Goal: Task Accomplishment & Management: Manage account settings

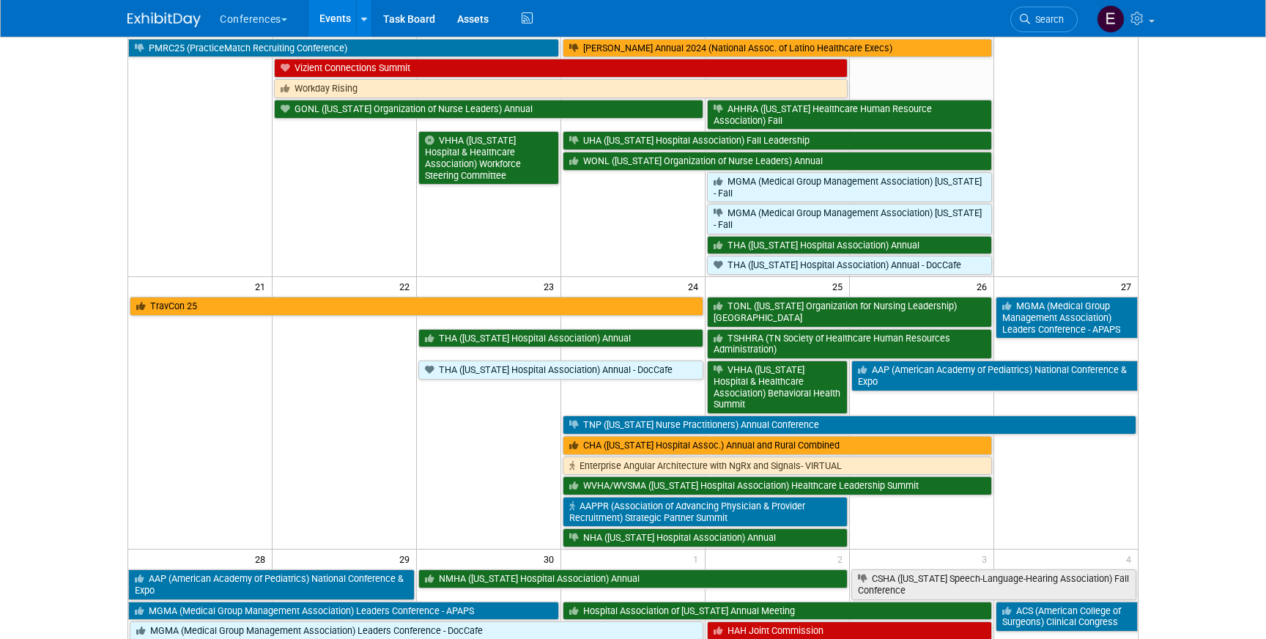
scroll to position [544, 0]
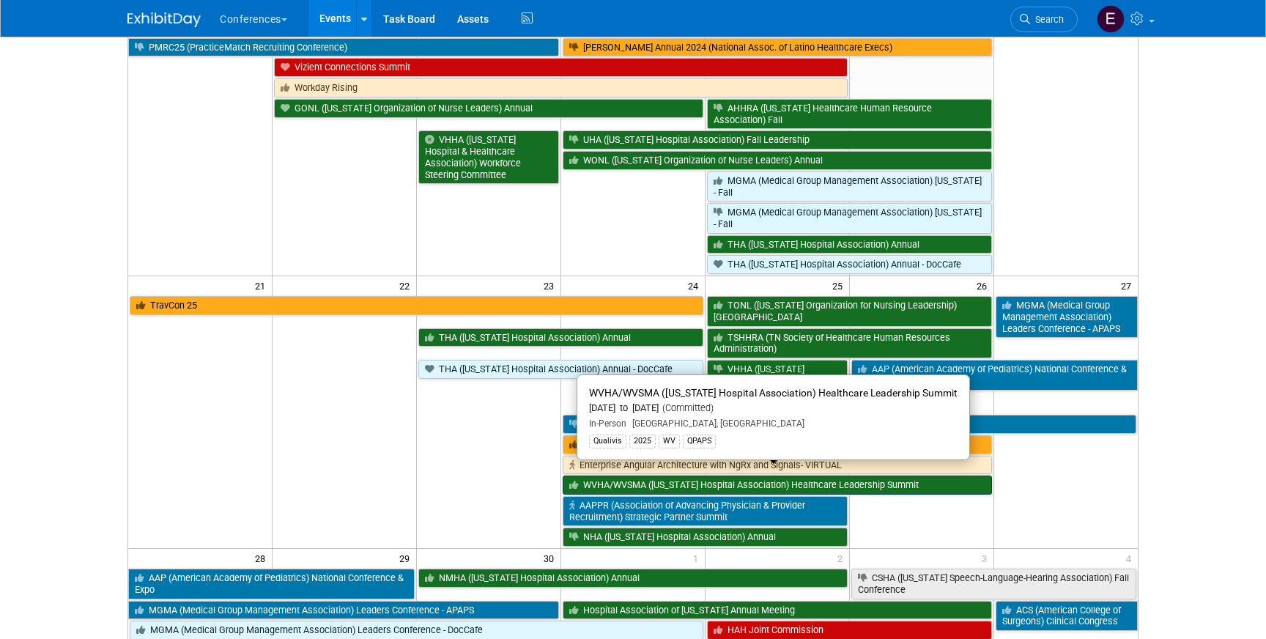
click at [593, 475] on link "WVHA/WVSMA ([US_STATE] Hospital Association) Healthcare Leadership Summit" at bounding box center [777, 484] width 429 height 19
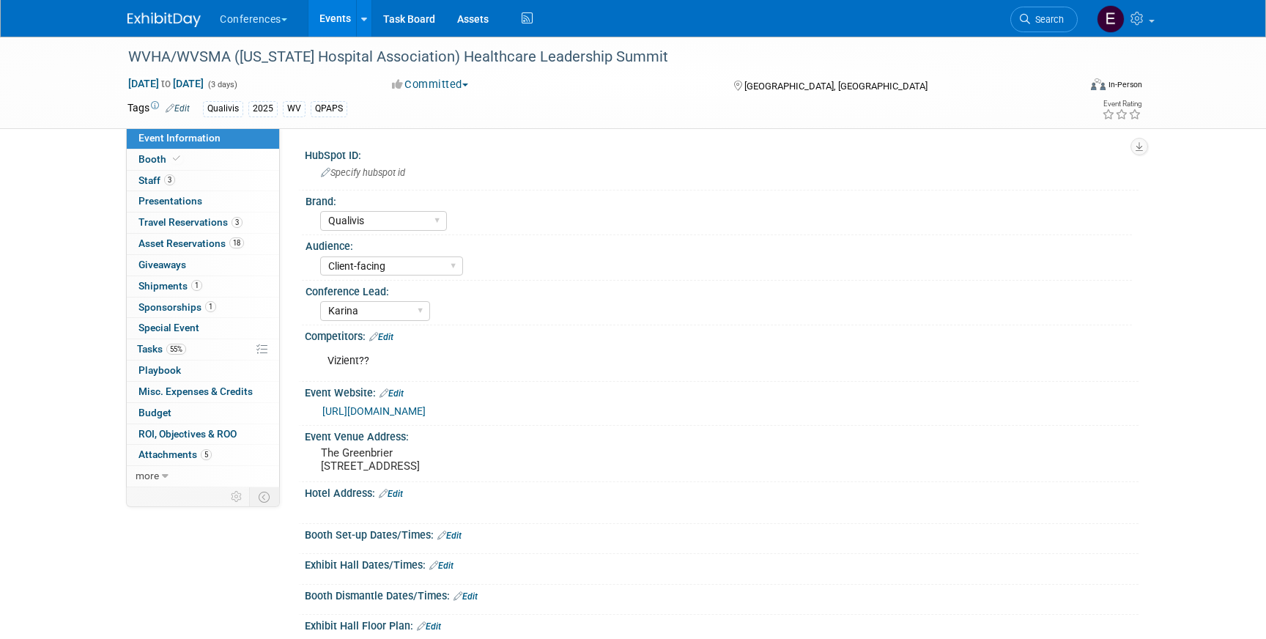
select select "Qualivis"
select select "Client-facing"
select select "Karina"
click at [175, 223] on span "Travel Reservations 3" at bounding box center [190, 222] width 104 height 12
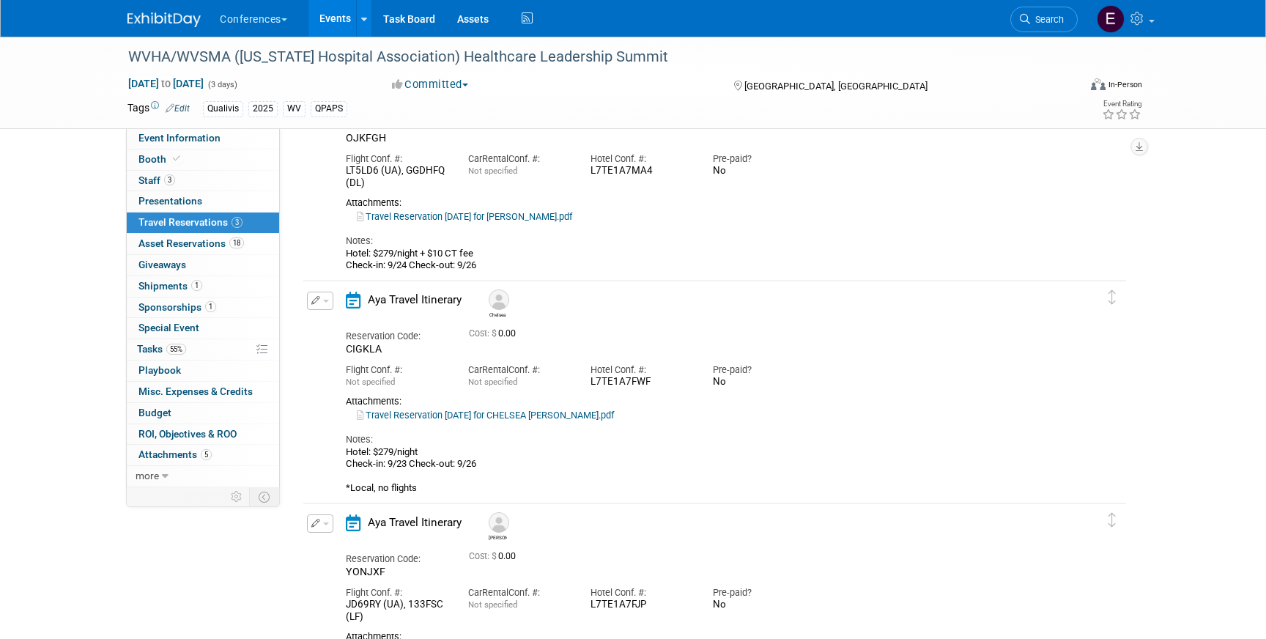
scroll to position [114, 0]
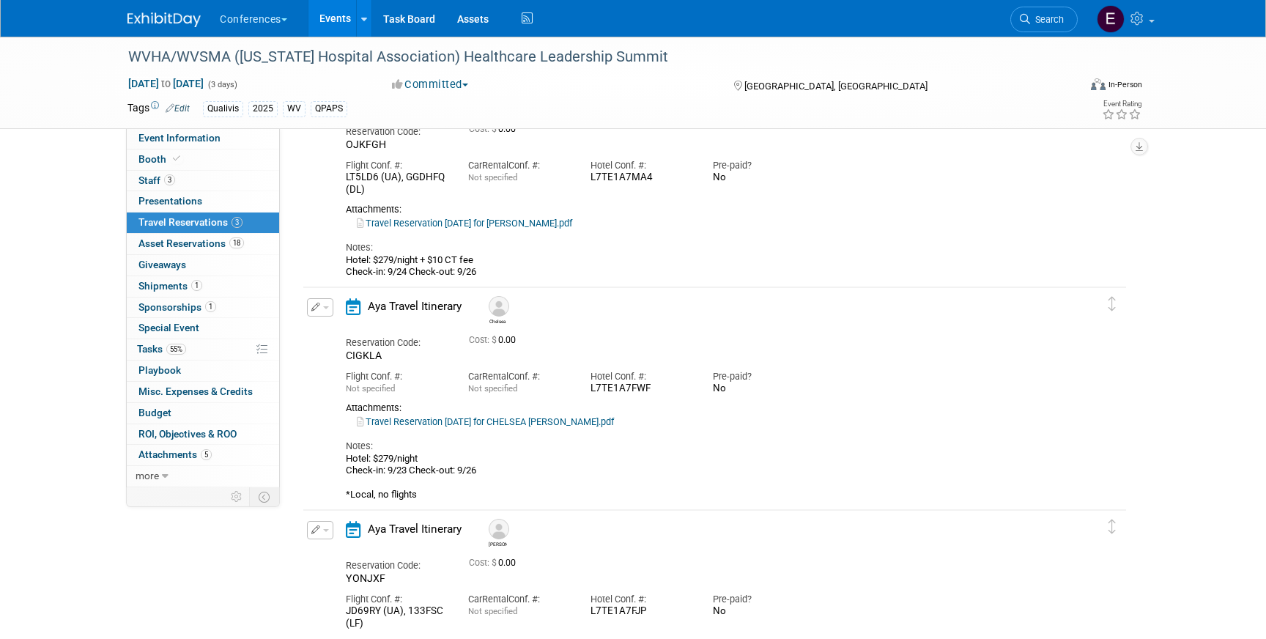
click at [545, 221] on link "Travel Reservation September 24 for CHERELLE MARTINEZ.pdf" at bounding box center [464, 223] width 215 height 11
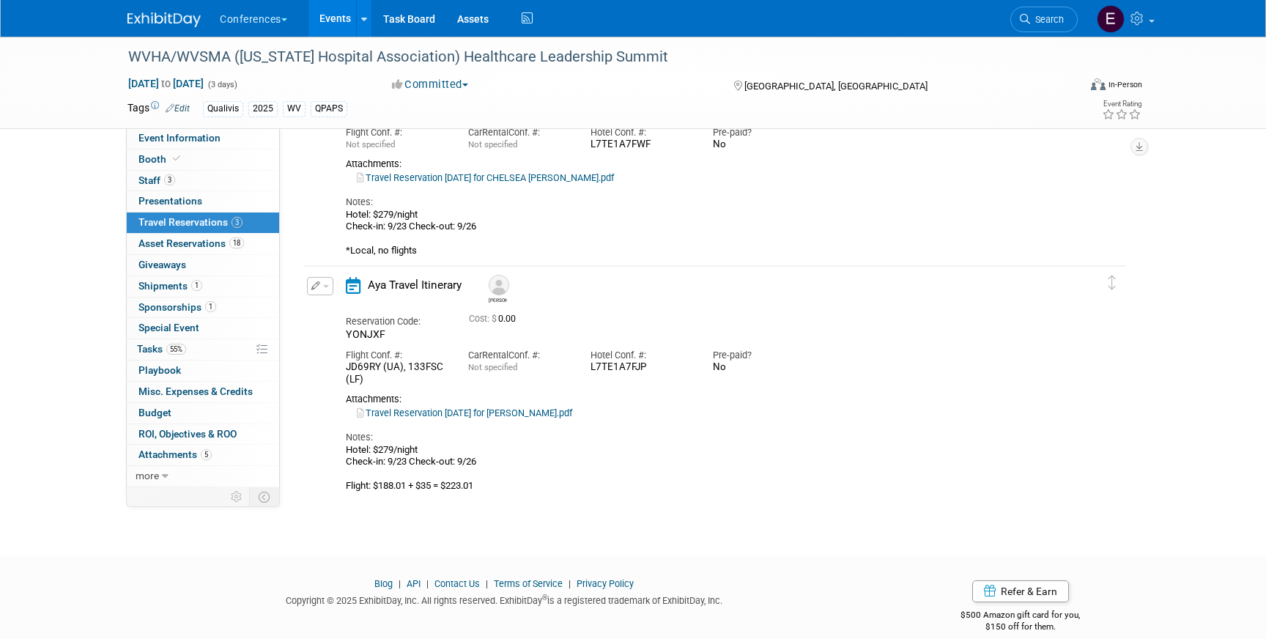
scroll to position [368, 0]
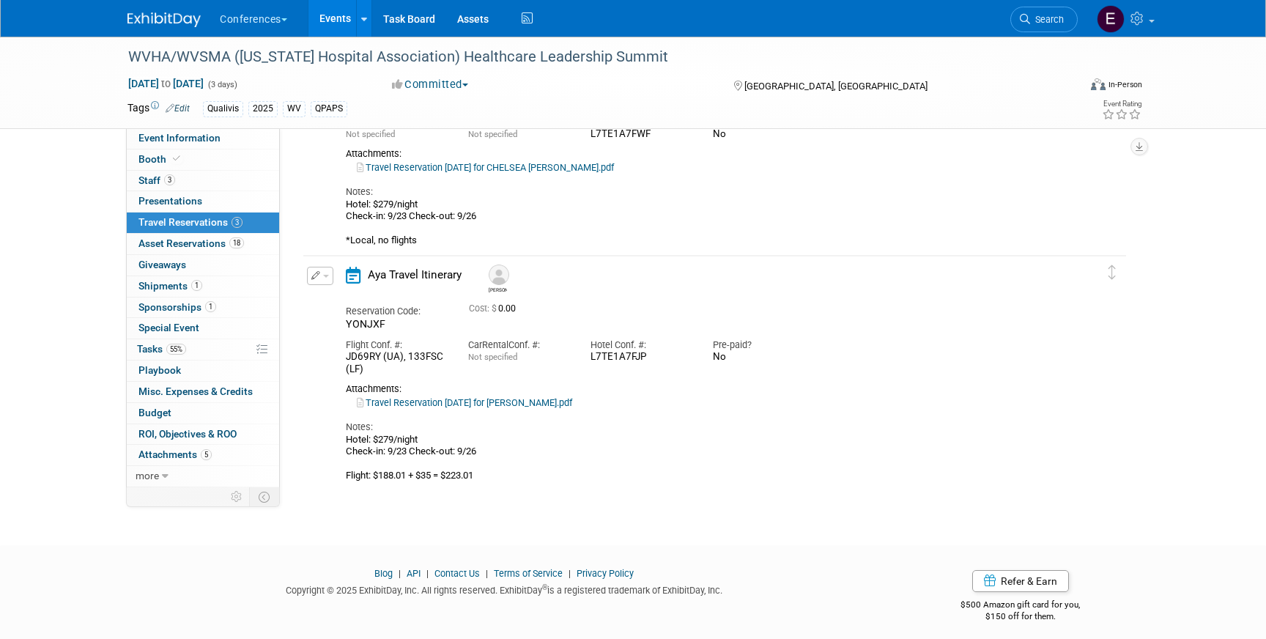
drag, startPoint x: 481, startPoint y: 453, endPoint x: 312, endPoint y: 446, distance: 169.4
click at [313, 445] on div "Edit Reservation Brandy YONJXF" at bounding box center [703, 374] width 801 height 215
click at [165, 18] on img at bounding box center [163, 19] width 73 height 15
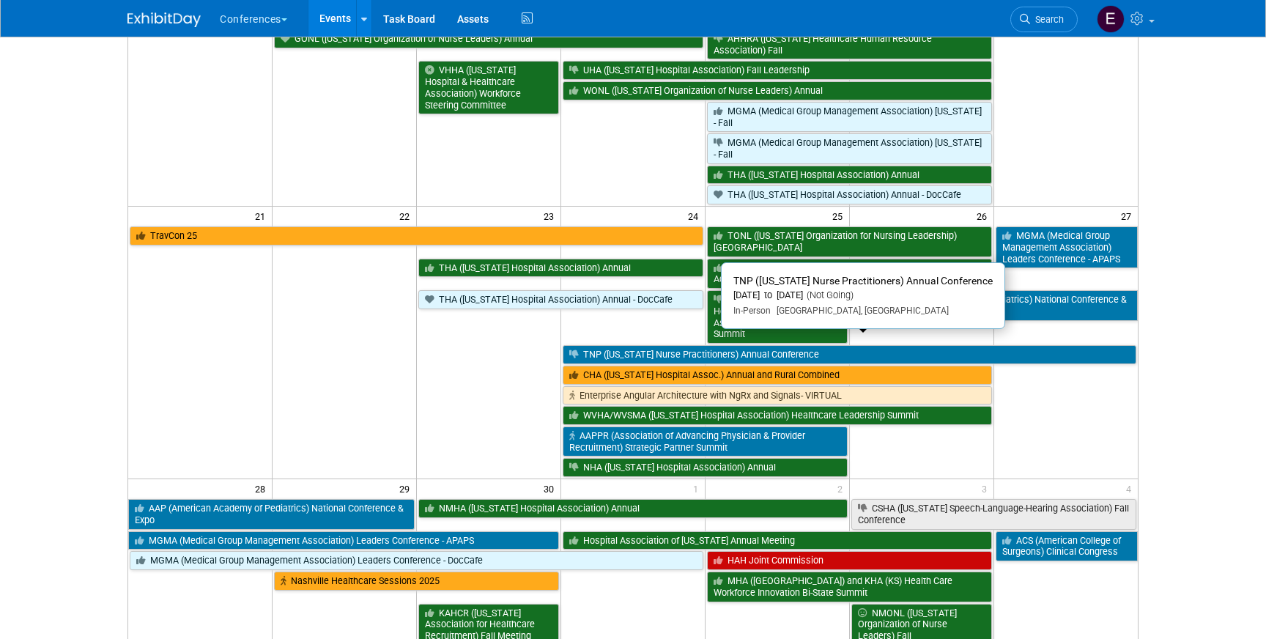
scroll to position [620, 0]
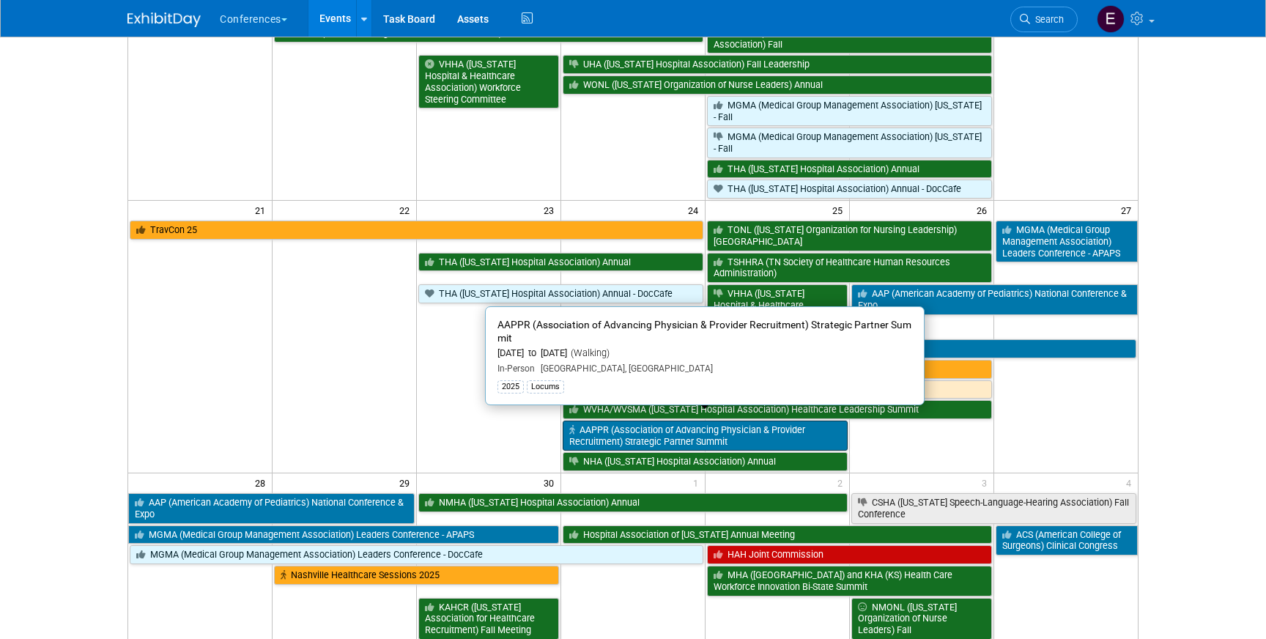
click at [628, 423] on link "AAPPR (Association of Advancing Physician & Provider Recruitment) Strategic Par…" at bounding box center [705, 435] width 285 height 30
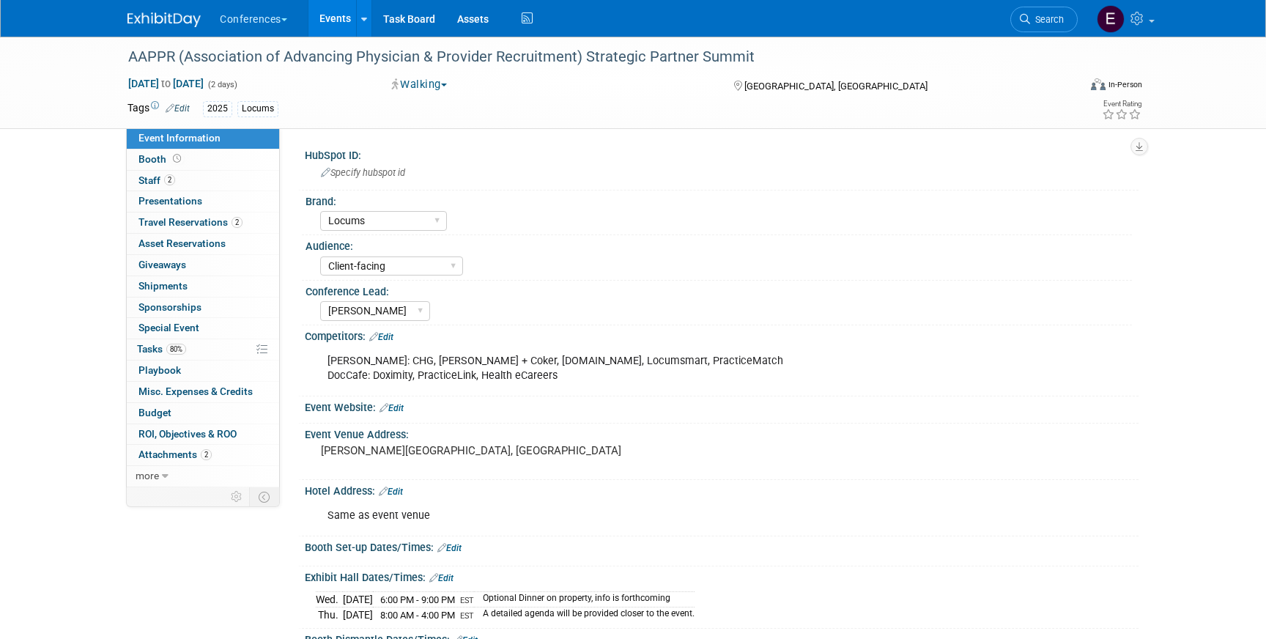
select select "Locums"
select select "Client-facing"
select select "[PERSON_NAME]"
click at [201, 186] on link "2 Staff 2" at bounding box center [203, 181] width 152 height 21
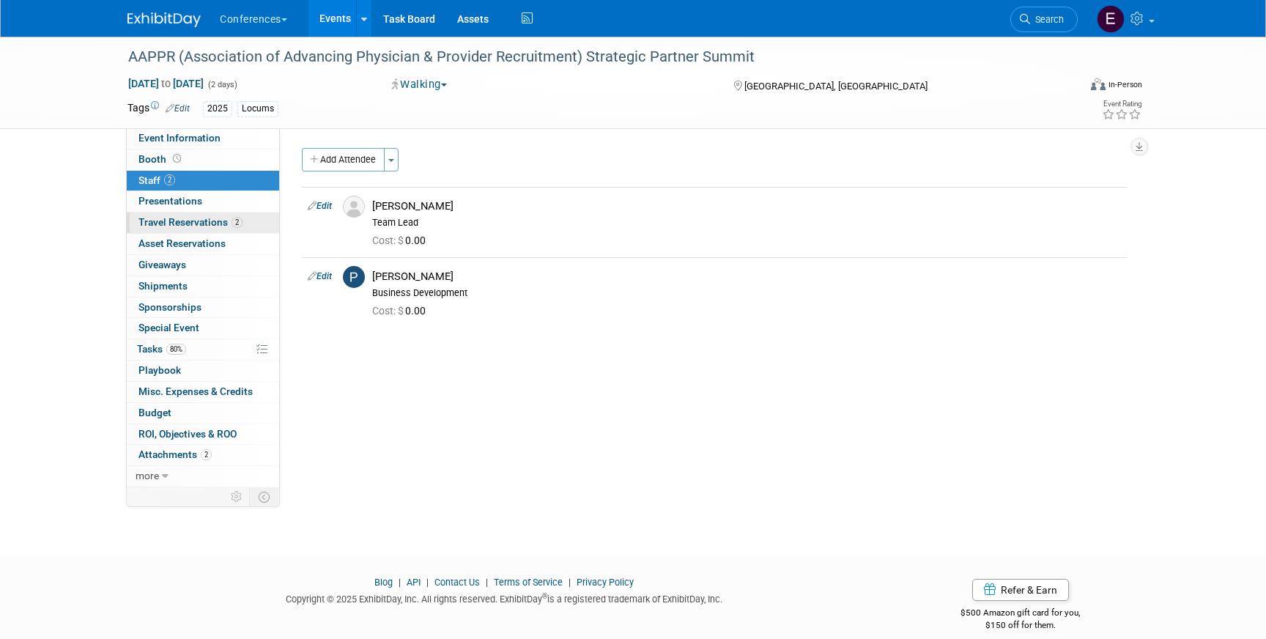
click at [191, 225] on span "Travel Reservations 2" at bounding box center [190, 222] width 104 height 12
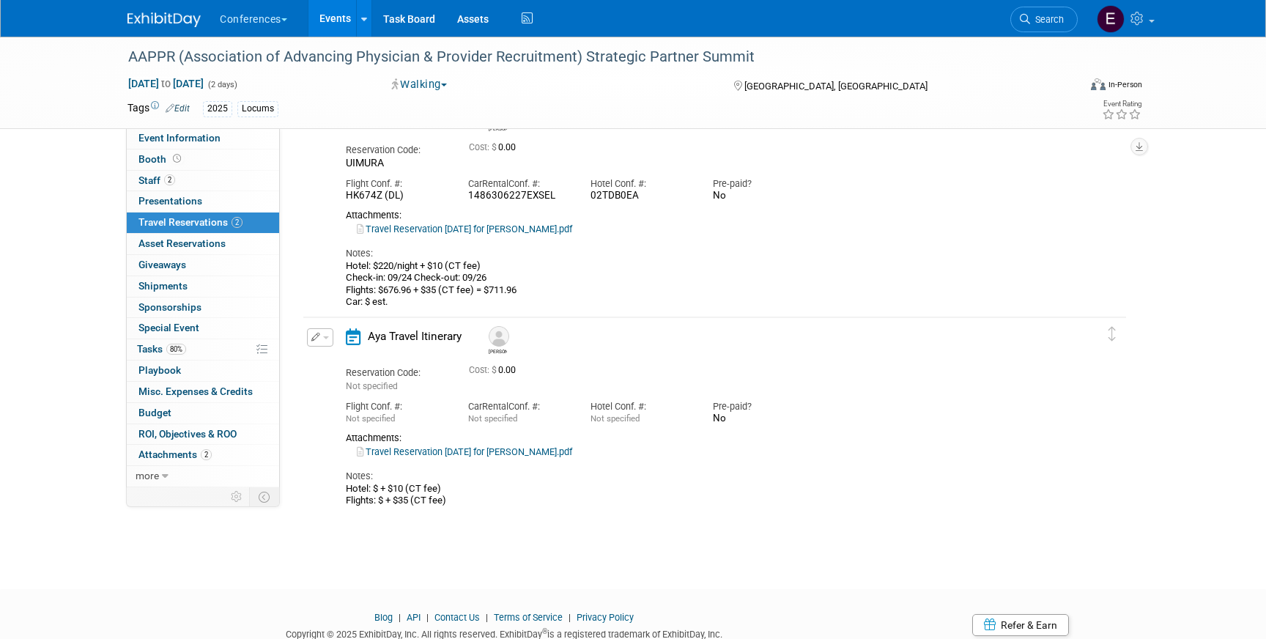
scroll to position [103, 0]
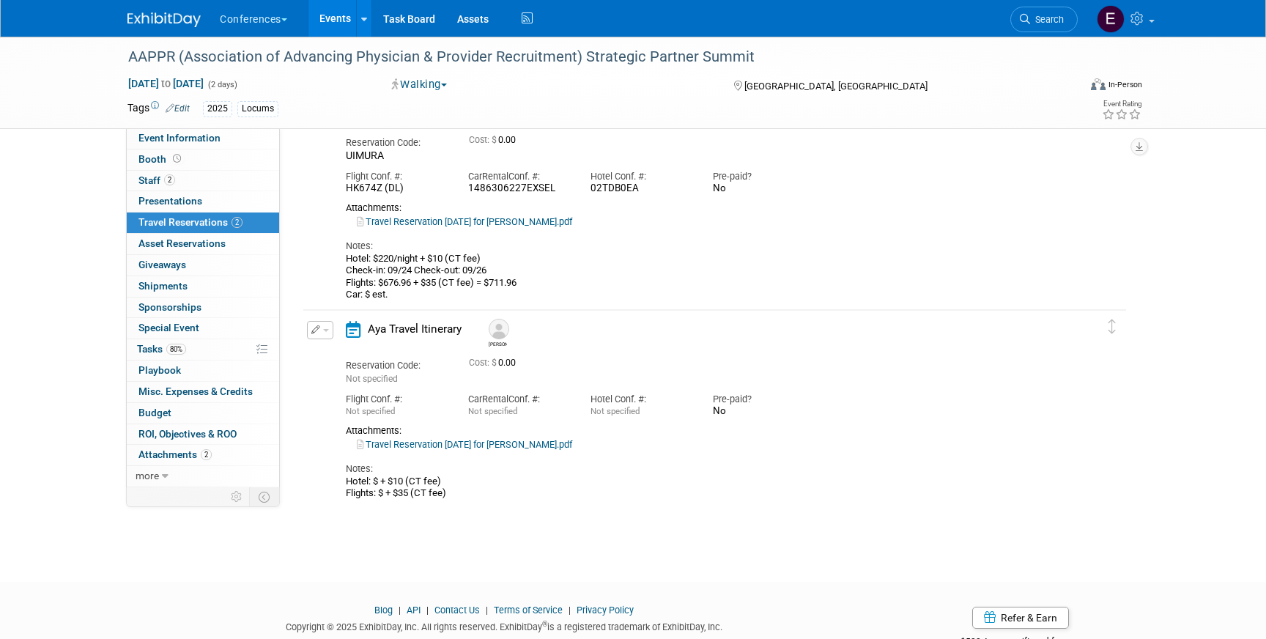
click at [494, 439] on link "Travel Reservation September 24 for MICHAEL DOUGLAS YORK.pdf" at bounding box center [464, 444] width 215 height 11
click at [322, 317] on td "Delete Reservation Mike Reservation Code: Not specified" at bounding box center [703, 407] width 801 height 194
click at [322, 326] on button "button" at bounding box center [320, 330] width 26 height 18
click at [327, 355] on icon "button" at bounding box center [323, 355] width 12 height 10
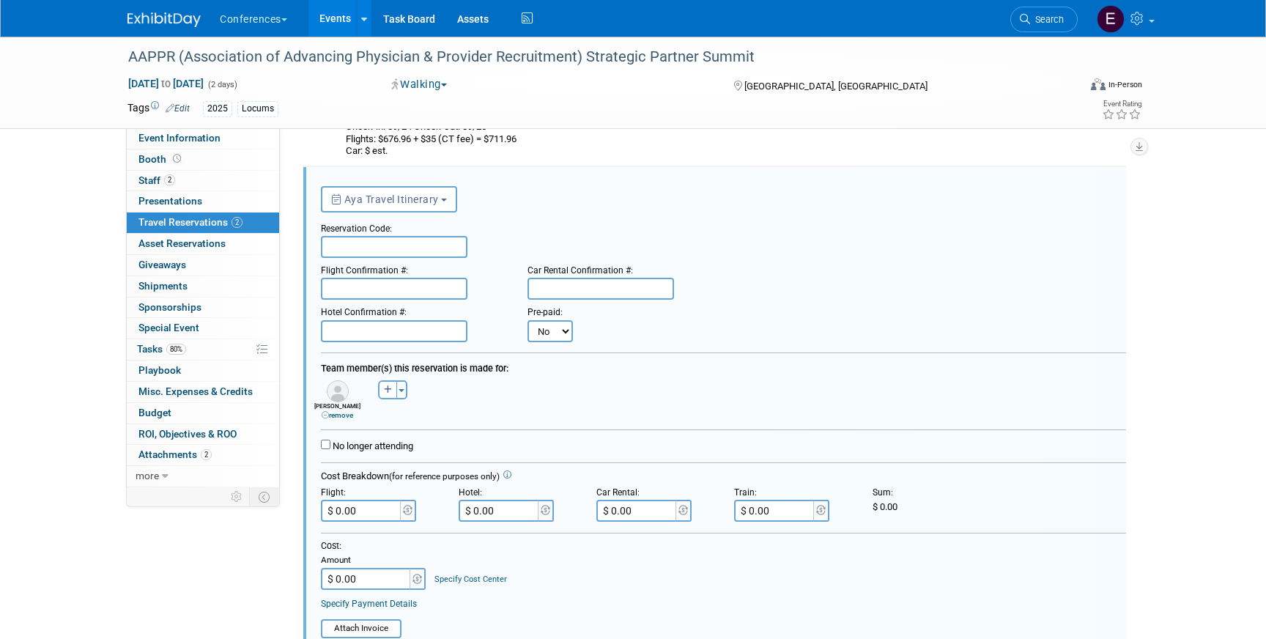
scroll to position [248, 0]
click at [372, 253] on input "text" at bounding box center [394, 246] width 146 height 22
paste input "QMHHLR"
type input "QMHHLR"
click at [393, 289] on input "text" at bounding box center [394, 288] width 146 height 22
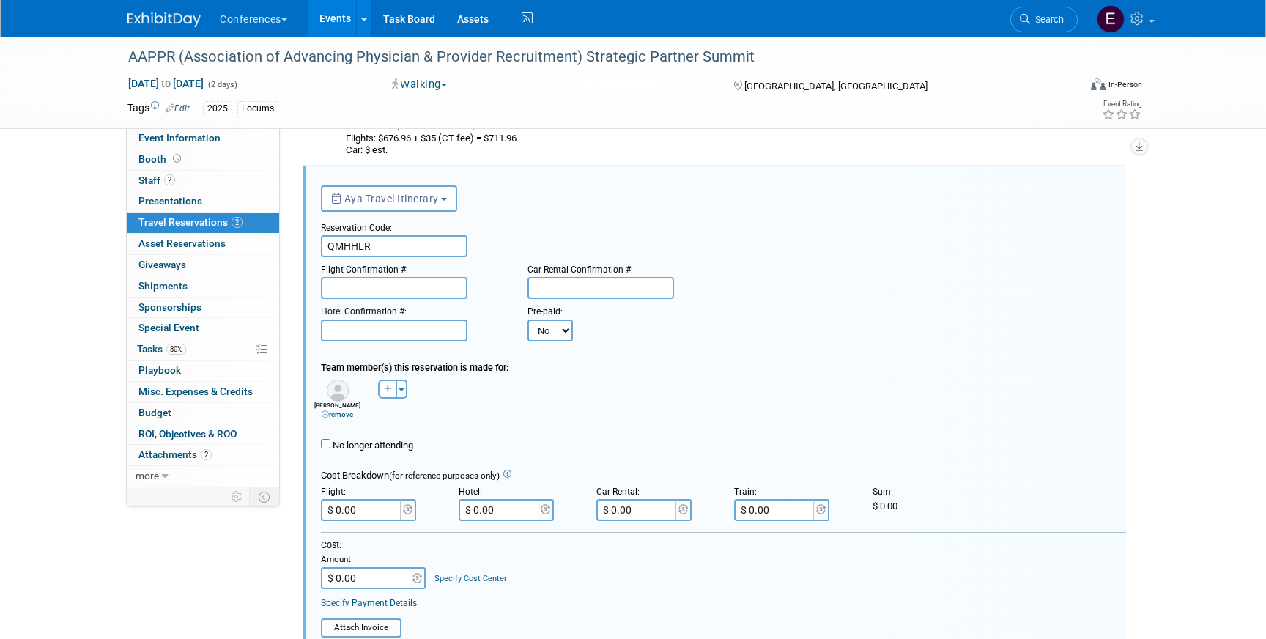
paste input "A6GC3W (WN)"
type input "A6GC3W (WN)"
click at [374, 338] on input "text" at bounding box center [394, 330] width 146 height 22
paste input "ES1RTIR6"
type input "ES1RTIR6"
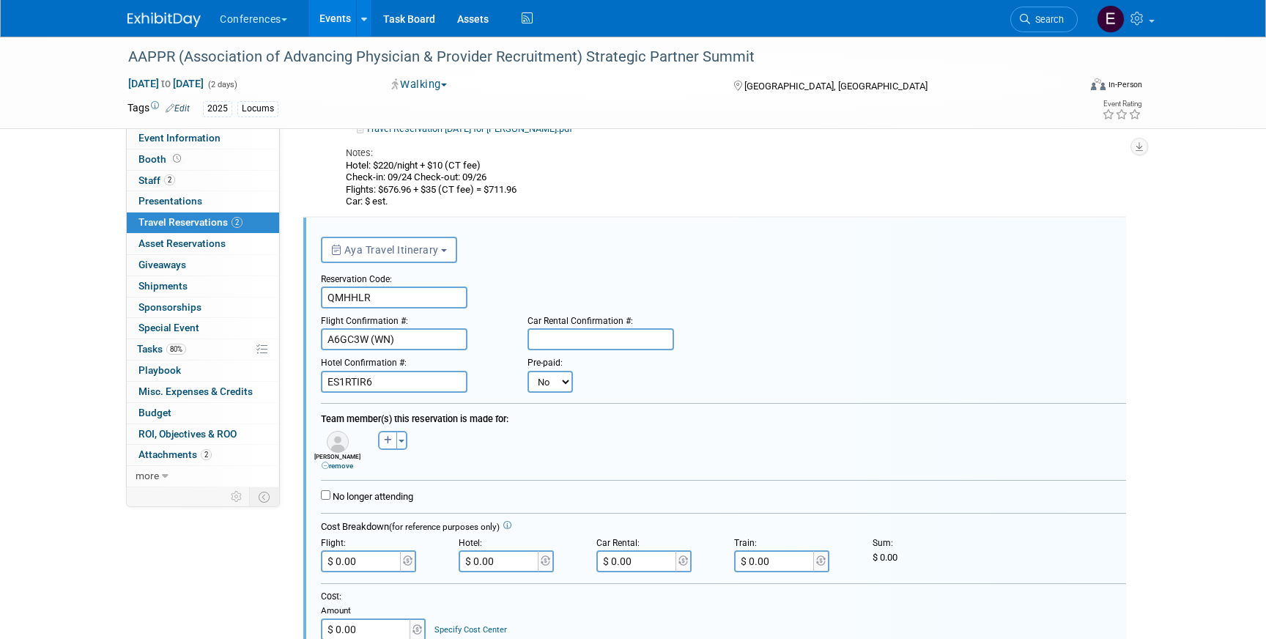
scroll to position [194, 0]
drag, startPoint x: 495, startPoint y: 179, endPoint x: 341, endPoint y: 180, distance: 153.8
click at [341, 180] on div "Aya Travel Itinerary Patrick Reservation Code: UIMURA Cost: $ 0.00 Car" at bounding box center [702, 108] width 734 height 203
copy div "Check-in: 09/24 Check-out: 09/26"
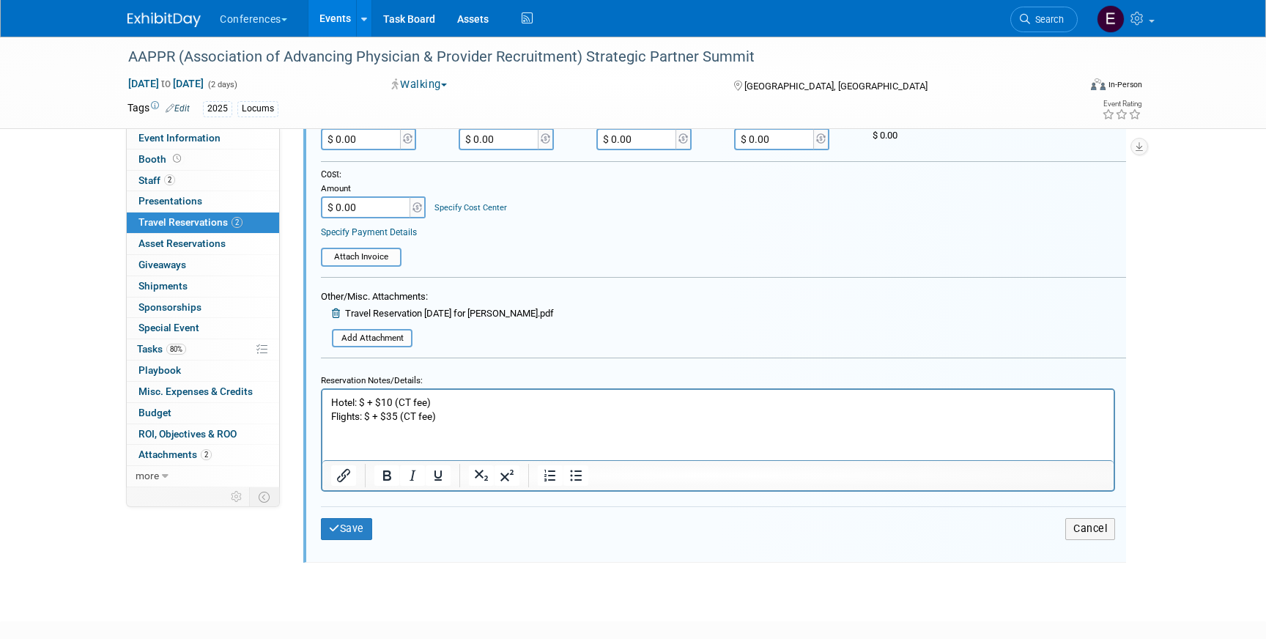
scroll to position [622, 0]
click at [456, 394] on p "Hotel: $ + $10 (CT fee) Flights: $ + $35 (CT fee)" at bounding box center [718, 406] width 774 height 28
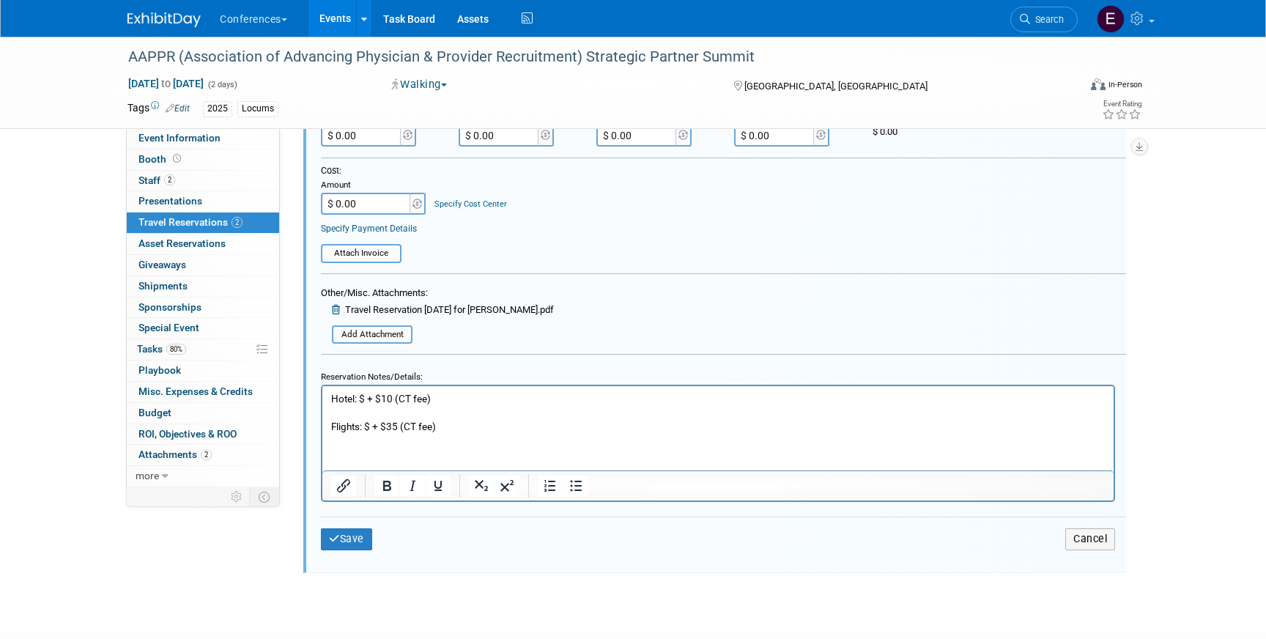
paste body "Rich Text Area. Press ALT-0 for help."
click at [364, 400] on p "Hotel: $ + $10 (CT fee)" at bounding box center [718, 399] width 774 height 14
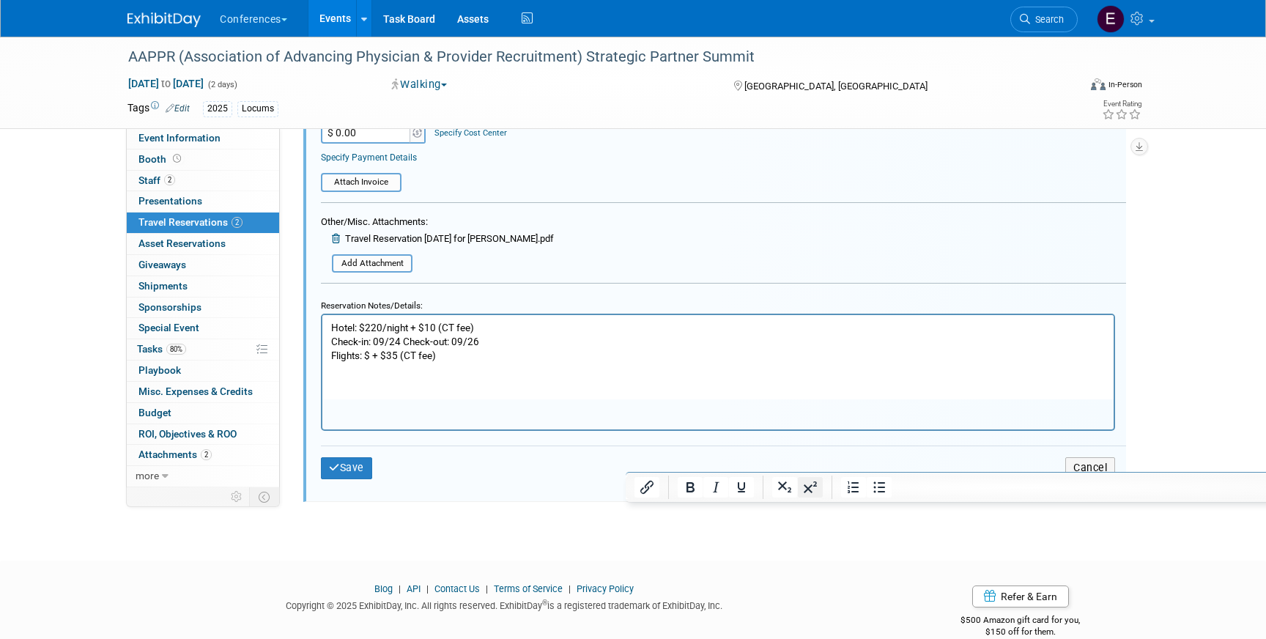
scroll to position [718, 0]
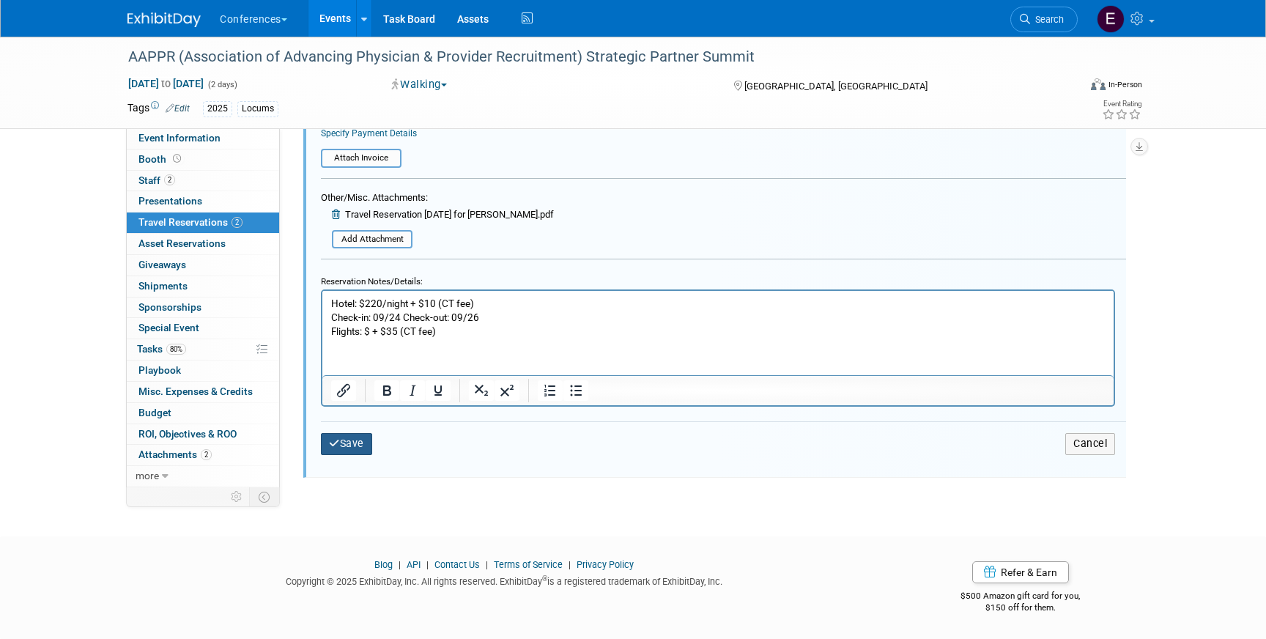
click at [354, 443] on button "Save" at bounding box center [346, 443] width 51 height 21
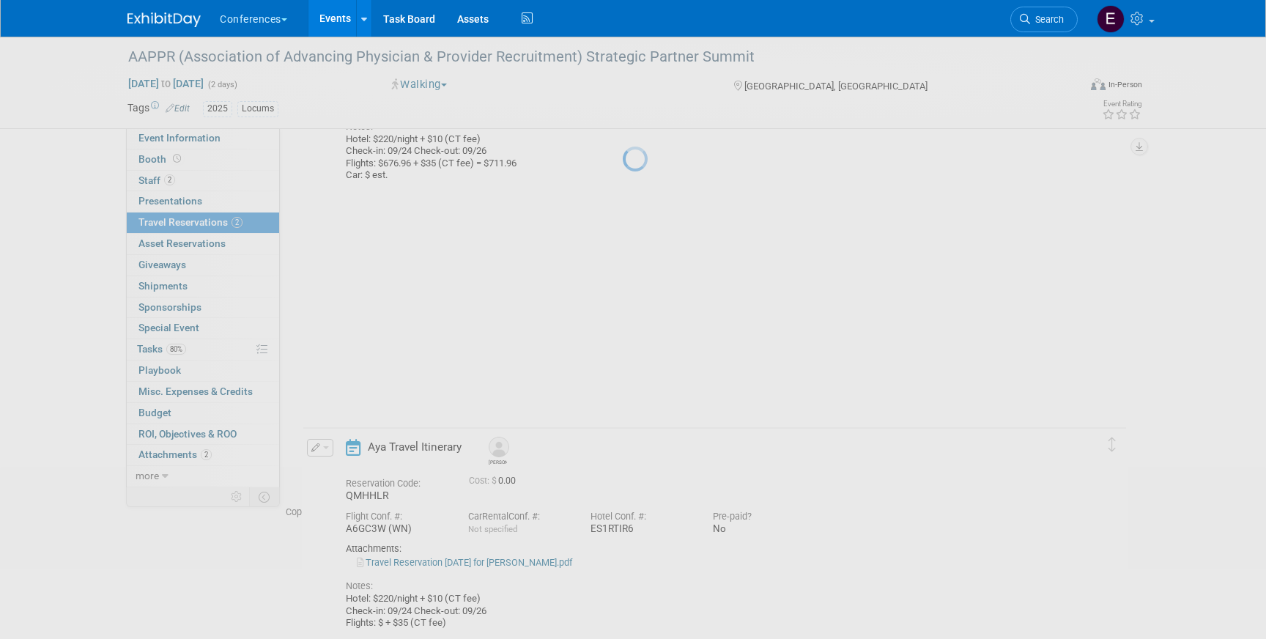
scroll to position [149, 0]
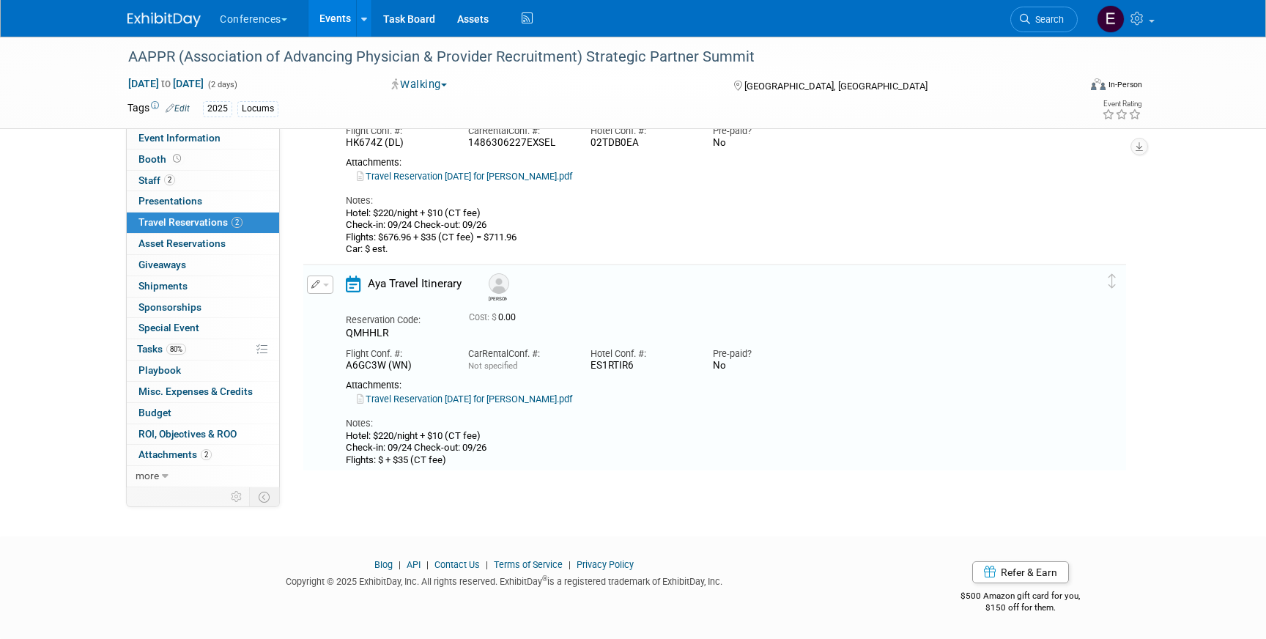
click at [468, 180] on link "Travel Reservation [DATE] for [PERSON_NAME].pdf" at bounding box center [464, 176] width 215 height 11
click at [157, 345] on span "Tasks 80%" at bounding box center [161, 349] width 49 height 12
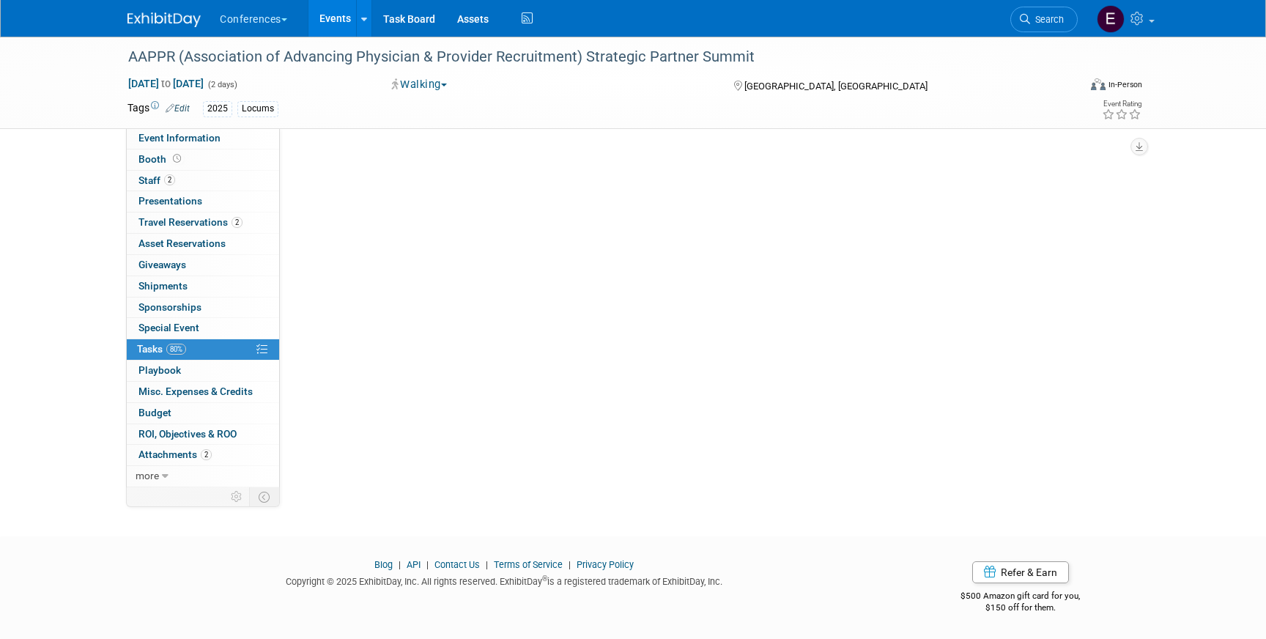
scroll to position [0, 0]
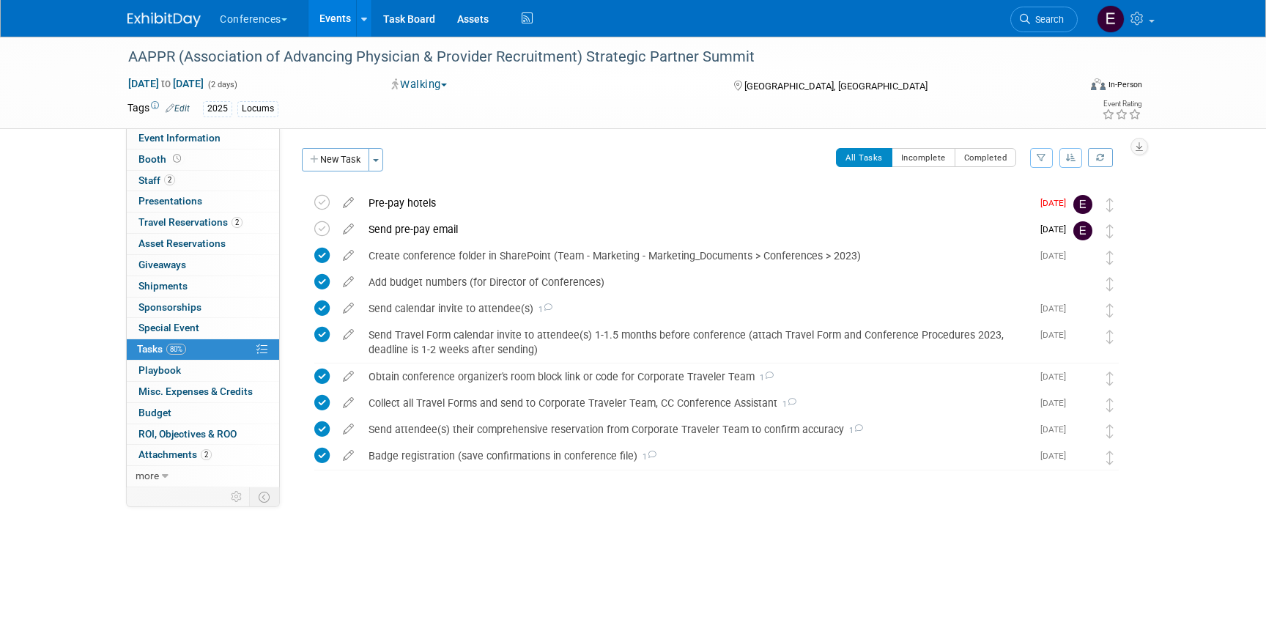
click at [170, 15] on img at bounding box center [163, 19] width 73 height 15
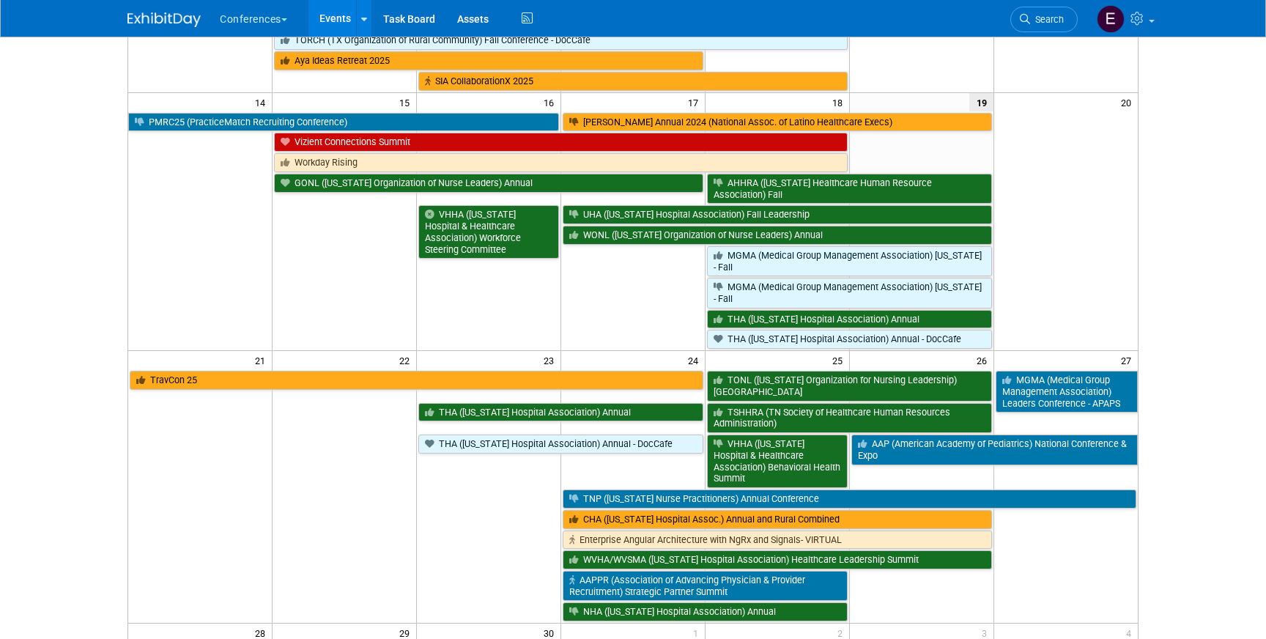
scroll to position [650, 0]
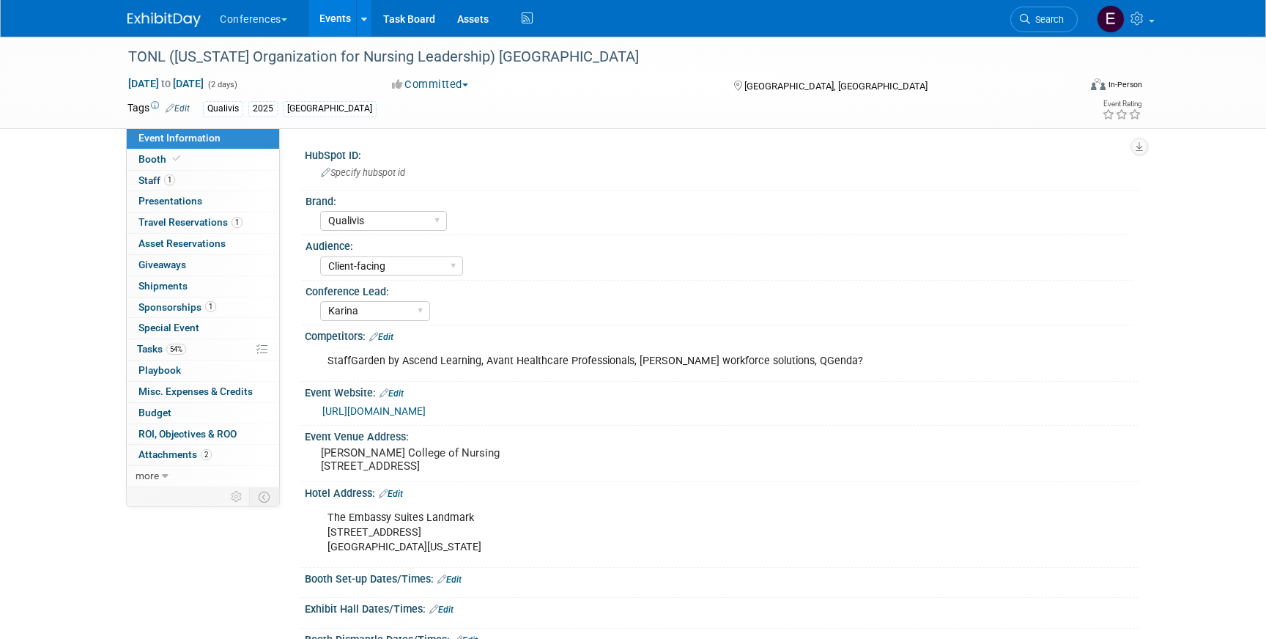
select select "Qualivis"
select select "Client-facing"
select select "Karina"
click at [207, 224] on span "Travel Reservations 1" at bounding box center [190, 222] width 104 height 12
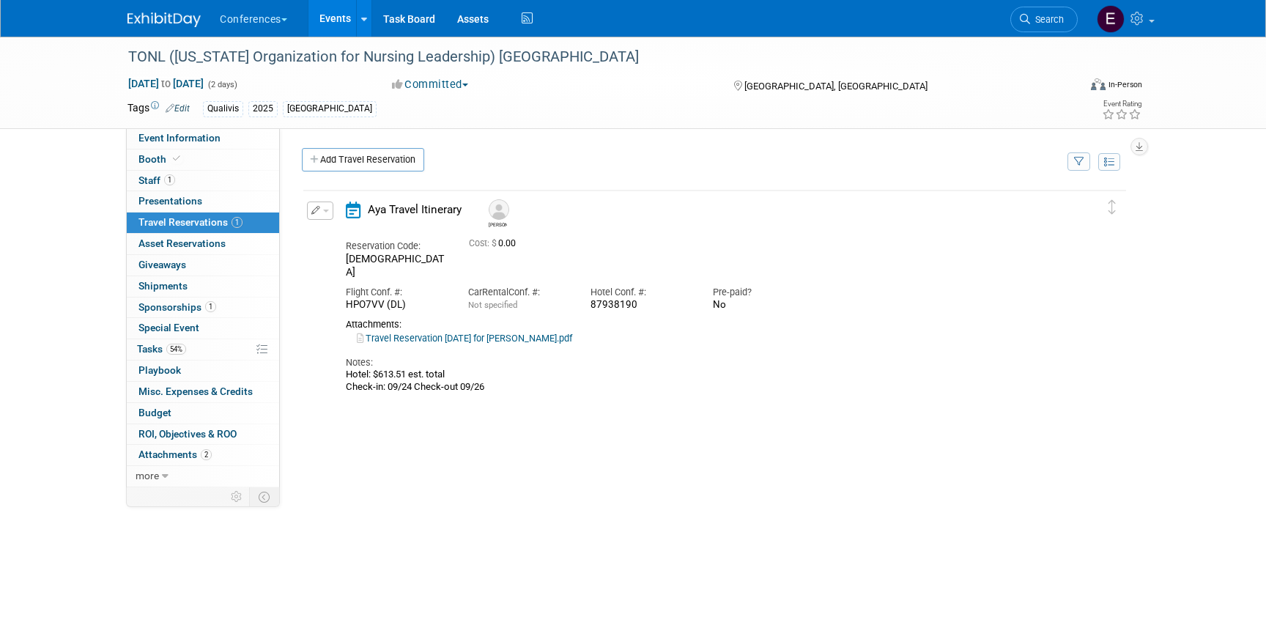
click at [486, 333] on link "Travel Reservation [DATE] for [PERSON_NAME].pdf" at bounding box center [464, 338] width 215 height 11
click at [183, 352] on span "54%" at bounding box center [176, 349] width 20 height 11
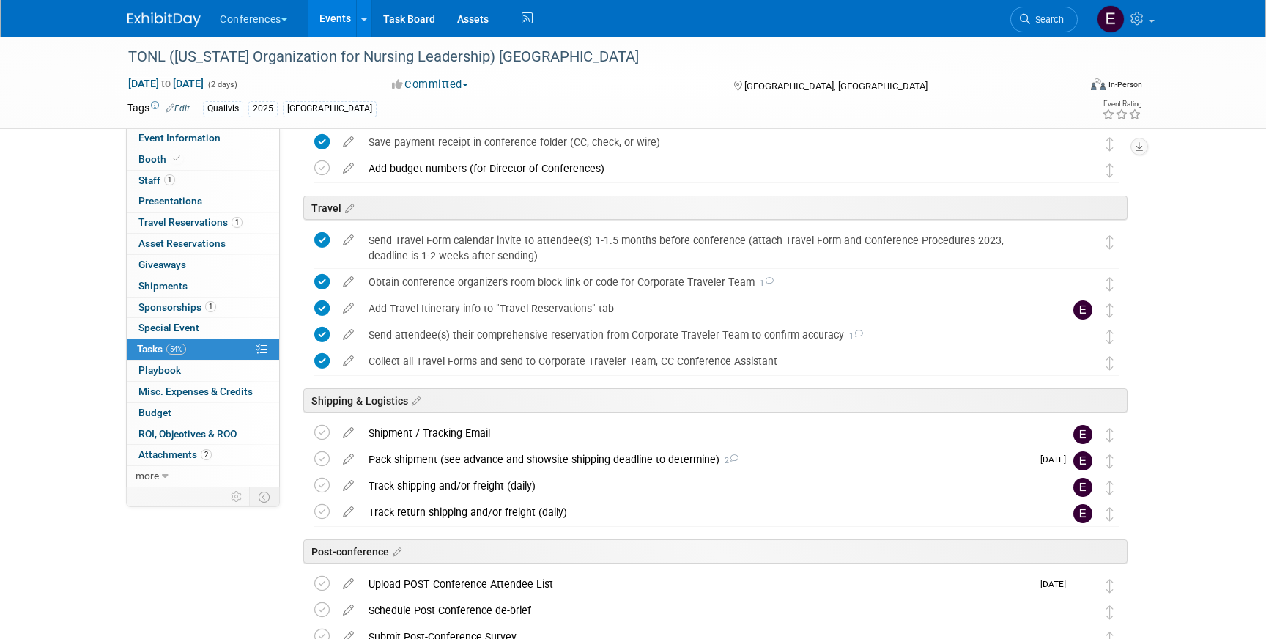
scroll to position [480, 0]
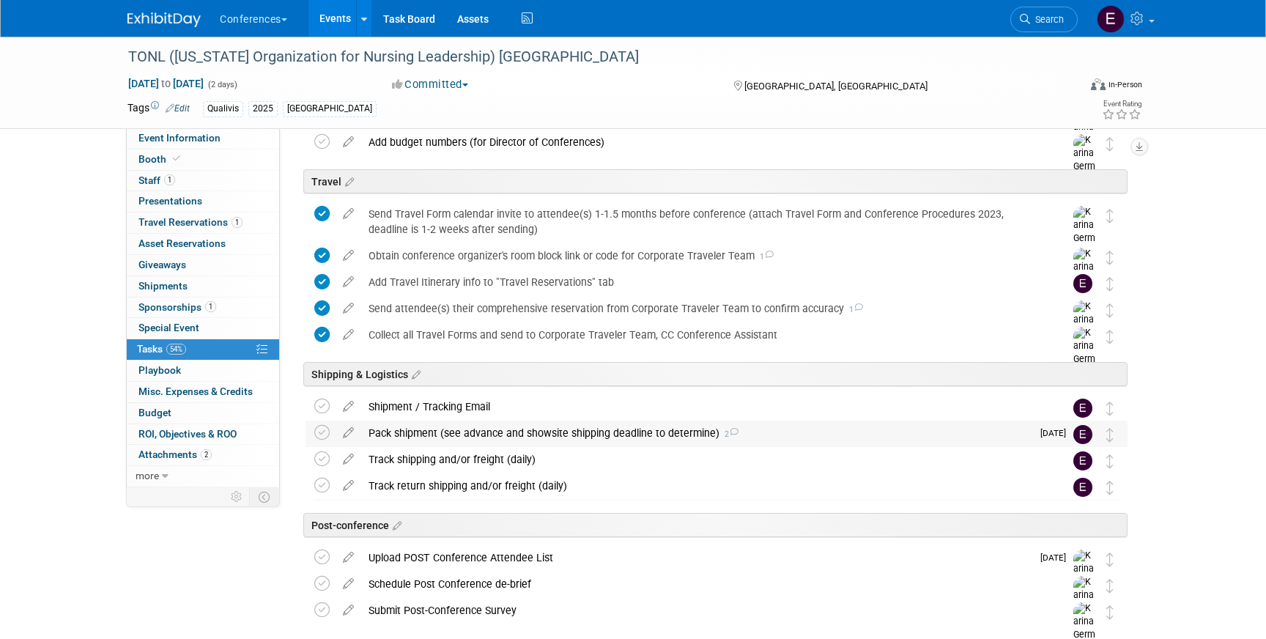
click at [518, 427] on div "Pack shipment (see advance and showsite shipping deadline to determine) 2" at bounding box center [696, 432] width 670 height 25
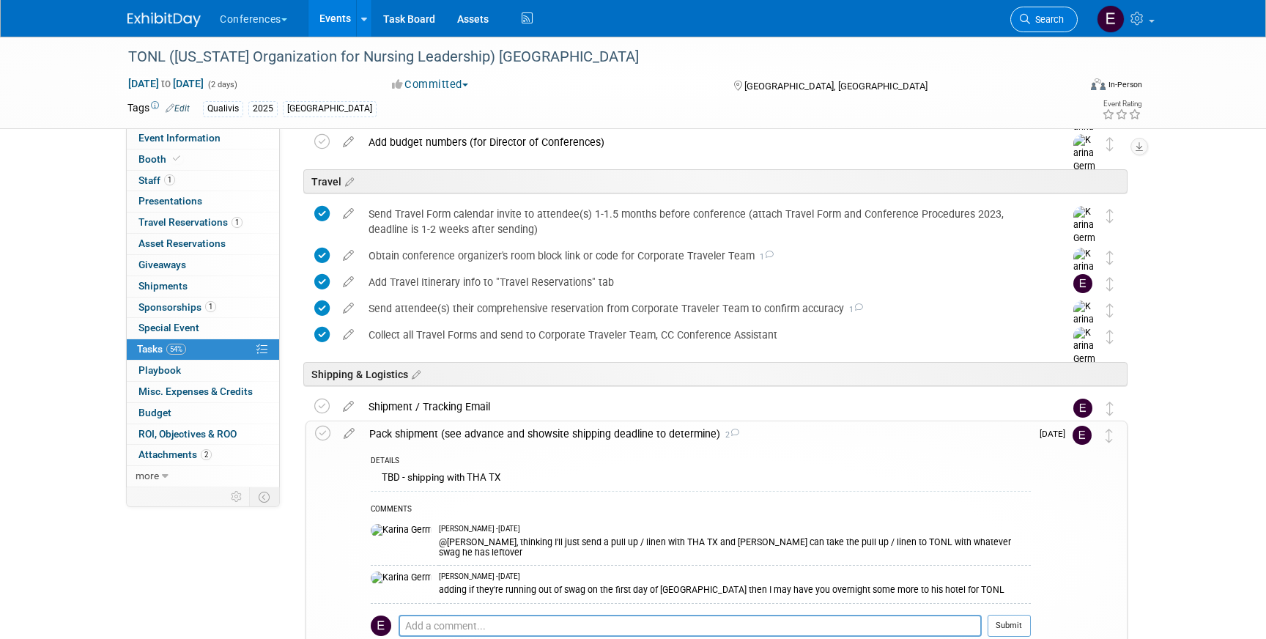
click at [1072, 23] on link "Search" at bounding box center [1043, 20] width 67 height 26
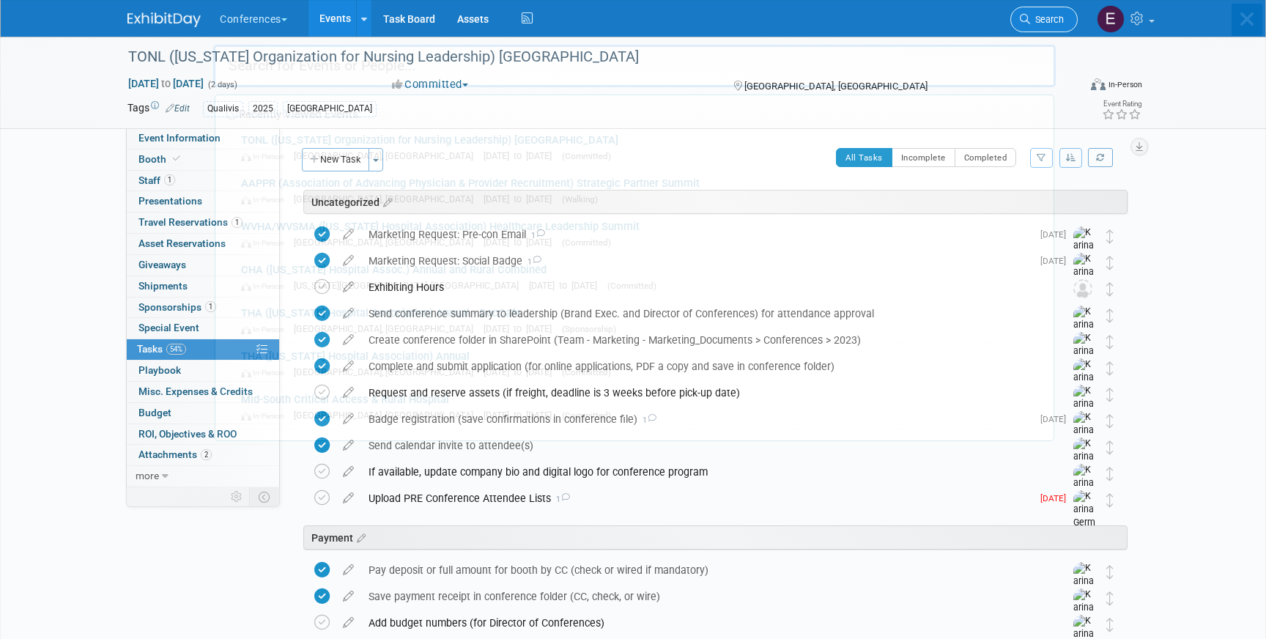
type input "w"
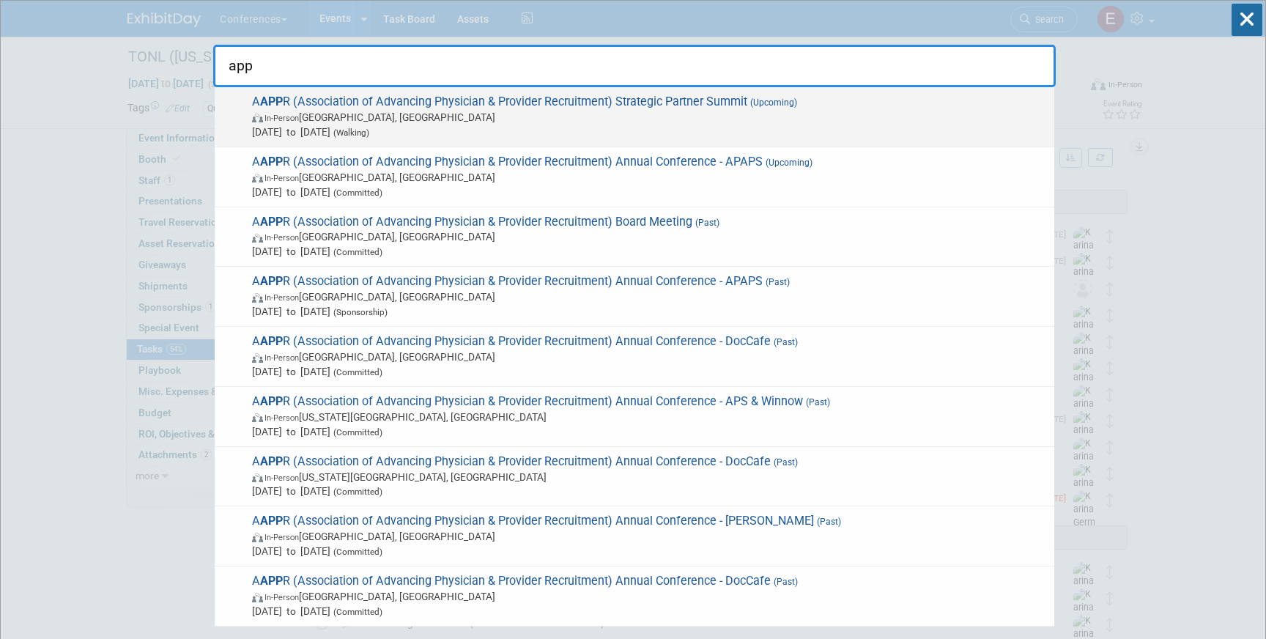
type input "app"
click at [539, 133] on span "[DATE] to [DATE] (Walking)" at bounding box center [649, 132] width 795 height 15
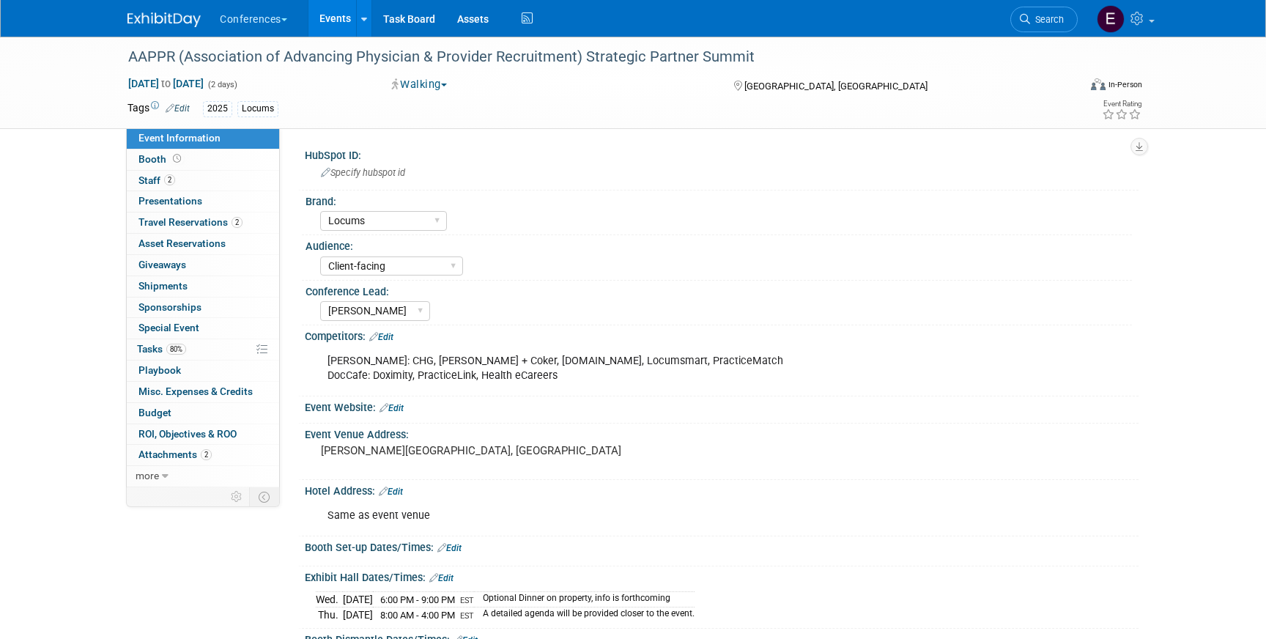
select select "Locums"
select select "Client-facing"
select select "[PERSON_NAME]"
click at [166, 226] on span "Travel Reservations 2" at bounding box center [190, 222] width 104 height 12
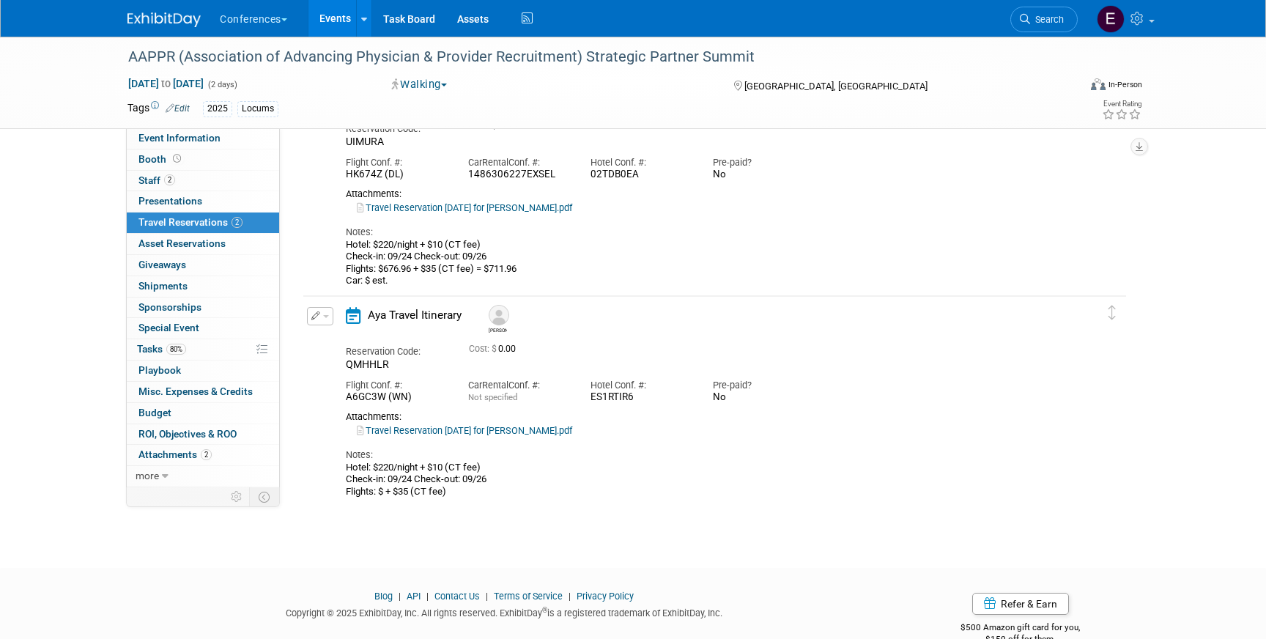
scroll to position [118, 0]
drag, startPoint x: 639, startPoint y: 398, endPoint x: 590, endPoint y: 377, distance: 53.5
click at [590, 378] on div "Hotel Conf. #: ES1RTIR6" at bounding box center [640, 387] width 122 height 33
click at [580, 363] on div "Reservation Code: QMHHLR Cost: $ 0.00" at bounding box center [702, 354] width 734 height 32
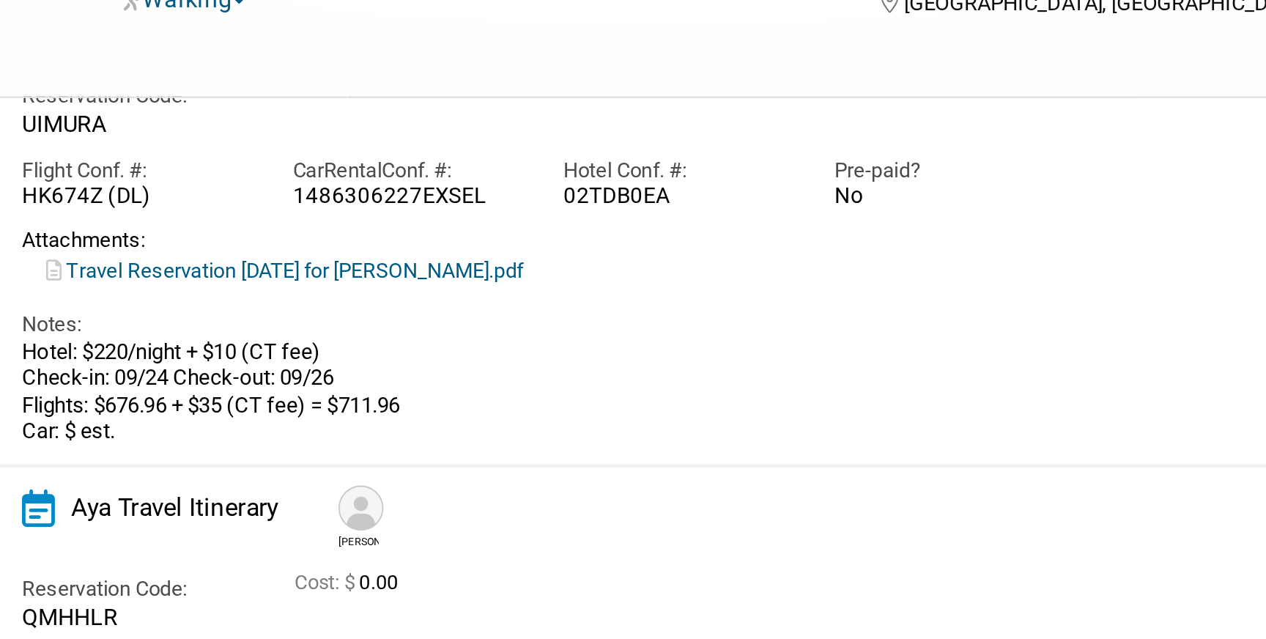
drag, startPoint x: 587, startPoint y: 177, endPoint x: 638, endPoint y: 176, distance: 51.3
click at [638, 176] on div "Hotel Conf. #: 02TDB0EA" at bounding box center [640, 164] width 122 height 33
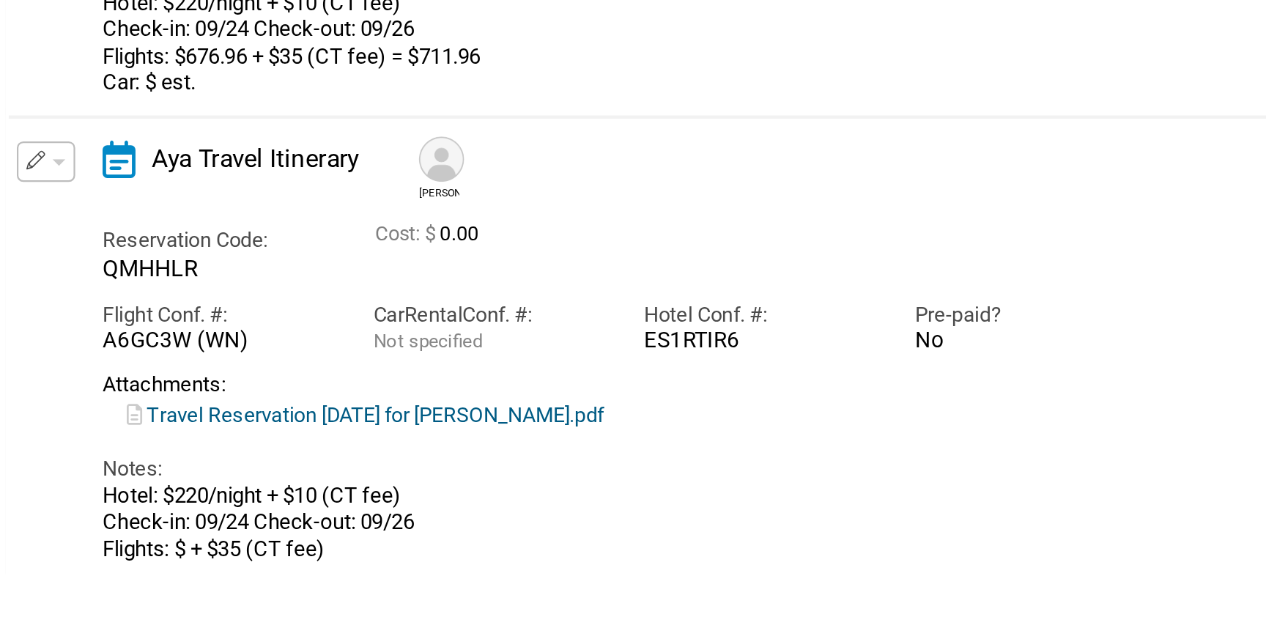
drag, startPoint x: 634, startPoint y: 398, endPoint x: 581, endPoint y: 379, distance: 56.1
click at [581, 379] on div "Hotel Conf. #: ES1RTIR6" at bounding box center [640, 387] width 122 height 33
drag, startPoint x: 636, startPoint y: 398, endPoint x: 587, endPoint y: 377, distance: 52.5
click at [587, 377] on div "Hotel Conf. #: ES1RTIR6" at bounding box center [640, 387] width 122 height 33
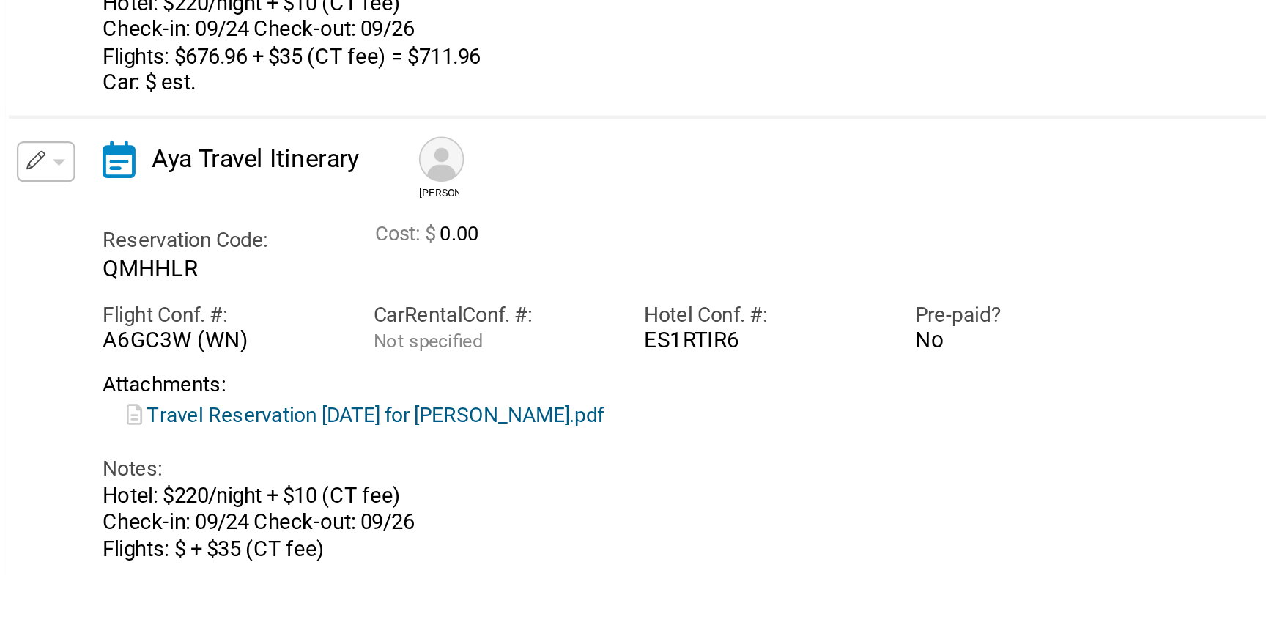
click at [587, 377] on div "Hotel Conf. #: ES1RTIR6" at bounding box center [640, 387] width 122 height 33
drag, startPoint x: 635, startPoint y: 398, endPoint x: 587, endPoint y: 377, distance: 52.8
click at [587, 377] on div "Hotel Conf. #: ES1RTIR6" at bounding box center [640, 387] width 122 height 33
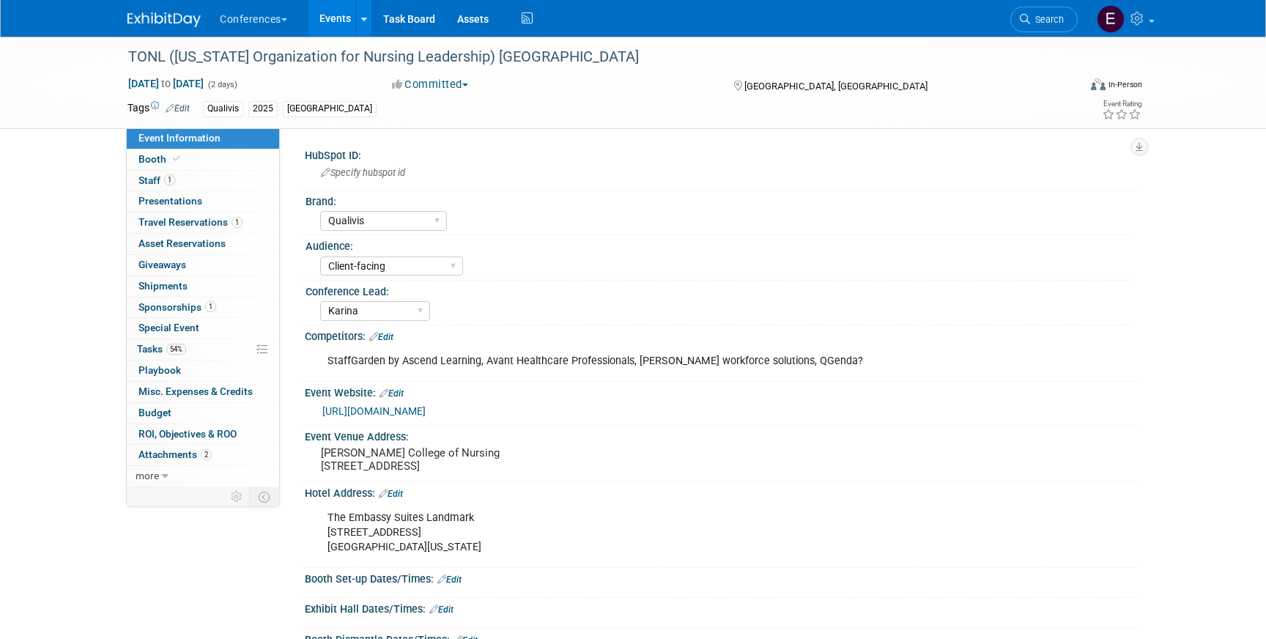
select select "Qualivis"
select select "Client-facing"
select select "Karina"
click at [147, 16] on img at bounding box center [163, 19] width 73 height 15
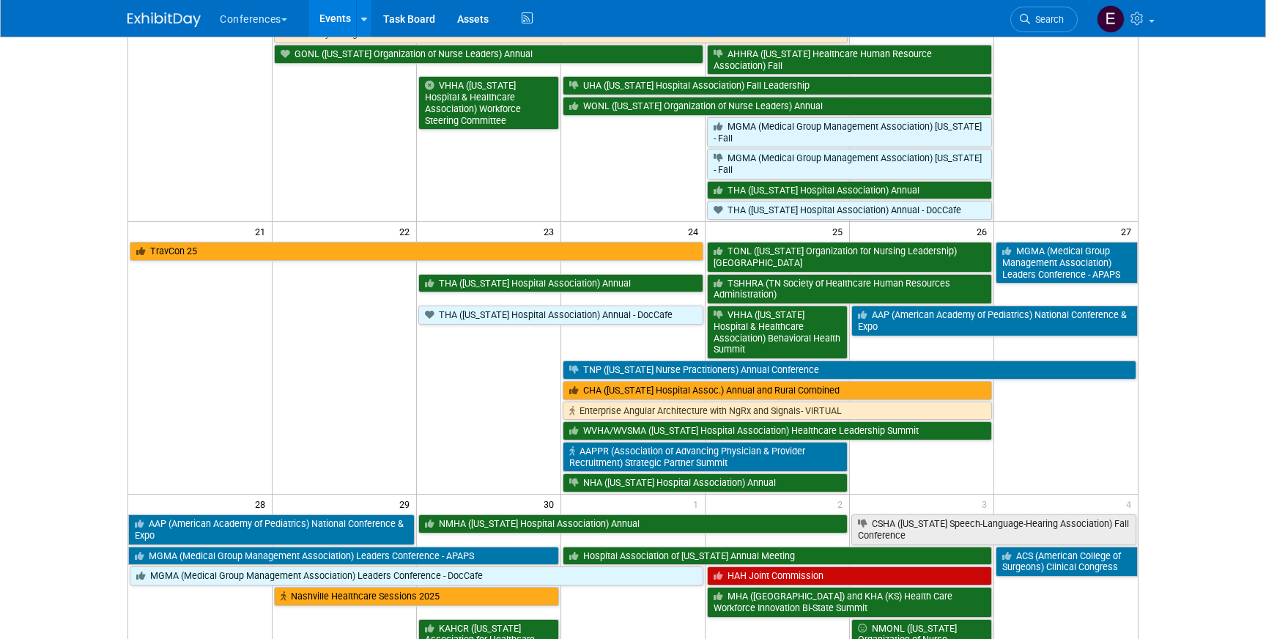
scroll to position [599, 0]
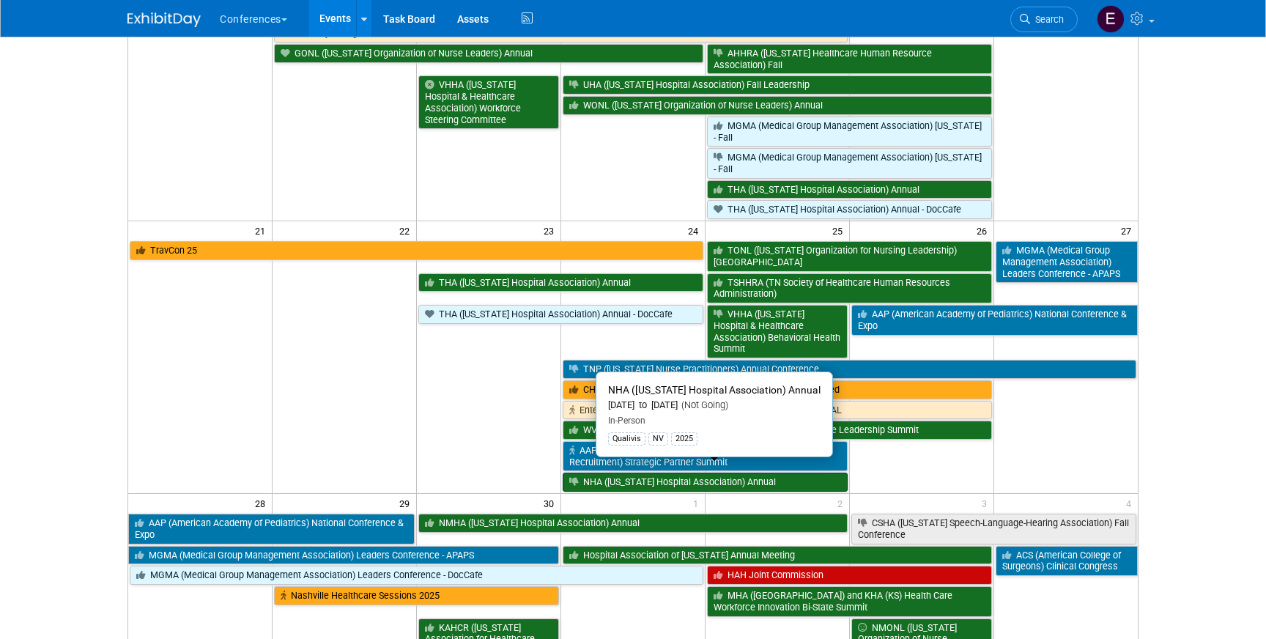
click at [620, 475] on link "NHA ([US_STATE] Hospital Association) Annual" at bounding box center [705, 481] width 285 height 19
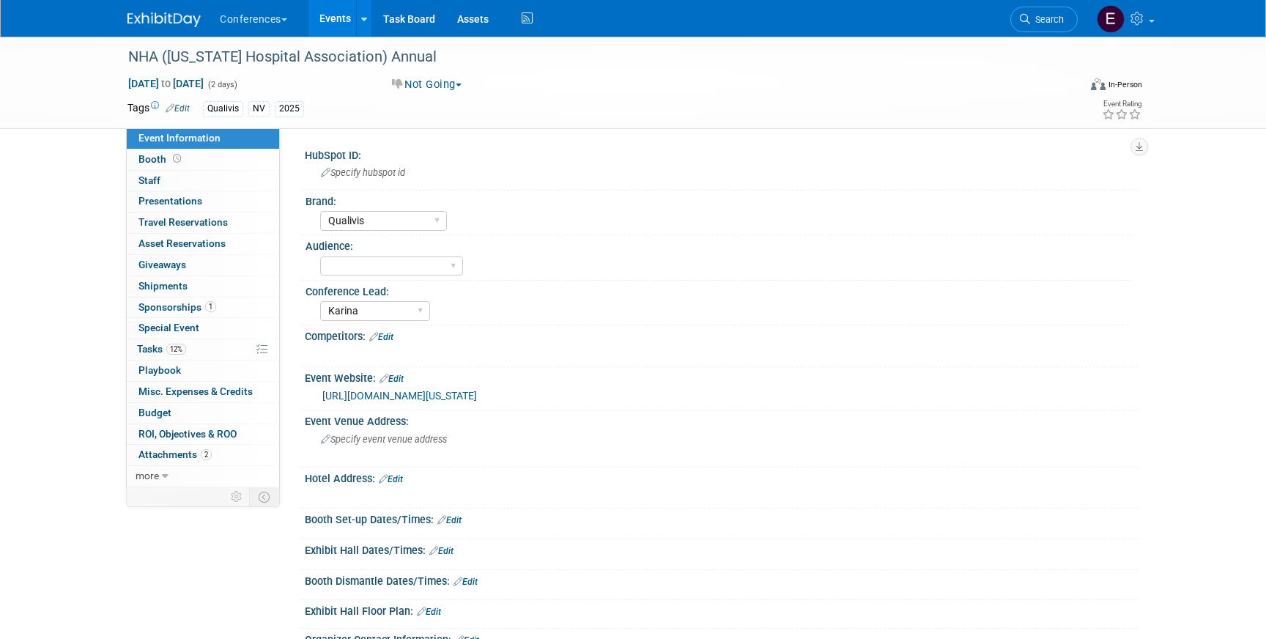
select select "Qualivis"
select select "Karina"
click at [167, 18] on img at bounding box center [163, 19] width 73 height 15
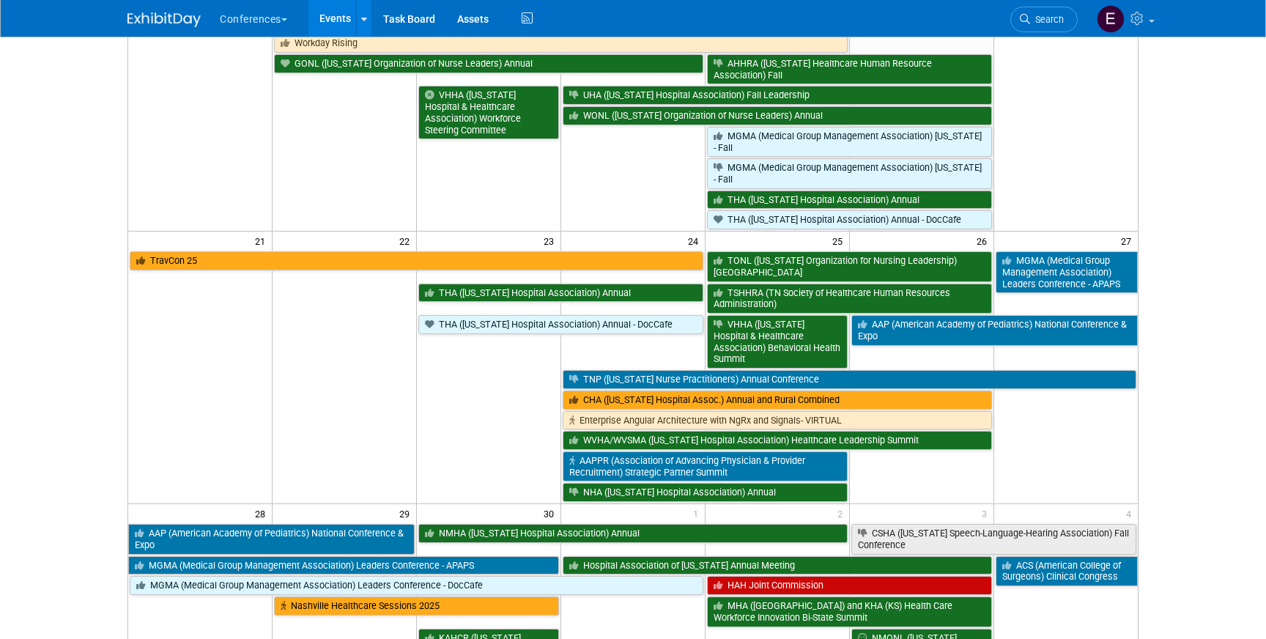
scroll to position [593, 0]
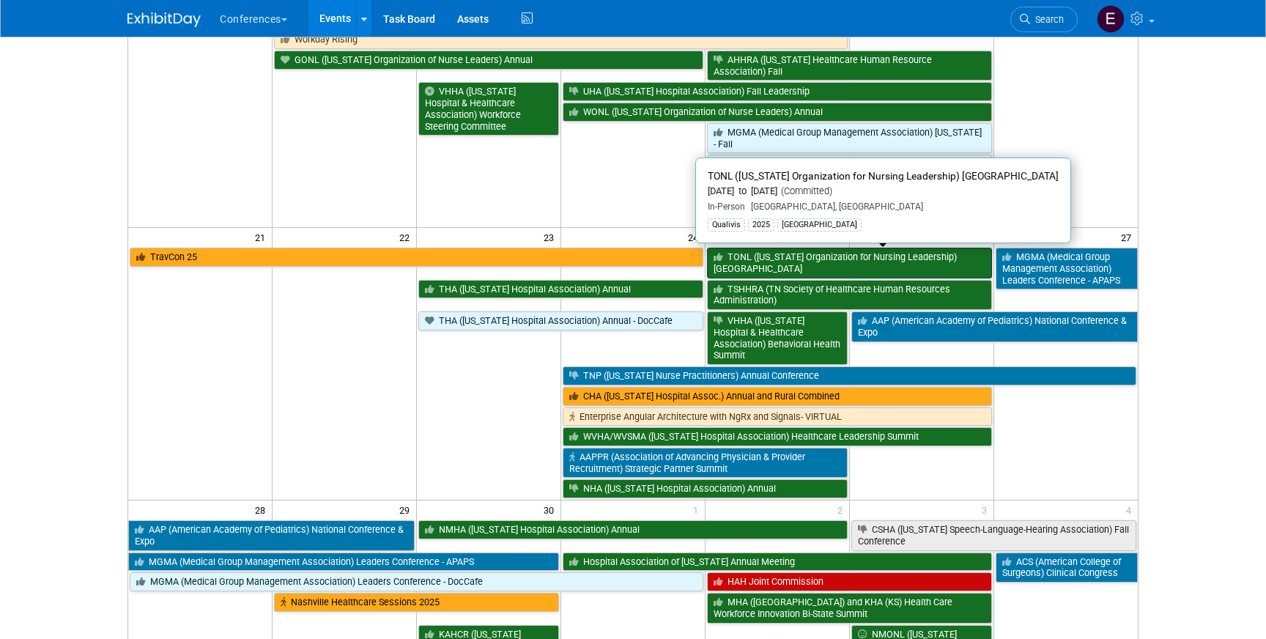
click at [746, 259] on link "TONL ([US_STATE] Organization for Nursing Leadership) [GEOGRAPHIC_DATA]" at bounding box center [849, 263] width 285 height 30
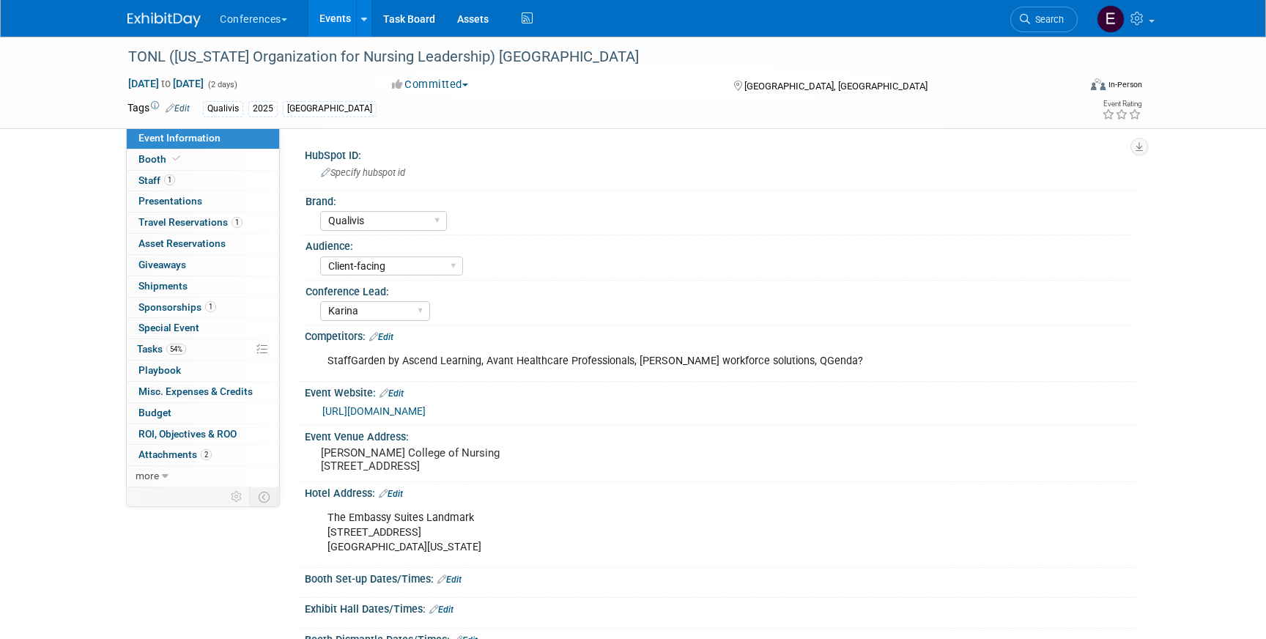
select select "Qualivis"
select select "Client-facing"
select select "Karina"
click at [150, 223] on span "Travel Reservations 1" at bounding box center [190, 222] width 104 height 12
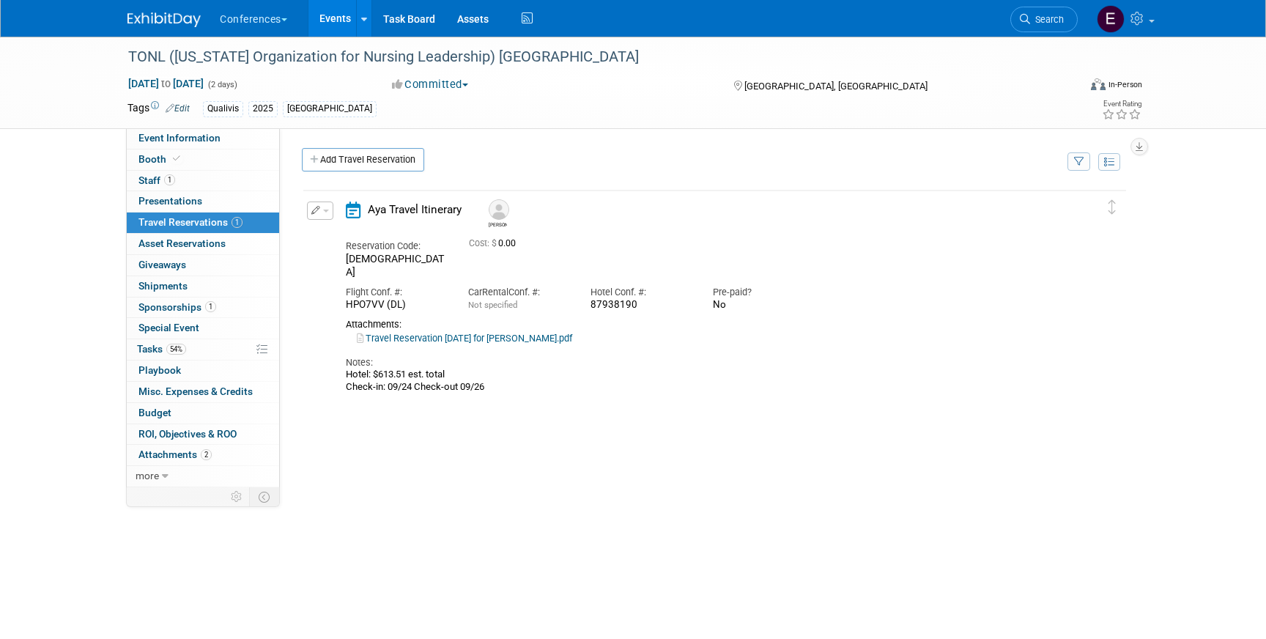
click at [533, 333] on link "Travel Reservation [DATE] for [PERSON_NAME].pdf" at bounding box center [464, 338] width 215 height 11
click at [171, 21] on img at bounding box center [163, 19] width 73 height 15
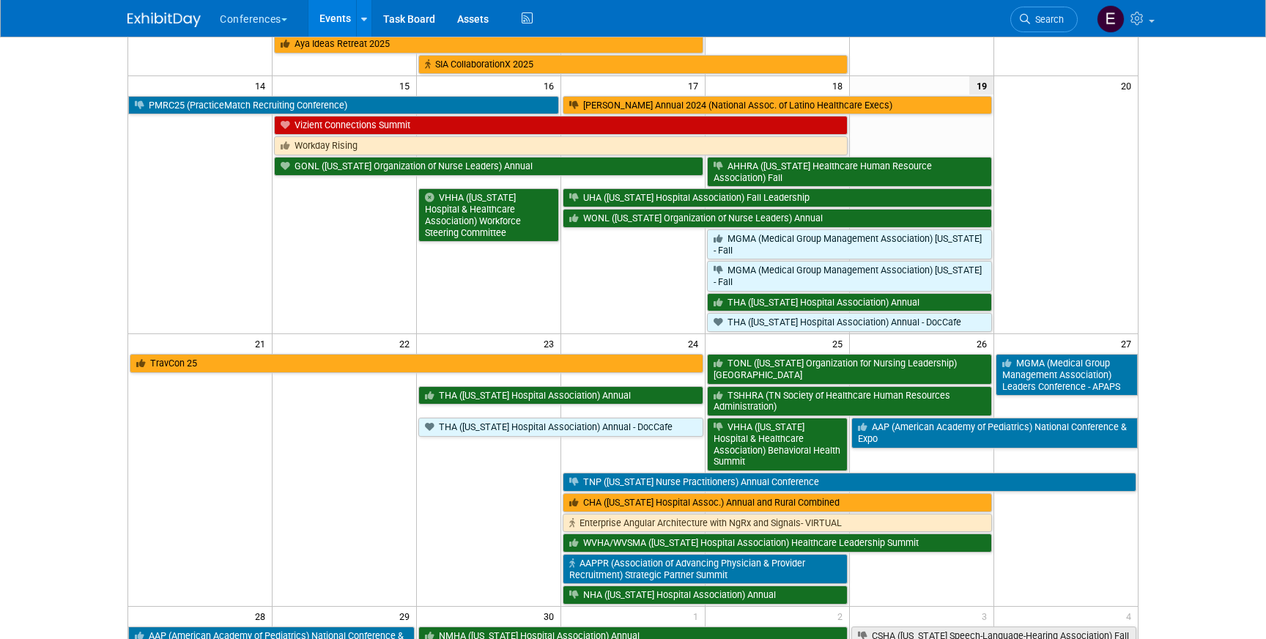
scroll to position [488, 0]
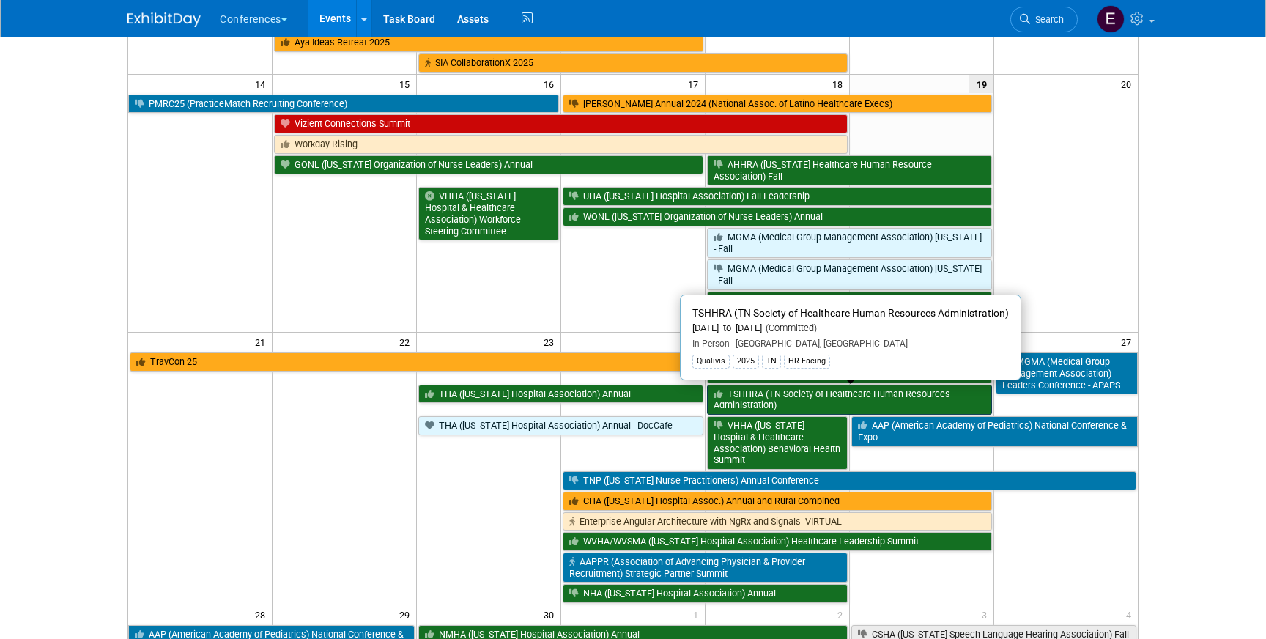
click at [778, 401] on link "TSHHRA (TN Society of Healthcare Human Resources Administration)" at bounding box center [849, 400] width 285 height 30
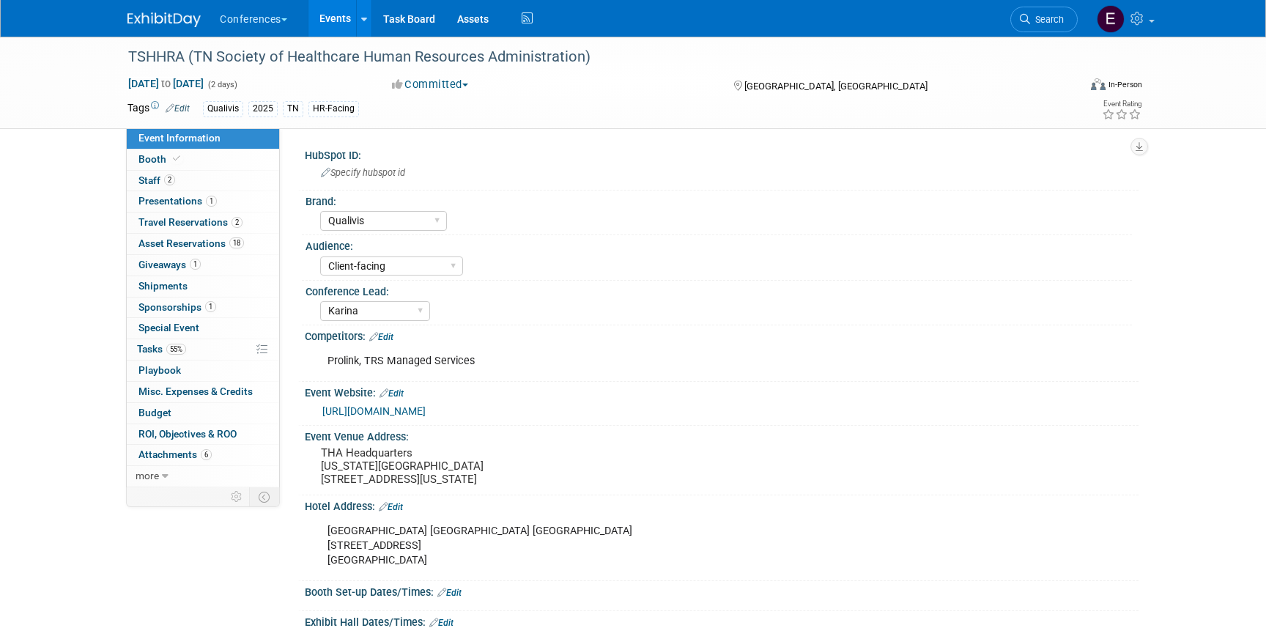
select select "Qualivis"
select select "Client-facing"
select select "Karina"
click at [204, 226] on span "Travel Reservations 2" at bounding box center [190, 222] width 104 height 12
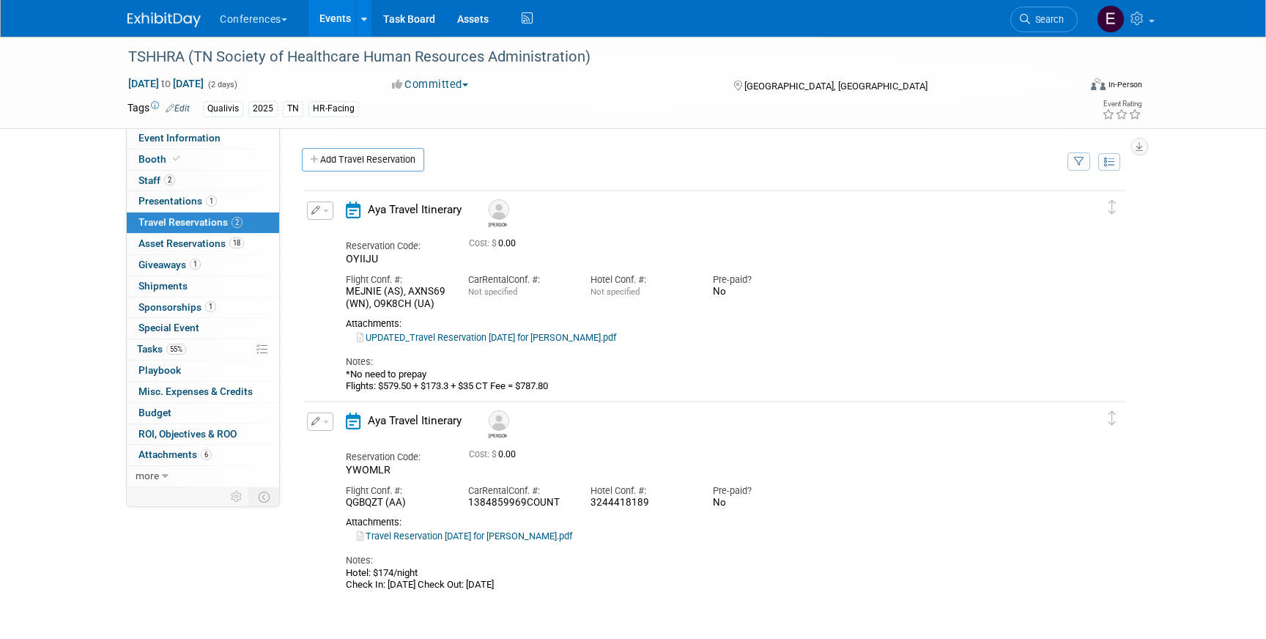
click at [572, 539] on link "Travel Reservation September 24 for JOSEPH A DUNMIRE.pdf" at bounding box center [464, 535] width 215 height 11
click at [149, 15] on img at bounding box center [163, 19] width 73 height 15
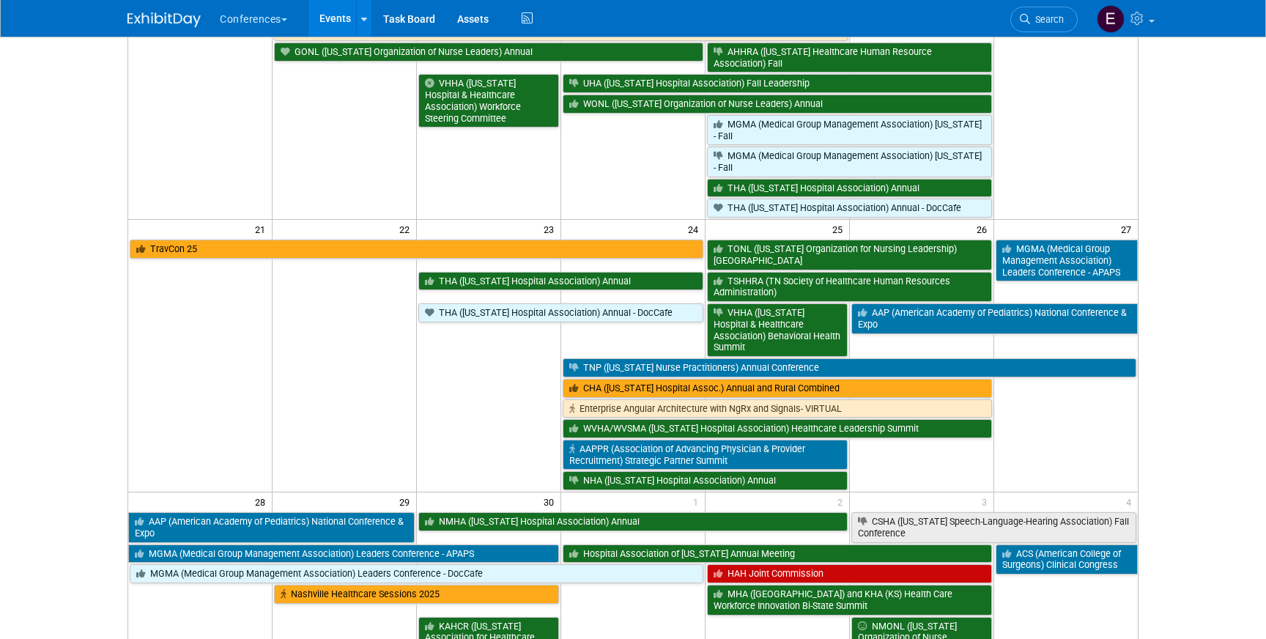
scroll to position [599, 0]
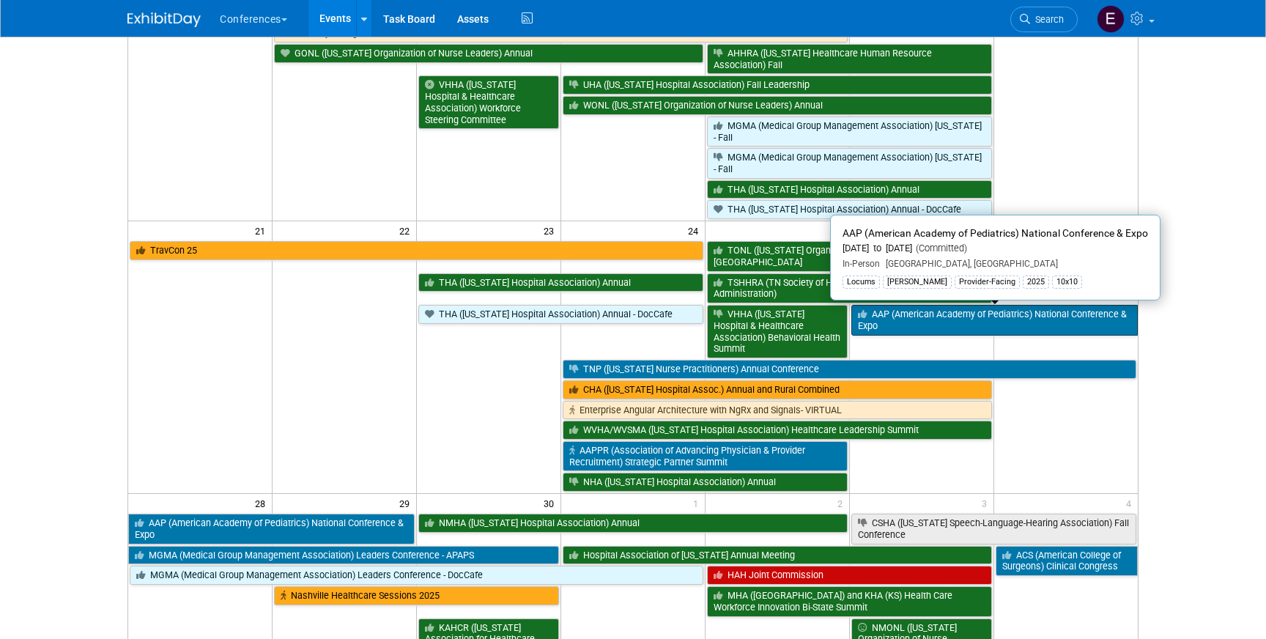
click at [932, 318] on link "AAP (American Academy of Pediatrics) National Conference & Expo" at bounding box center [994, 320] width 286 height 30
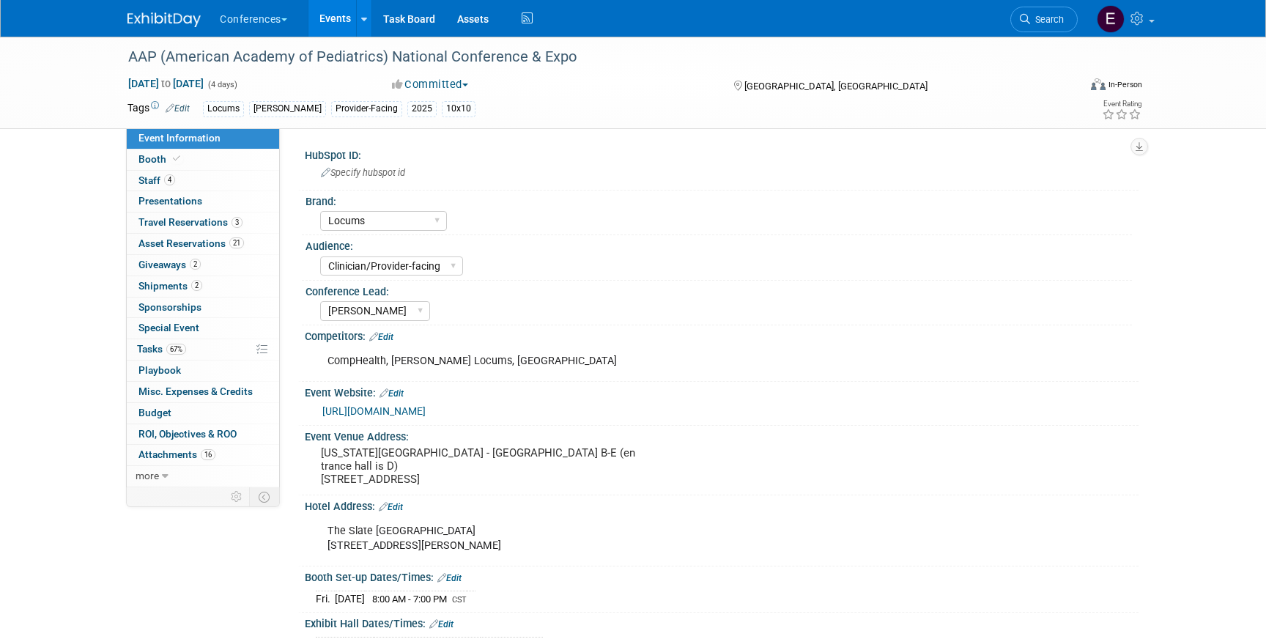
select select "Locums"
select select "Clinician/Provider-facing"
select select "Mel"
click at [195, 226] on span "Travel Reservations 3" at bounding box center [190, 222] width 104 height 12
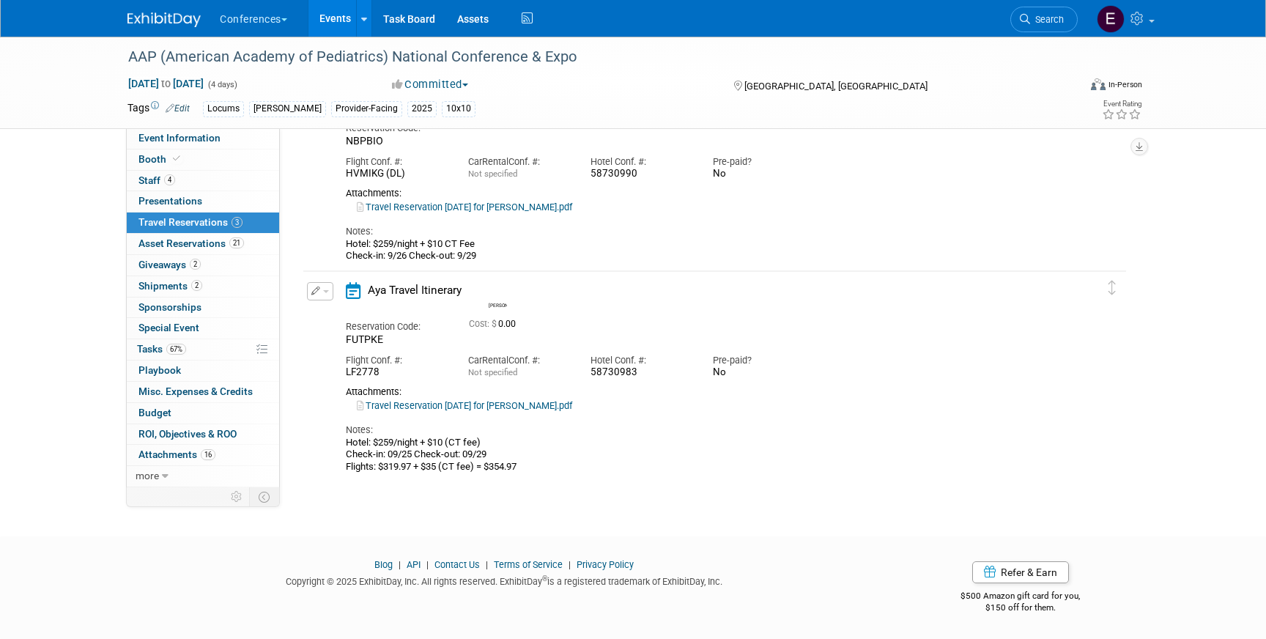
scroll to position [316, 0]
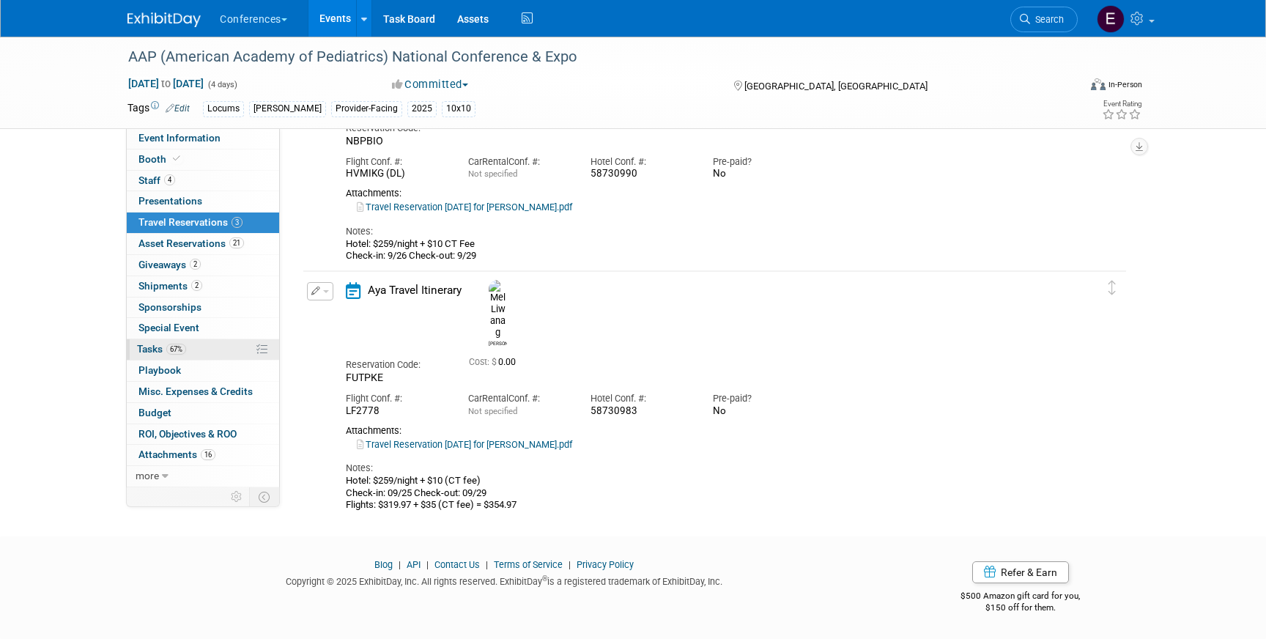
click at [174, 348] on span "67%" at bounding box center [176, 349] width 20 height 11
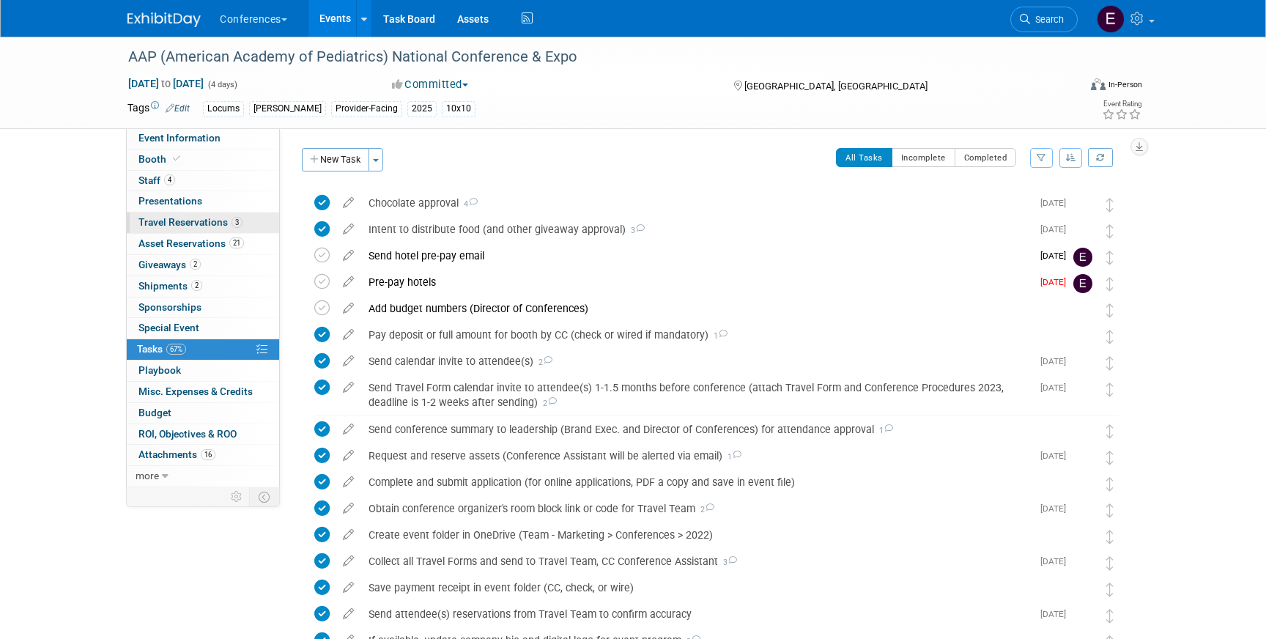
click at [177, 229] on link "3 Travel Reservations 3" at bounding box center [203, 222] width 152 height 21
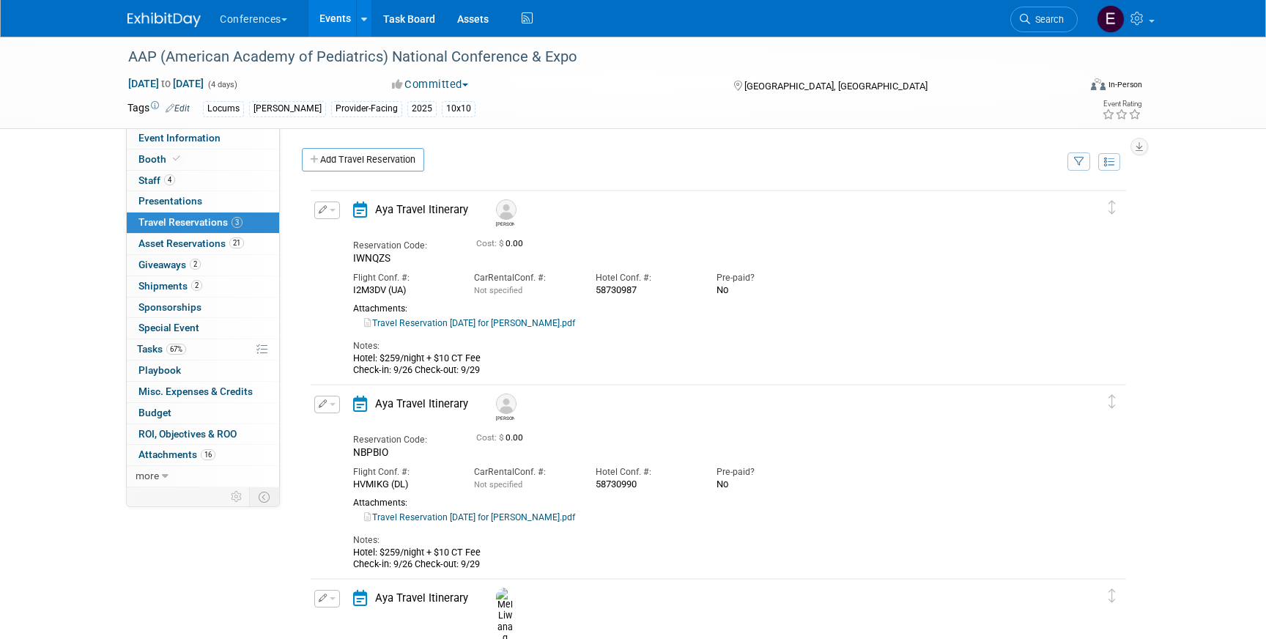
click at [549, 324] on link "Travel Reservation September 26 for RACHEL M KOEHLER.pdf" at bounding box center [469, 323] width 211 height 10
click at [1052, 26] on link "Search" at bounding box center [1043, 20] width 67 height 26
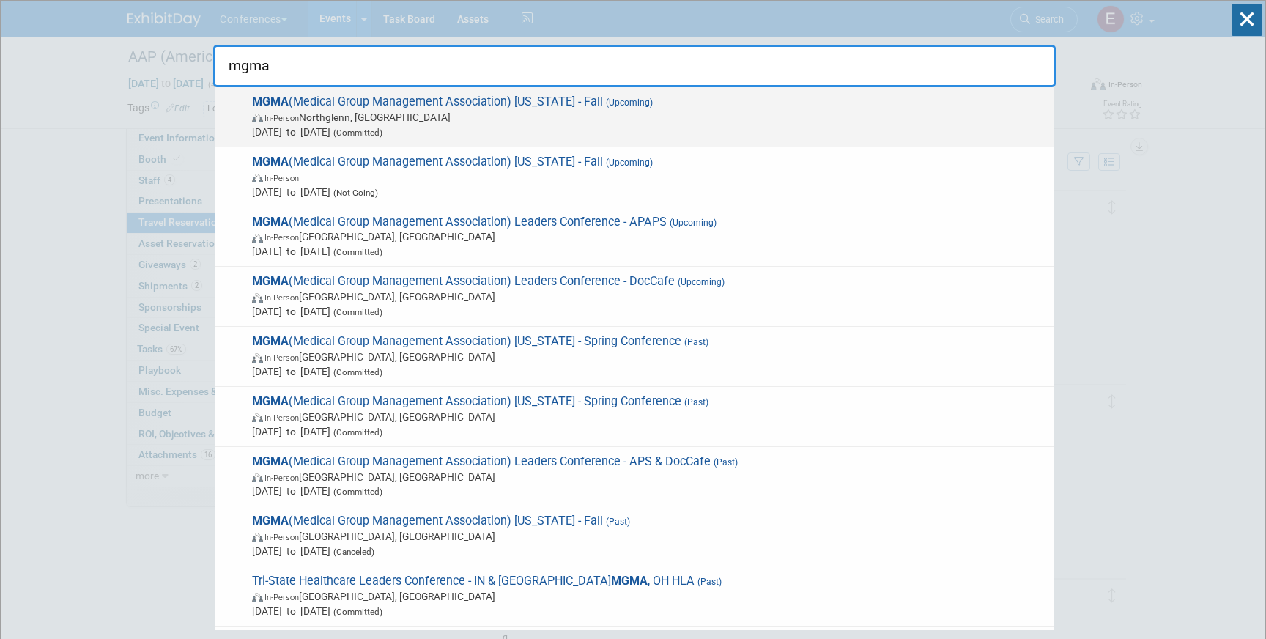
type input "mgma"
click at [659, 120] on span "In-Person Northglenn, CO" at bounding box center [649, 117] width 795 height 15
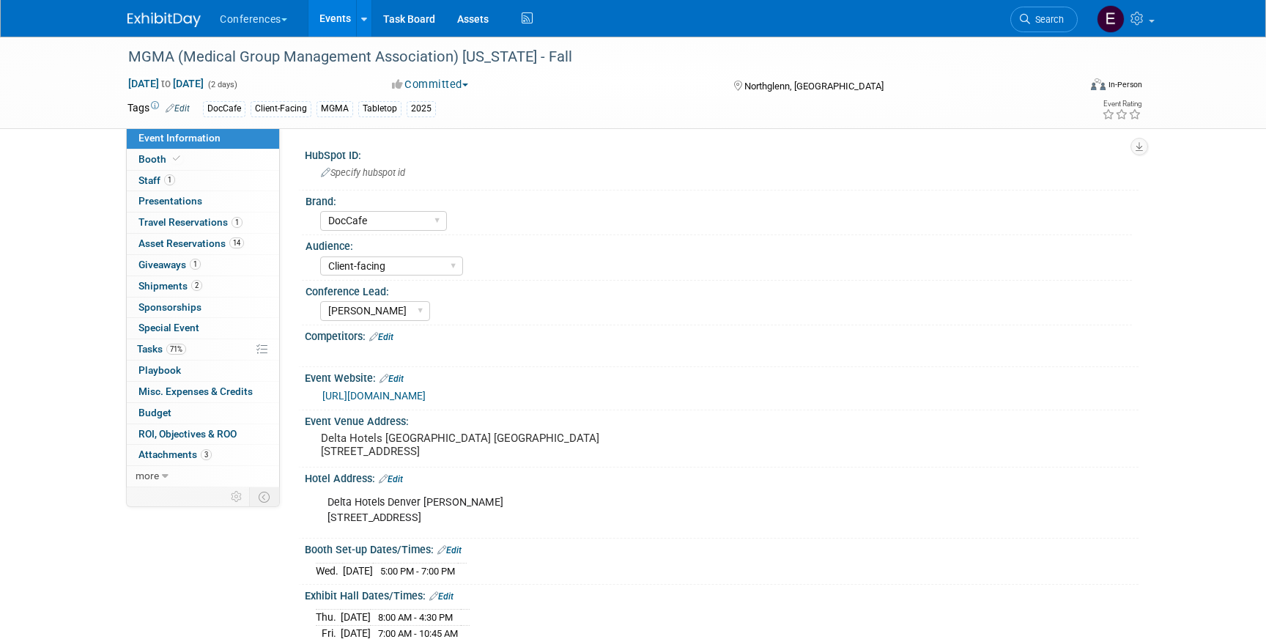
select select "DocCafe"
select select "Client-facing"
select select "[PERSON_NAME]"
click at [231, 352] on link "71% Tasks 71%" at bounding box center [203, 349] width 152 height 21
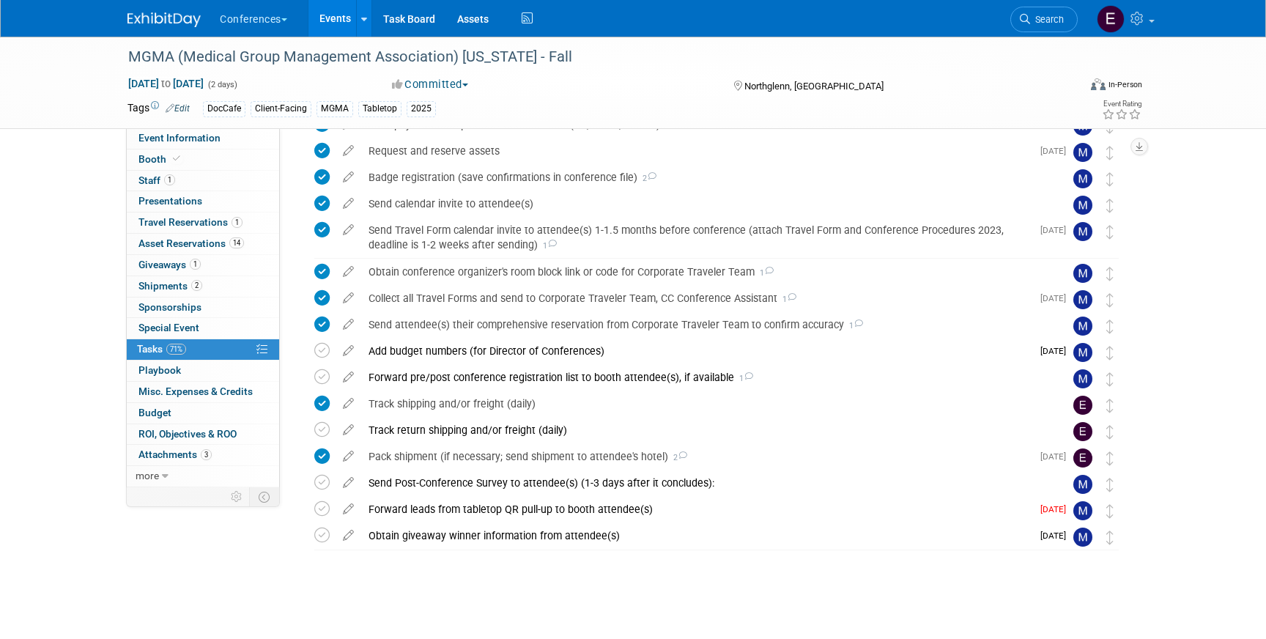
scroll to position [289, 0]
click at [524, 445] on div "Pack shipment (if necessary; send shipment to attendee's hotel) 2" at bounding box center [696, 457] width 670 height 25
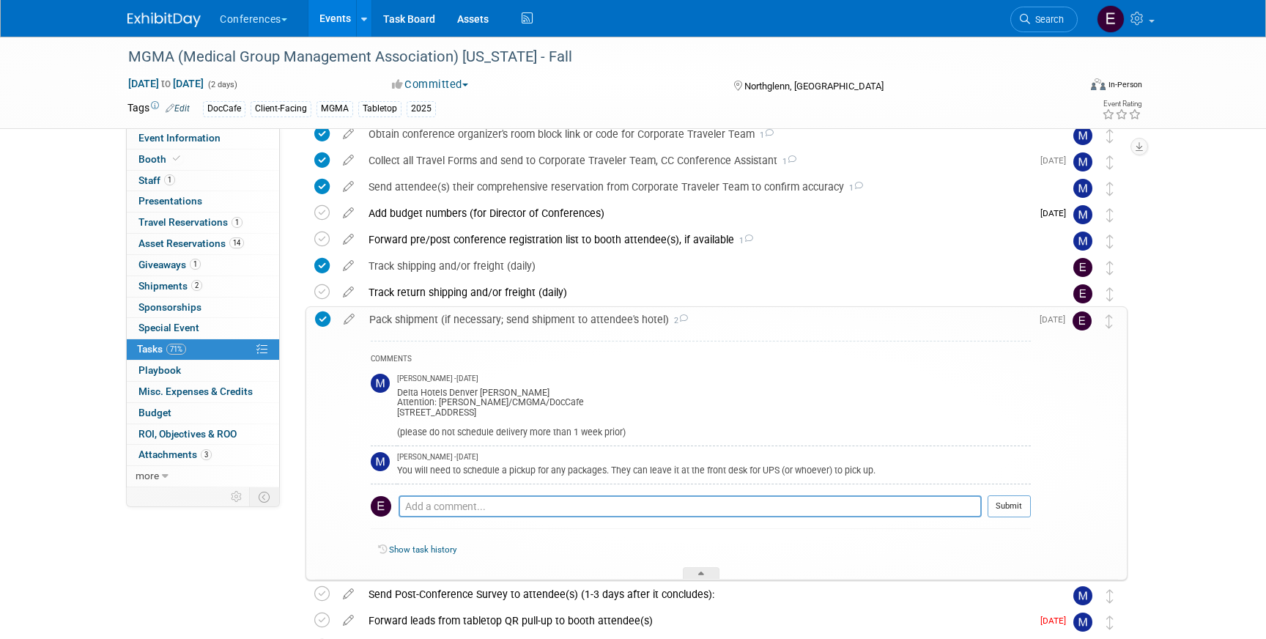
scroll to position [439, 0]
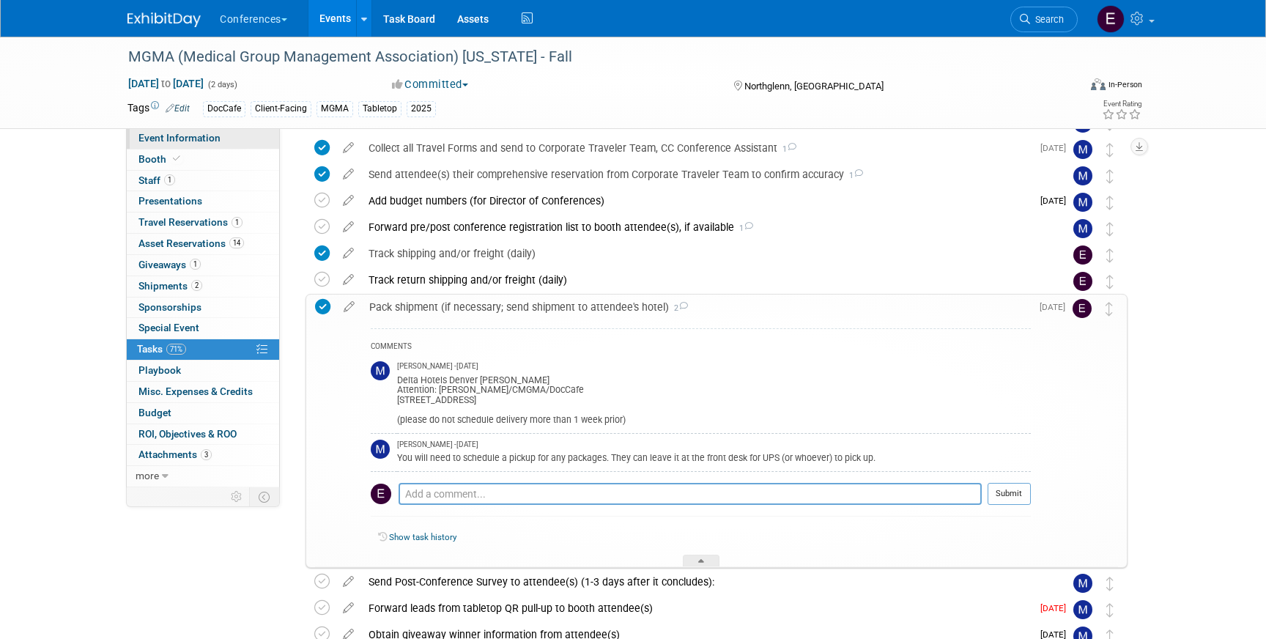
click at [170, 139] on span "Event Information" at bounding box center [179, 138] width 82 height 12
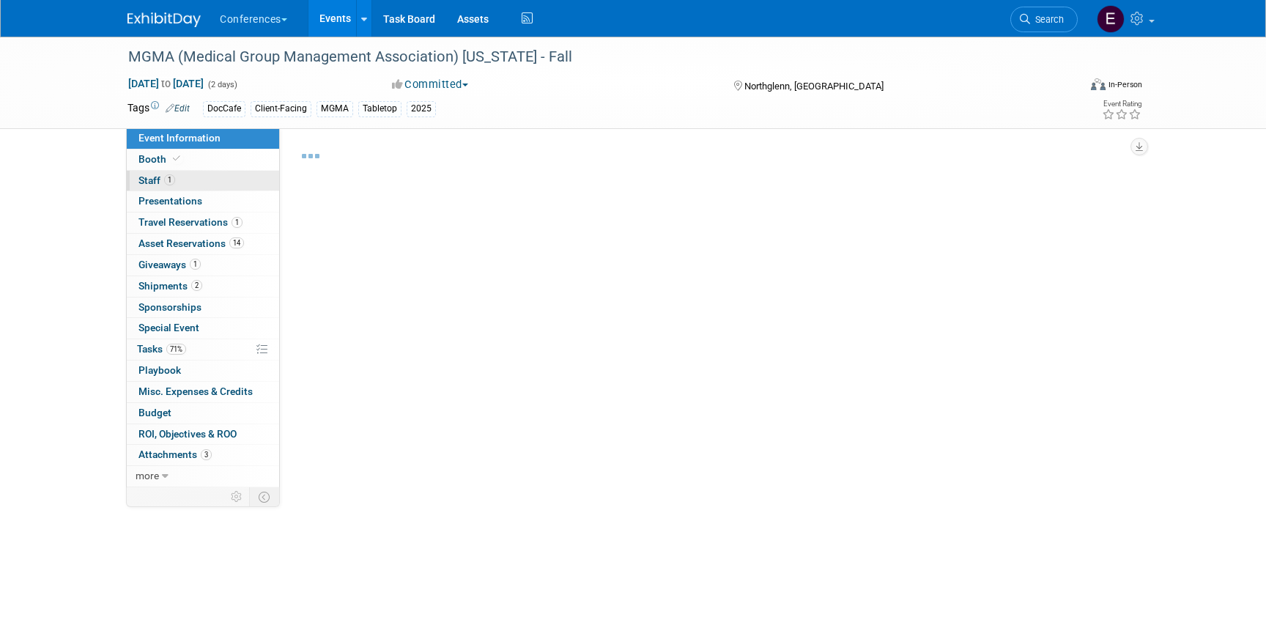
select select "DocCafe"
select select "Client-facing"
select select "[PERSON_NAME]"
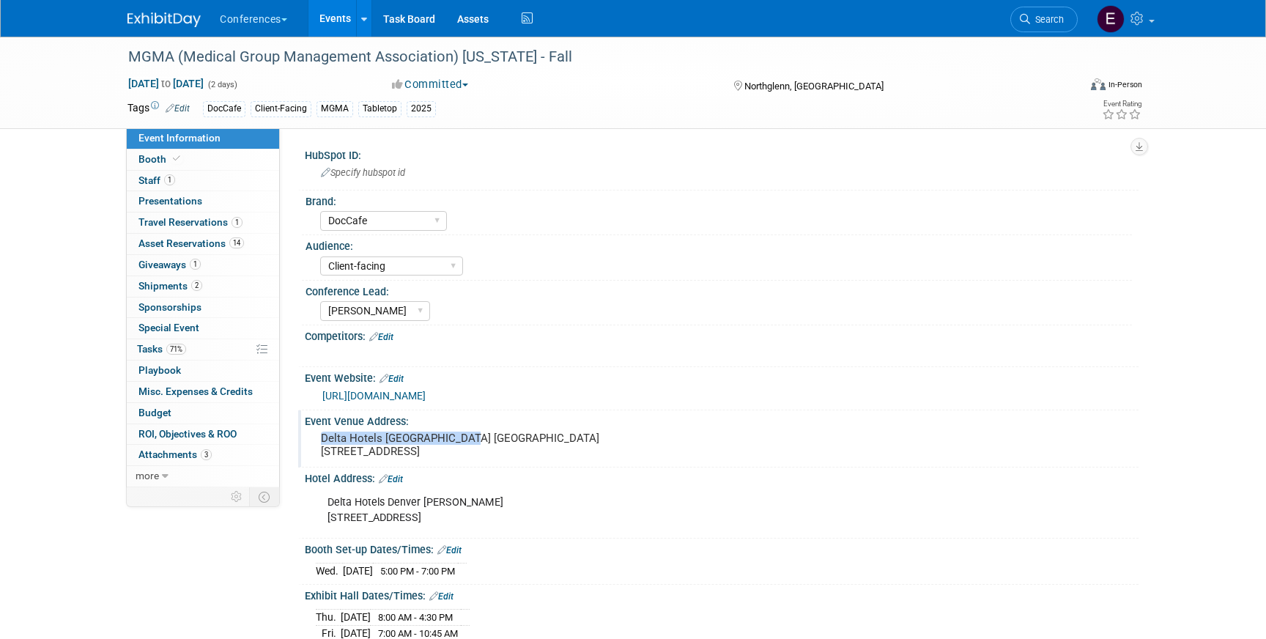
drag, startPoint x: 322, startPoint y: 437, endPoint x: 504, endPoint y: 437, distance: 181.7
click at [504, 437] on pre "Delta Hotels Denver Thornton 10 East 120th Ave., Northglenn, CO 80233" at bounding box center [478, 444] width 315 height 26
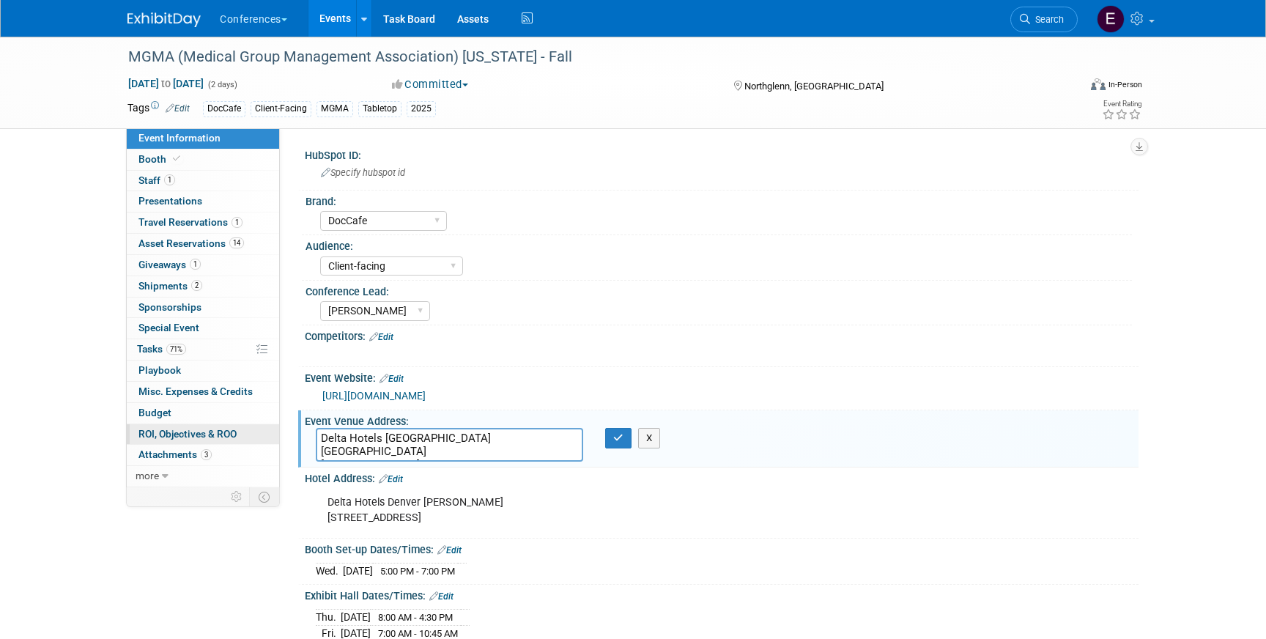
drag, startPoint x: 496, startPoint y: 439, endPoint x: 251, endPoint y: 425, distance: 245.1
click at [251, 424] on div "Event Information Event Info Booth Booth 1 Staff 1 Staff 0 Presentations 0 Pres…" at bounding box center [632, 465] width 1033 height 856
click at [338, 441] on textarea "Delta Hotels Denver Thornton 10 East 120th Ave., Northglenn, CO 80233" at bounding box center [449, 445] width 267 height 34
drag, startPoint x: 321, startPoint y: 453, endPoint x: 411, endPoint y: 452, distance: 90.1
click at [411, 451] on textarea "Delta Hotels Denver Thornton 10 East 120th Ave., Northglenn, CO 80233" at bounding box center [449, 445] width 267 height 34
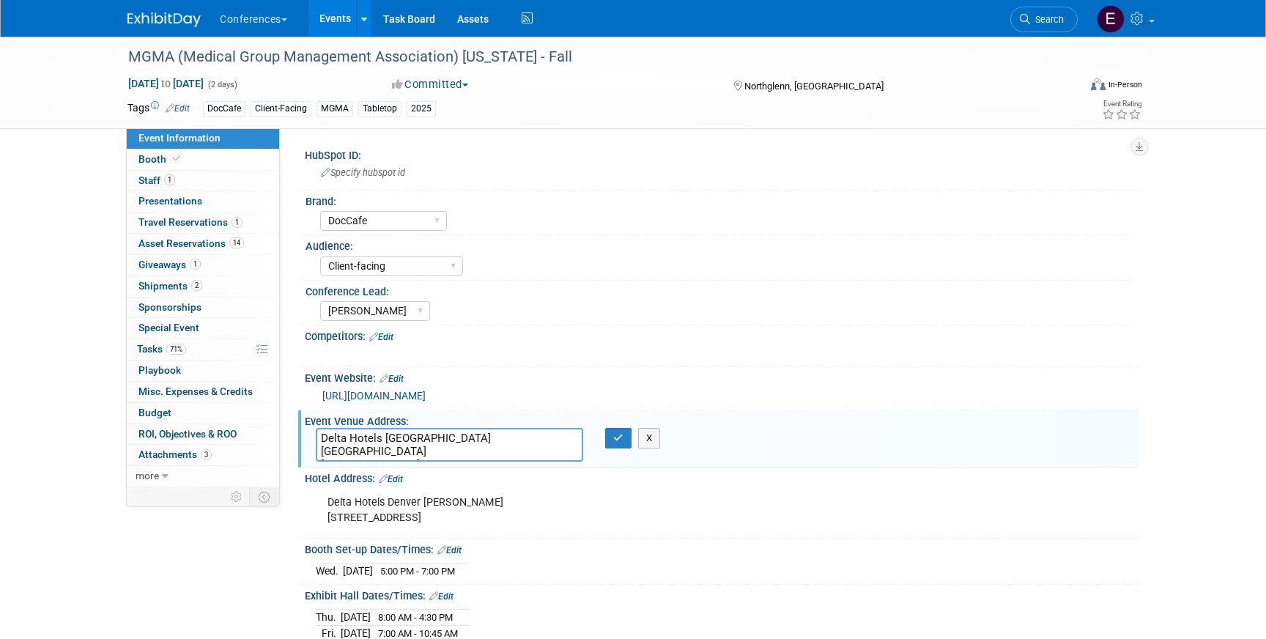
drag, startPoint x: 524, startPoint y: 453, endPoint x: 493, endPoint y: 453, distance: 30.8
click at [493, 453] on textarea "Delta Hotels Denver Thornton 10 East 120th Ave., Northglenn, CO 80233" at bounding box center [449, 445] width 267 height 34
drag, startPoint x: 419, startPoint y: 452, endPoint x: 469, endPoint y: 450, distance: 49.9
click at [469, 450] on textarea "Delta Hotels Denver Thornton 10 East 120th Ave., Northglenn, CO 80233" at bounding box center [449, 445] width 267 height 34
click at [610, 437] on button "button" at bounding box center [618, 438] width 26 height 21
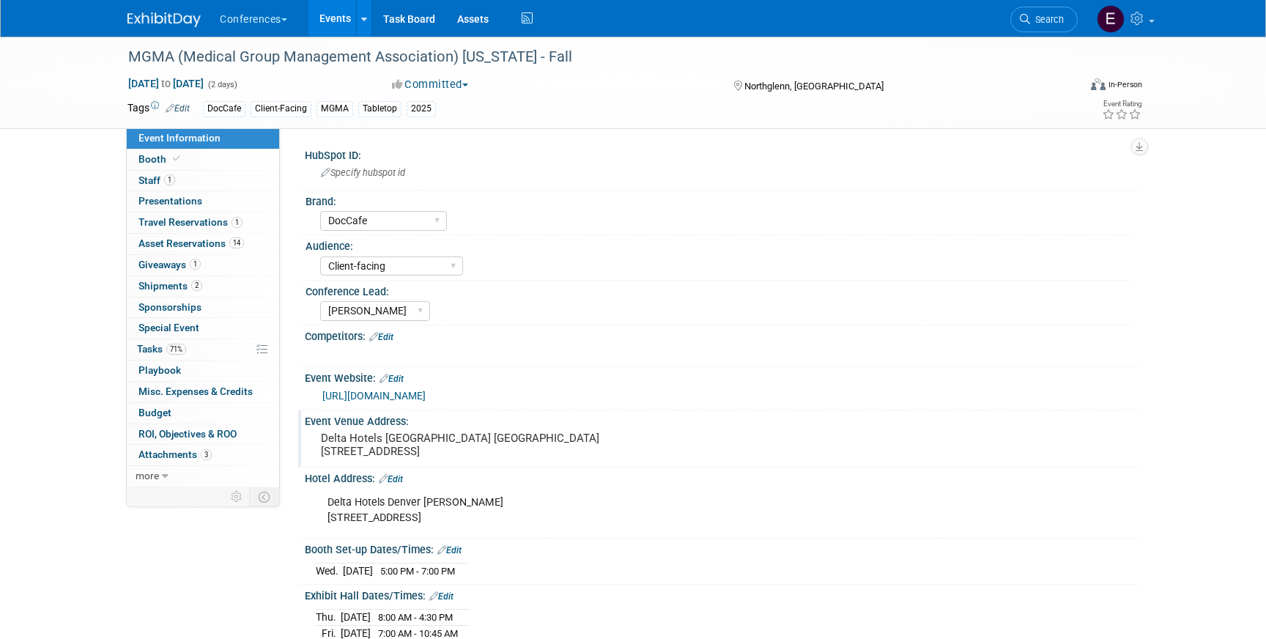
click at [1014, 7] on li "Search" at bounding box center [1043, 18] width 67 height 36
click at [1031, 12] on link "Search" at bounding box center [1043, 20] width 67 height 26
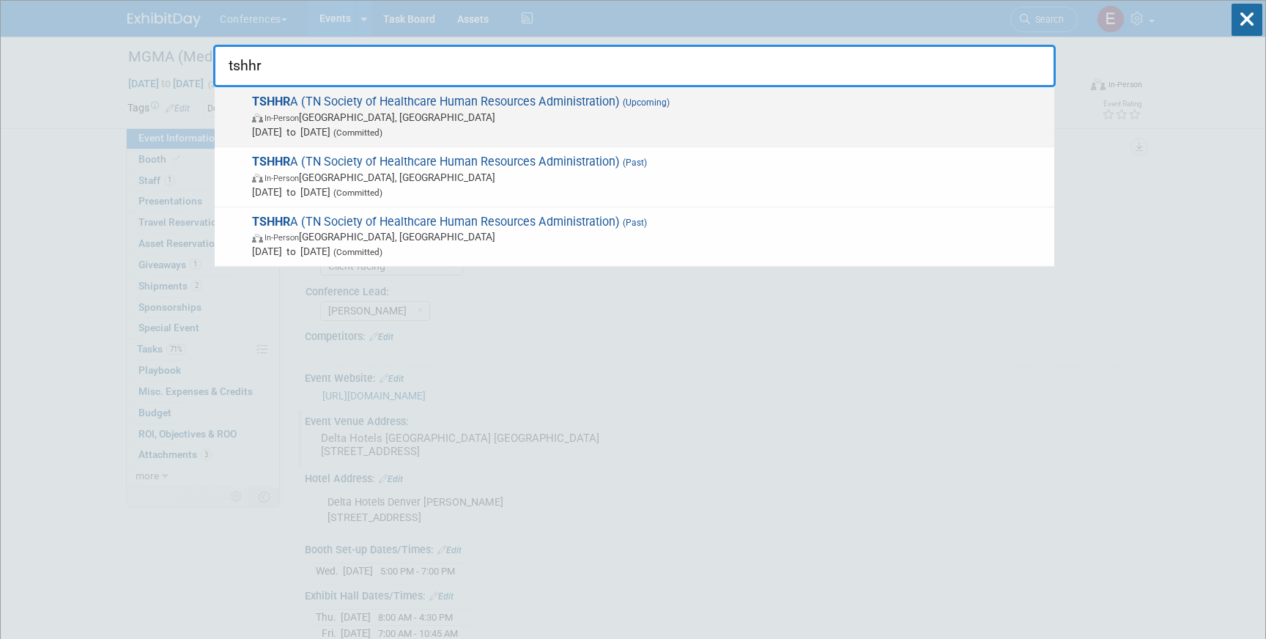
type input "tshhr"
click at [649, 108] on span "TSHHR A (TN Society of Healthcare Human Resources Administration) (Upcoming) In…" at bounding box center [647, 116] width 799 height 45
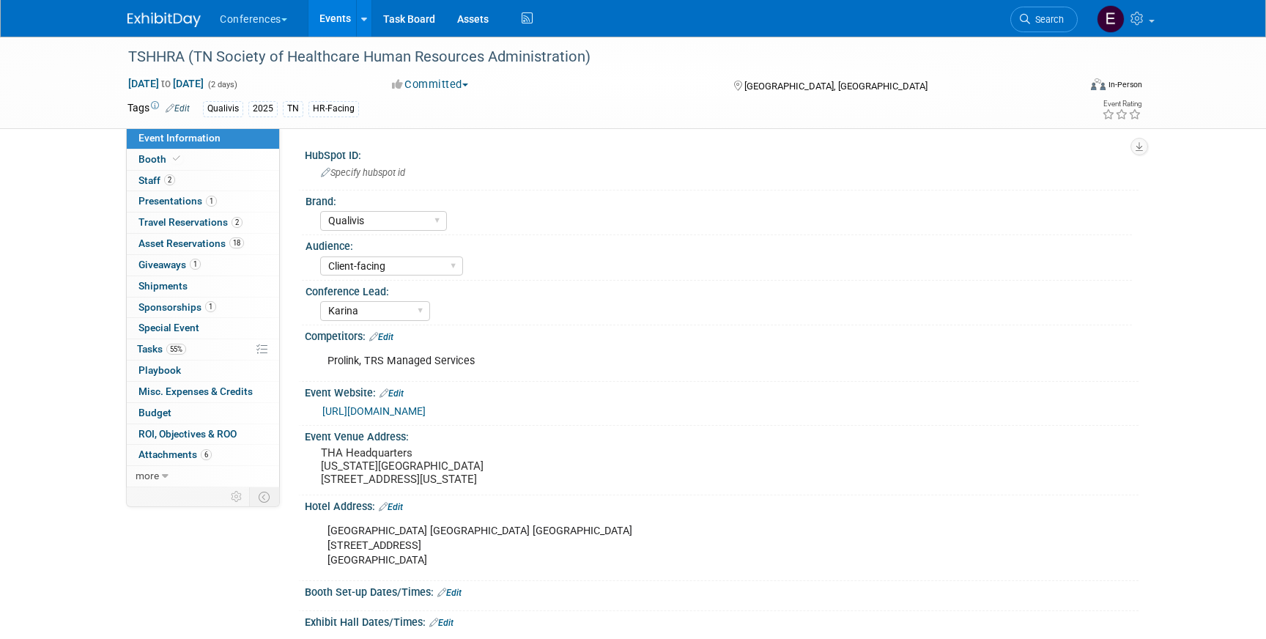
select select "Qualivis"
select select "Client-facing"
select select "Karina"
click at [174, 354] on span "55%" at bounding box center [176, 349] width 20 height 11
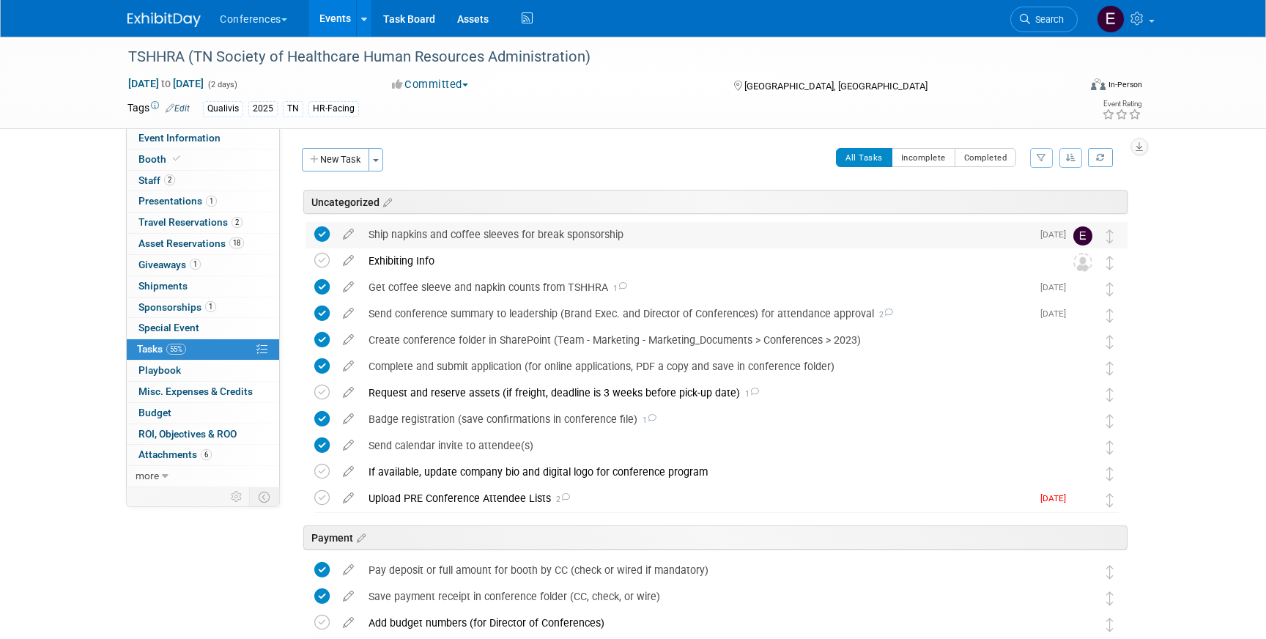
click at [425, 237] on div "Ship napkins and coffee sleeves for break sponsorship" at bounding box center [696, 234] width 670 height 25
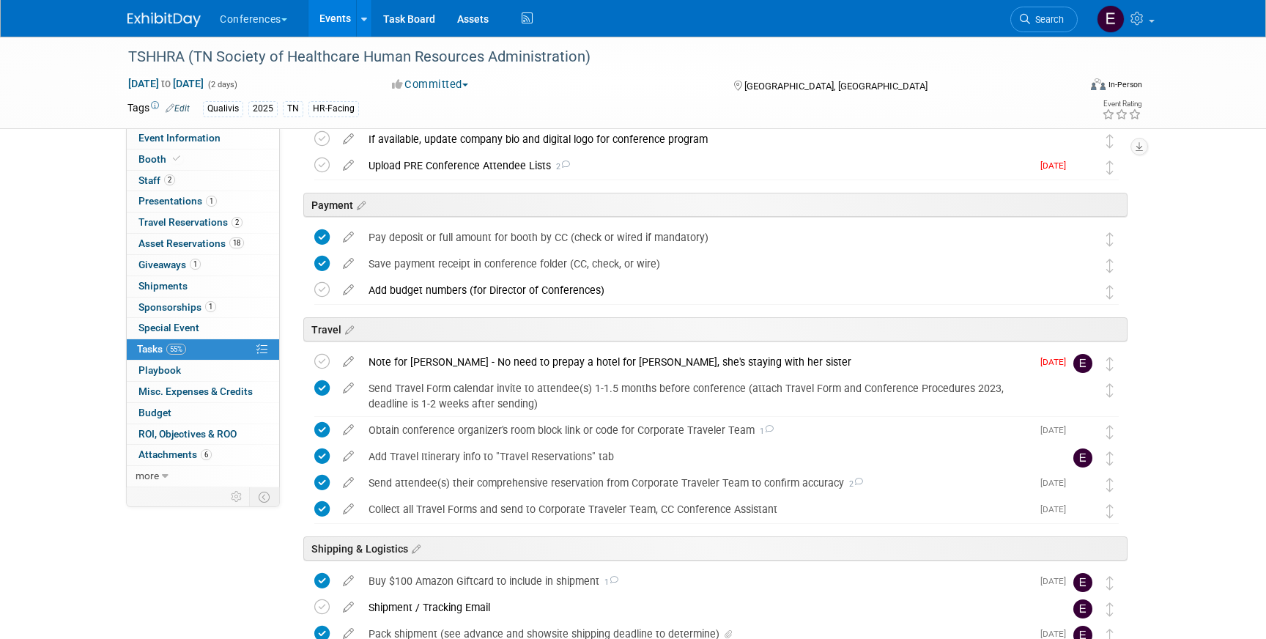
scroll to position [870, 0]
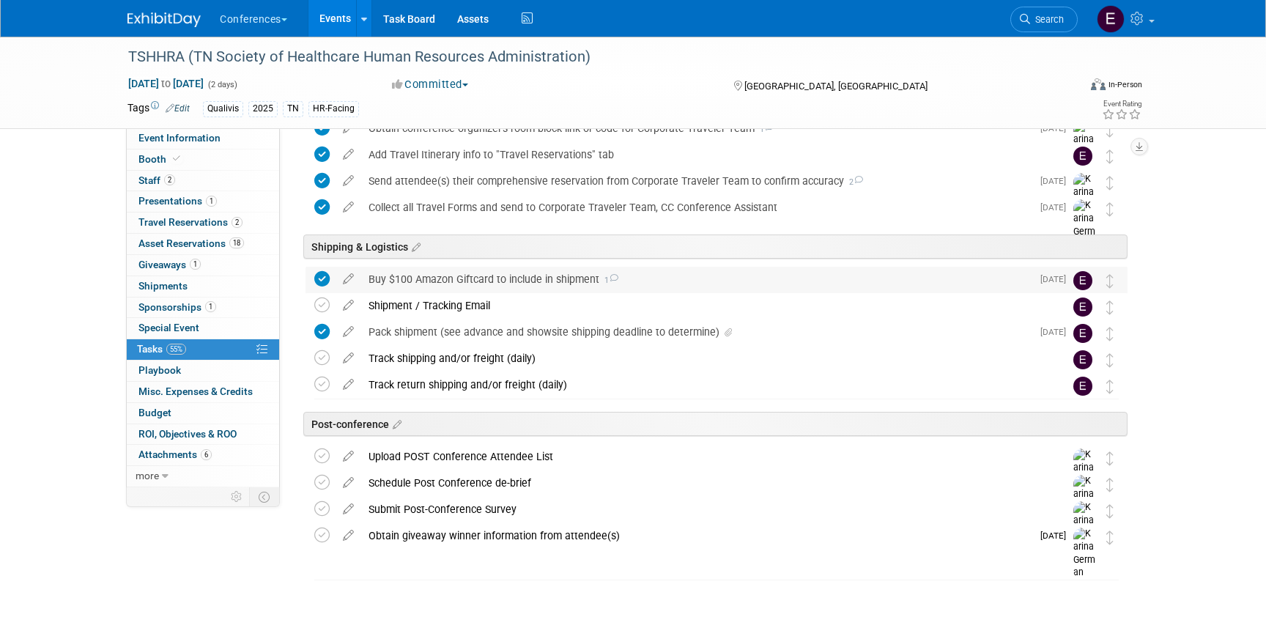
click at [398, 276] on div "Buy $100 Amazon Giftcard to include in shipment 1" at bounding box center [696, 279] width 670 height 25
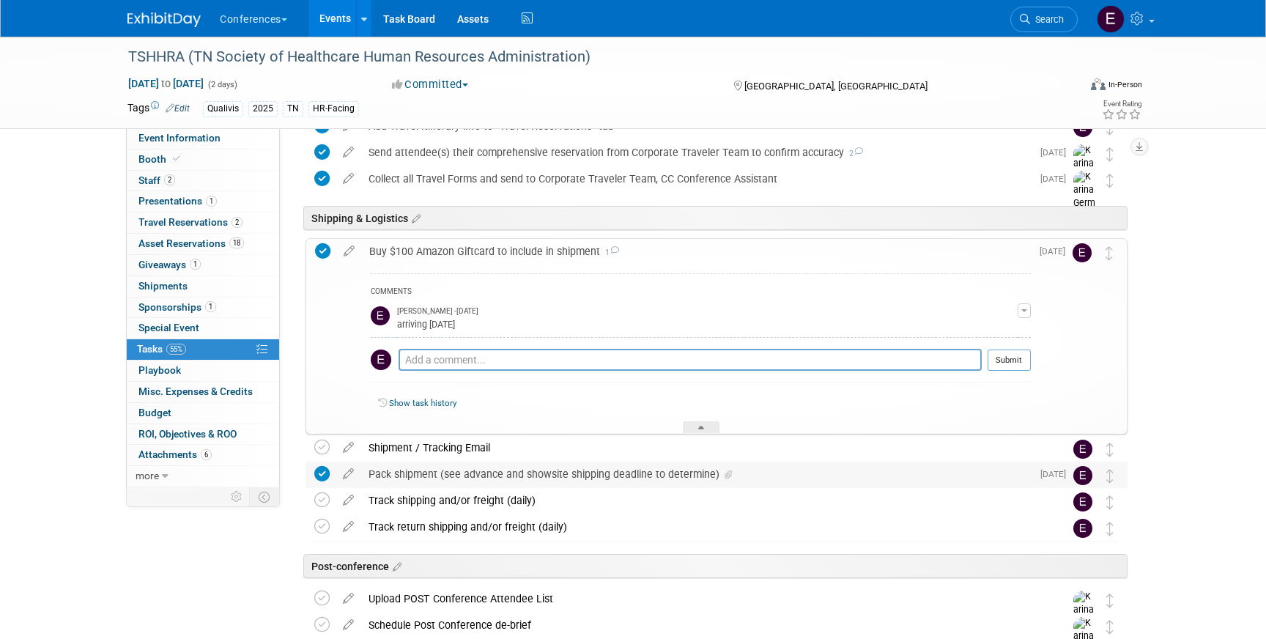
click at [512, 478] on div "Pack shipment (see advance and showsite shipping deadline to determine)" at bounding box center [696, 473] width 670 height 25
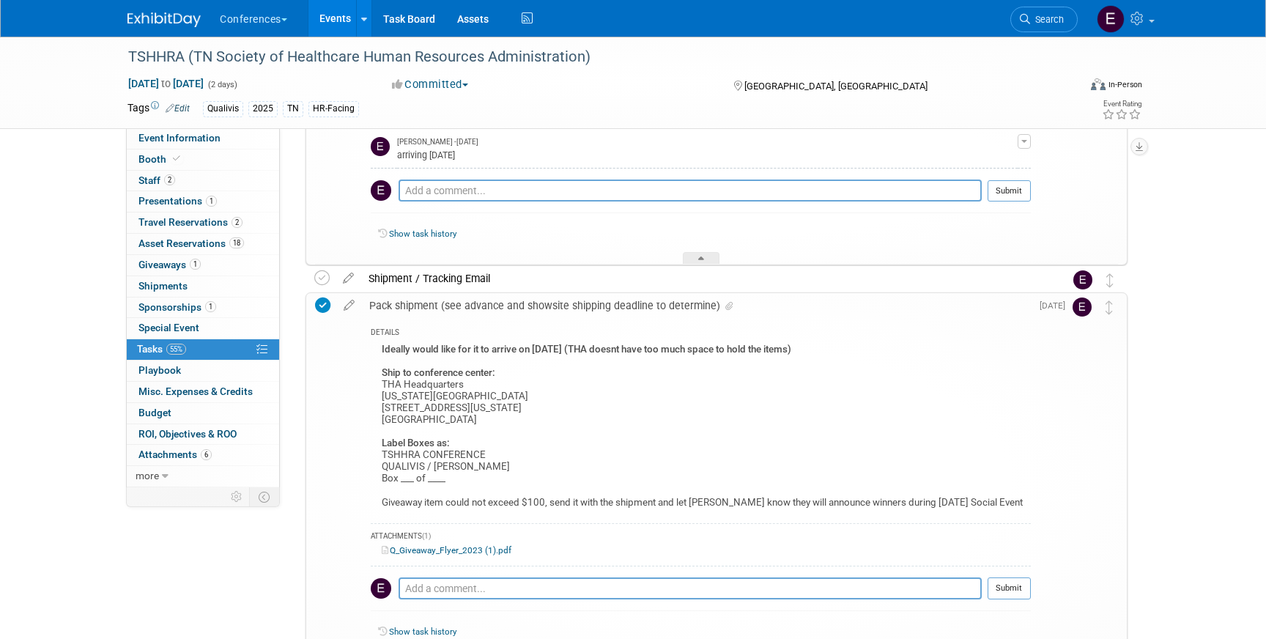
scroll to position [0, 0]
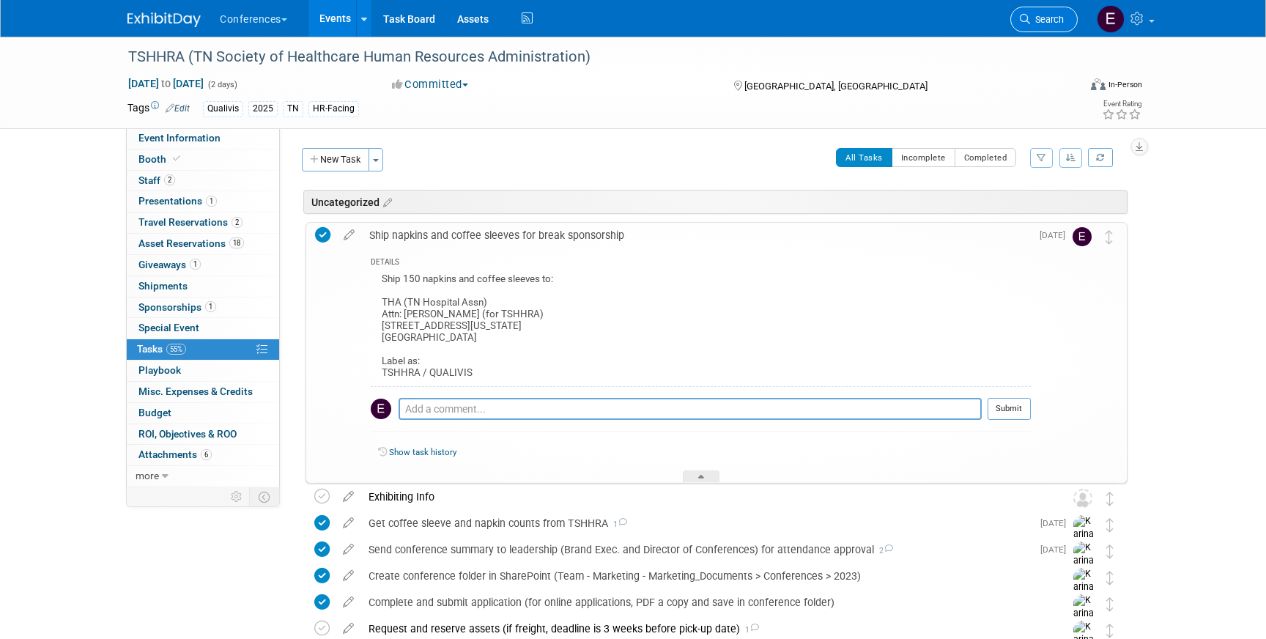
click at [1039, 14] on span "Search" at bounding box center [1047, 19] width 34 height 11
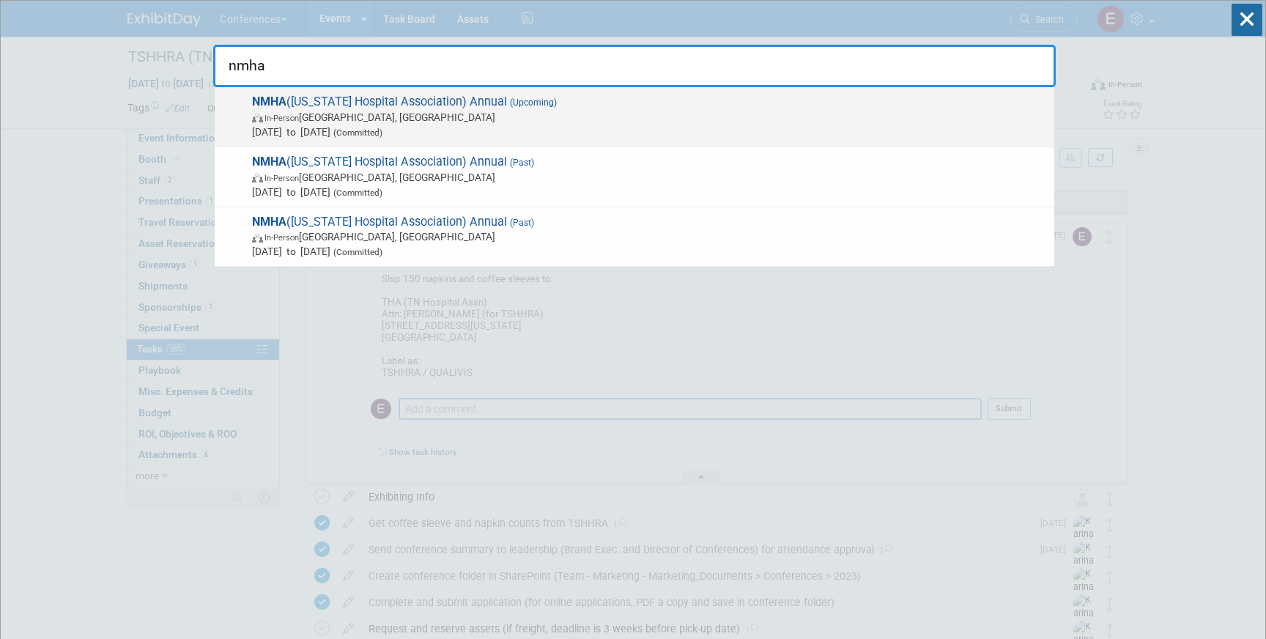
type input "nmha"
click at [454, 120] on span "In-Person Albuquerque, NM" at bounding box center [649, 117] width 795 height 15
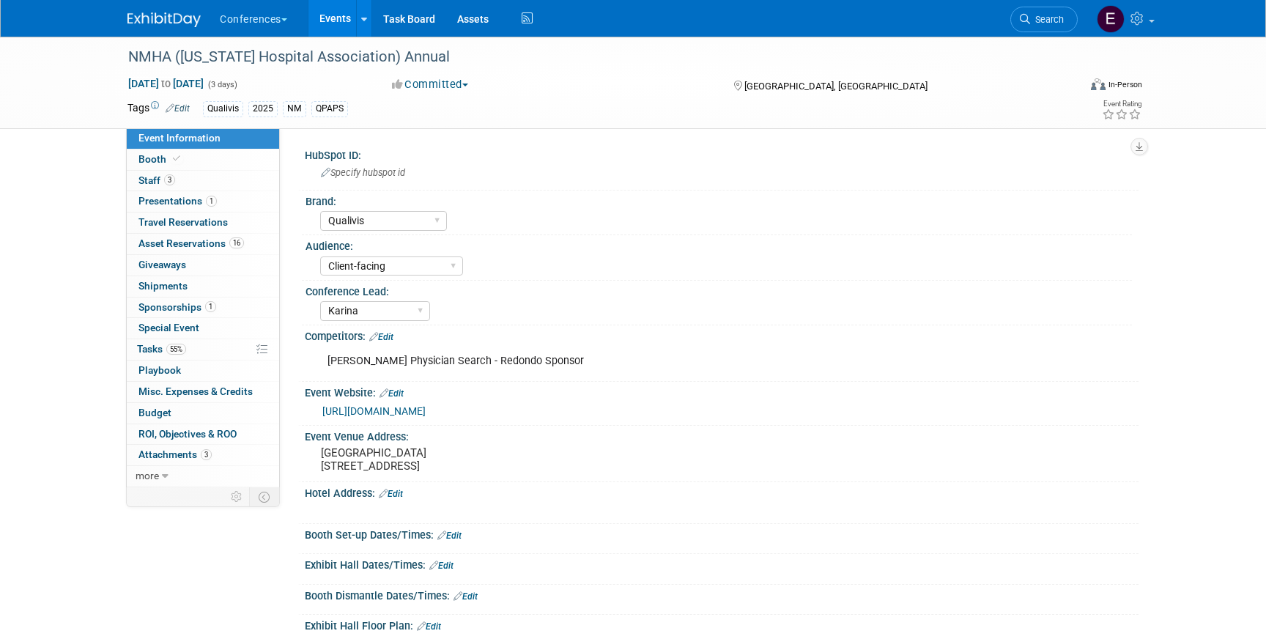
select select "Qualivis"
select select "Client-facing"
select select "Karina"
click at [174, 351] on span "55%" at bounding box center [176, 349] width 20 height 11
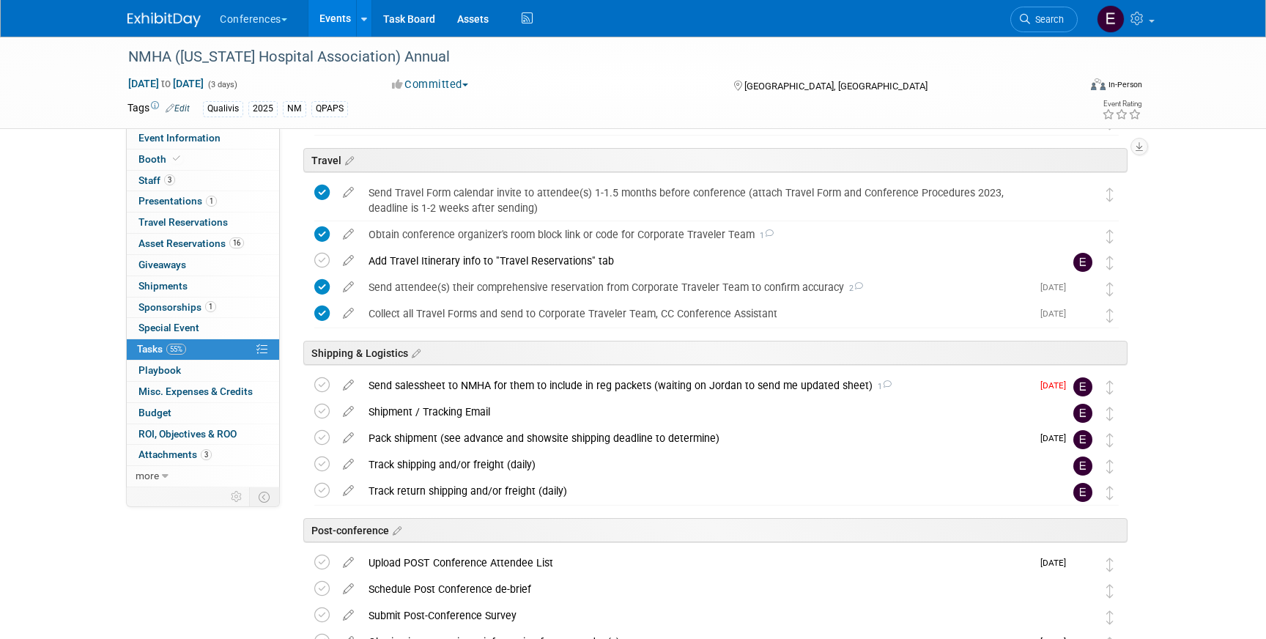
scroll to position [587, 0]
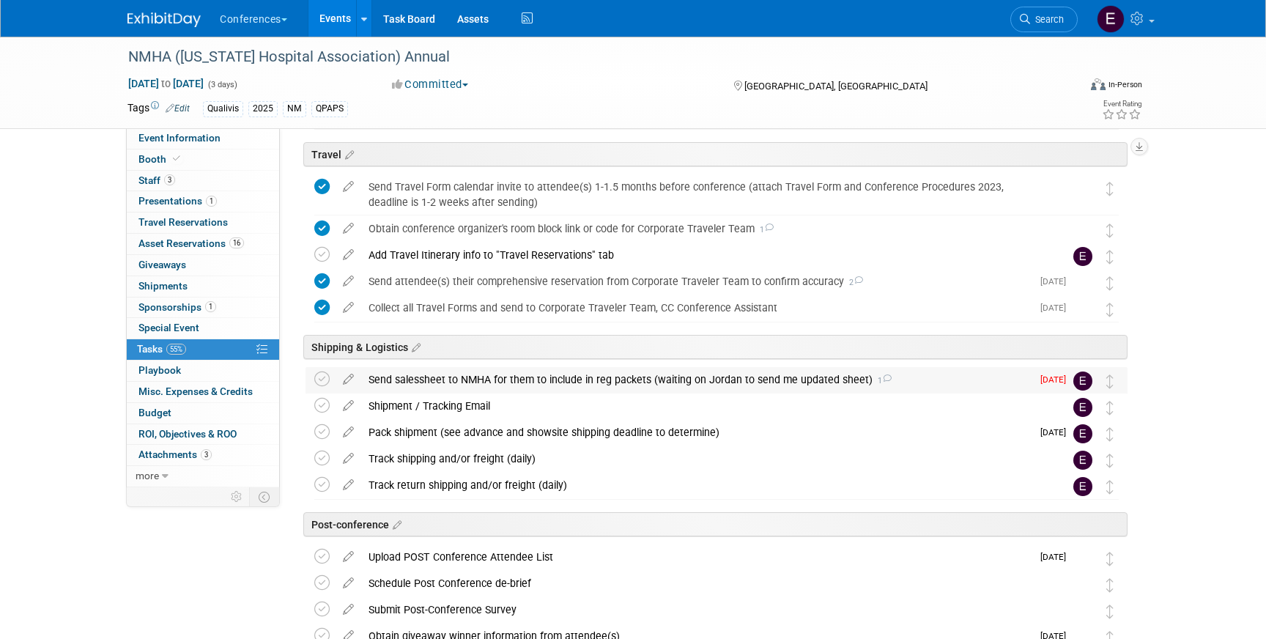
click at [601, 367] on div "Send salessheet to NMHA for them to include in reg packets (waiting on Jordan t…" at bounding box center [696, 379] width 670 height 25
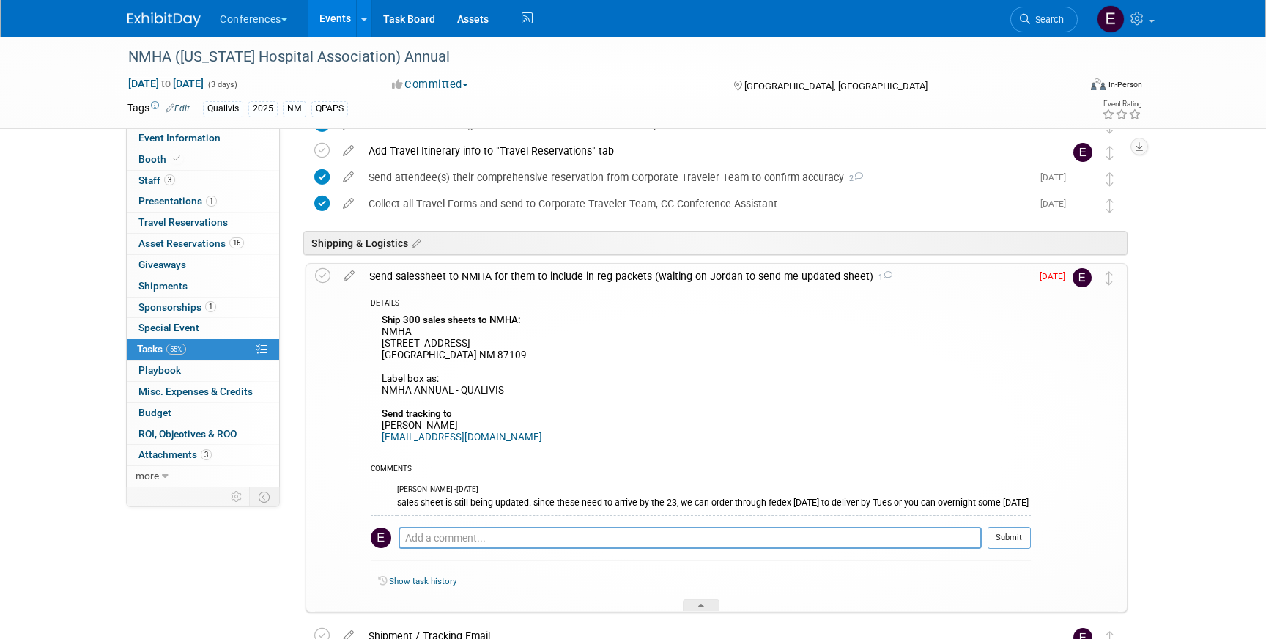
scroll to position [694, 0]
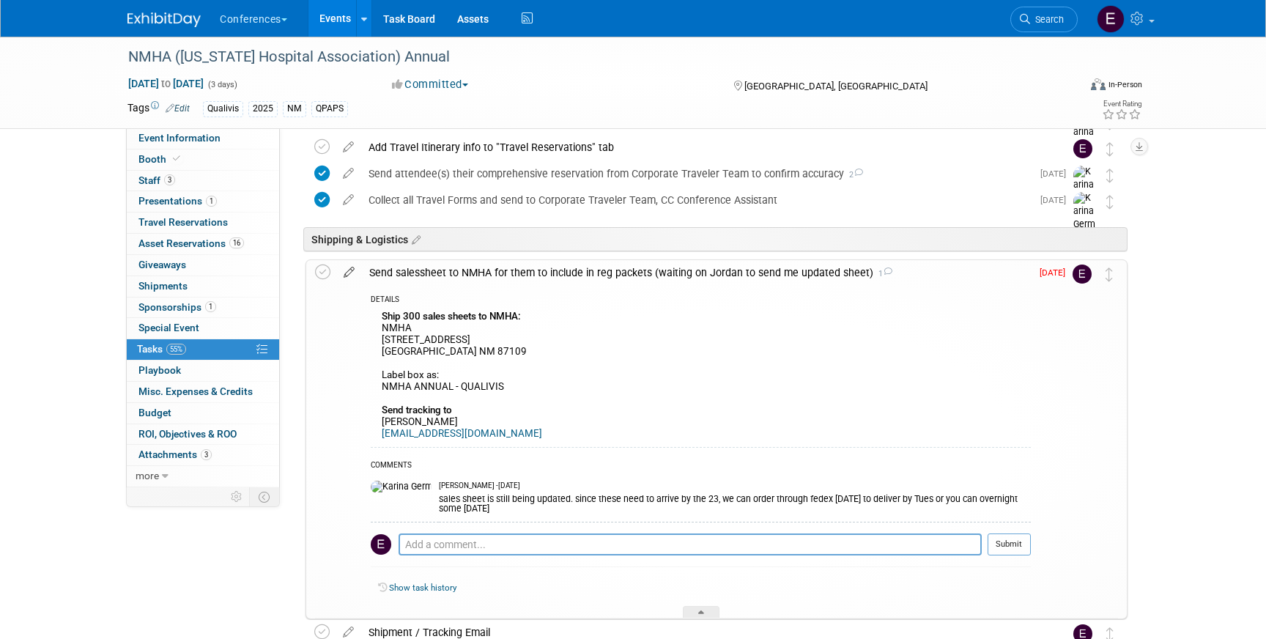
click at [349, 272] on icon at bounding box center [349, 269] width 26 height 18
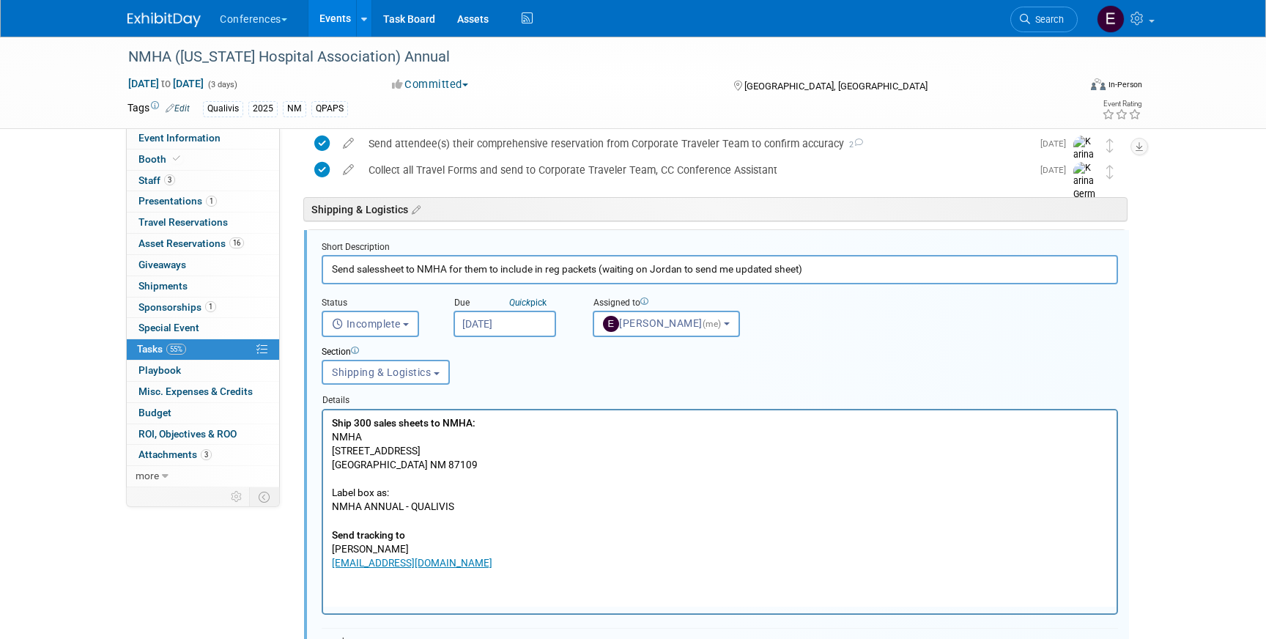
scroll to position [740, 0]
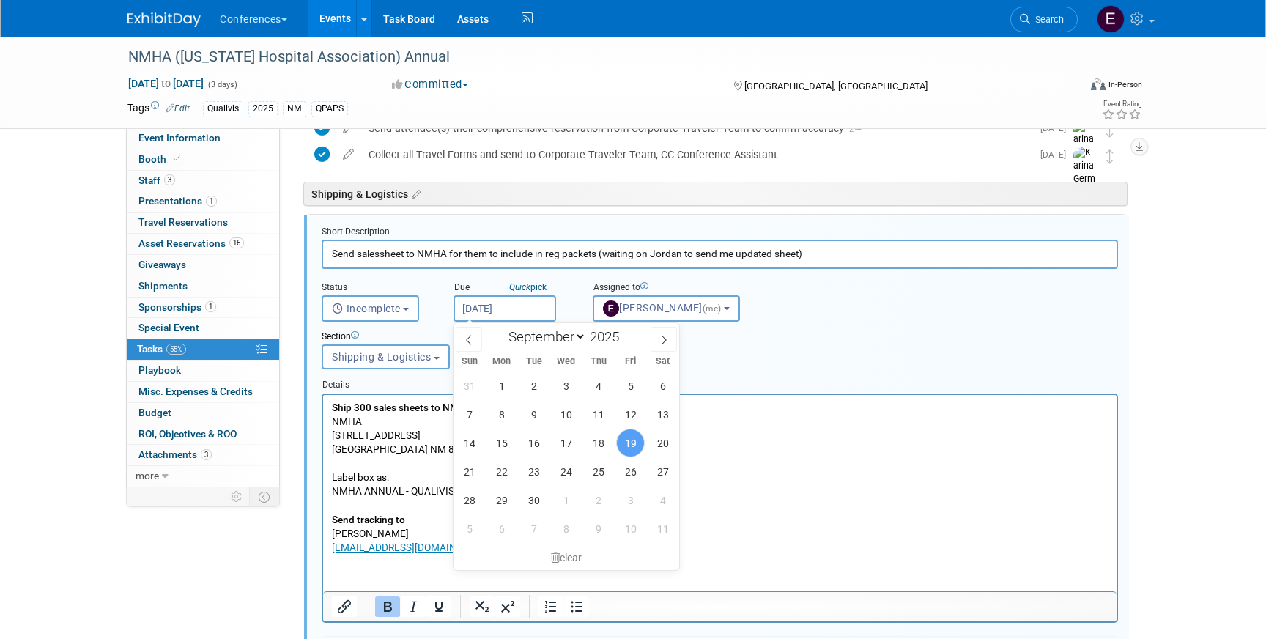
click at [505, 300] on input "[DATE]" at bounding box center [504, 308] width 103 height 26
click at [500, 470] on span "22" at bounding box center [501, 471] width 29 height 29
type input "[DATE]"
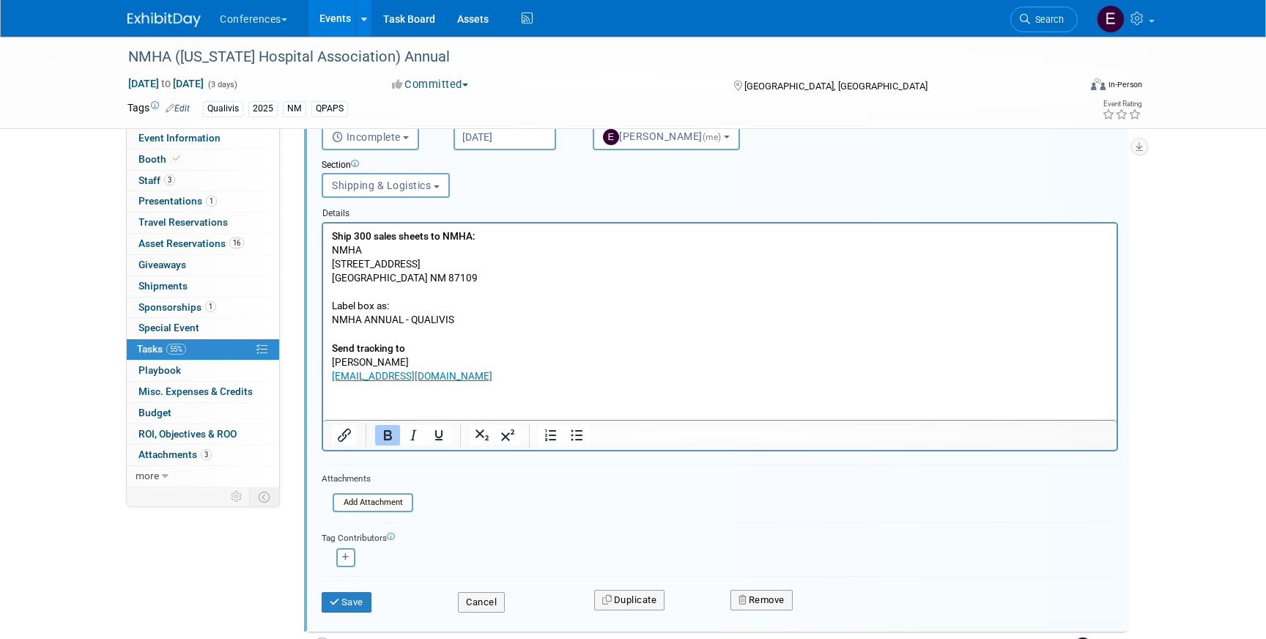
scroll to position [932, 0]
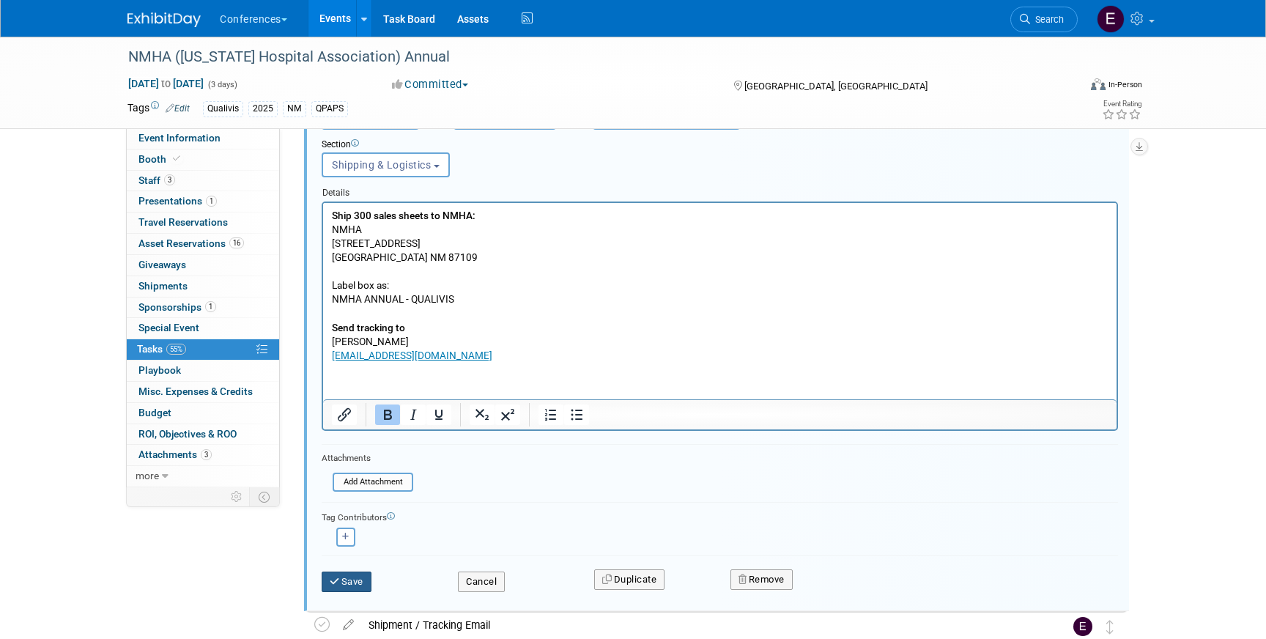
click at [346, 590] on button "Save" at bounding box center [347, 581] width 50 height 21
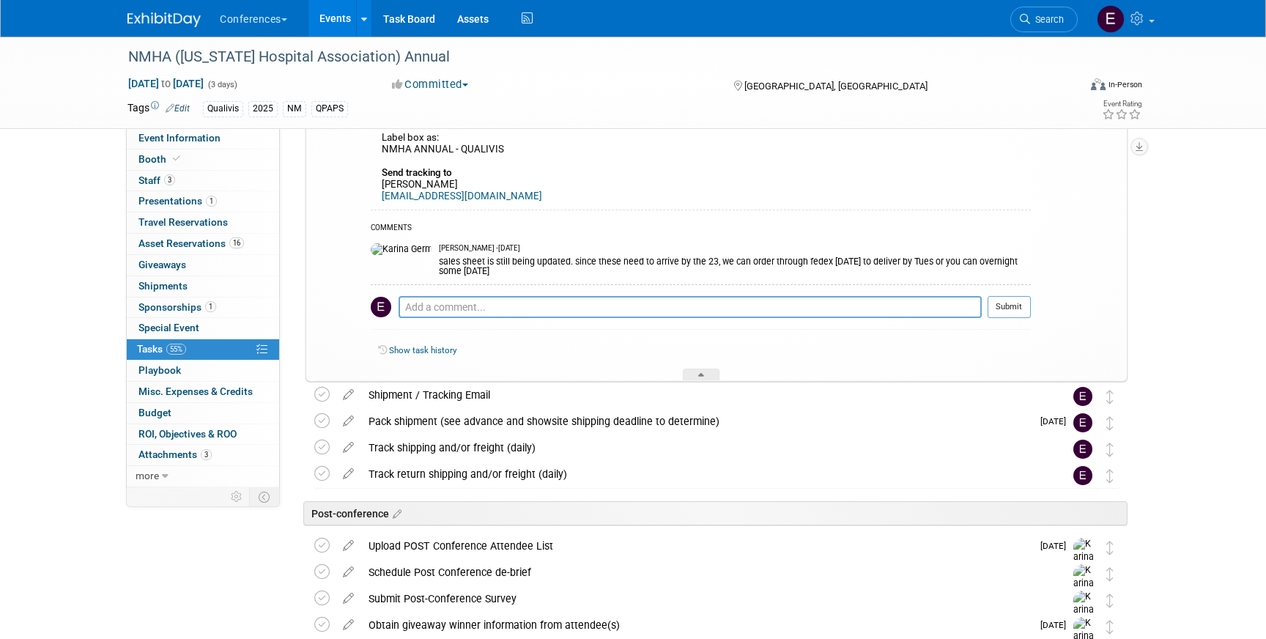
click at [159, 17] on img at bounding box center [163, 19] width 73 height 15
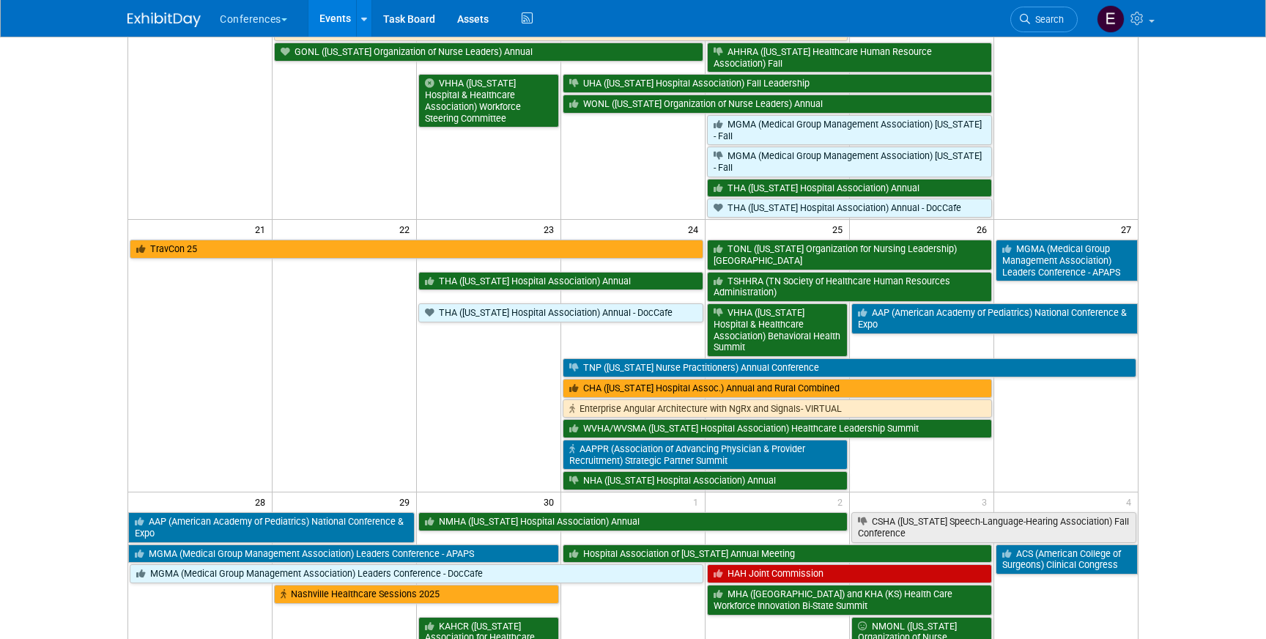
scroll to position [598, 0]
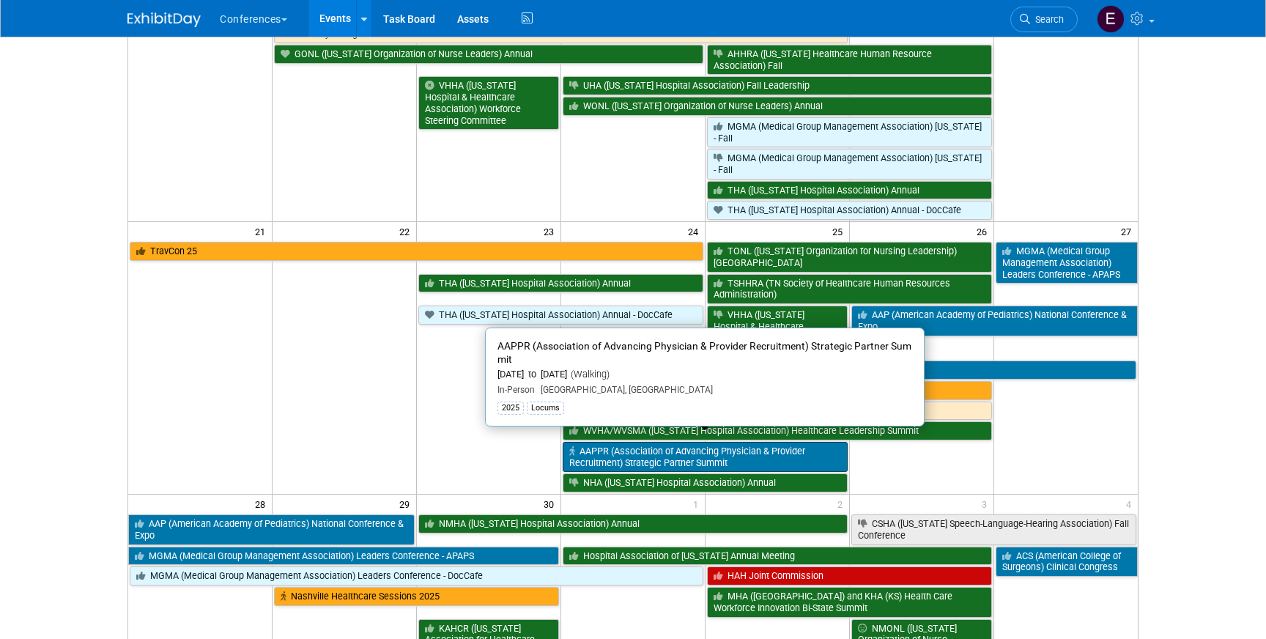
click at [727, 449] on link "AAPPR (Association of Advancing Physician & Provider Recruitment) Strategic Par…" at bounding box center [705, 457] width 285 height 30
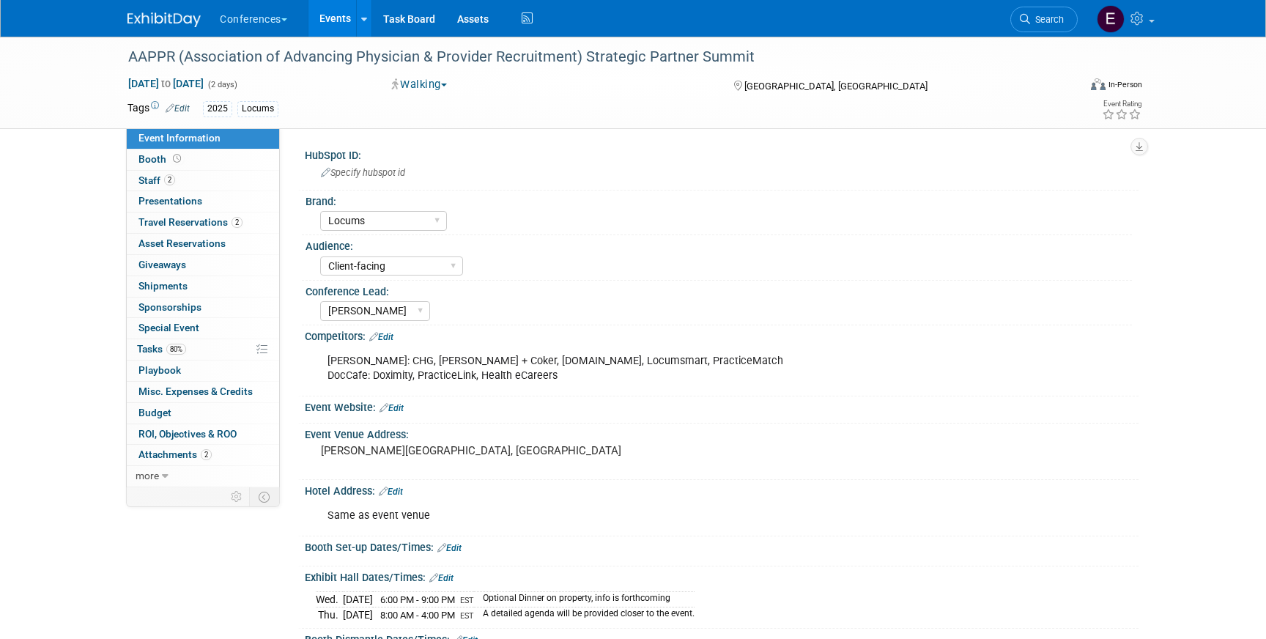
select select "Locums"
select select "Client-facing"
select select "Mel"
click at [191, 227] on span "Travel Reservations 2" at bounding box center [190, 222] width 104 height 12
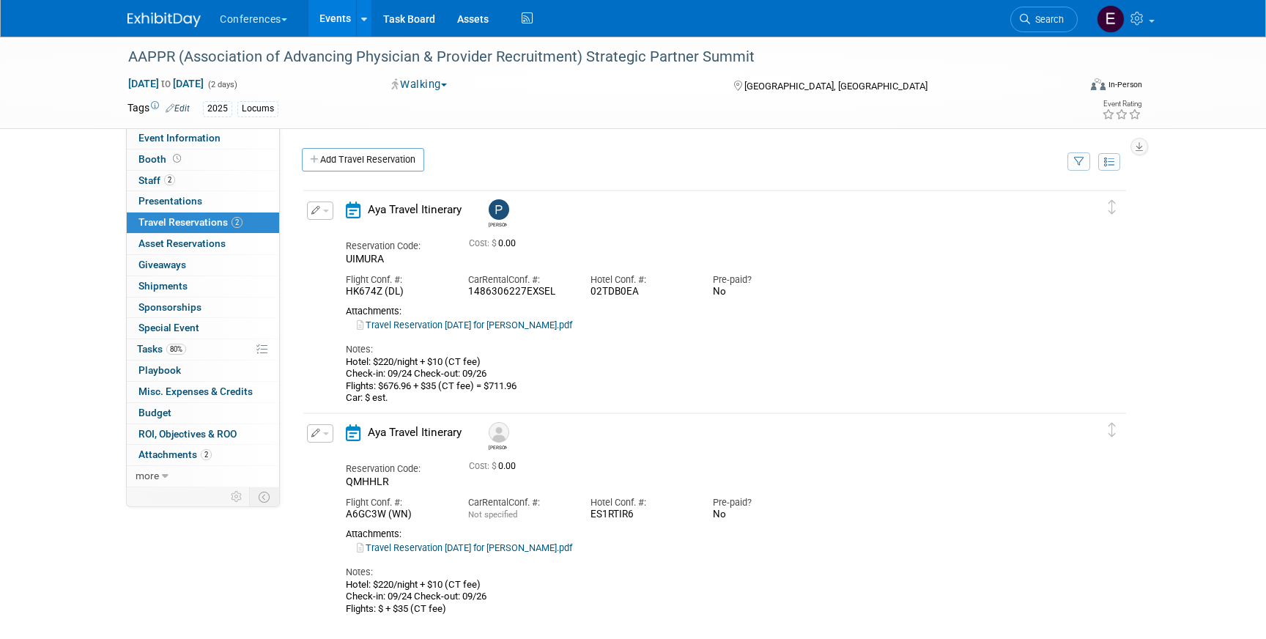
click at [189, 122] on div "Tags Edit 2025 Locums Event Rating" at bounding box center [634, 111] width 1036 height 26
click at [189, 144] on span "Event Information" at bounding box center [179, 138] width 82 height 12
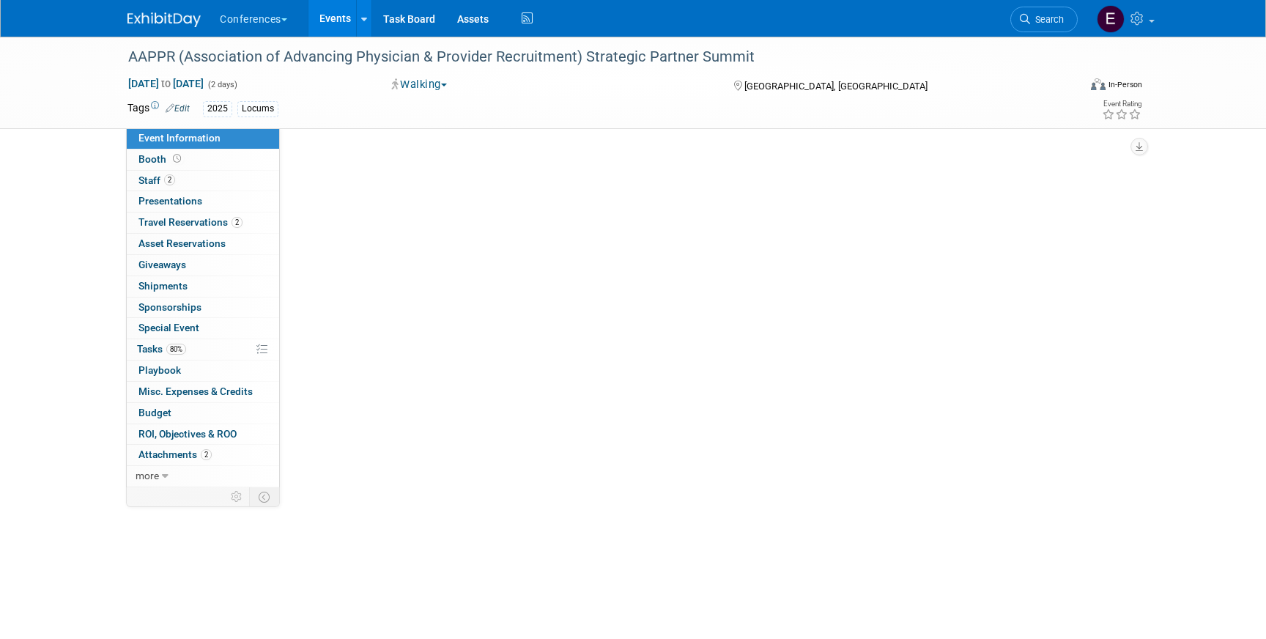
select select "Locums"
select select "Client-facing"
select select "[PERSON_NAME]"
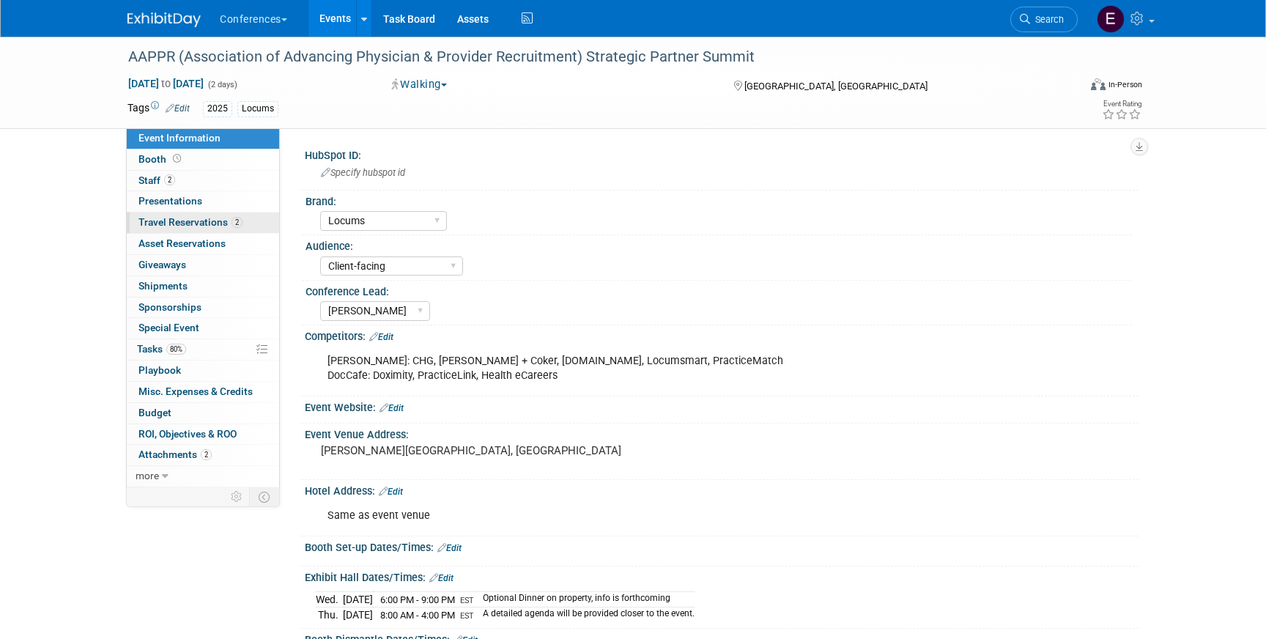
click at [185, 219] on span "Travel Reservations 2" at bounding box center [190, 222] width 104 height 12
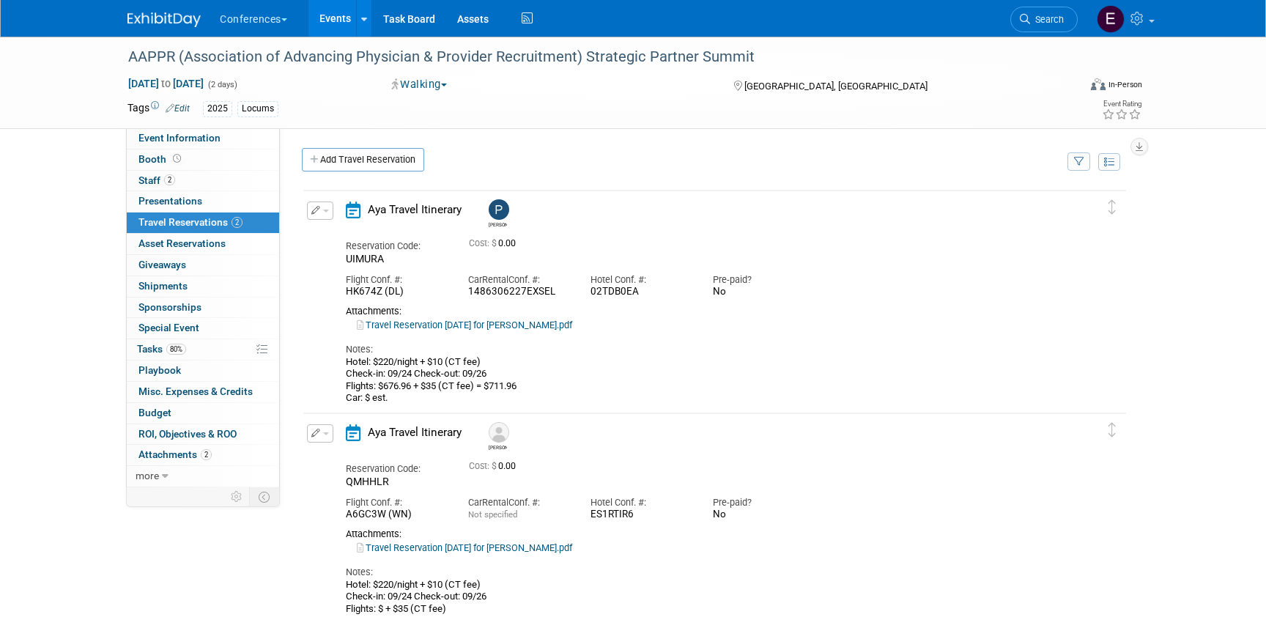
scroll to position [64, 0]
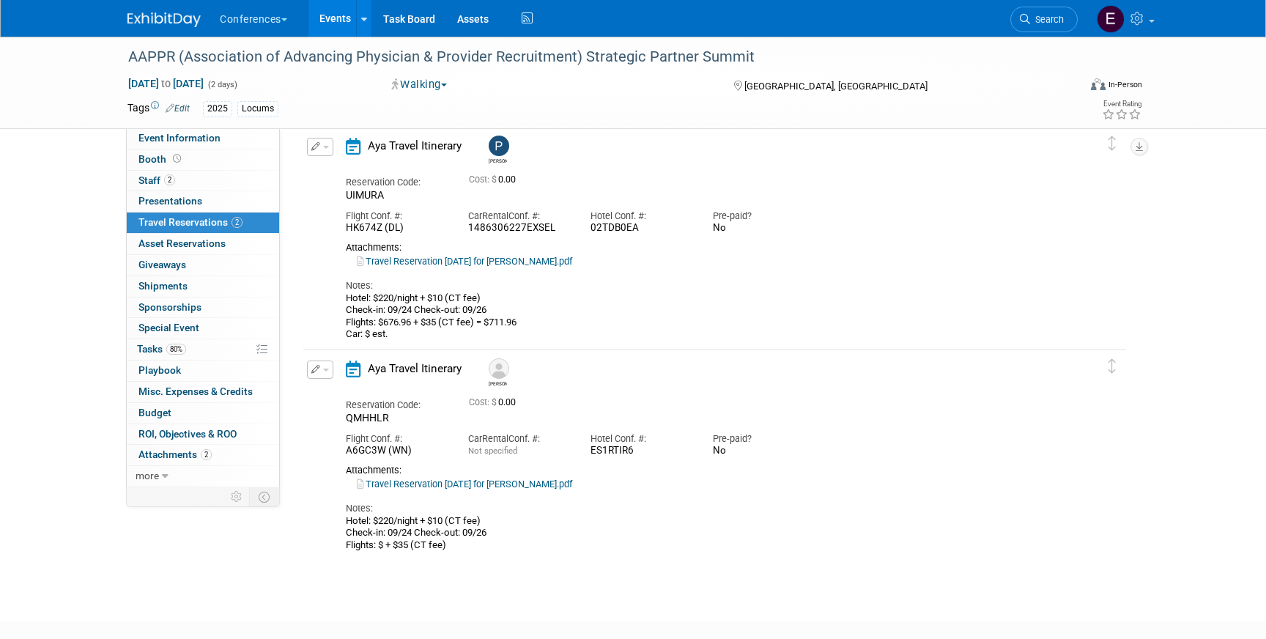
drag, startPoint x: 641, startPoint y: 229, endPoint x: 588, endPoint y: 229, distance: 52.7
click at [588, 229] on div "Hotel Conf. #: 02TDB0EA" at bounding box center [640, 218] width 122 height 33
copy div "02TDB0EA"
drag, startPoint x: 644, startPoint y: 453, endPoint x: 580, endPoint y: 454, distance: 63.7
click at [580, 454] on div "Hotel Conf. #: ES1RTIR6" at bounding box center [640, 441] width 122 height 33
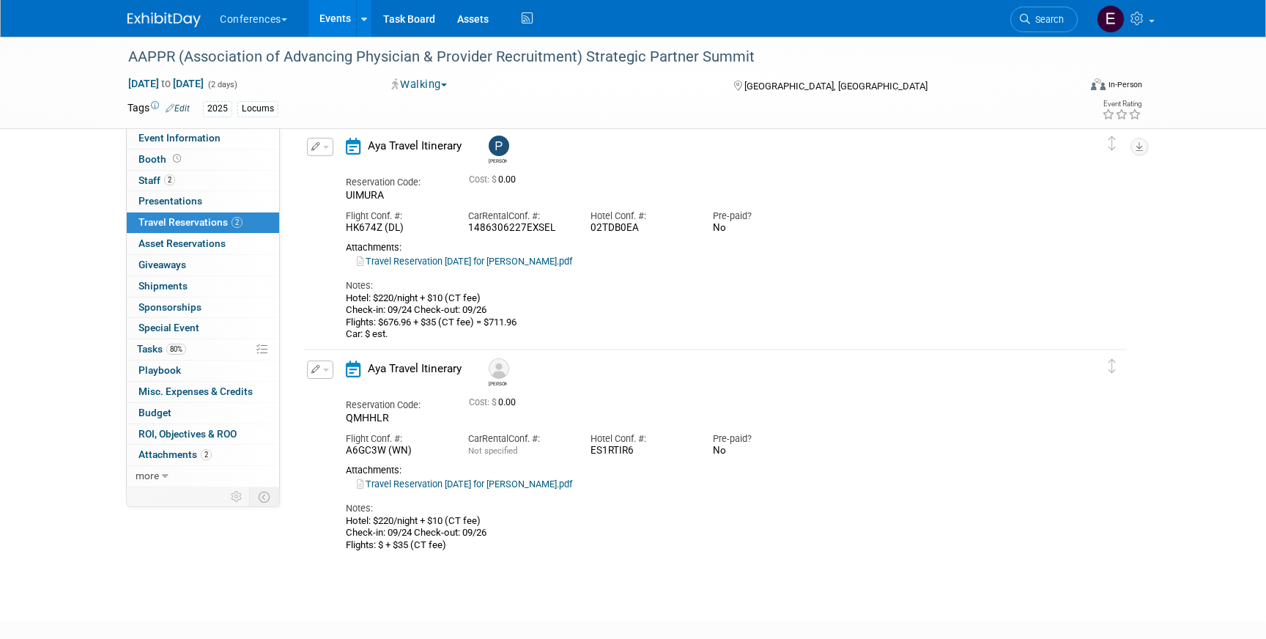
copy div "ES1RTIR6"
click at [180, 346] on span "80%" at bounding box center [176, 349] width 20 height 11
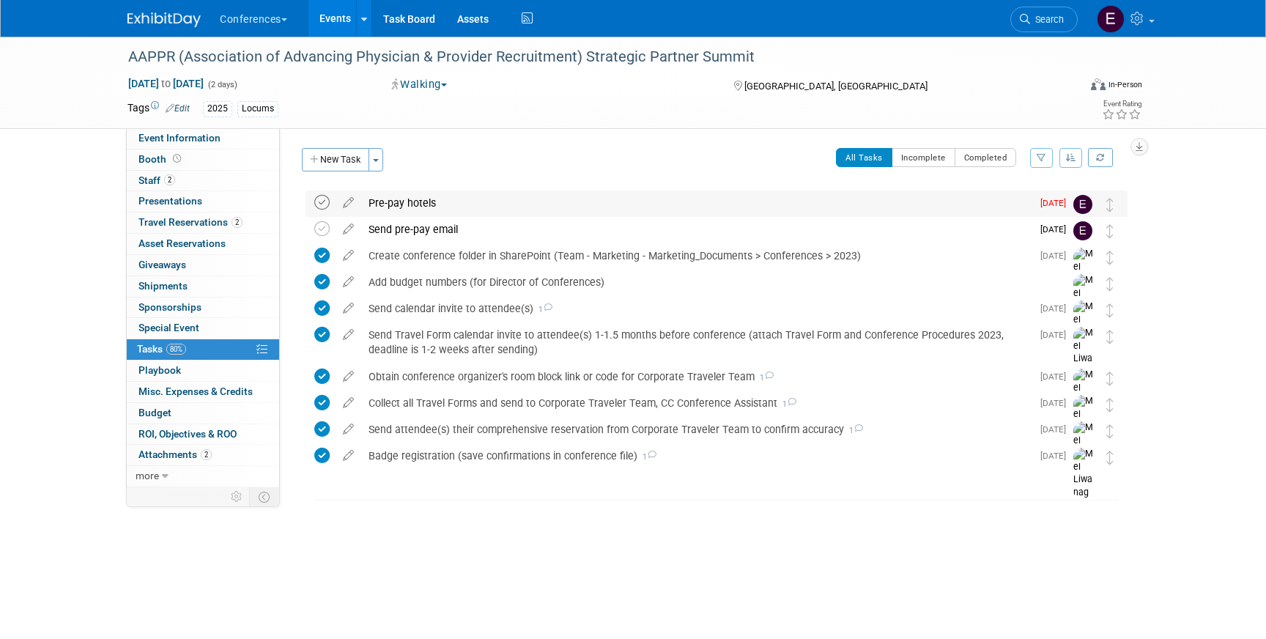
click at [319, 199] on icon at bounding box center [321, 202] width 15 height 15
click at [163, 220] on span "Travel Reservations 2" at bounding box center [190, 222] width 104 height 12
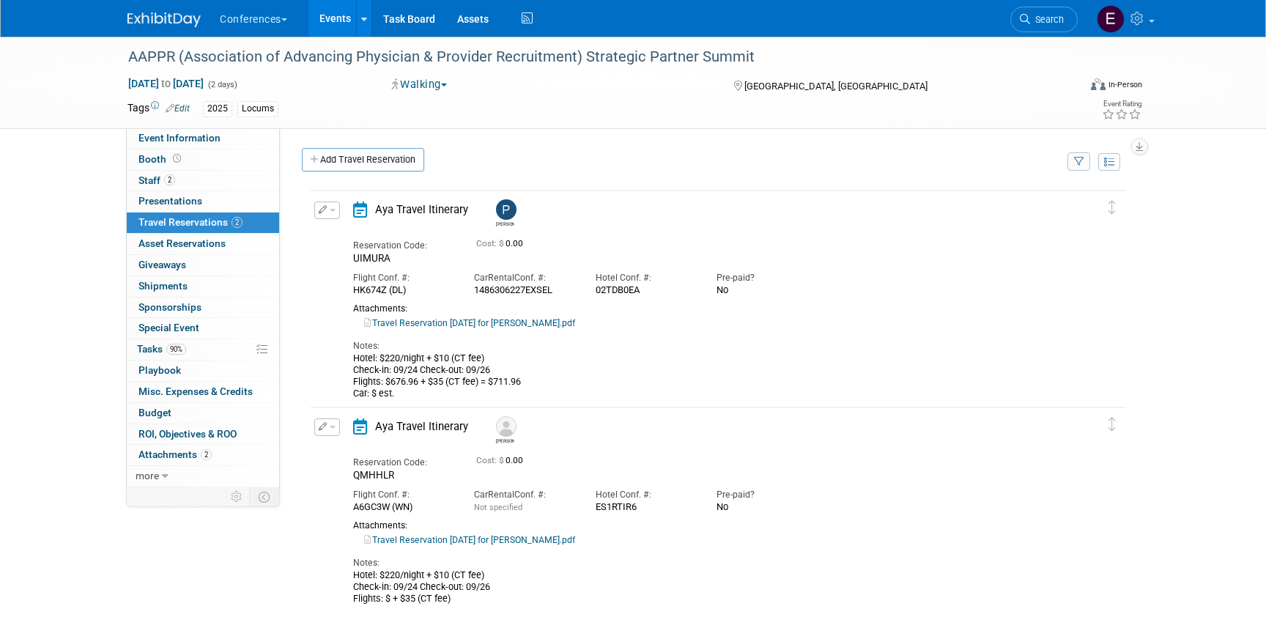
click at [319, 213] on icon "button" at bounding box center [323, 209] width 9 height 8
click at [343, 232] on button "Edit Reservation" at bounding box center [377, 235] width 124 height 21
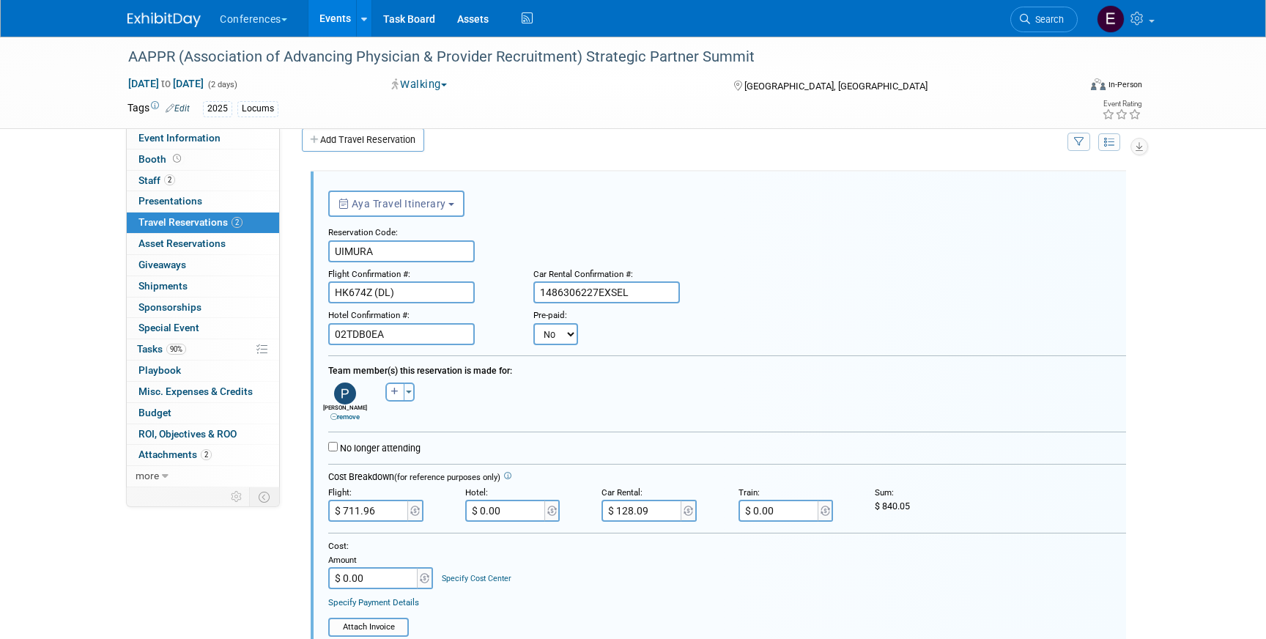
scroll to position [25, 0]
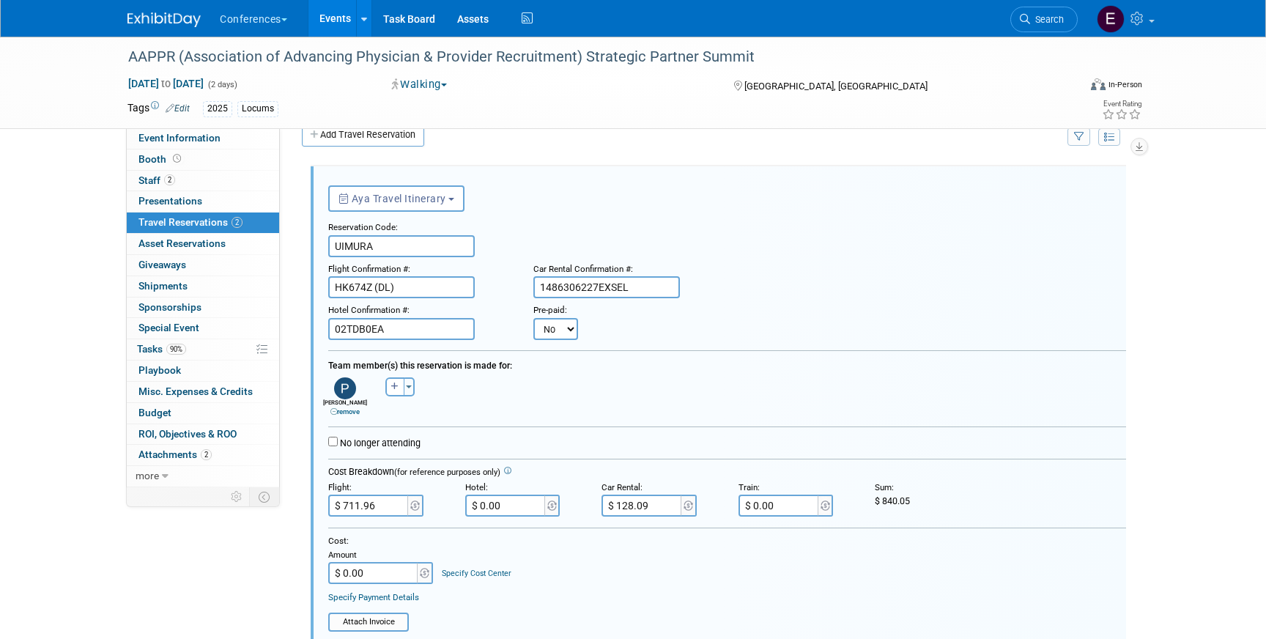
click at [555, 321] on select "No Yes" at bounding box center [555, 329] width 45 height 22
select select "1"
click at [533, 318] on select "No Yes" at bounding box center [555, 329] width 45 height 22
click at [621, 340] on body "Conferences Explore: My Workspaces 2 Go to Workspace: Conferences Marketing Req…" at bounding box center [633, 294] width 1266 height 639
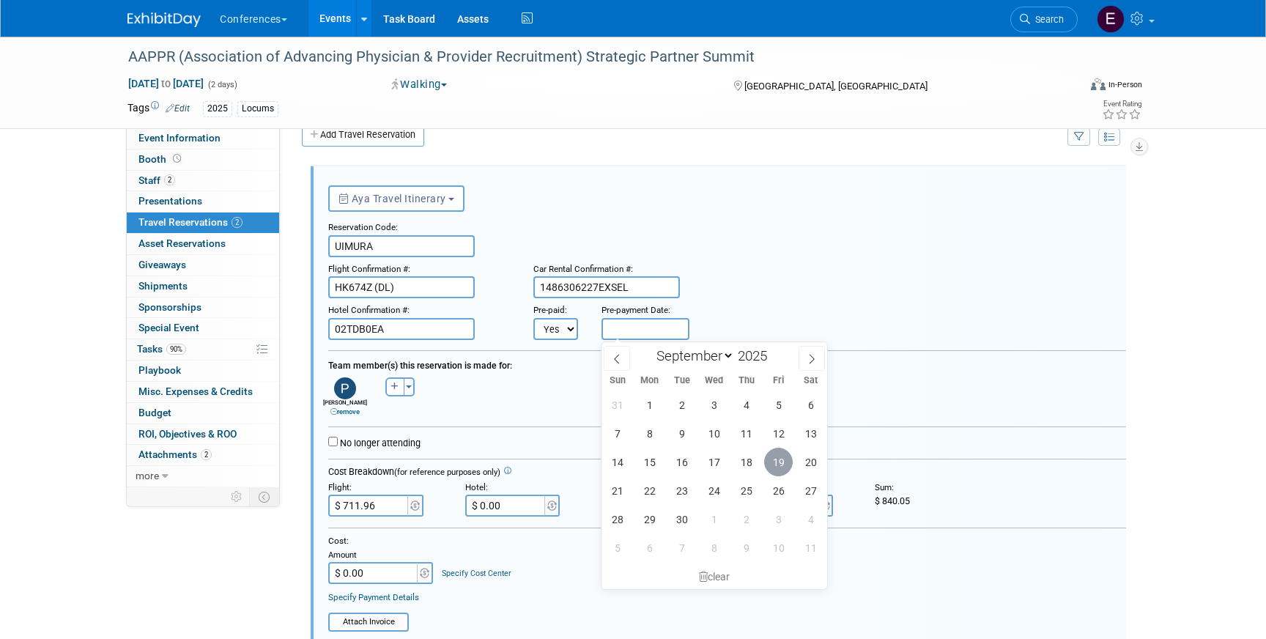
click at [778, 464] on span "19" at bounding box center [778, 462] width 29 height 29
type input "[DATE]"
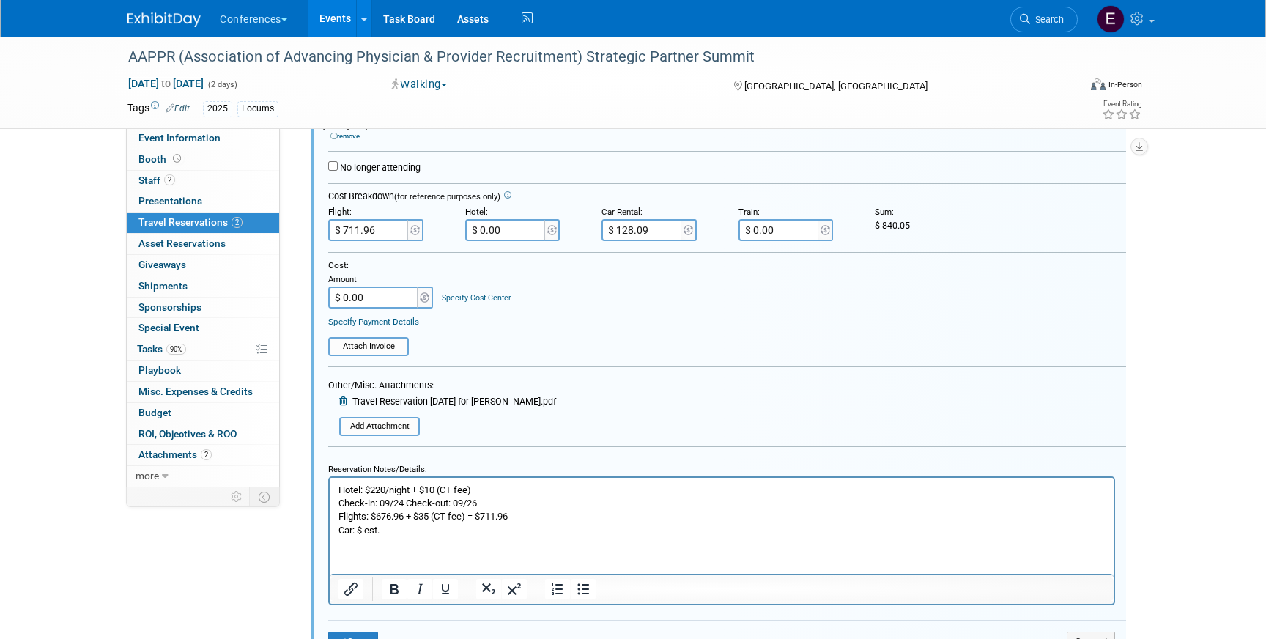
scroll to position [332, 0]
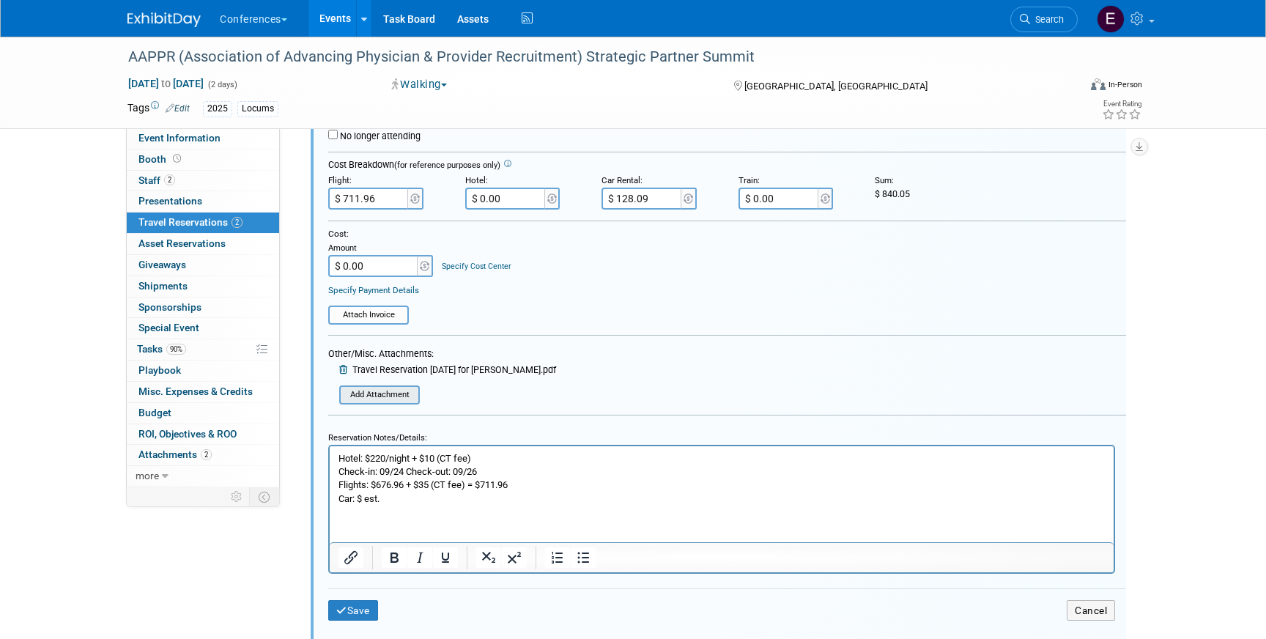
click at [352, 397] on input "file" at bounding box center [343, 394] width 149 height 15
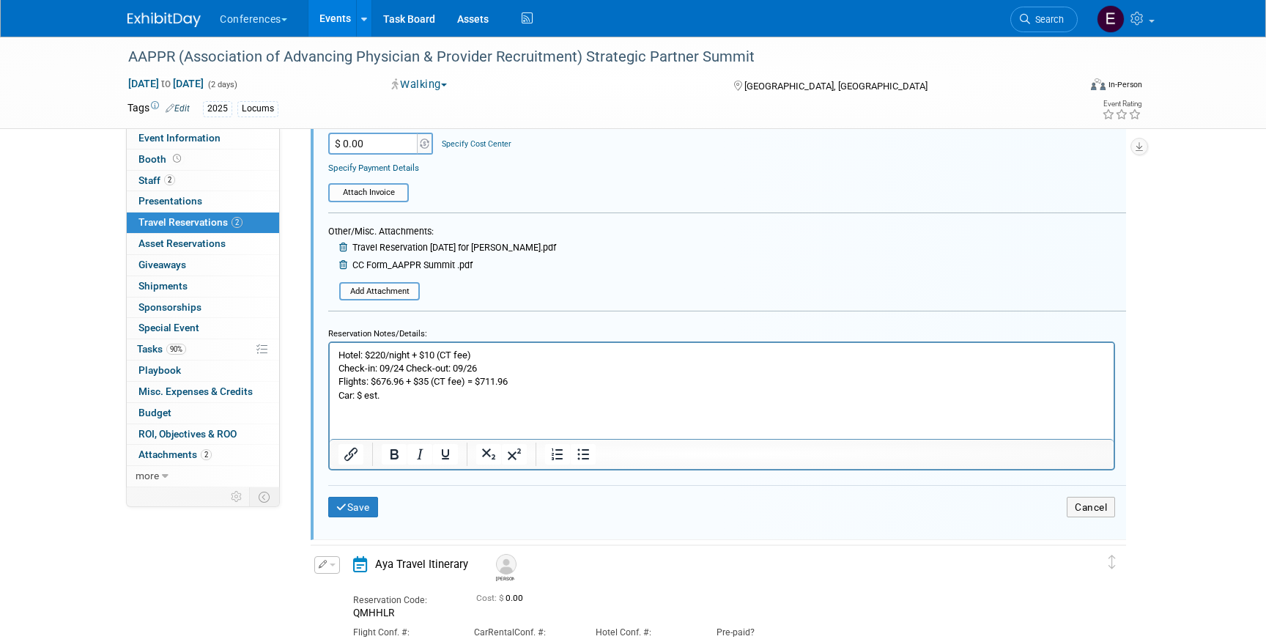
scroll to position [453, 0]
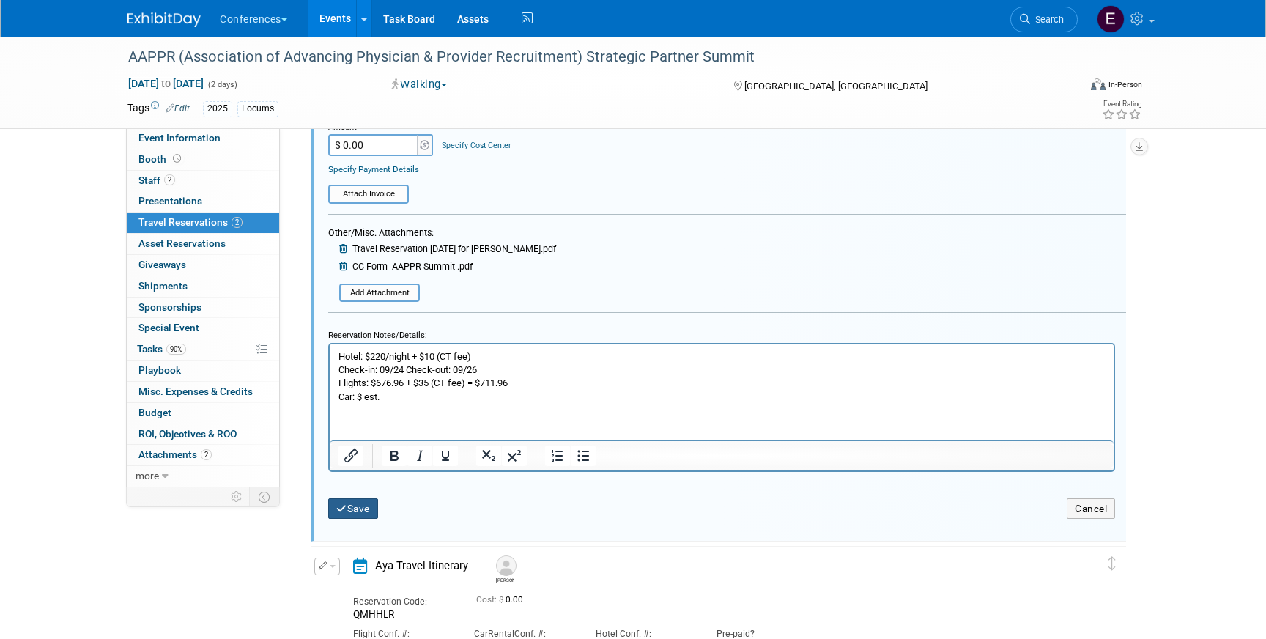
click at [349, 506] on button "Save" at bounding box center [353, 508] width 50 height 21
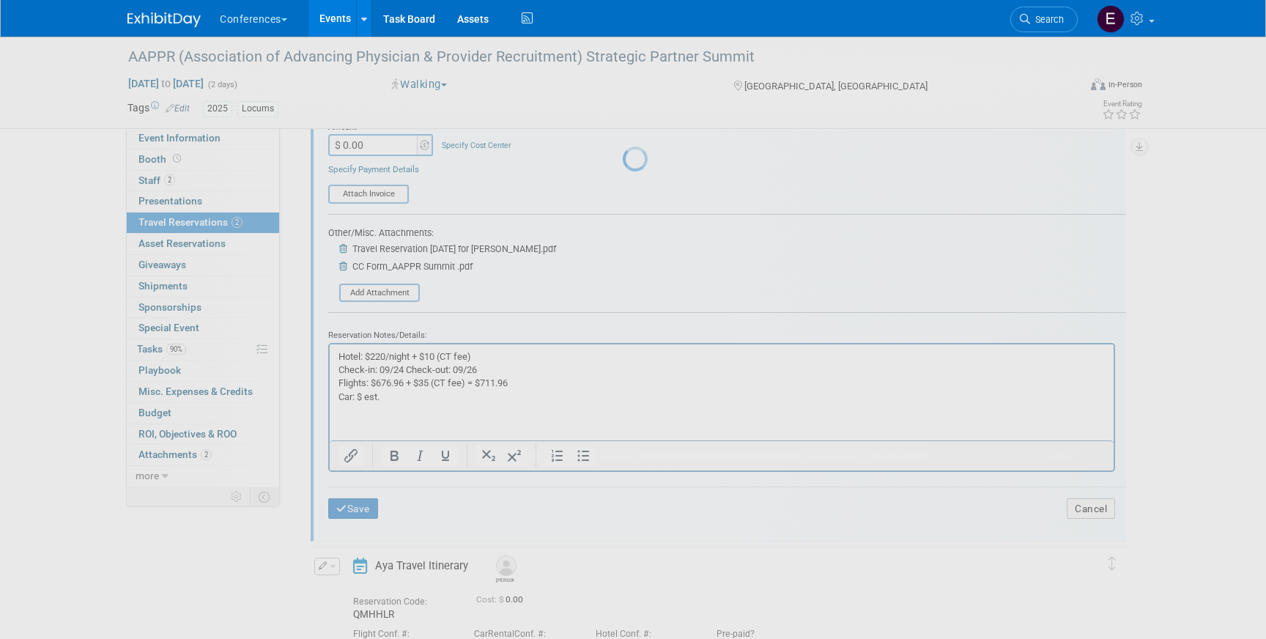
scroll to position [21, 0]
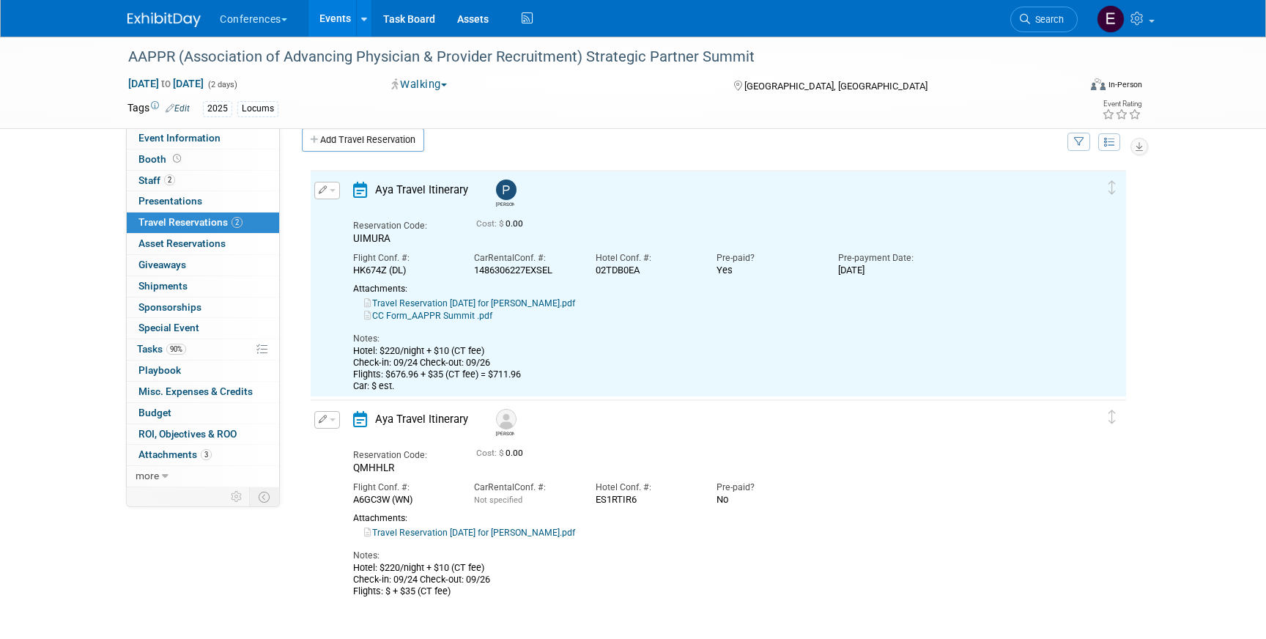
click at [326, 426] on button "button" at bounding box center [327, 420] width 26 height 18
click at [357, 440] on button "Edit Reservation" at bounding box center [377, 444] width 124 height 21
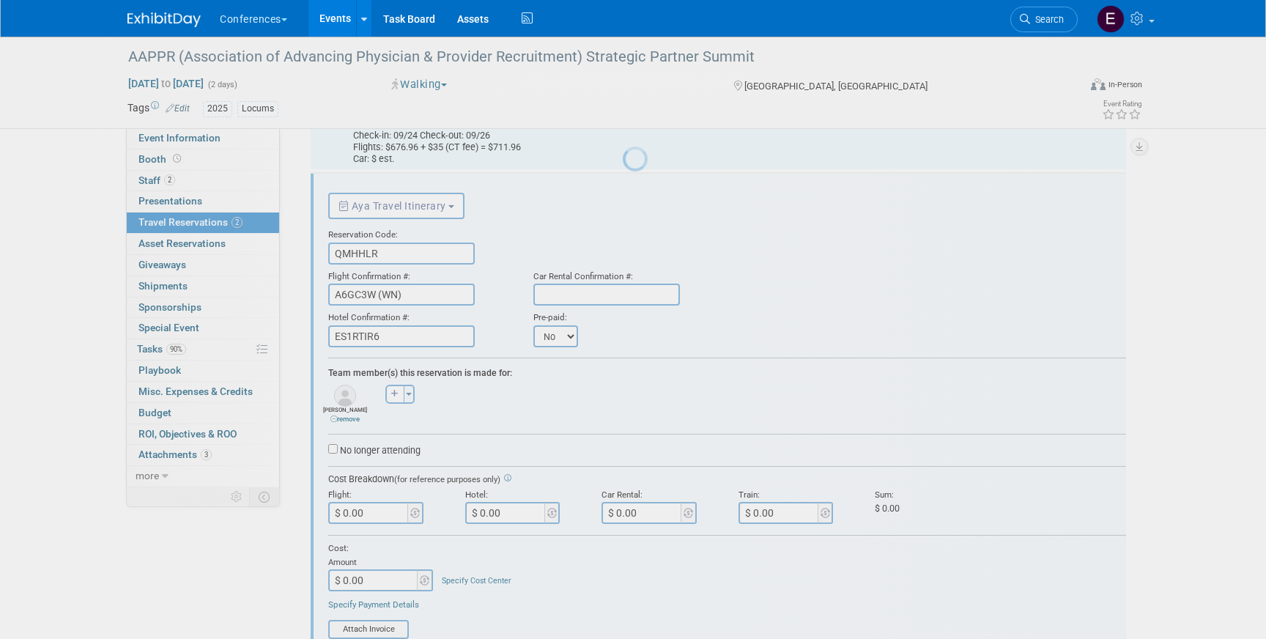
scroll to position [254, 0]
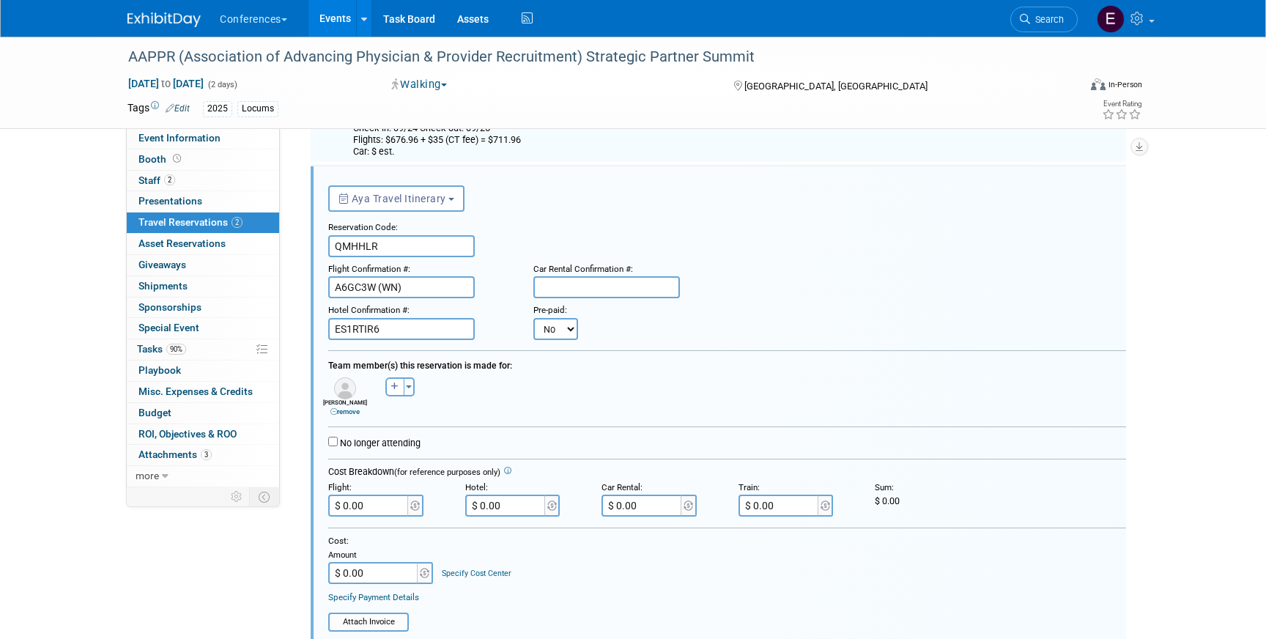
click at [557, 337] on select "No Yes" at bounding box center [555, 329] width 45 height 22
select select "1"
click at [533, 318] on select "No Yes" at bounding box center [555, 329] width 45 height 22
click at [631, 332] on input "text" at bounding box center [645, 329] width 88 height 22
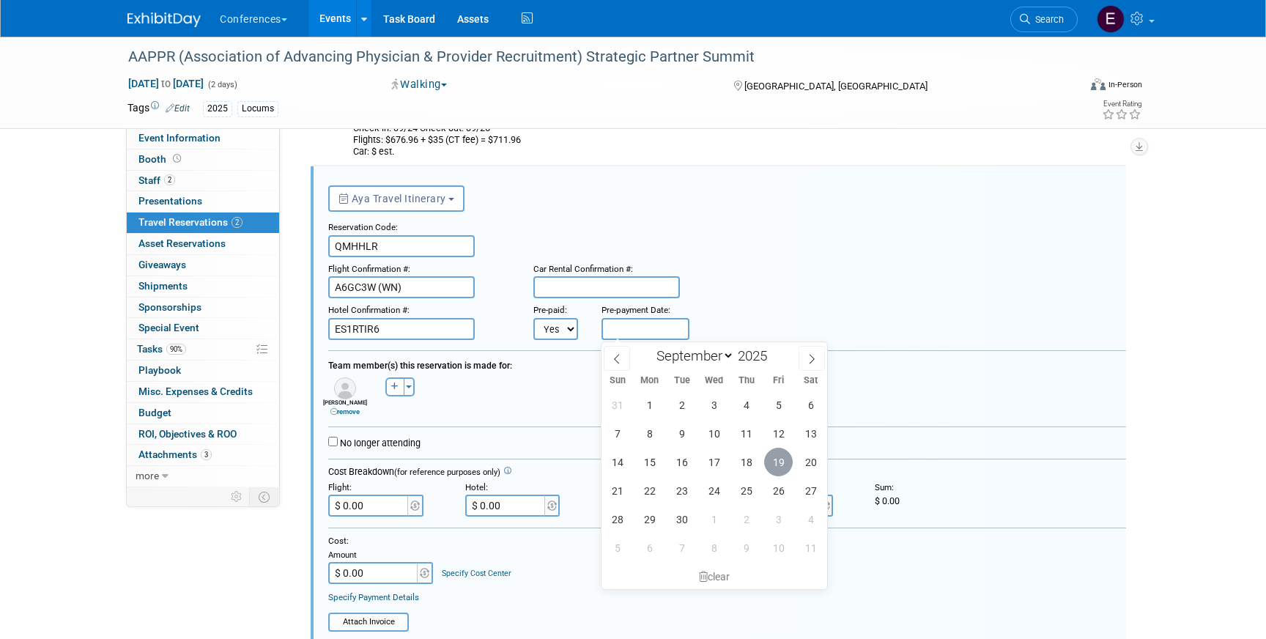
click at [771, 459] on span "19" at bounding box center [778, 462] width 29 height 29
type input "[DATE]"
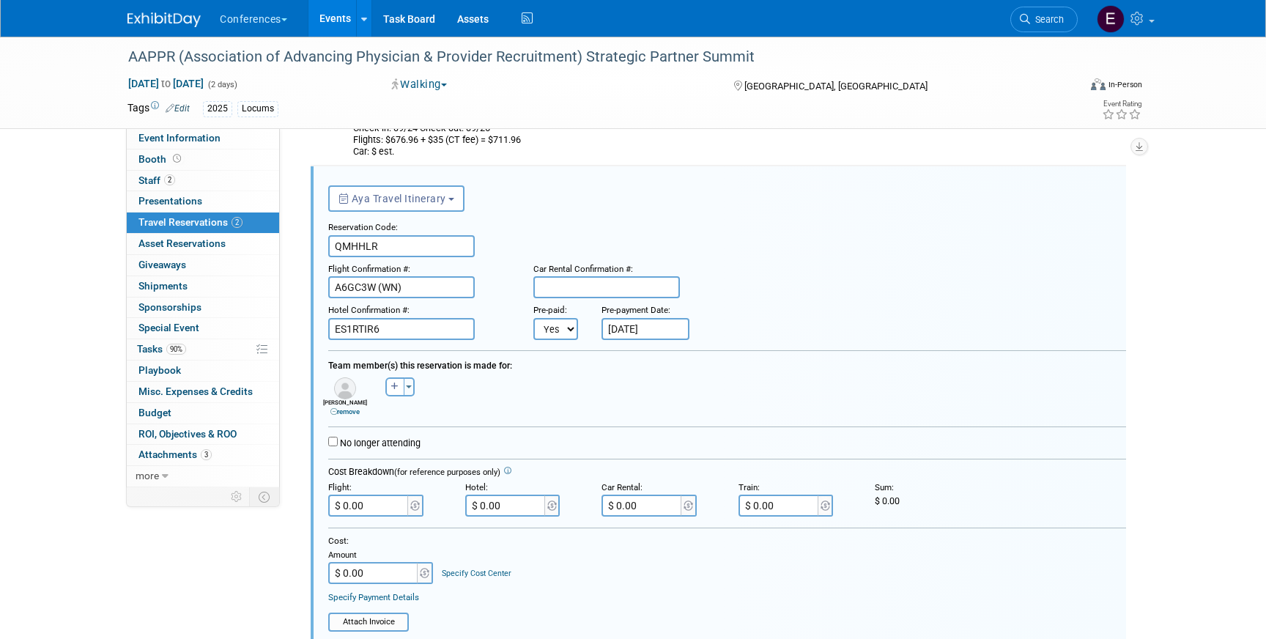
scroll to position [587, 0]
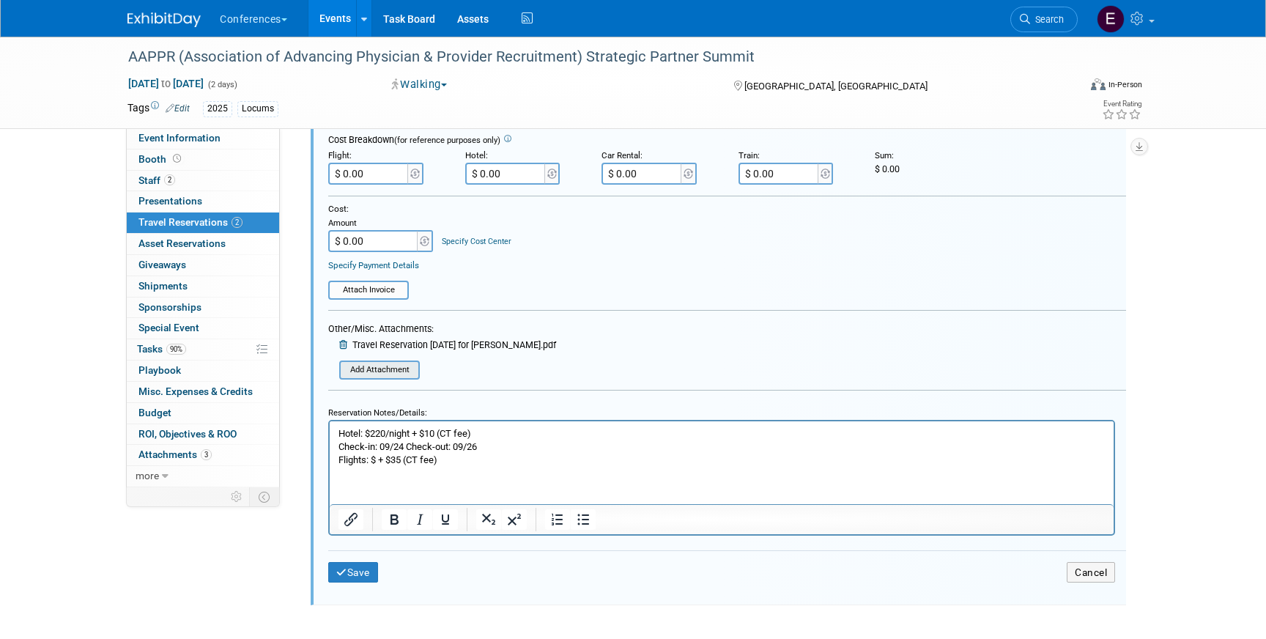
click at [356, 373] on input "file" at bounding box center [343, 369] width 149 height 15
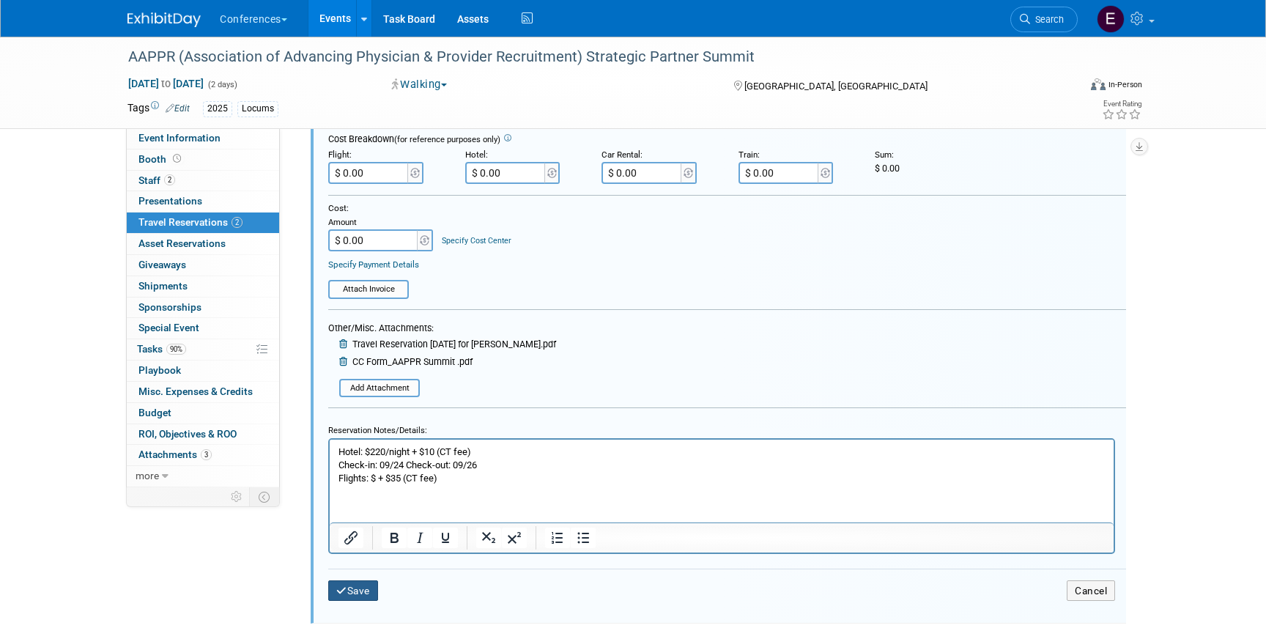
click at [360, 587] on button "Save" at bounding box center [353, 590] width 50 height 21
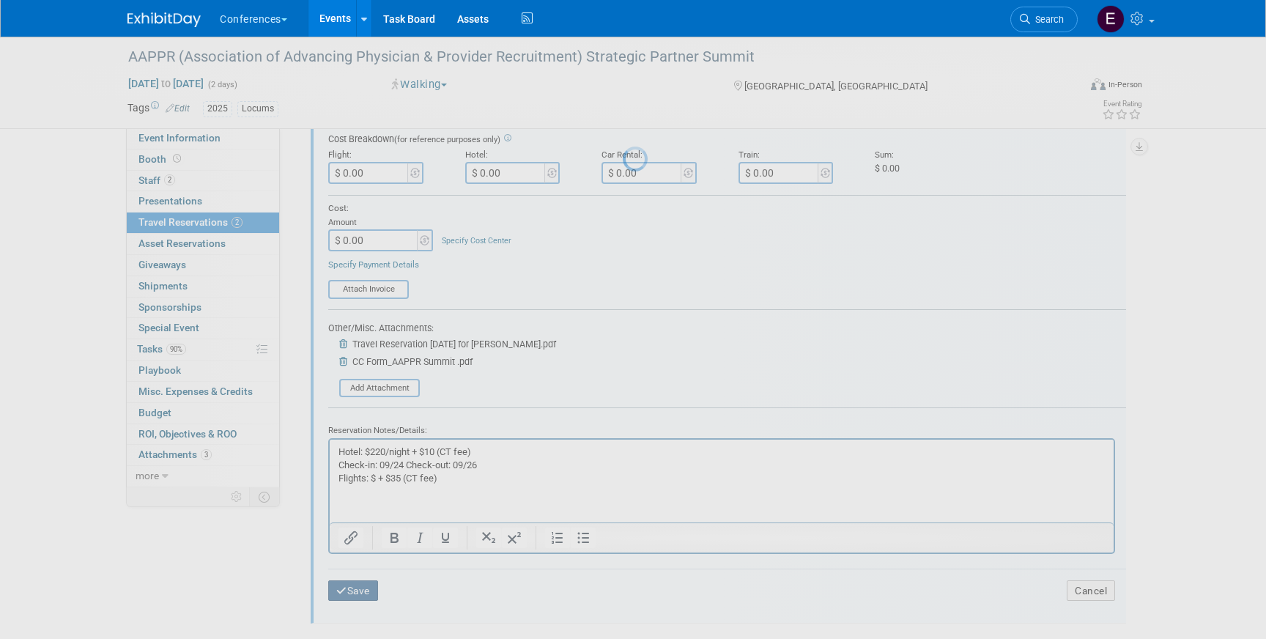
scroll to position [28, 0]
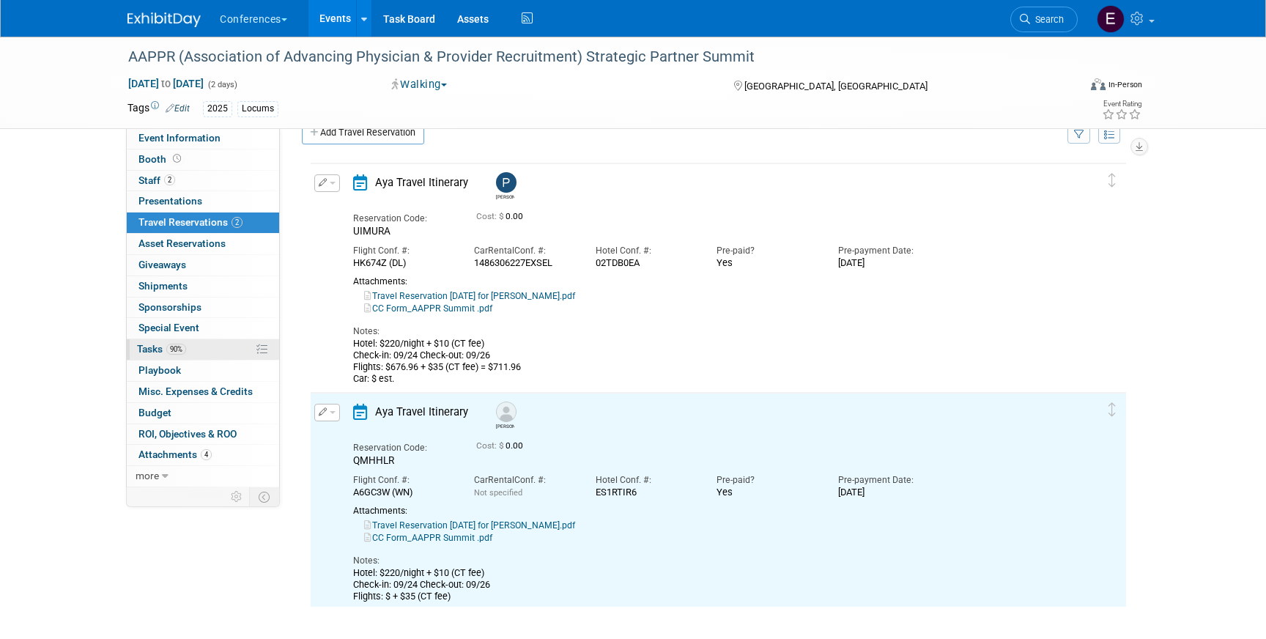
click at [226, 351] on link "90% Tasks 90%" at bounding box center [203, 349] width 152 height 21
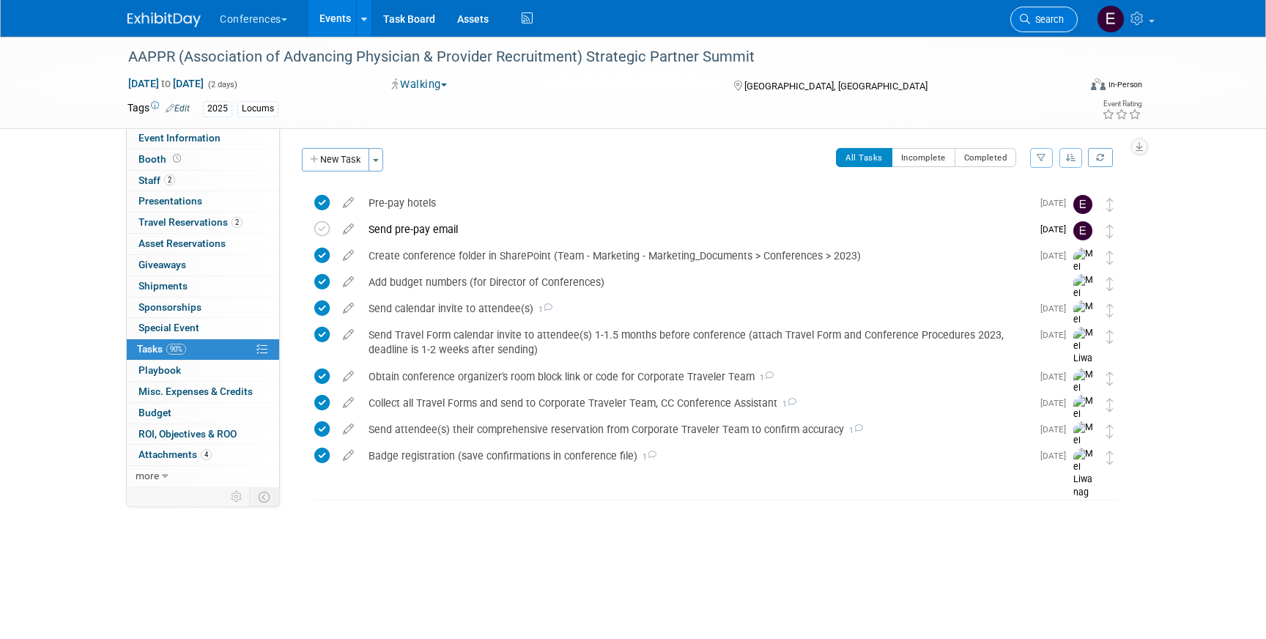
click at [1038, 30] on link "Search" at bounding box center [1043, 20] width 67 height 26
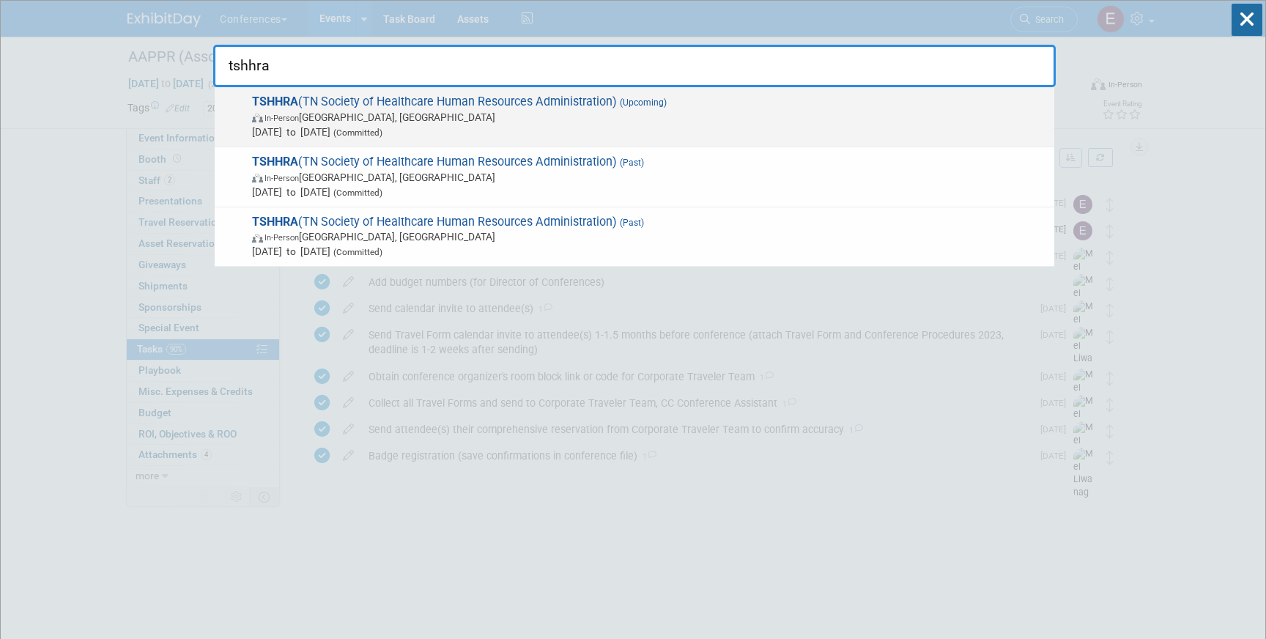
type input "tshhra"
click at [683, 104] on span "TSHHRA (TN Society of Healthcare Human Resources Administration) (Upcoming) In-…" at bounding box center [647, 116] width 799 height 45
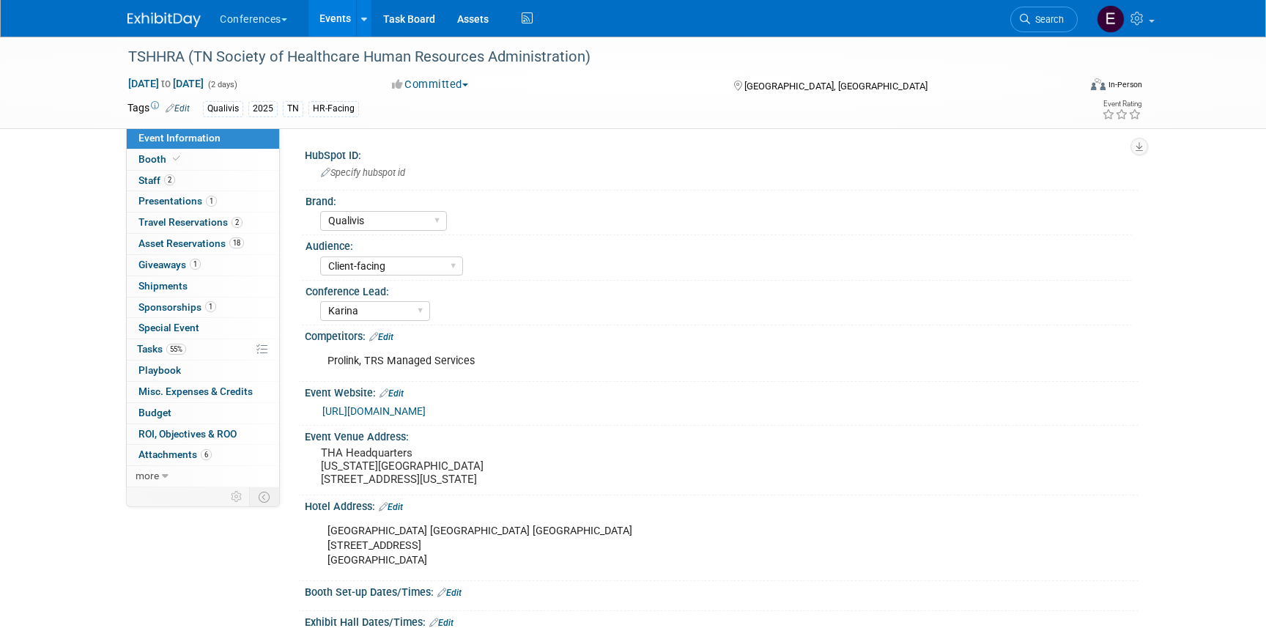
select select "Qualivis"
select select "Client-facing"
select select "Karina"
click at [210, 226] on span "Travel Reservations 2" at bounding box center [190, 222] width 104 height 12
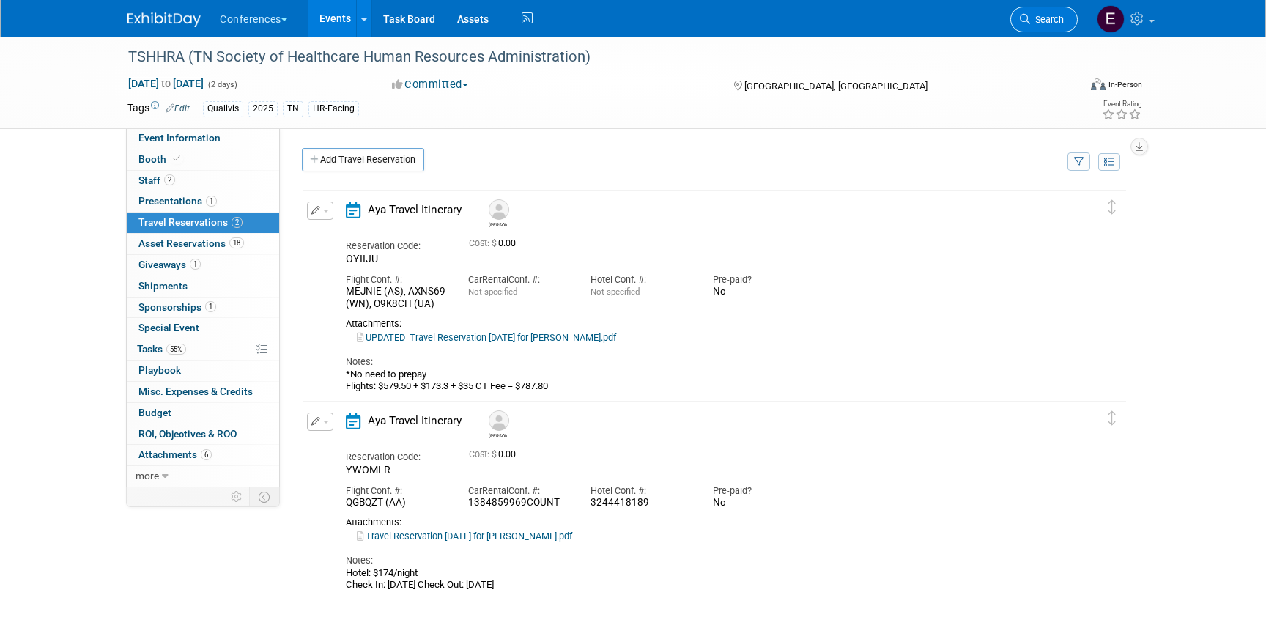
click at [1028, 16] on icon at bounding box center [1025, 19] width 10 height 10
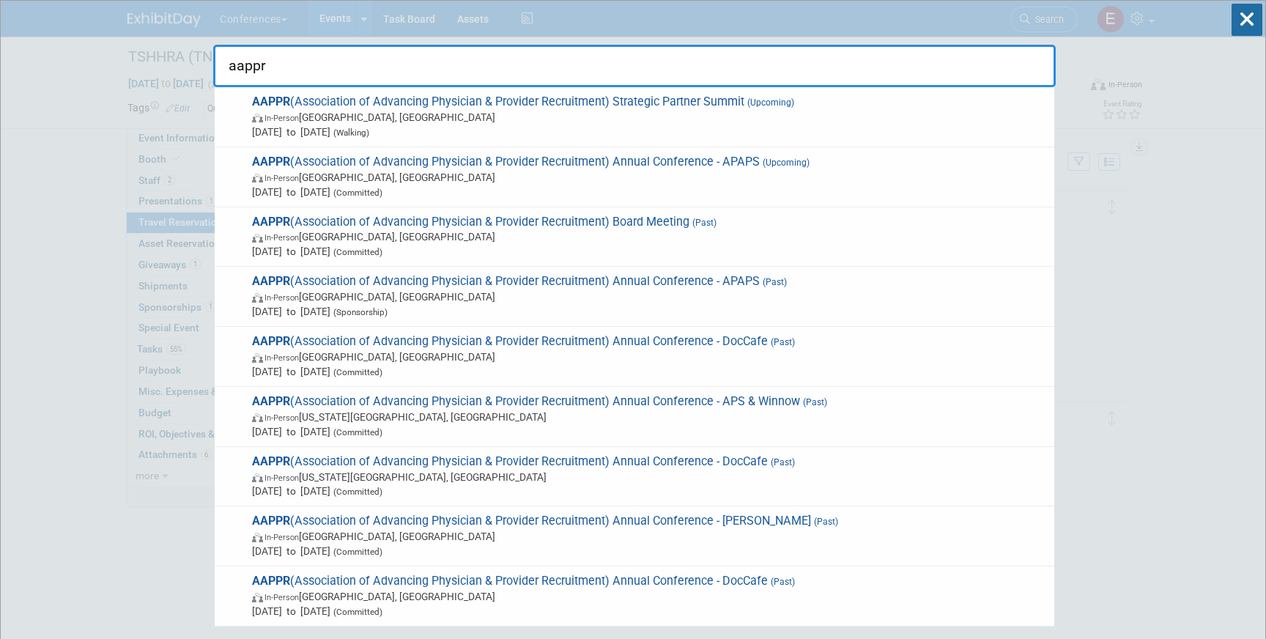
type input "aappr"
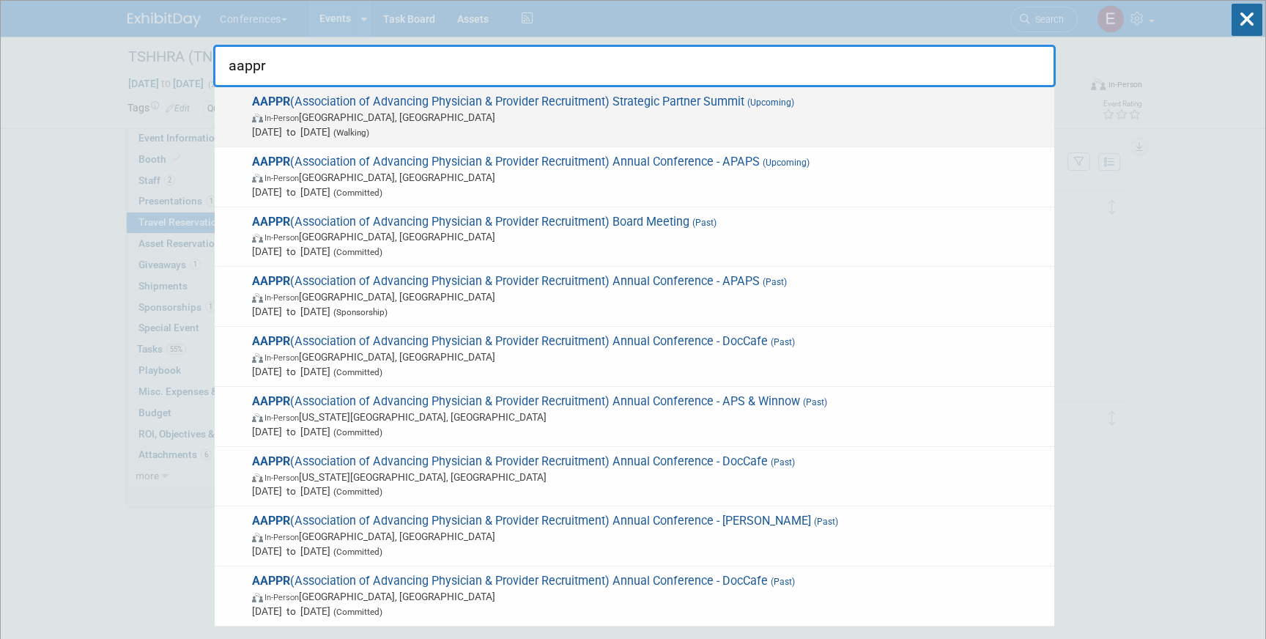
click at [376, 115] on span "In-Person Lake Buena Vista, FL" at bounding box center [649, 117] width 795 height 15
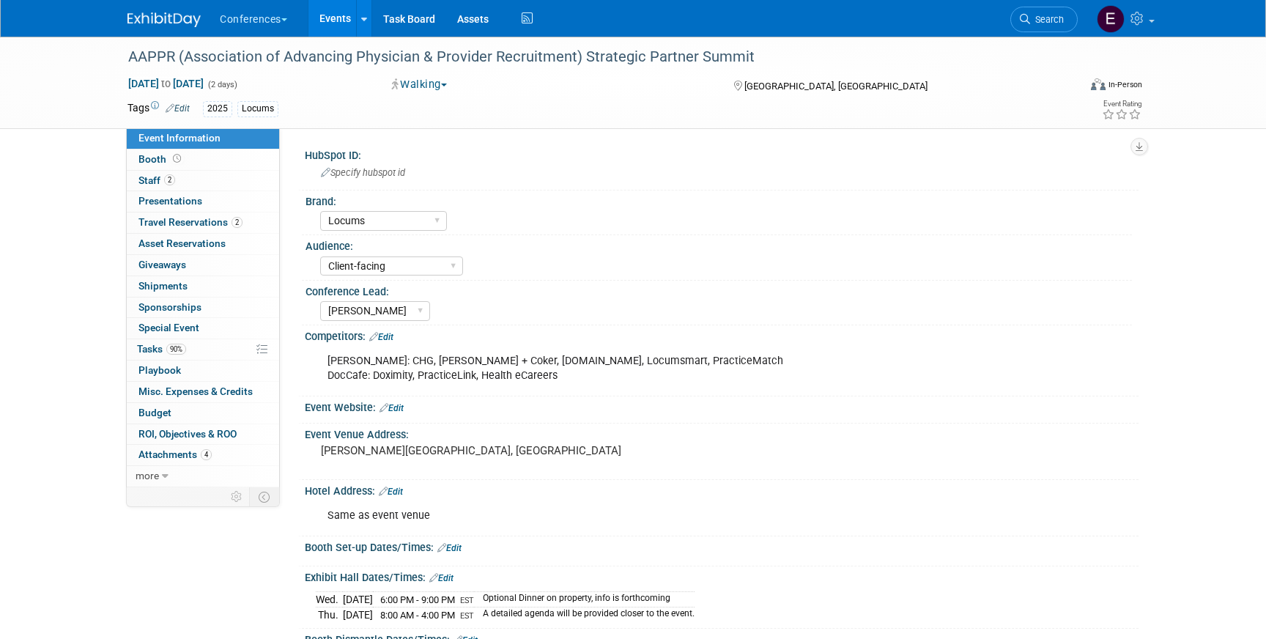
select select "Locums"
select select "Client-facing"
select select "[PERSON_NAME]"
drag, startPoint x: 318, startPoint y: 451, endPoint x: 473, endPoint y: 449, distance: 155.3
click at [473, 449] on div "Walt Disney Dolphin Hotel Orlando, FL" at bounding box center [478, 457] width 325 height 34
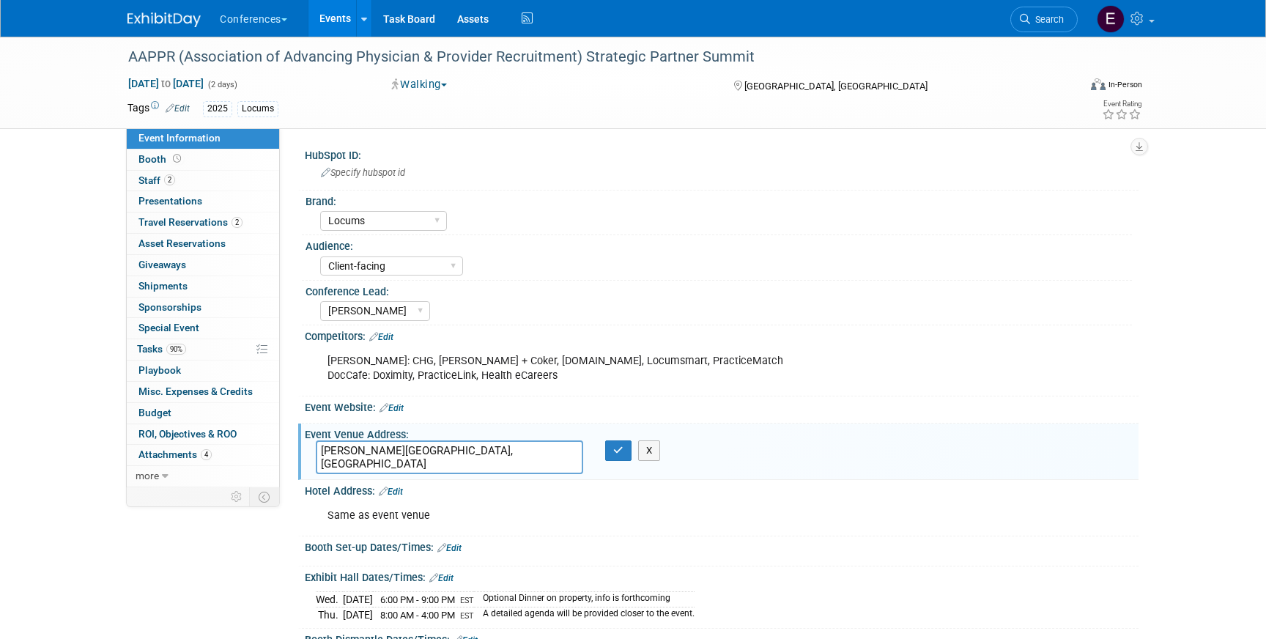
drag, startPoint x: 473, startPoint y: 449, endPoint x: 286, endPoint y: 443, distance: 186.9
click at [286, 443] on div "HubSpot ID: Specify hubspot id Brand: Aya Bespoke Corporate Dawson DocCafe Educ…" at bounding box center [709, 307] width 858 height 359
click at [161, 15] on img at bounding box center [163, 19] width 73 height 15
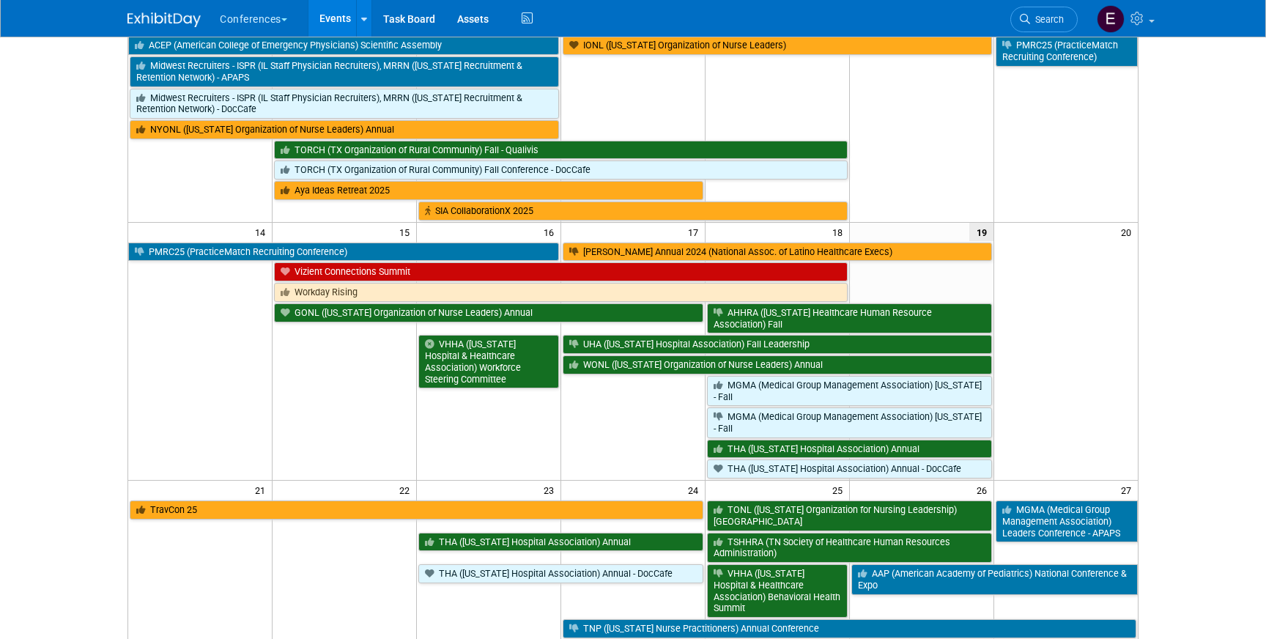
scroll to position [494, 0]
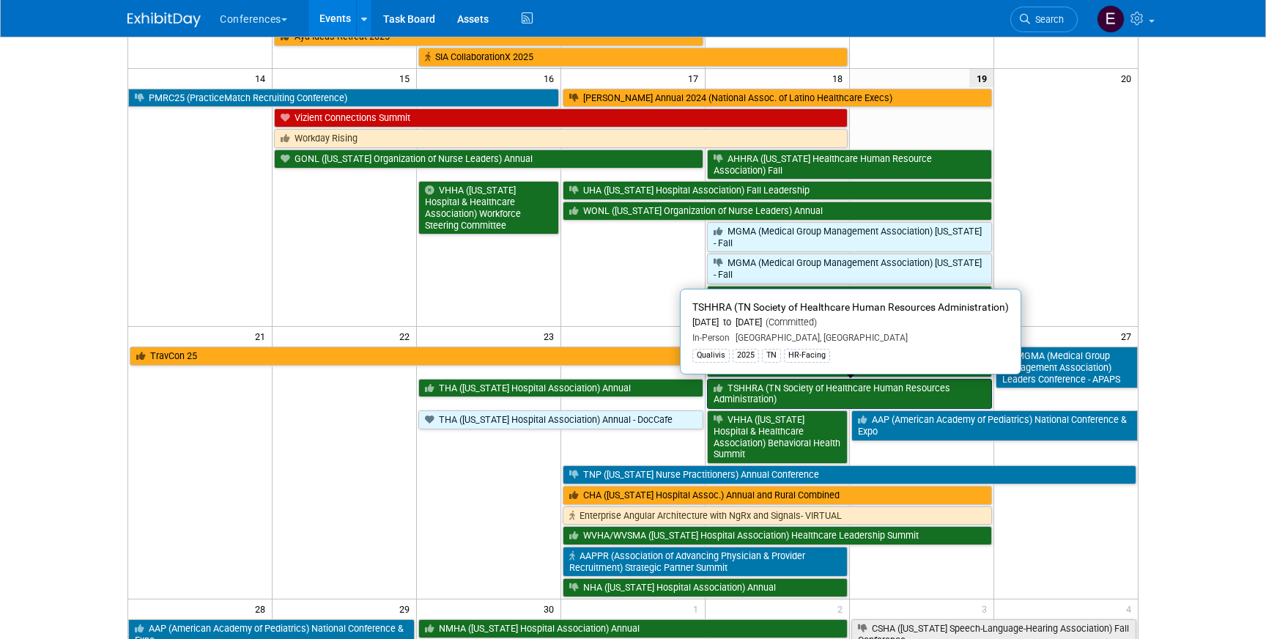
click at [741, 394] on link "TSHHRA (TN Society of Healthcare Human Resources Administration)" at bounding box center [849, 394] width 285 height 30
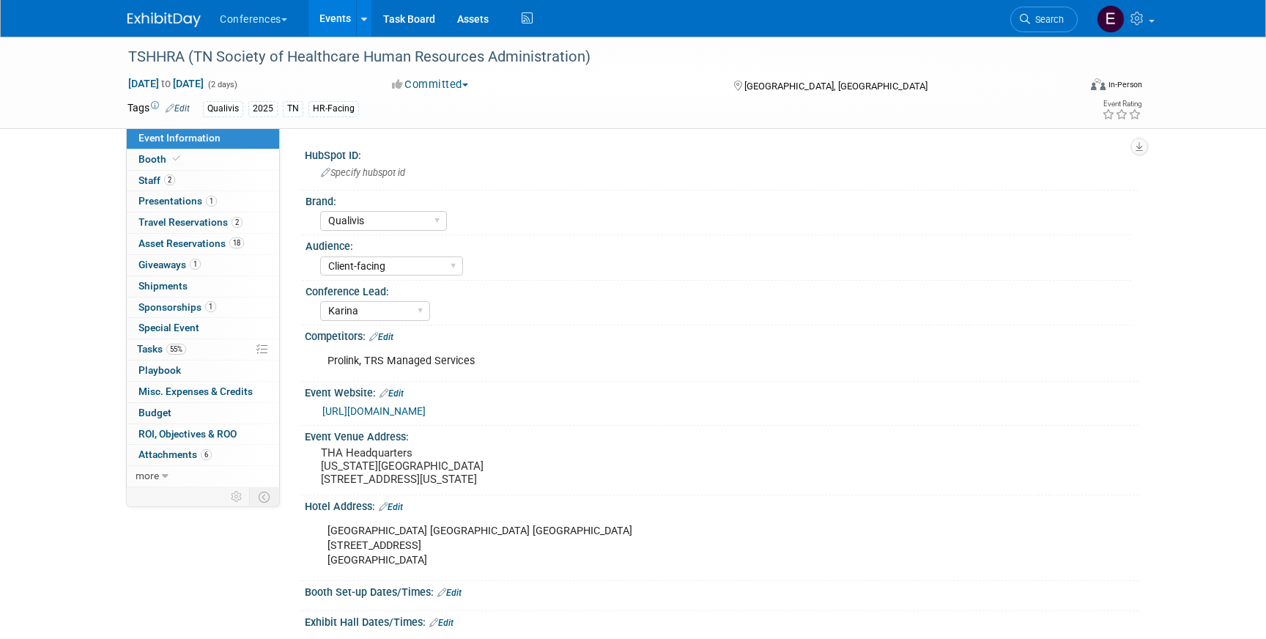
select select "Qualivis"
select select "Client-facing"
select select "Karina"
click at [212, 225] on span "Travel Reservations 2" at bounding box center [190, 222] width 104 height 12
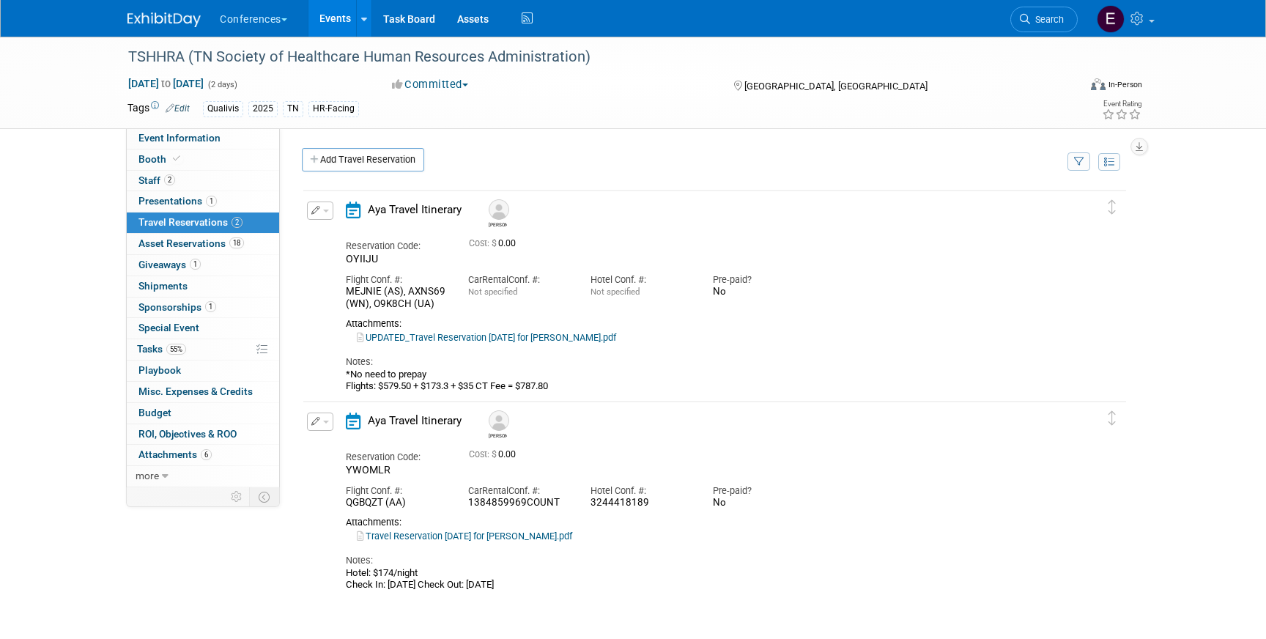
scroll to position [36, 0]
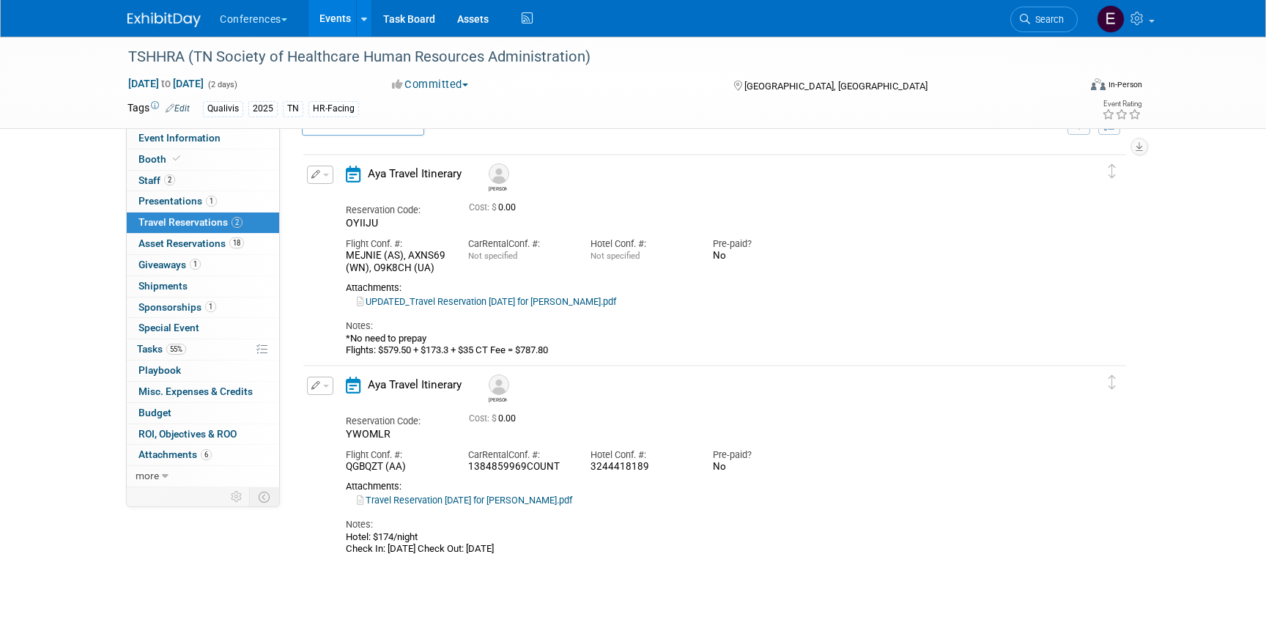
drag, startPoint x: 649, startPoint y: 467, endPoint x: 585, endPoint y: 467, distance: 64.5
click at [585, 467] on div "Hotel Conf. #: 3244418189" at bounding box center [640, 457] width 122 height 33
copy div "3244418189"
click at [231, 141] on link "Event Information" at bounding box center [203, 138] width 152 height 21
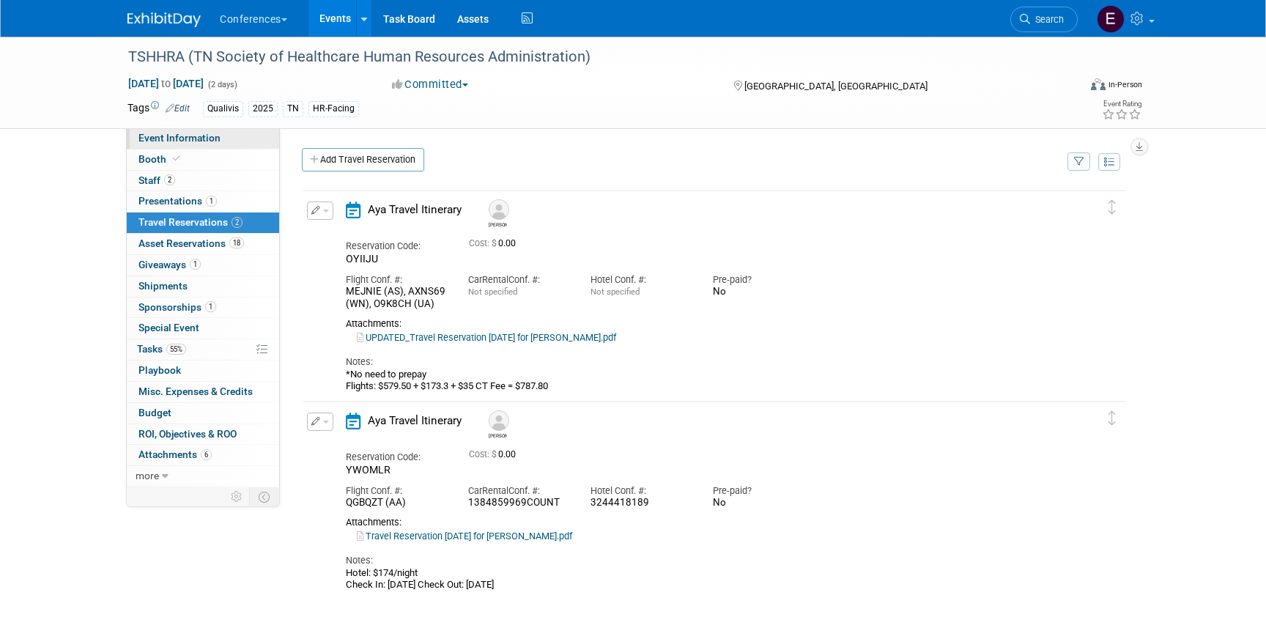
select select "Qualivis"
select select "Client-facing"
select select "Karina"
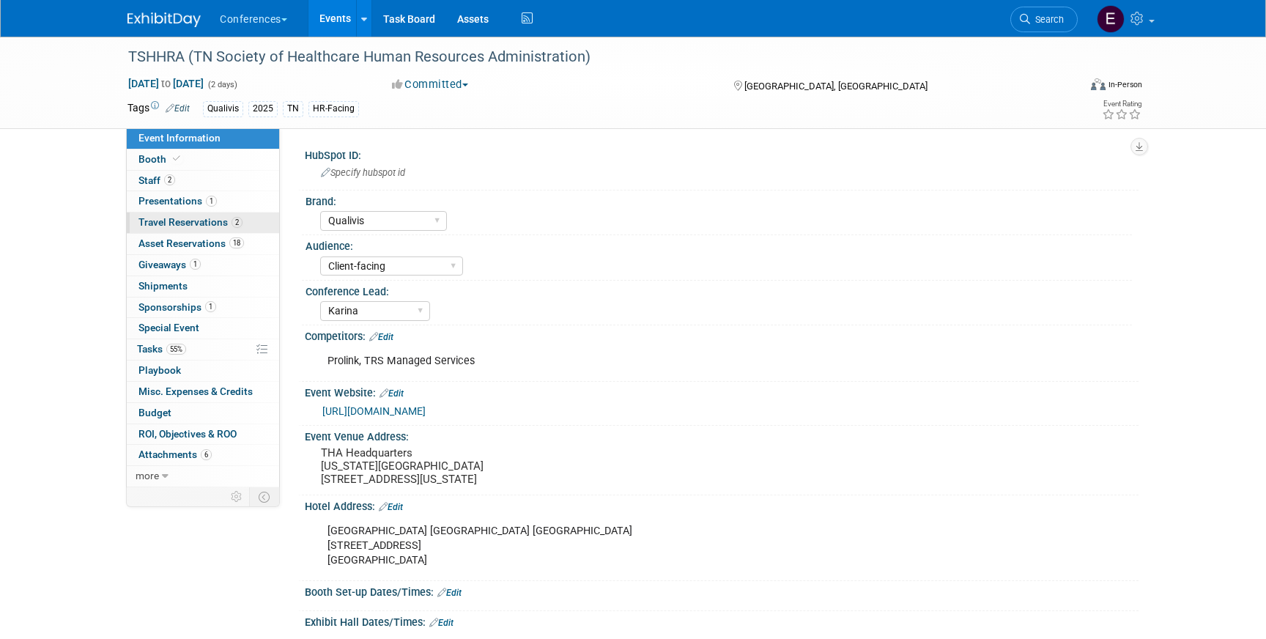
click at [241, 219] on span "Travel Reservations 2" at bounding box center [190, 222] width 104 height 12
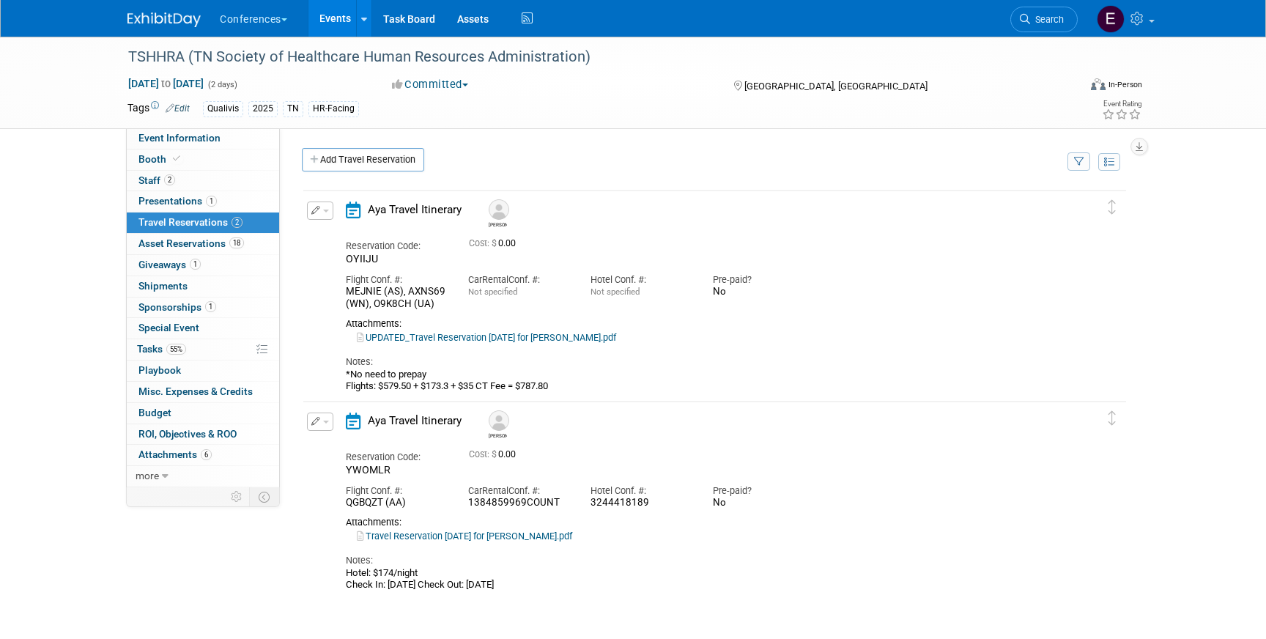
click at [518, 533] on link "Travel Reservation [DATE] for [PERSON_NAME].pdf" at bounding box center [464, 535] width 215 height 11
click at [319, 415] on button "button" at bounding box center [320, 421] width 26 height 18
click at [355, 445] on button "Edit Reservation" at bounding box center [370, 447] width 124 height 21
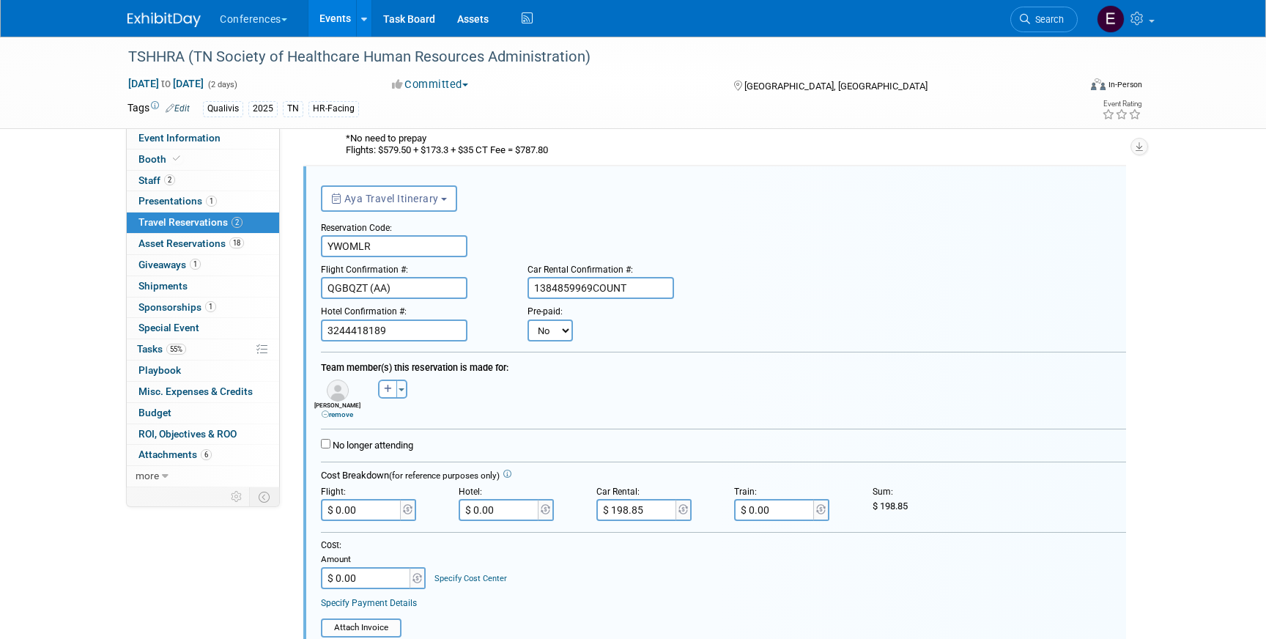
click at [548, 331] on select "No Yes" at bounding box center [549, 330] width 45 height 22
select select "1"
click at [527, 319] on select "No Yes" at bounding box center [549, 330] width 45 height 22
click at [617, 329] on input "text" at bounding box center [640, 330] width 88 height 22
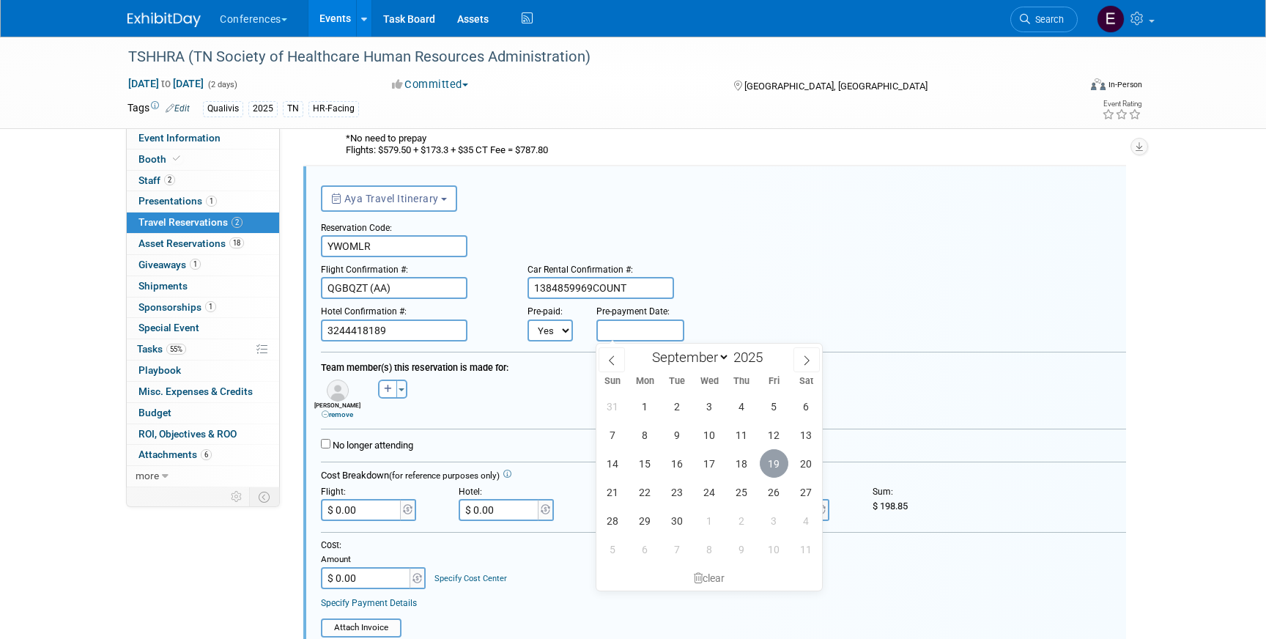
click at [771, 467] on span "19" at bounding box center [774, 463] width 29 height 29
type input "[DATE]"
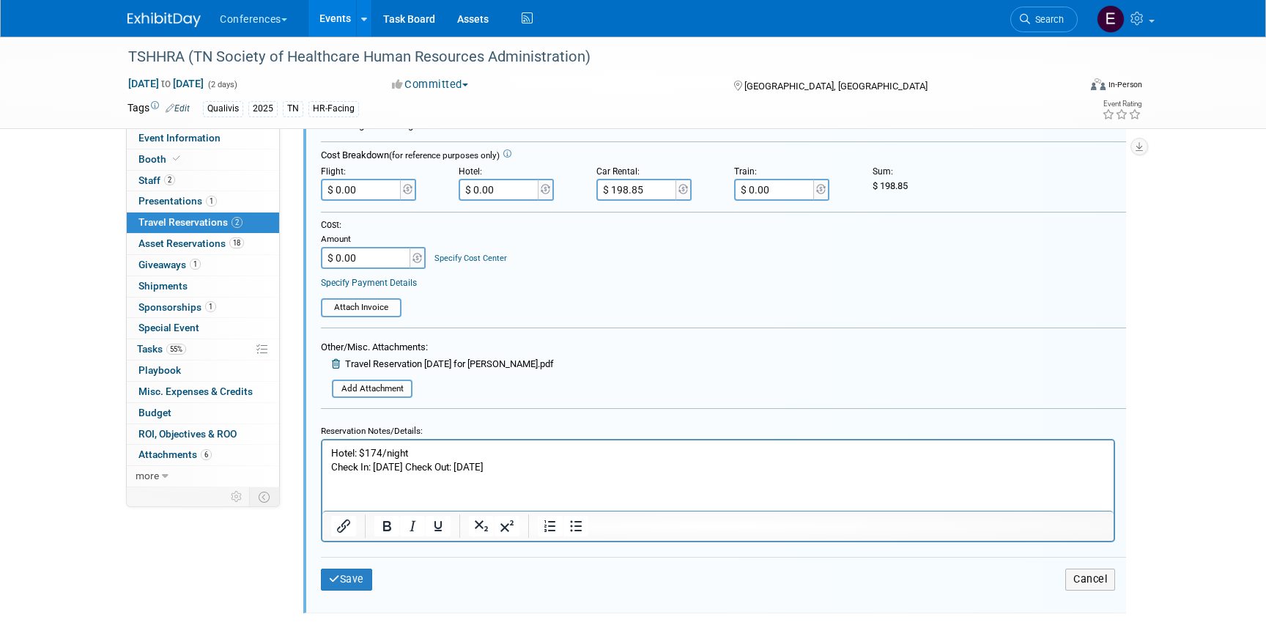
scroll to position [555, 0]
click at [365, 381] on div "Add Attachment" at bounding box center [372, 389] width 81 height 19
click at [364, 390] on input "file" at bounding box center [324, 390] width 174 height 16
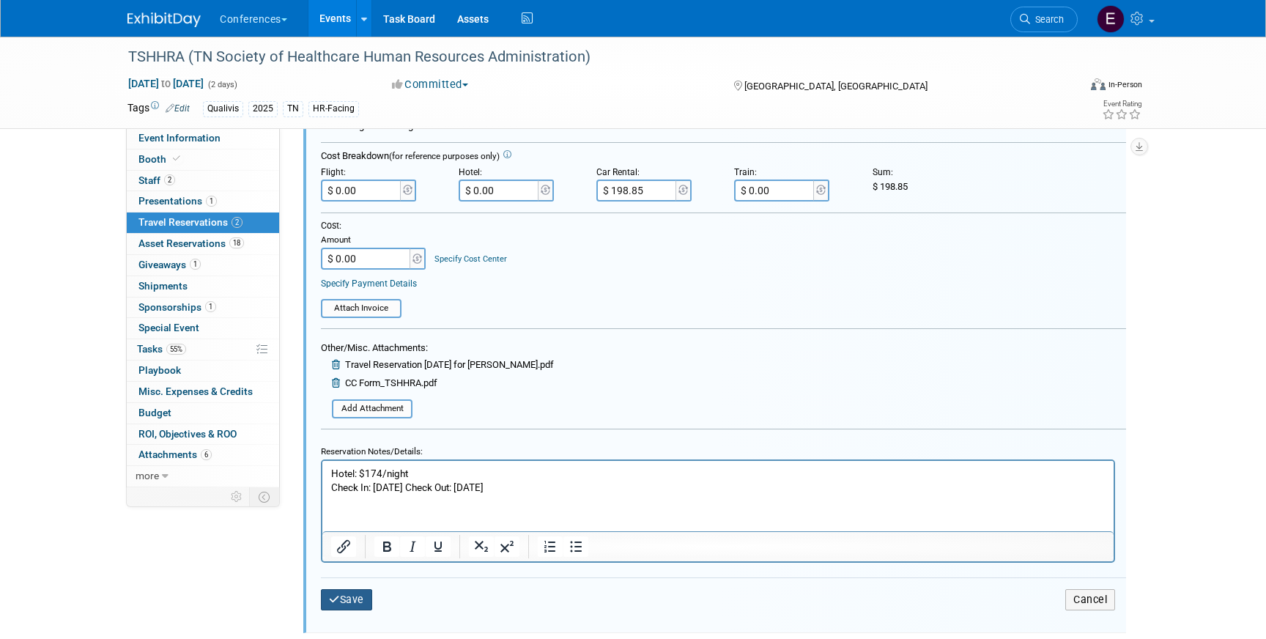
click at [354, 600] on button "Save" at bounding box center [346, 599] width 51 height 21
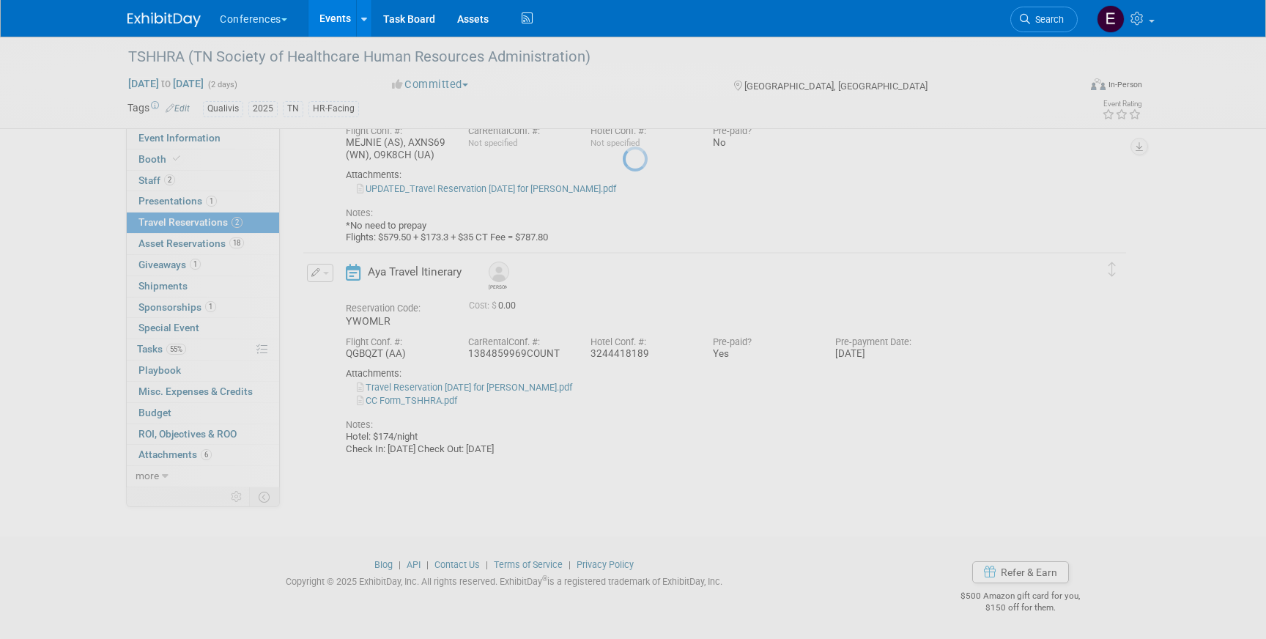
scroll to position [149, 0]
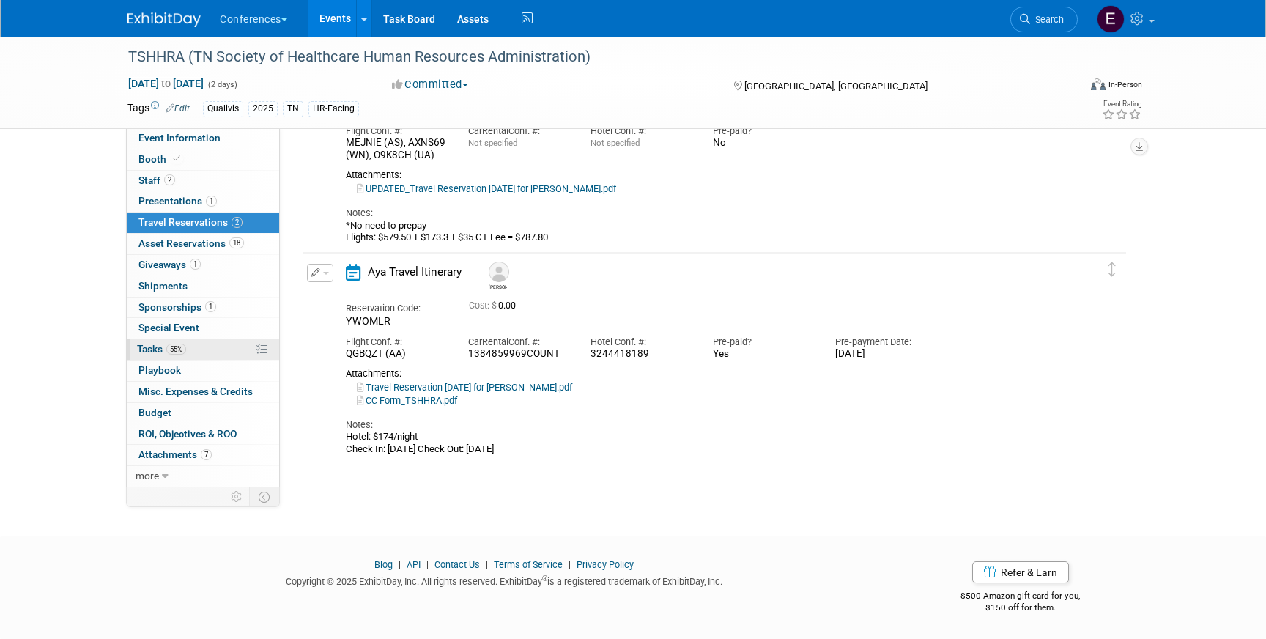
click at [207, 351] on link "55% Tasks 55%" at bounding box center [203, 349] width 152 height 21
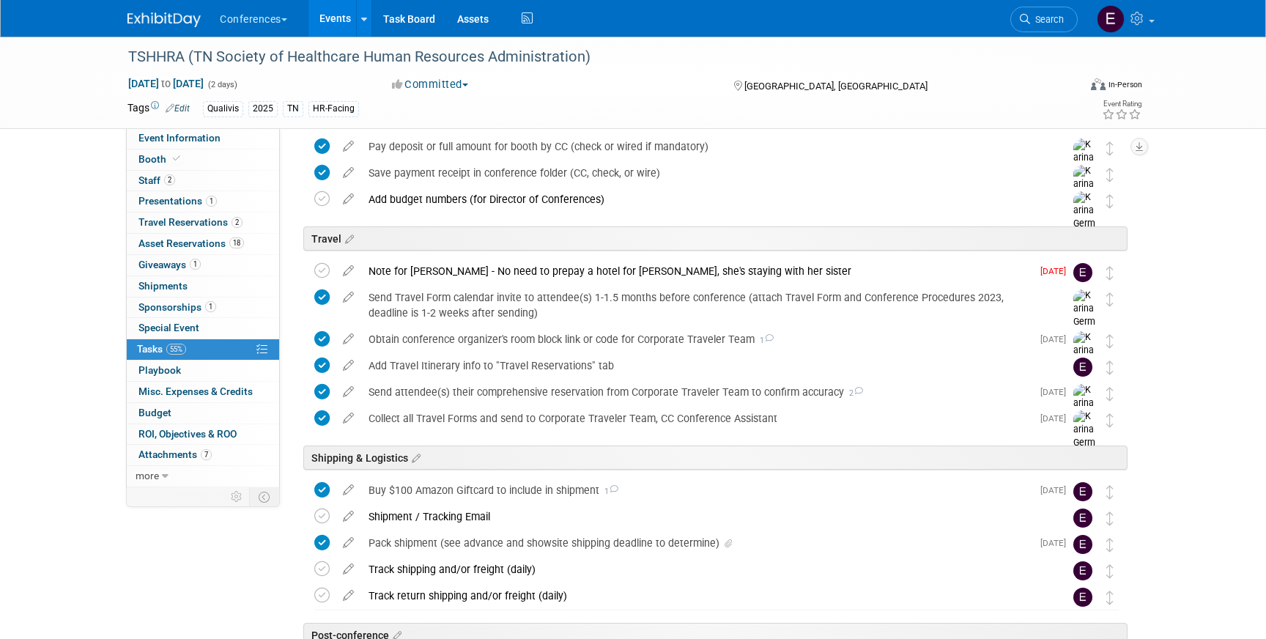
scroll to position [422, 0]
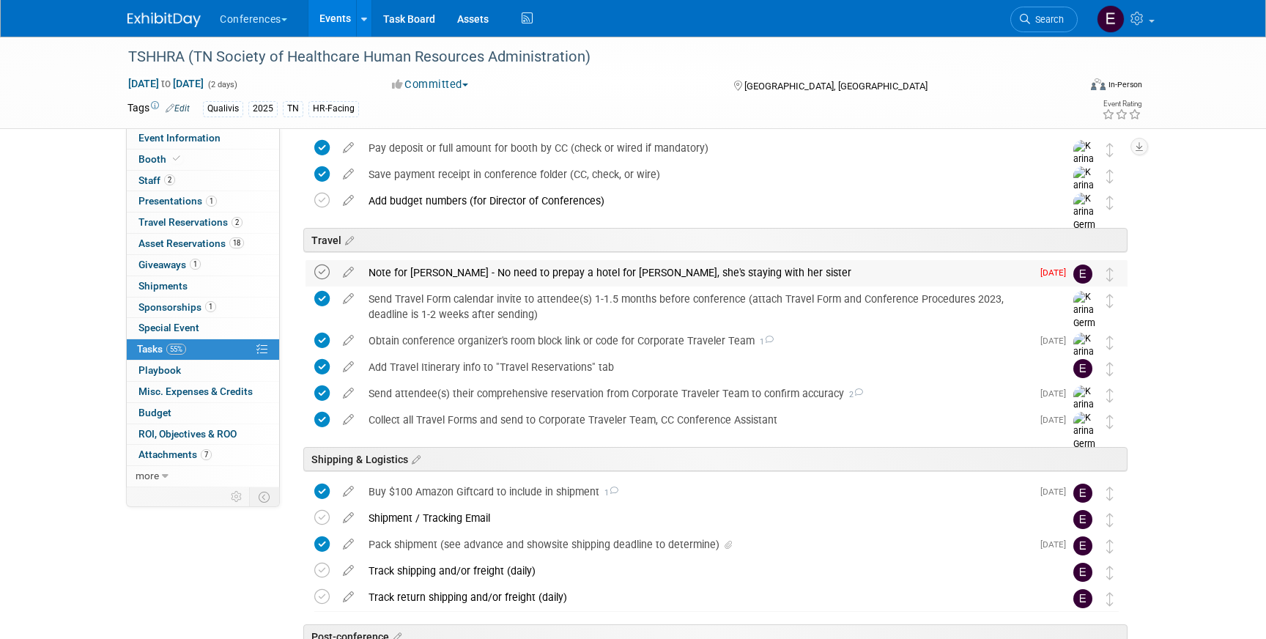
click at [319, 274] on icon at bounding box center [321, 271] width 15 height 15
click at [457, 270] on div "Note for Erin - No need to prepay a hotel for Dani, she's staying with her sist…" at bounding box center [696, 272] width 670 height 25
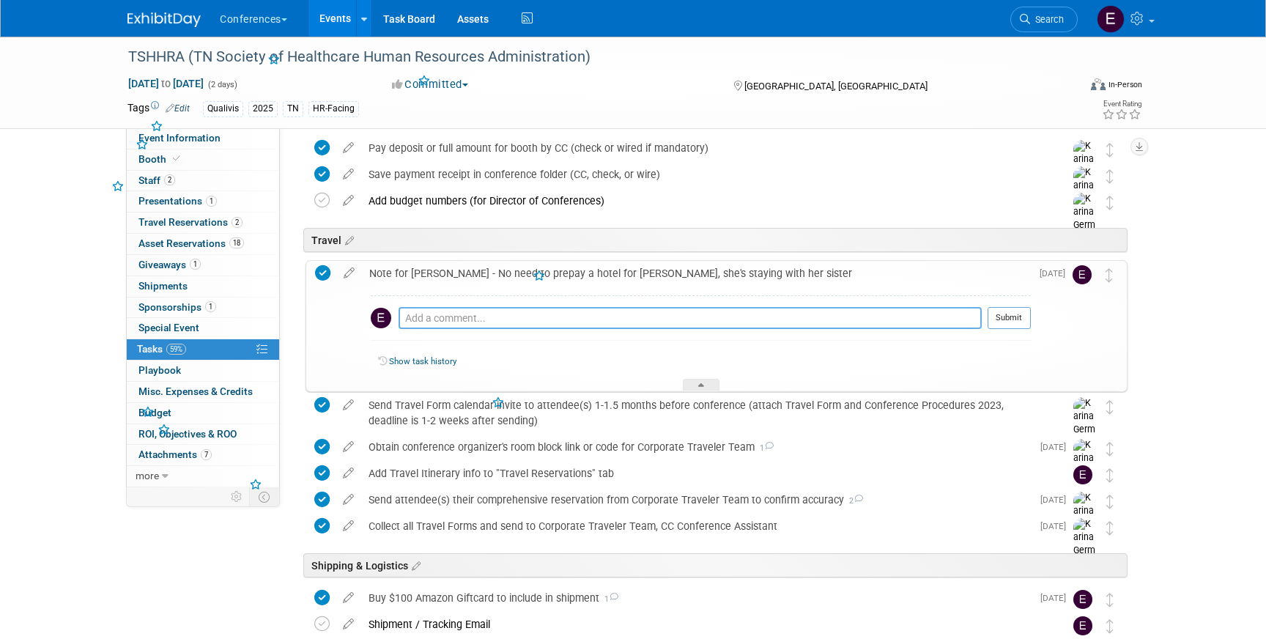
click at [440, 320] on textarea at bounding box center [689, 318] width 583 height 22
type textarea "prepaid Joe's!"
click at [1009, 314] on button "Submit" at bounding box center [1008, 318] width 43 height 22
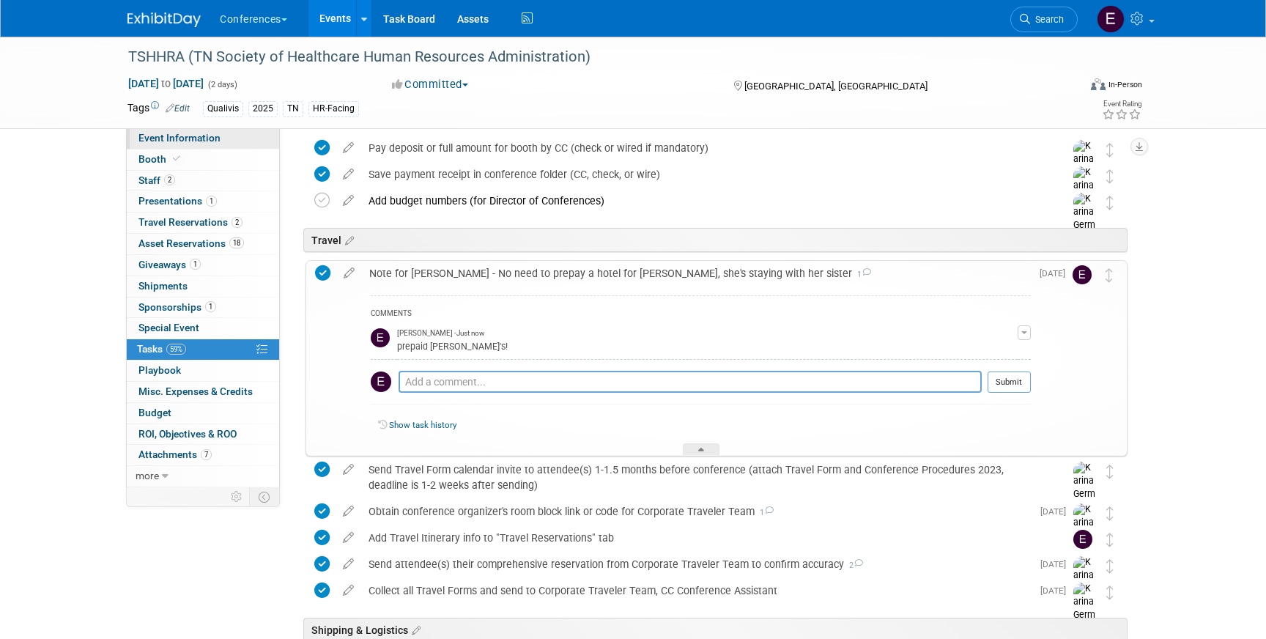
click at [223, 133] on link "Event Information" at bounding box center [203, 138] width 152 height 21
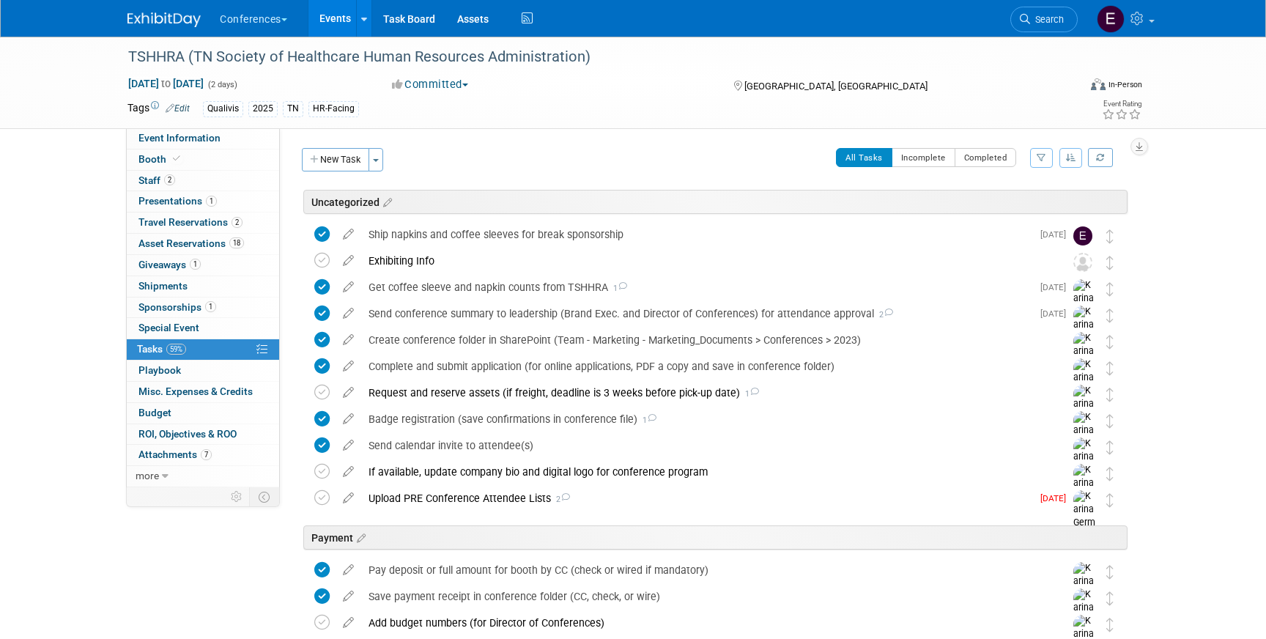
select select "Qualivis"
select select "Client-facing"
select select "Karina"
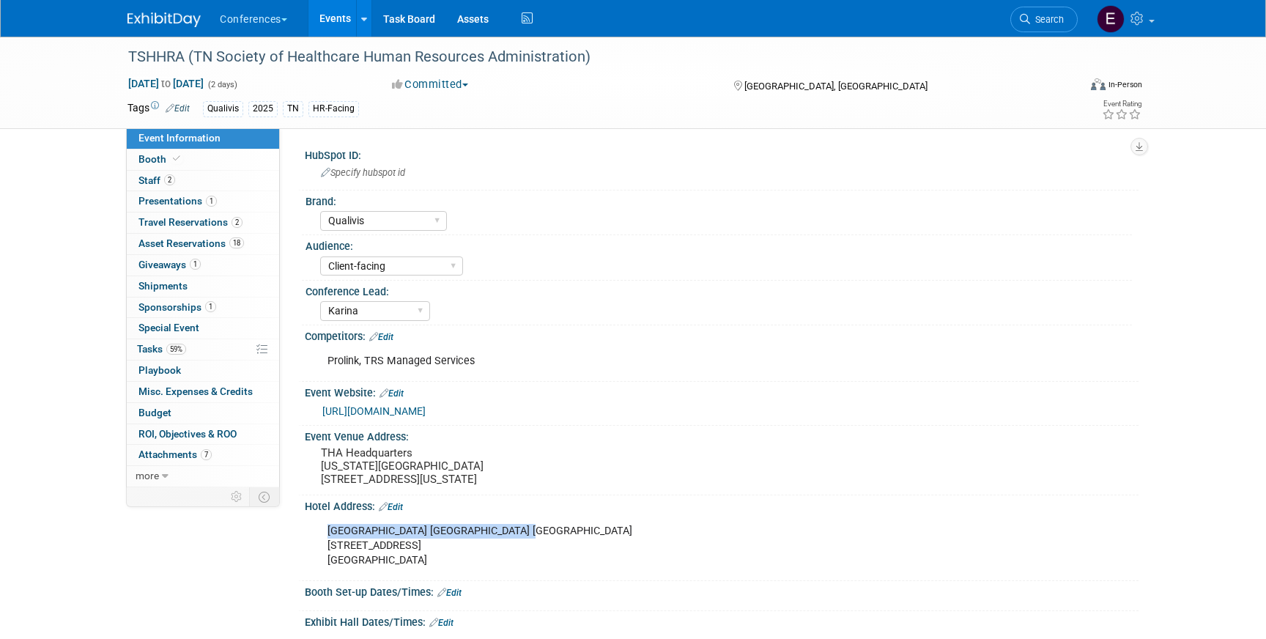
drag, startPoint x: 328, startPoint y: 544, endPoint x: 531, endPoint y: 540, distance: 202.9
click at [531, 541] on div "Hilton Garden Inn Nashville Brentwood 217 Centerview Dr, Brentwood, TN 37027" at bounding box center [647, 545] width 660 height 59
copy div "Hilton Garden Inn Nashville Brentwood"
click at [1052, 25] on link "Search" at bounding box center [1043, 20] width 67 height 26
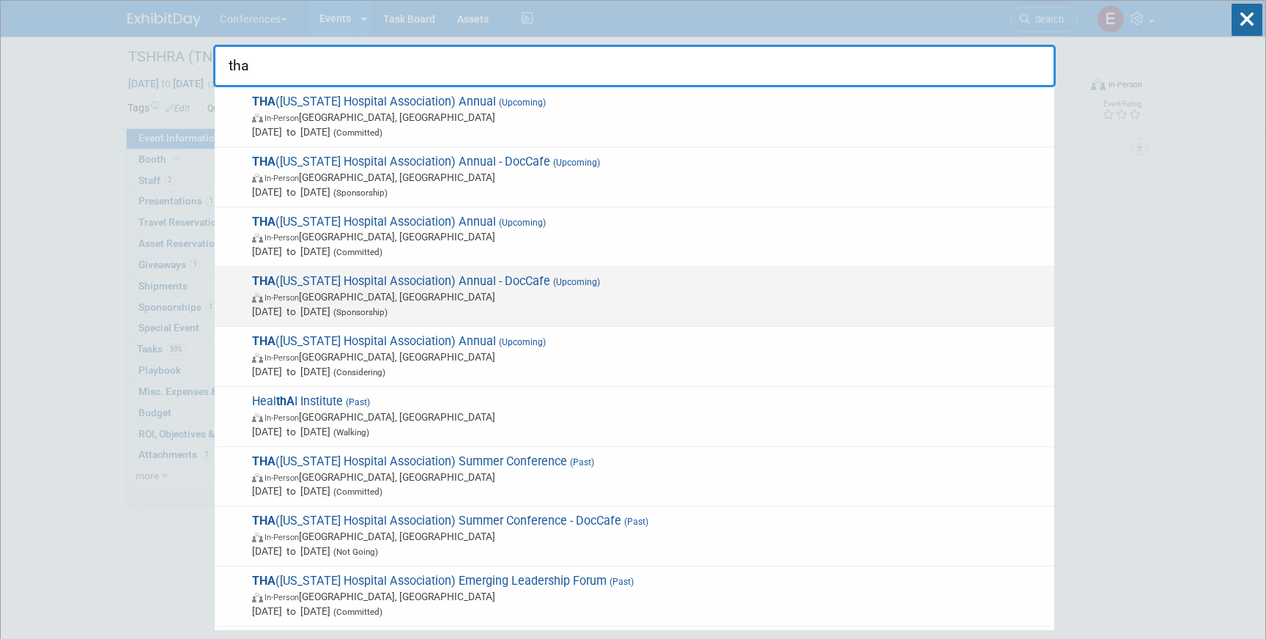
type input "tha"
click at [576, 280] on span "THA (Texas Hospital Association) Annual - DocCafe (Upcoming) In-Person San Anto…" at bounding box center [647, 296] width 799 height 45
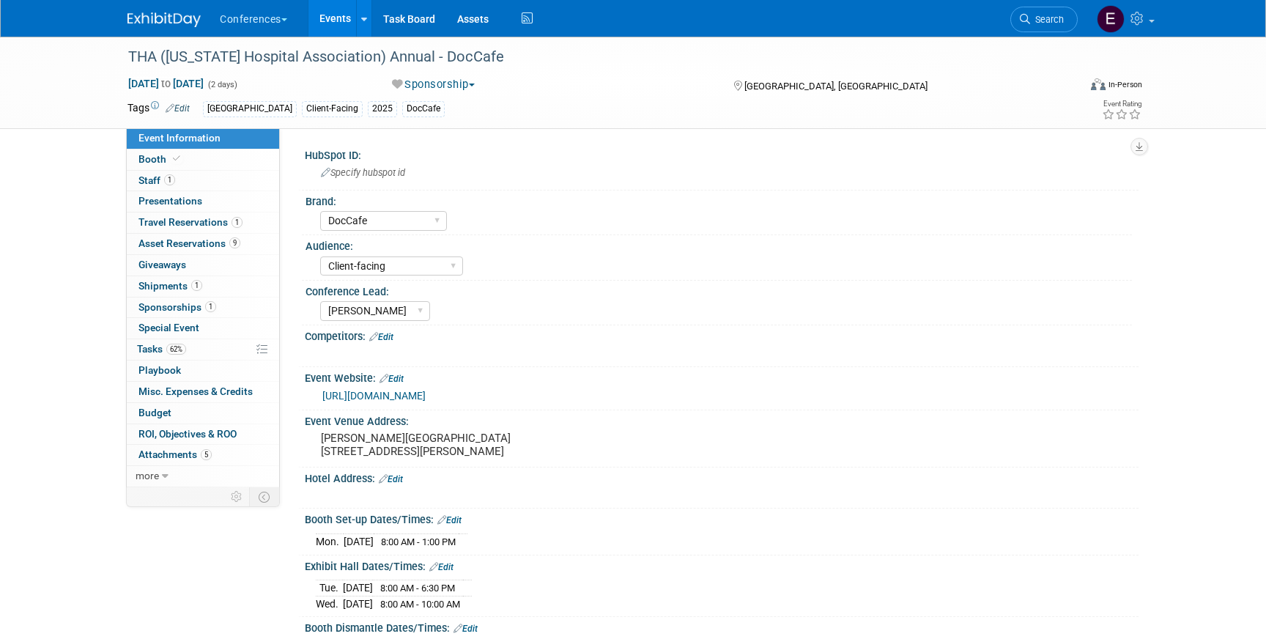
select select "DocCafe"
select select "Client-facing"
select select "[PERSON_NAME]"
click at [245, 222] on link "1 Travel Reservations 1" at bounding box center [203, 222] width 152 height 21
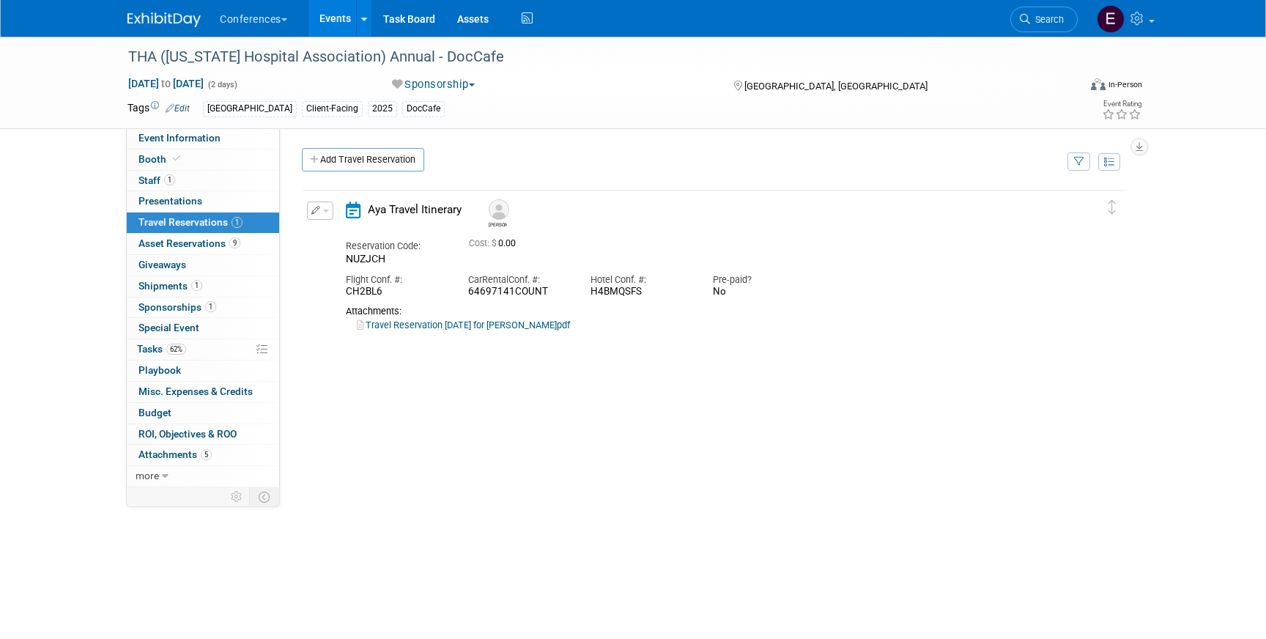
drag, startPoint x: 642, startPoint y: 292, endPoint x: 585, endPoint y: 294, distance: 56.5
click at [585, 294] on div "Hotel Conf. #: H4BMQSFS" at bounding box center [640, 282] width 122 height 33
copy div "H4BMQSFS"
click at [420, 326] on link "Travel Reservation September 21 for JOHN LOUIS SANDER II.pdf" at bounding box center [463, 324] width 213 height 11
click at [180, 141] on span "Event Information" at bounding box center [179, 138] width 82 height 12
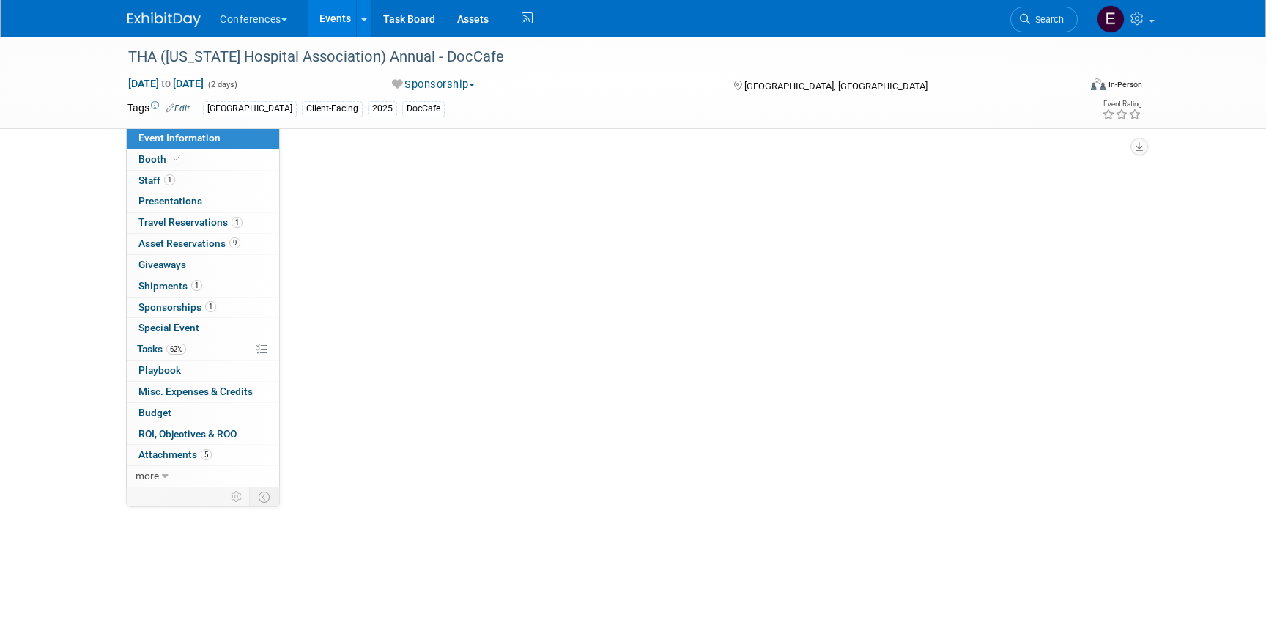
select select "DocCafe"
select select "Client-facing"
select select "[PERSON_NAME]"
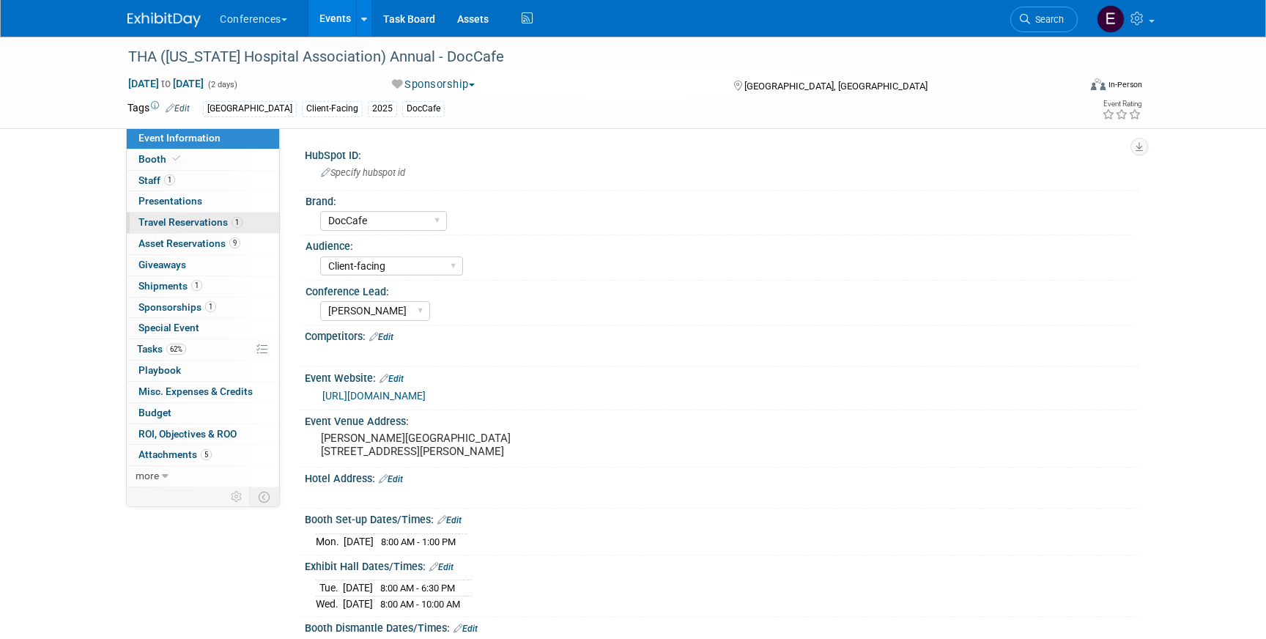
click at [198, 228] on span "Travel Reservations 1" at bounding box center [190, 222] width 104 height 12
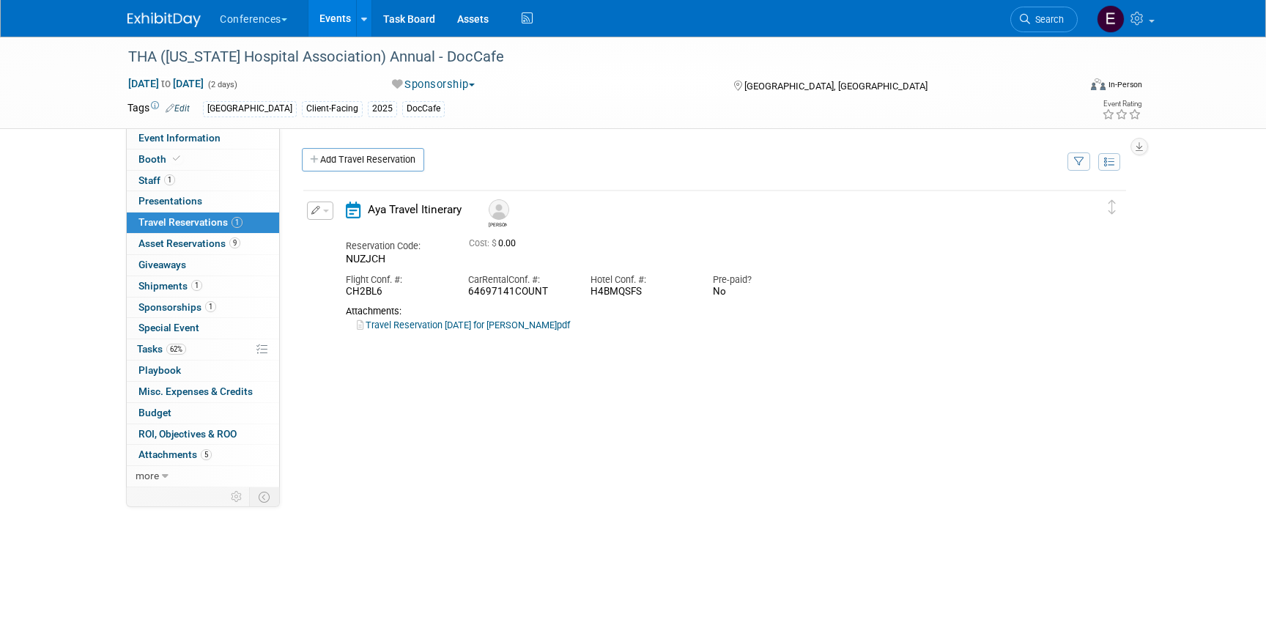
click at [311, 211] on icon "button" at bounding box center [316, 210] width 10 height 9
click at [327, 230] on button "Edit Reservation" at bounding box center [370, 236] width 124 height 21
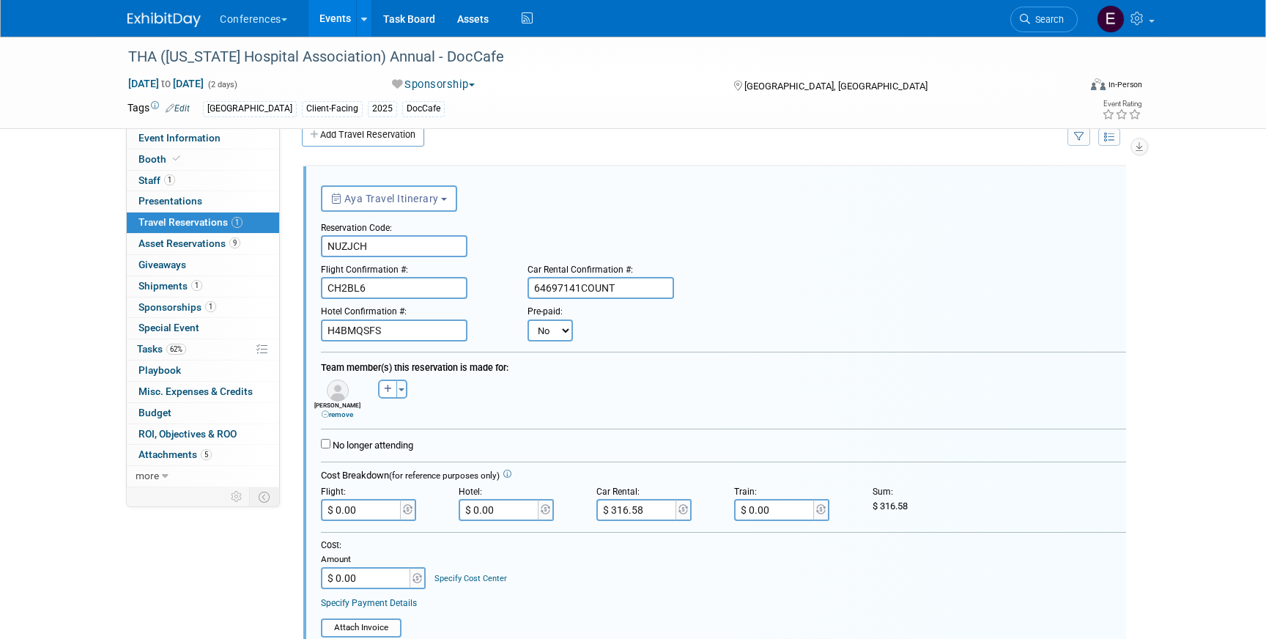
click at [560, 330] on select "No Yes" at bounding box center [549, 330] width 45 height 22
select select "1"
click at [527, 319] on select "No Yes" at bounding box center [549, 330] width 45 height 22
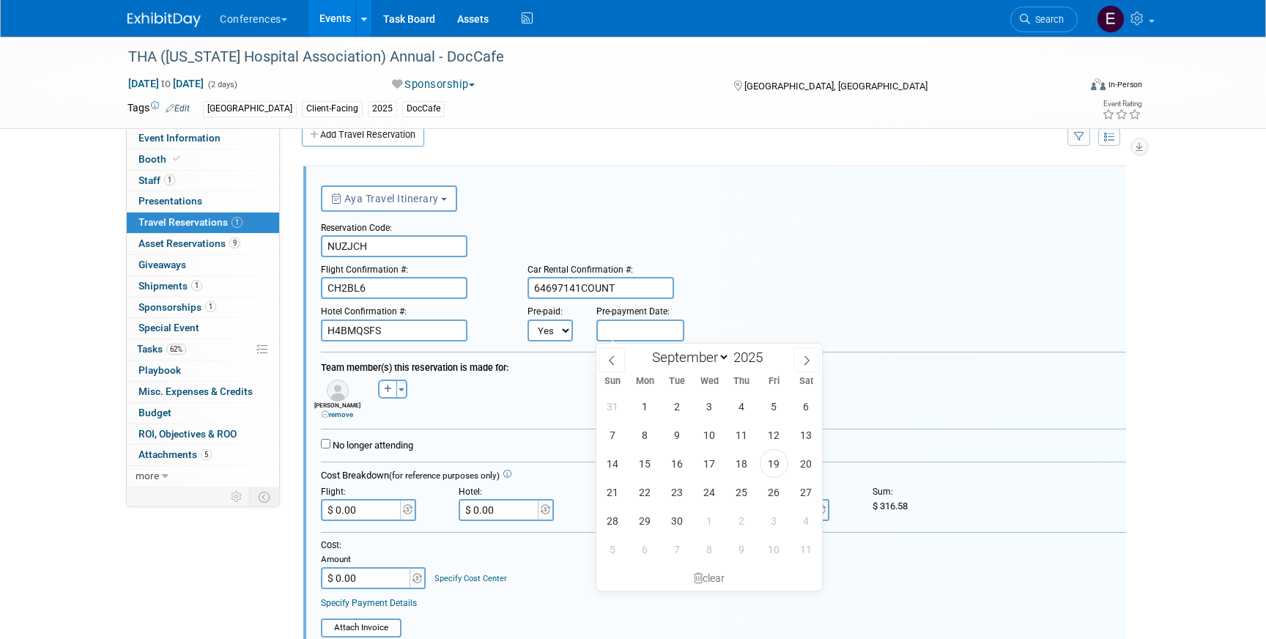
click at [612, 330] on input "text" at bounding box center [640, 330] width 88 height 22
click at [779, 468] on span "19" at bounding box center [774, 463] width 29 height 29
type input "[DATE]"
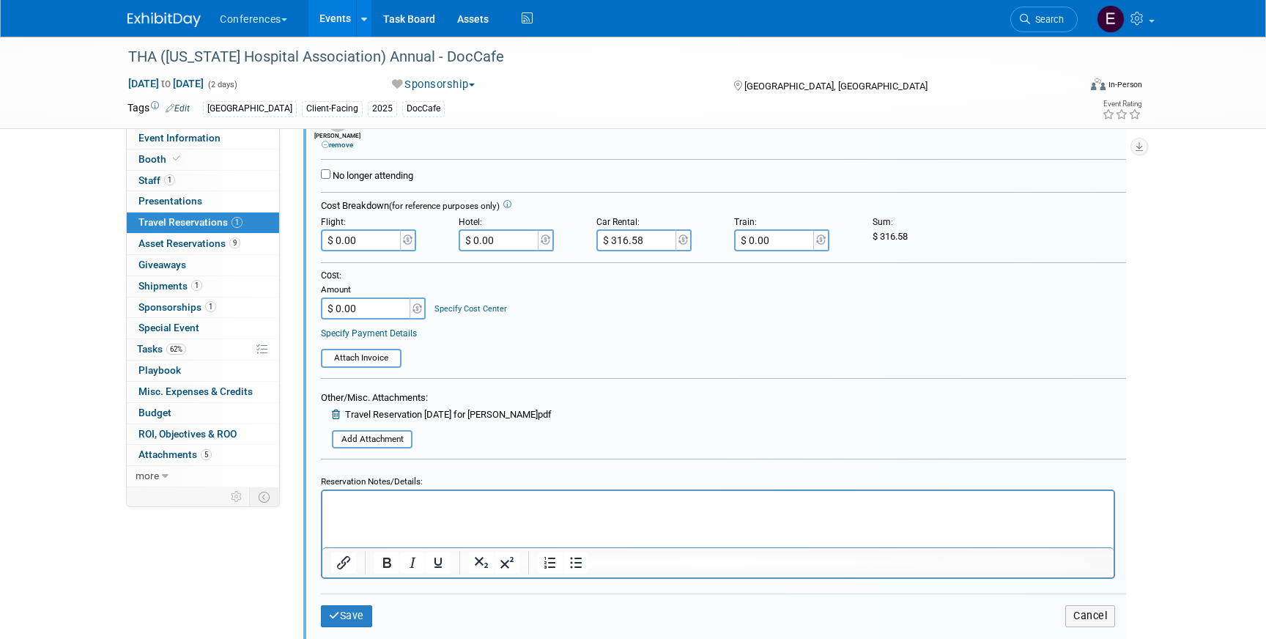
scroll to position [297, 0]
click at [390, 443] on input "file" at bounding box center [324, 436] width 174 height 16
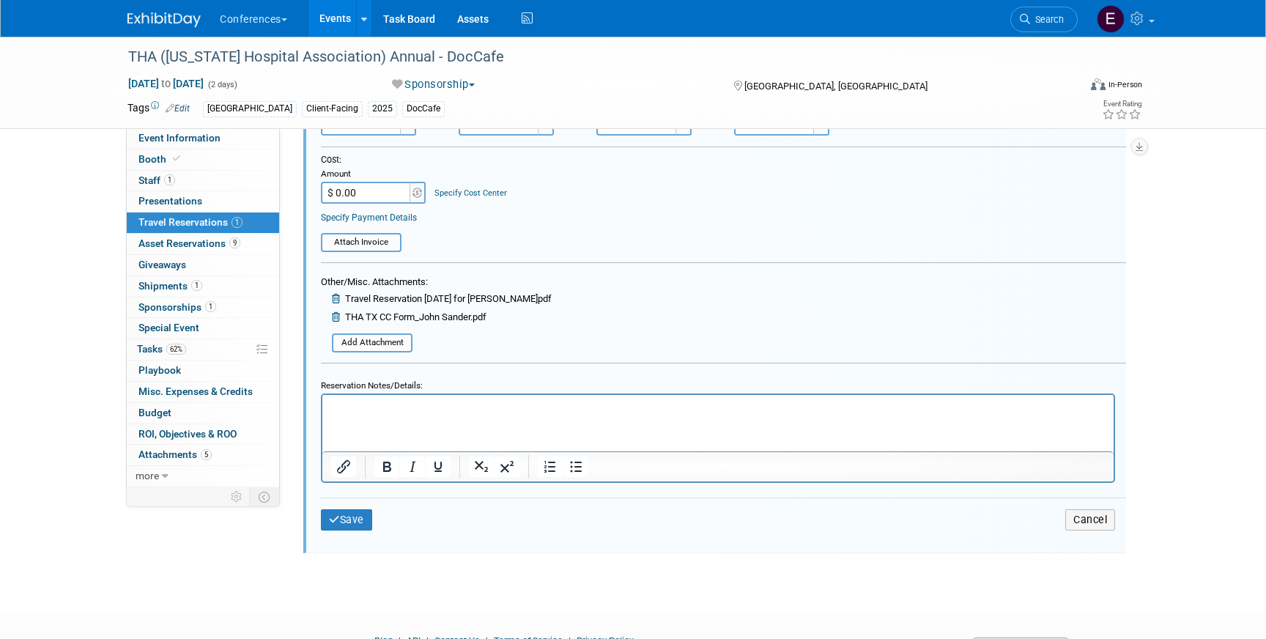
scroll to position [424, 0]
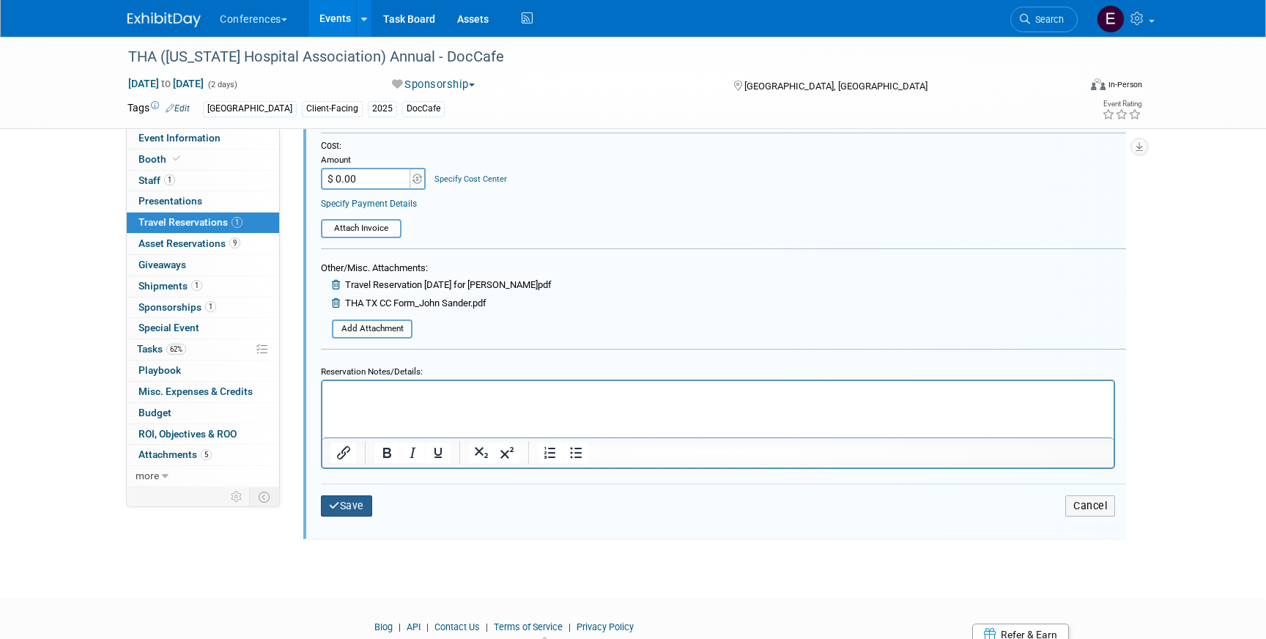
click at [334, 516] on button "Save" at bounding box center [346, 505] width 51 height 21
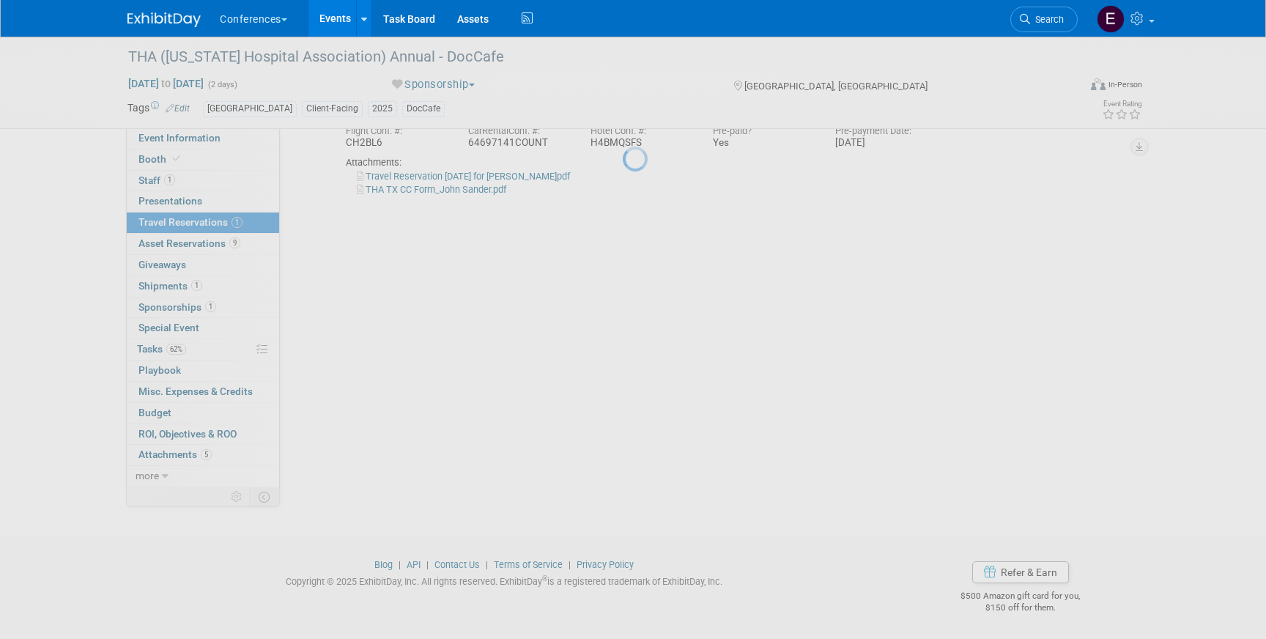
scroll to position [149, 0]
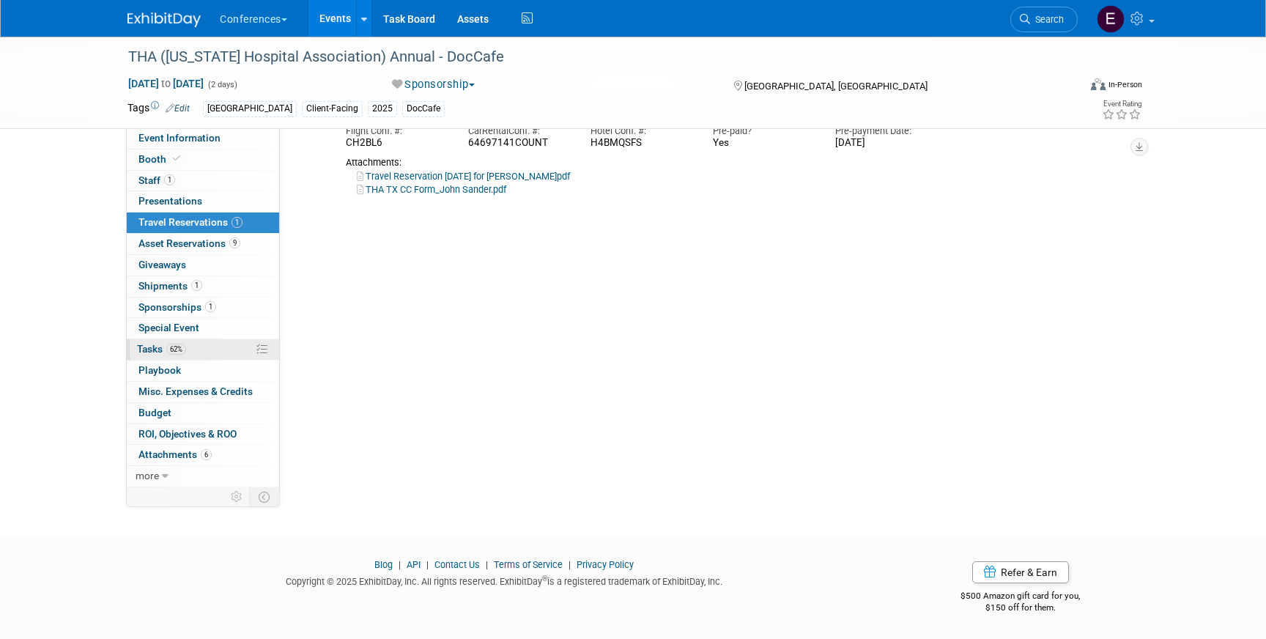
click at [209, 349] on link "62% Tasks 62%" at bounding box center [203, 349] width 152 height 21
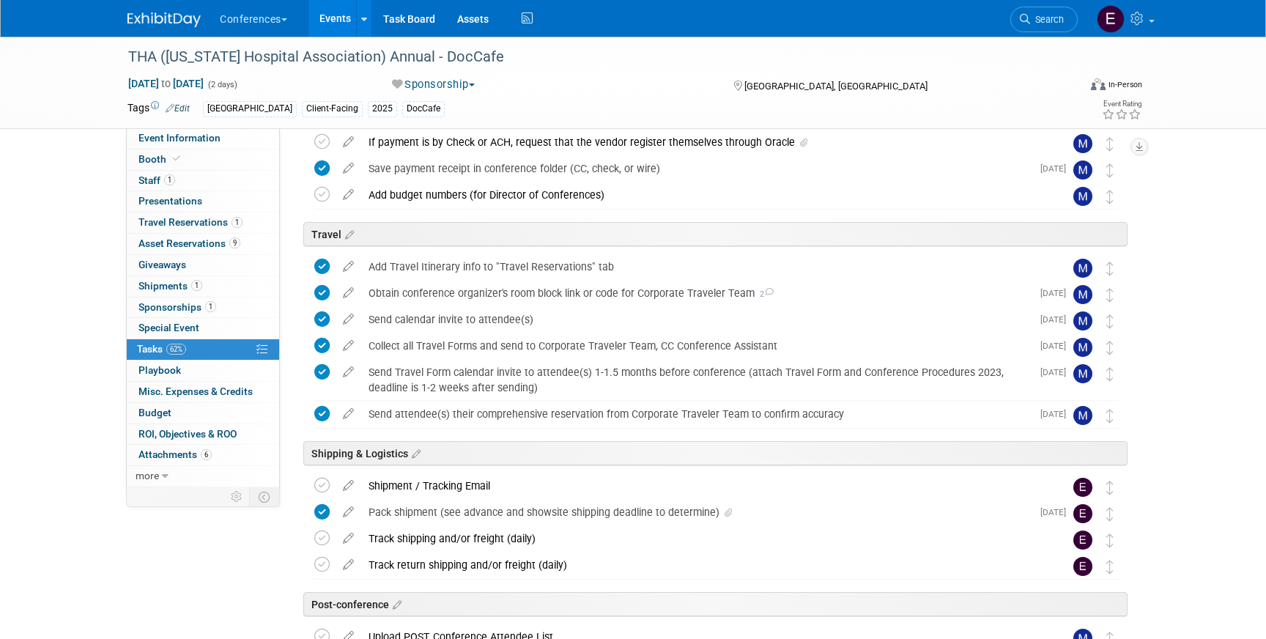
scroll to position [555, 0]
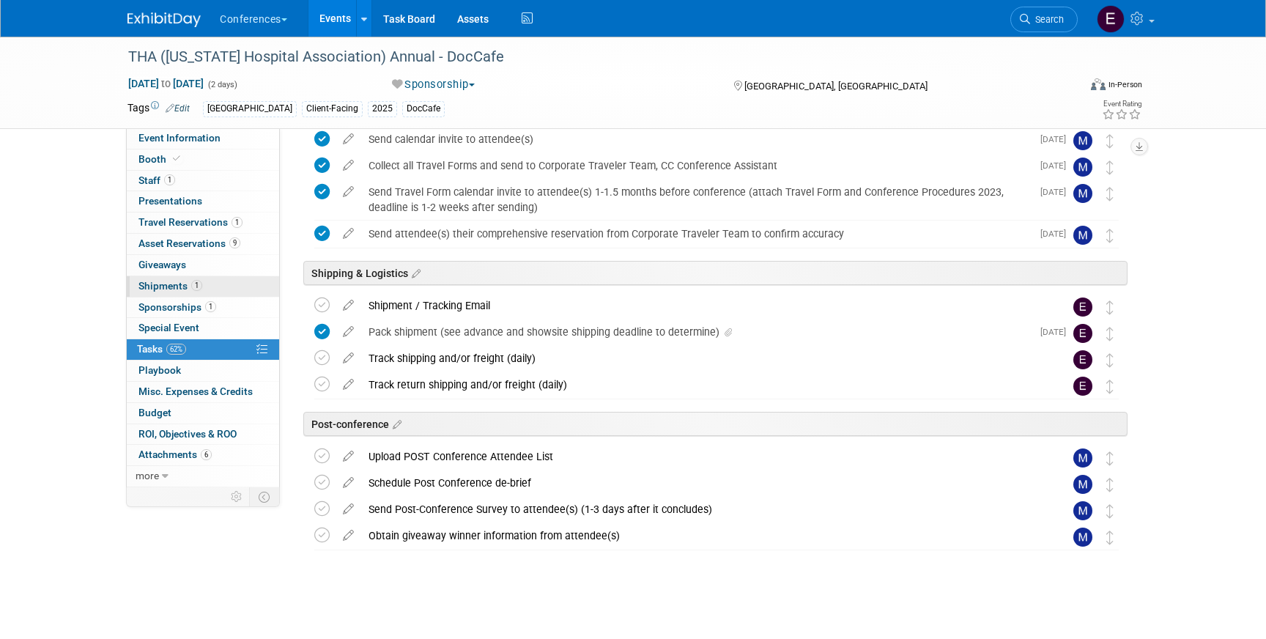
click at [202, 288] on link "1 Shipments 1" at bounding box center [203, 286] width 152 height 21
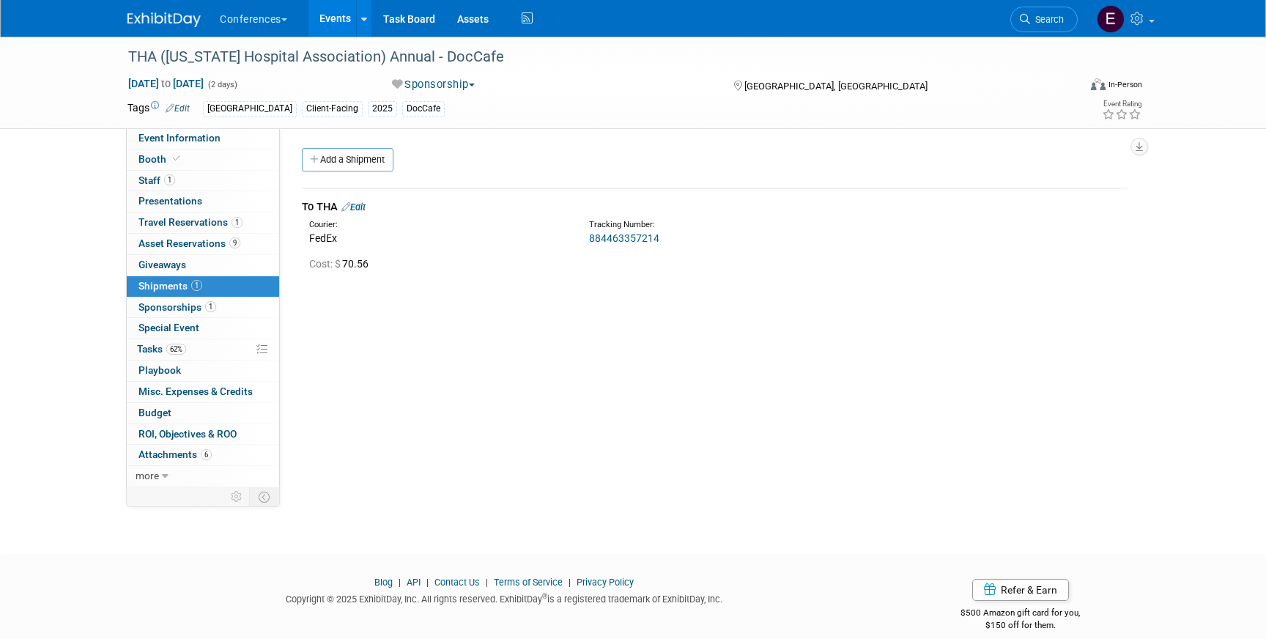
click at [614, 238] on link "884463357214" at bounding box center [624, 238] width 70 height 12
click at [172, 240] on span "Asset Reservations 9" at bounding box center [189, 243] width 102 height 12
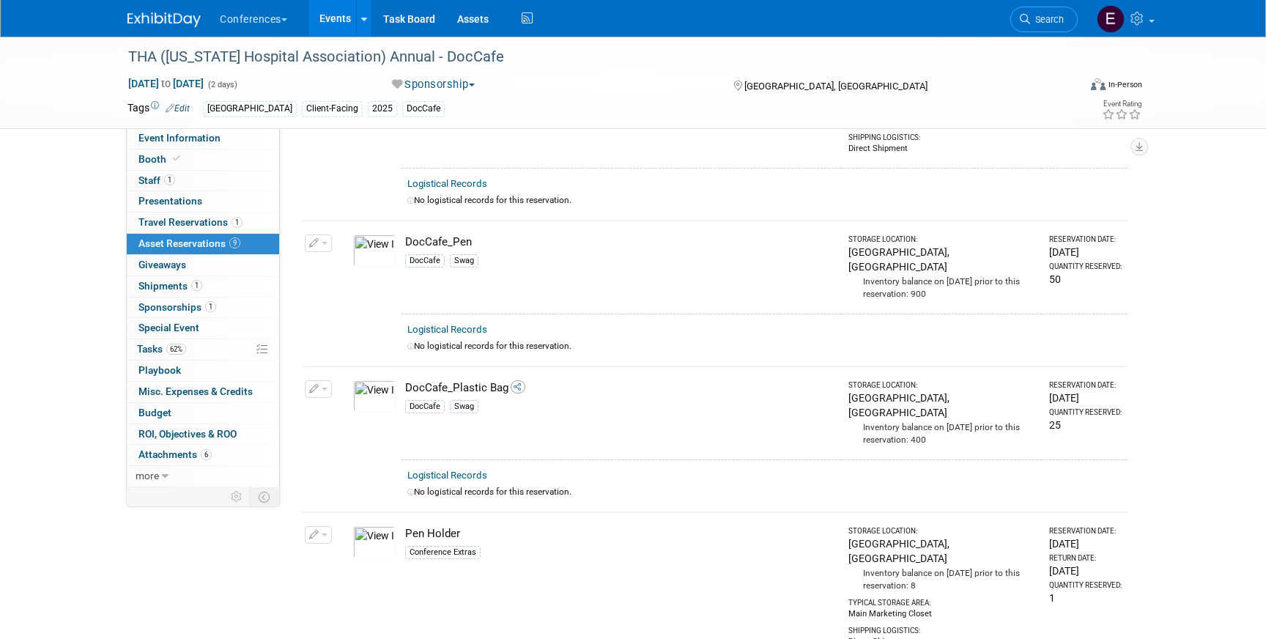
scroll to position [1028, 0]
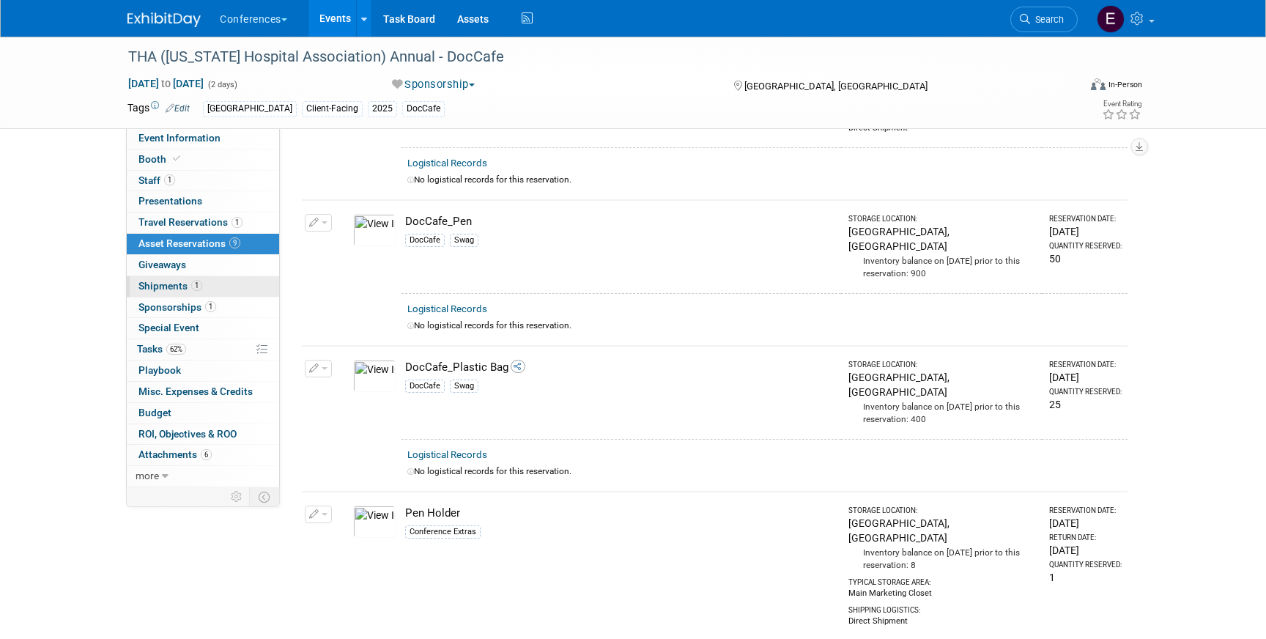
click at [172, 292] on link "1 Shipments 1" at bounding box center [203, 286] width 152 height 21
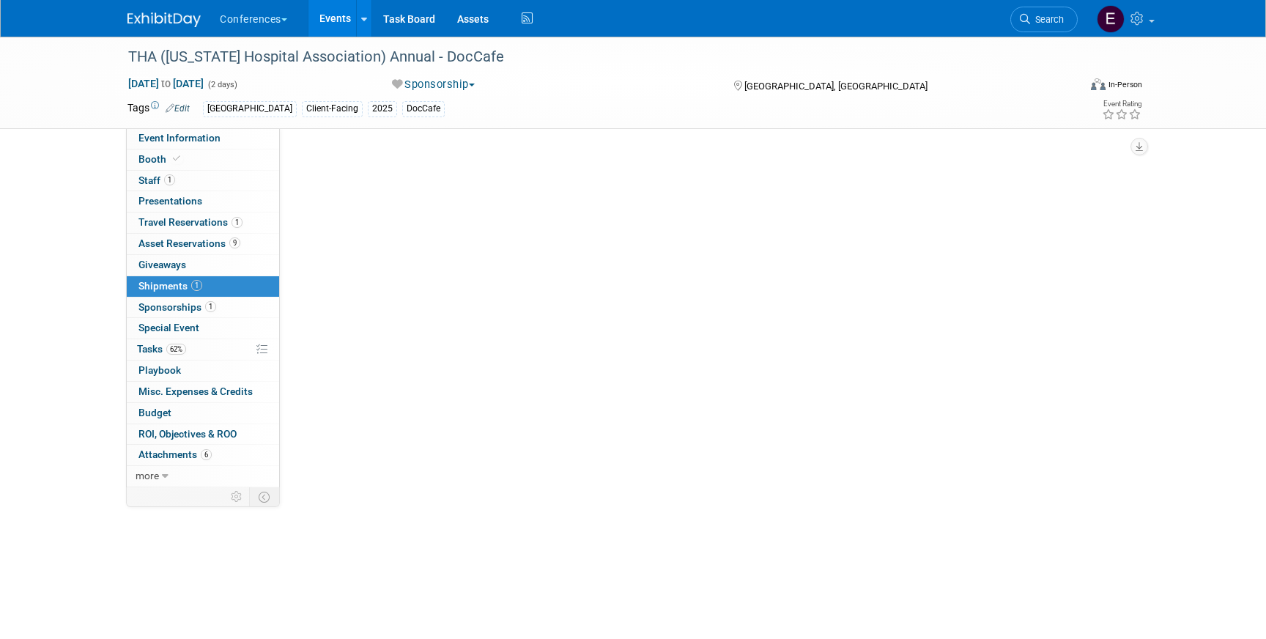
scroll to position [0, 0]
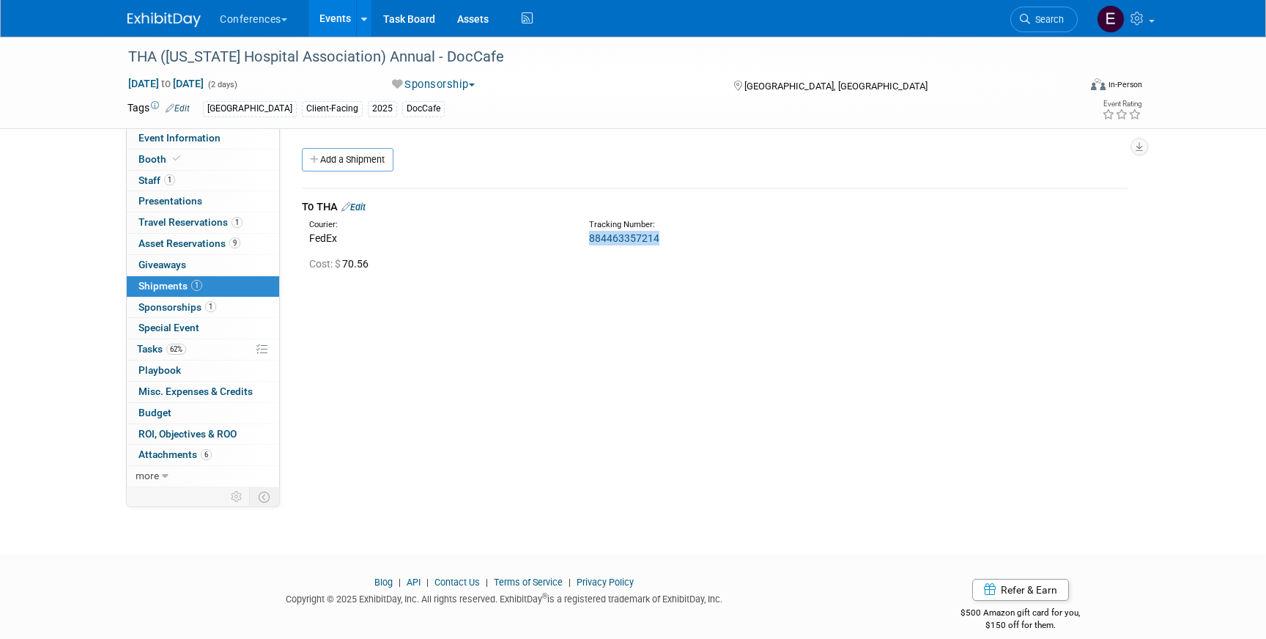
drag, startPoint x: 671, startPoint y: 237, endPoint x: 582, endPoint y: 242, distance: 88.8
click at [582, 242] on div "Tracking Number: 884463357214" at bounding box center [753, 232] width 350 height 26
copy link "884463357214"
click at [513, 248] on div at bounding box center [714, 248] width 847 height 4
click at [185, 144] on link "Event Information" at bounding box center [203, 138] width 152 height 21
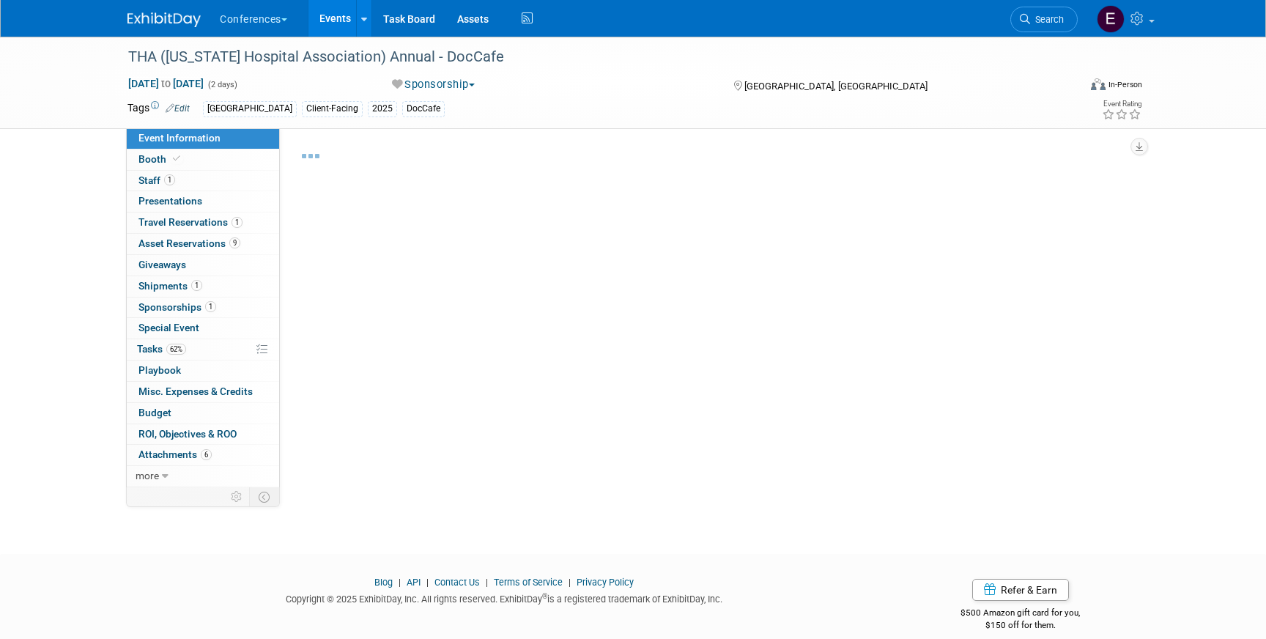
select select "DocCafe"
select select "Client-facing"
select select "[PERSON_NAME]"
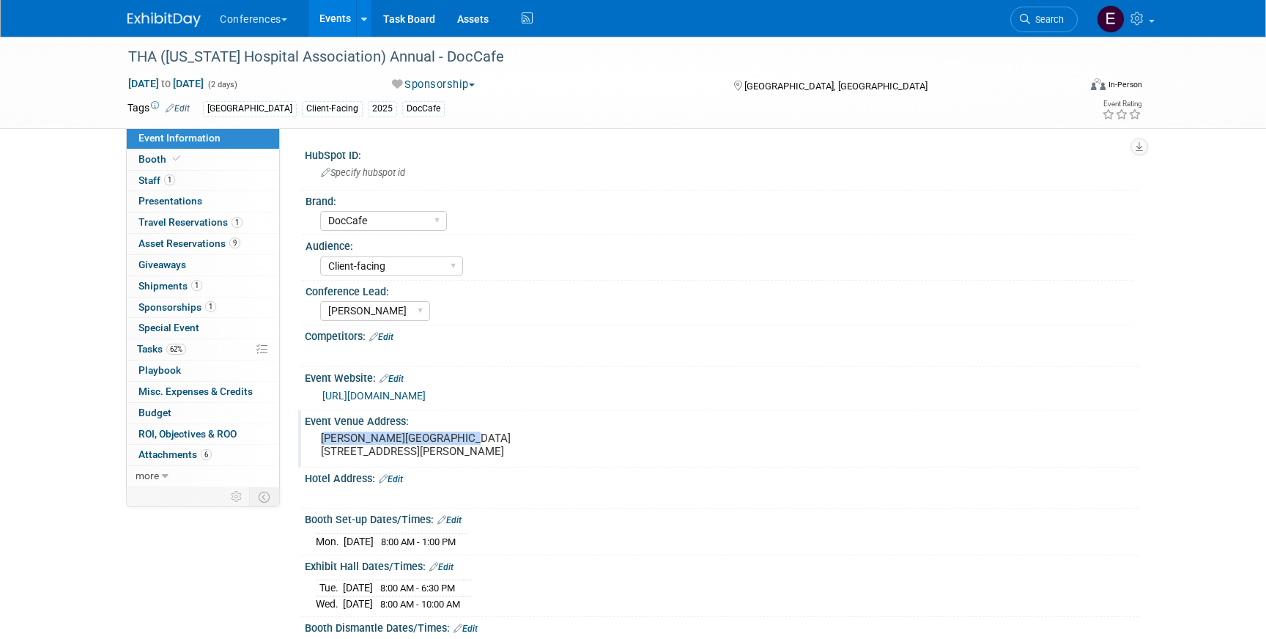
drag, startPoint x: 319, startPoint y: 439, endPoint x: 494, endPoint y: 439, distance: 175.1
click at [494, 439] on div "[PERSON_NAME][GEOGRAPHIC_DATA] [STREET_ADDRESS][PERSON_NAME]" at bounding box center [478, 445] width 325 height 34
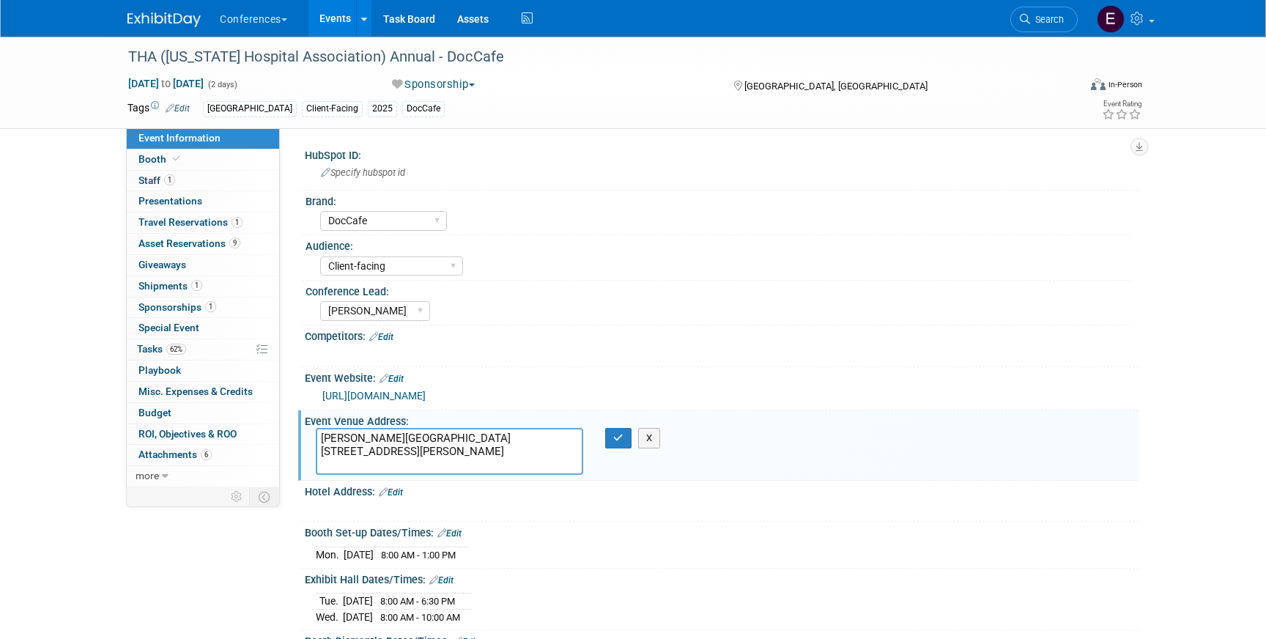
drag, startPoint x: 489, startPoint y: 428, endPoint x: 480, endPoint y: 437, distance: 13.5
click at [480, 437] on textarea "[PERSON_NAME][GEOGRAPHIC_DATA] [STREET_ADDRESS][PERSON_NAME]" at bounding box center [449, 451] width 267 height 47
click at [212, 351] on link "62% Tasks 62%" at bounding box center [203, 349] width 152 height 21
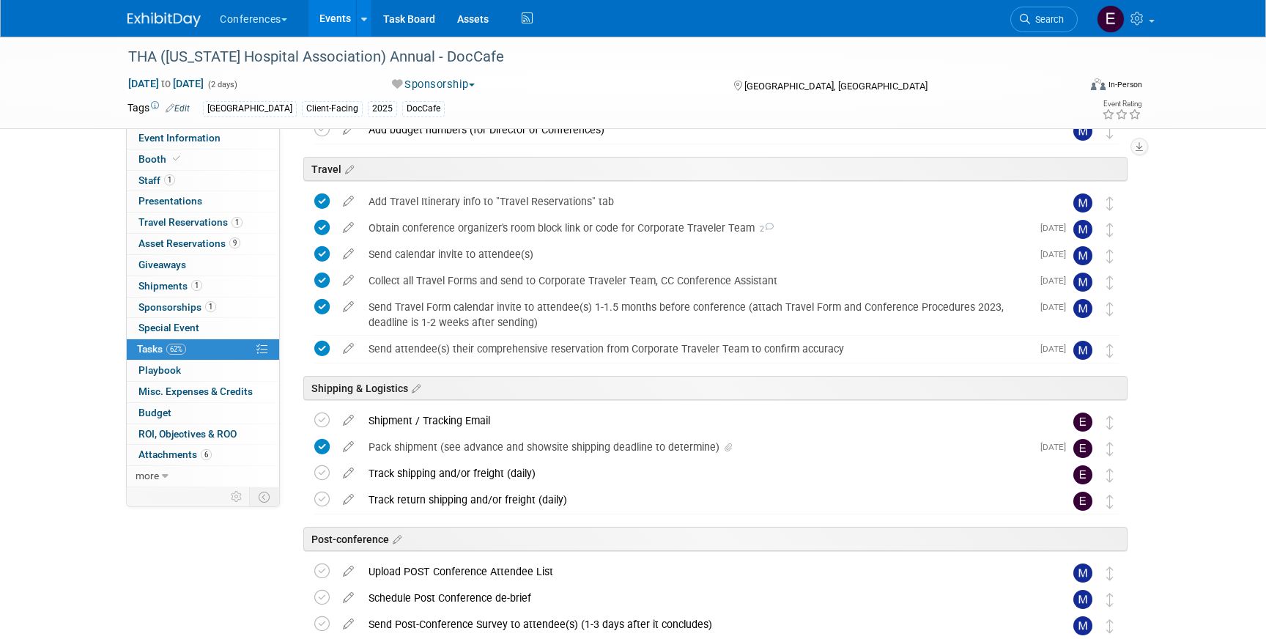
scroll to position [444, 0]
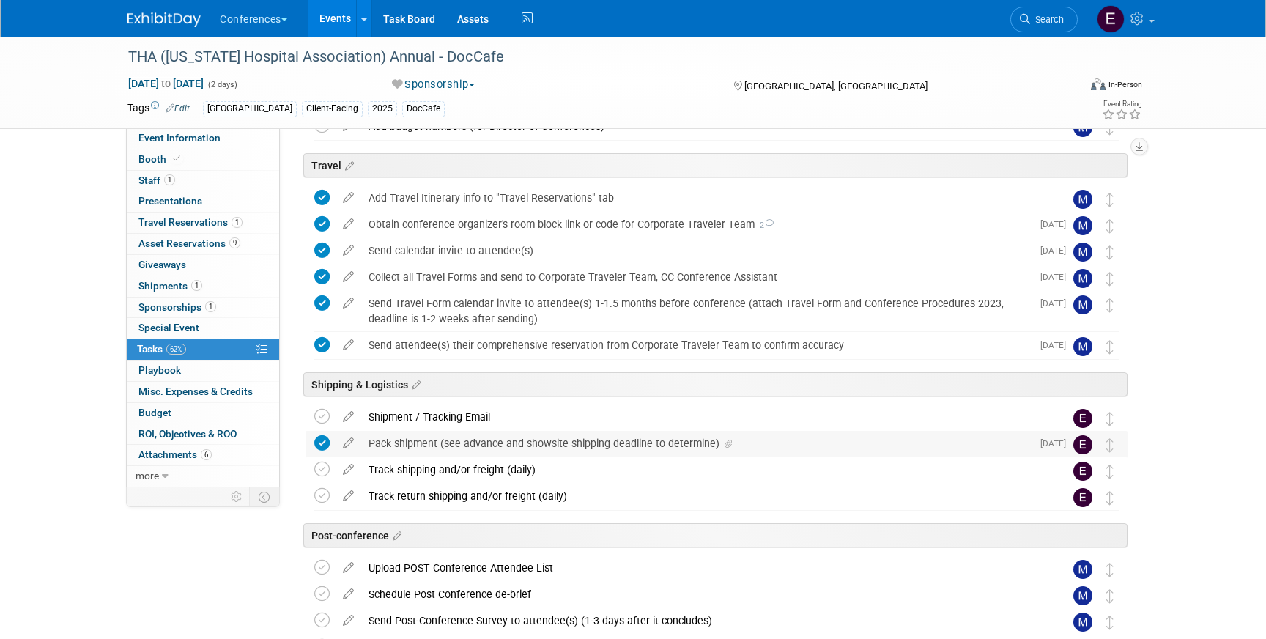
click at [472, 436] on div "Pack shipment (see advance and showsite shipping deadline to determine)" at bounding box center [696, 443] width 670 height 25
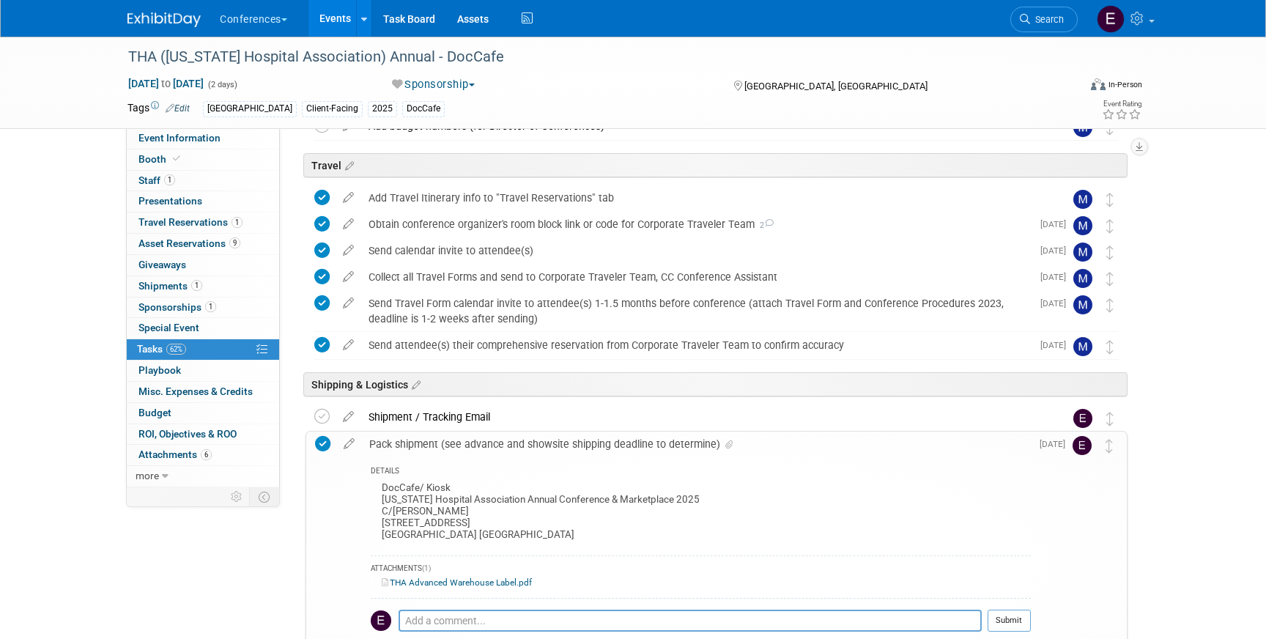
scroll to position [524, 0]
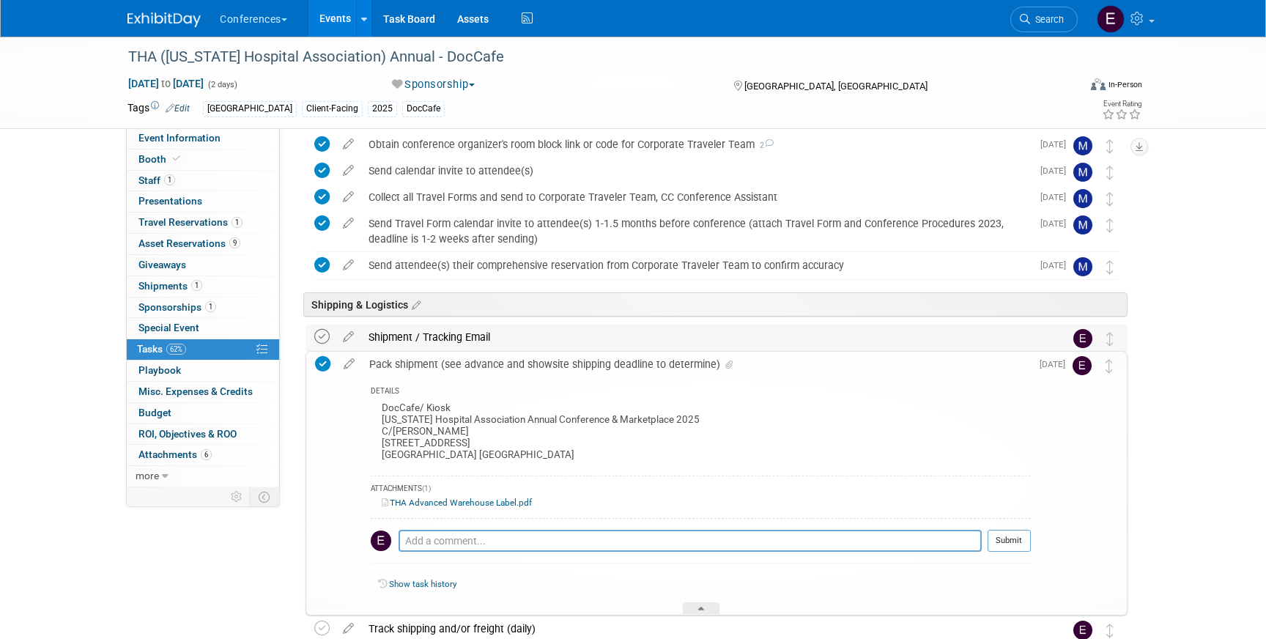
click at [323, 339] on icon at bounding box center [321, 336] width 15 height 15
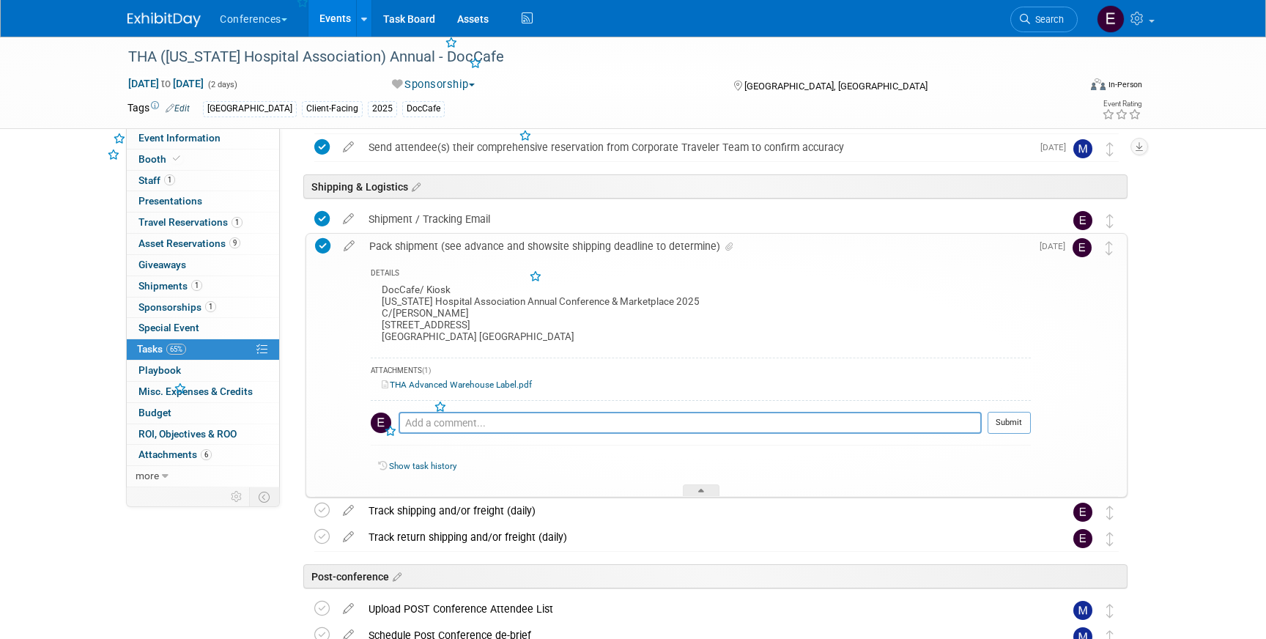
scroll to position [667, 0]
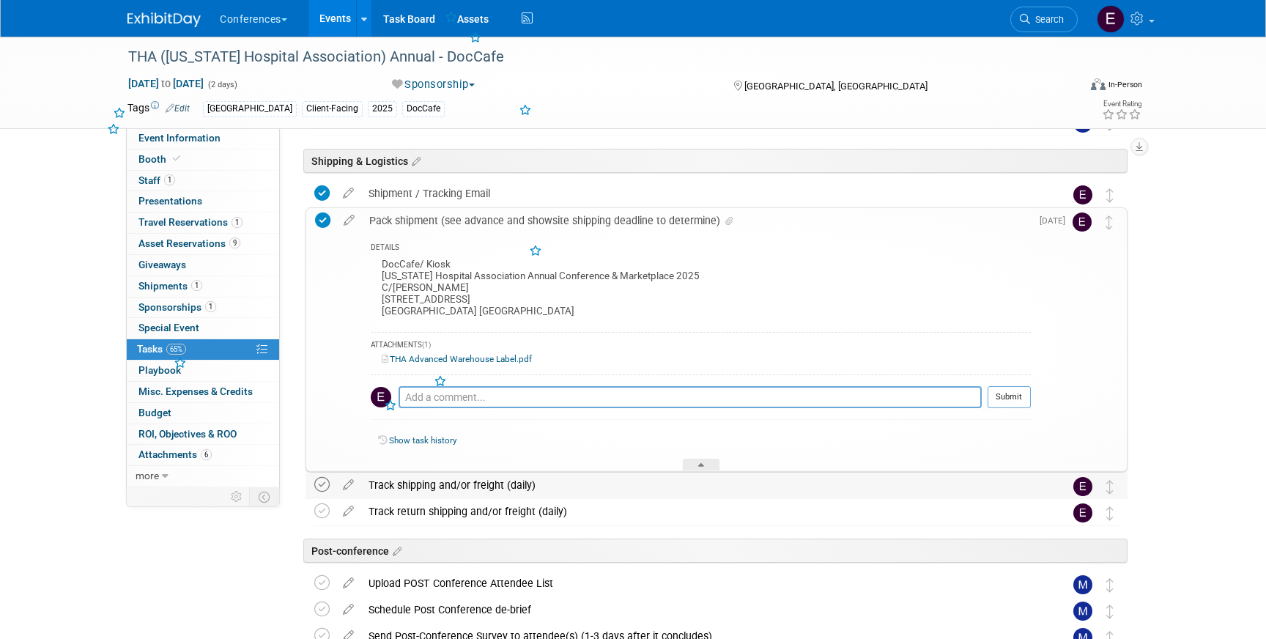
click at [322, 489] on icon at bounding box center [321, 484] width 15 height 15
click at [215, 135] on span "Event Information" at bounding box center [179, 138] width 82 height 12
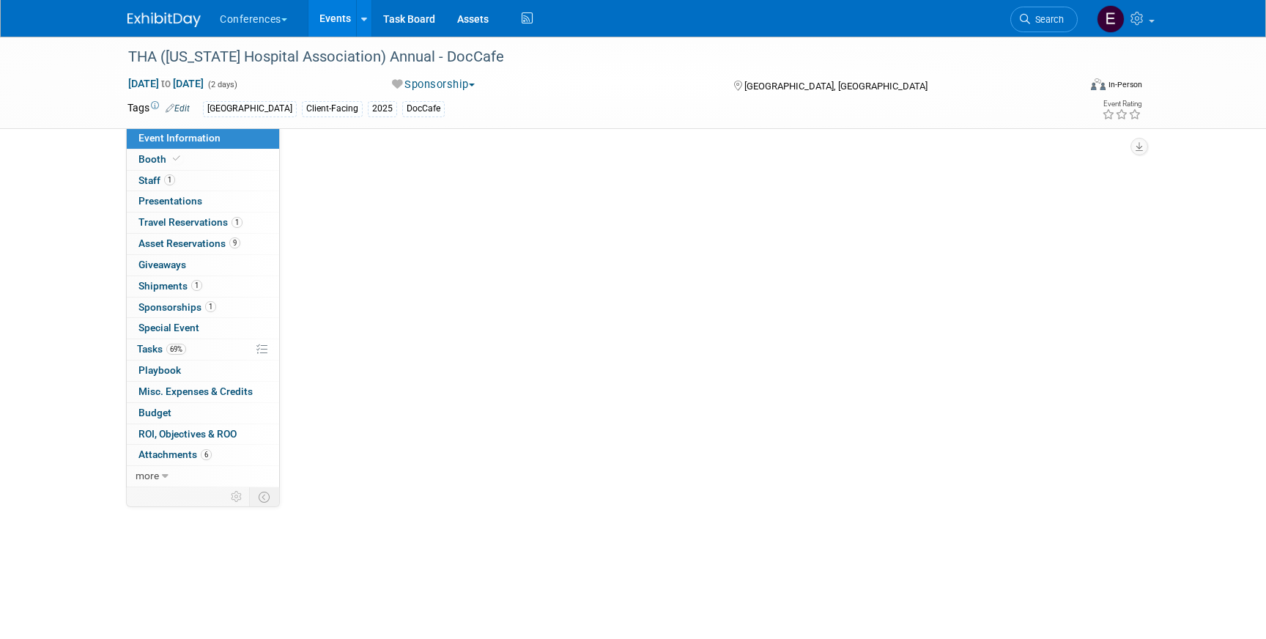
scroll to position [0, 0]
select select "DocCafe"
select select "Client-facing"
select select "[PERSON_NAME]"
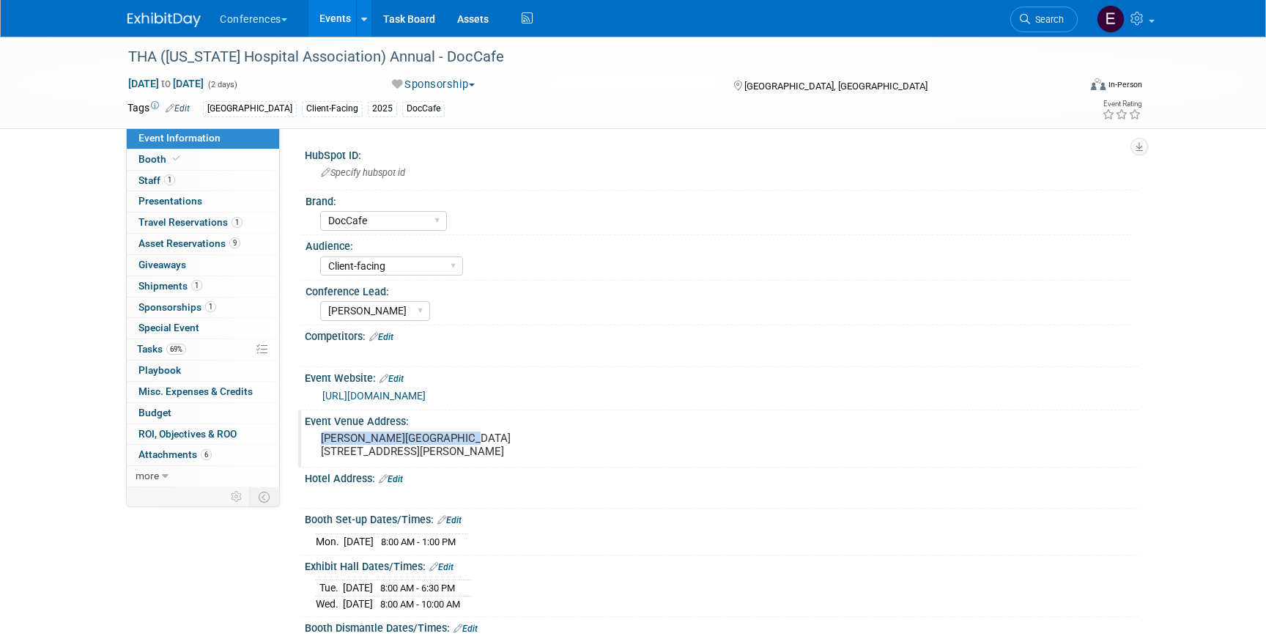
drag, startPoint x: 319, startPoint y: 441, endPoint x: 488, endPoint y: 441, distance: 168.5
click at [488, 441] on div "[PERSON_NAME][GEOGRAPHIC_DATA] [STREET_ADDRESS][PERSON_NAME]" at bounding box center [478, 445] width 325 height 34
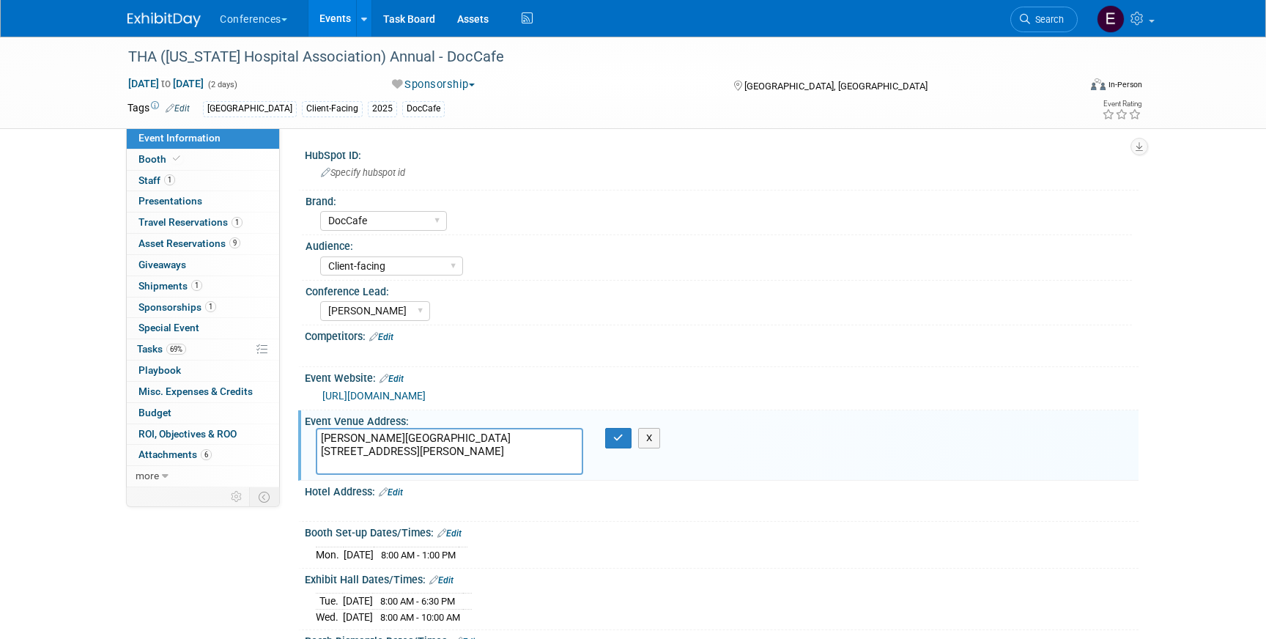
drag, startPoint x: 470, startPoint y: 441, endPoint x: 286, endPoint y: 440, distance: 183.1
click at [286, 440] on div "HubSpot ID: Specify hubspot id Brand: Aya Bespoke Corporate Dawson DocCafe Educ…" at bounding box center [709, 307] width 858 height 359
click at [185, 361] on link "0 Playbook 0" at bounding box center [203, 370] width 152 height 21
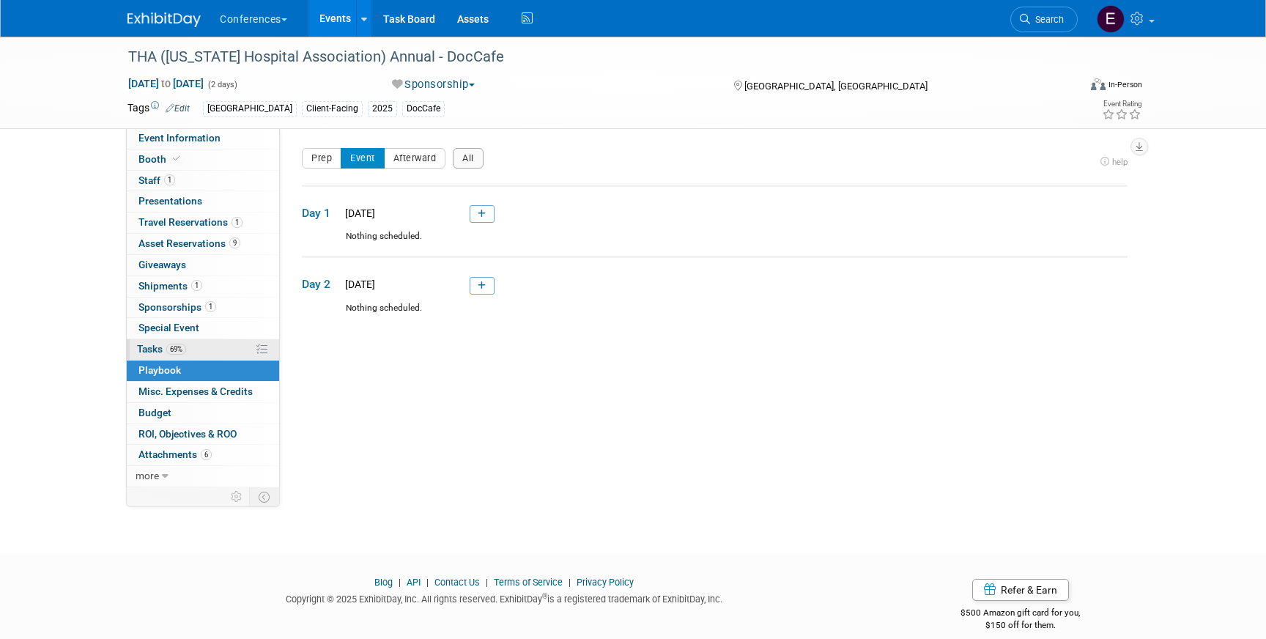
click at [198, 354] on link "69% Tasks 69%" at bounding box center [203, 349] width 152 height 21
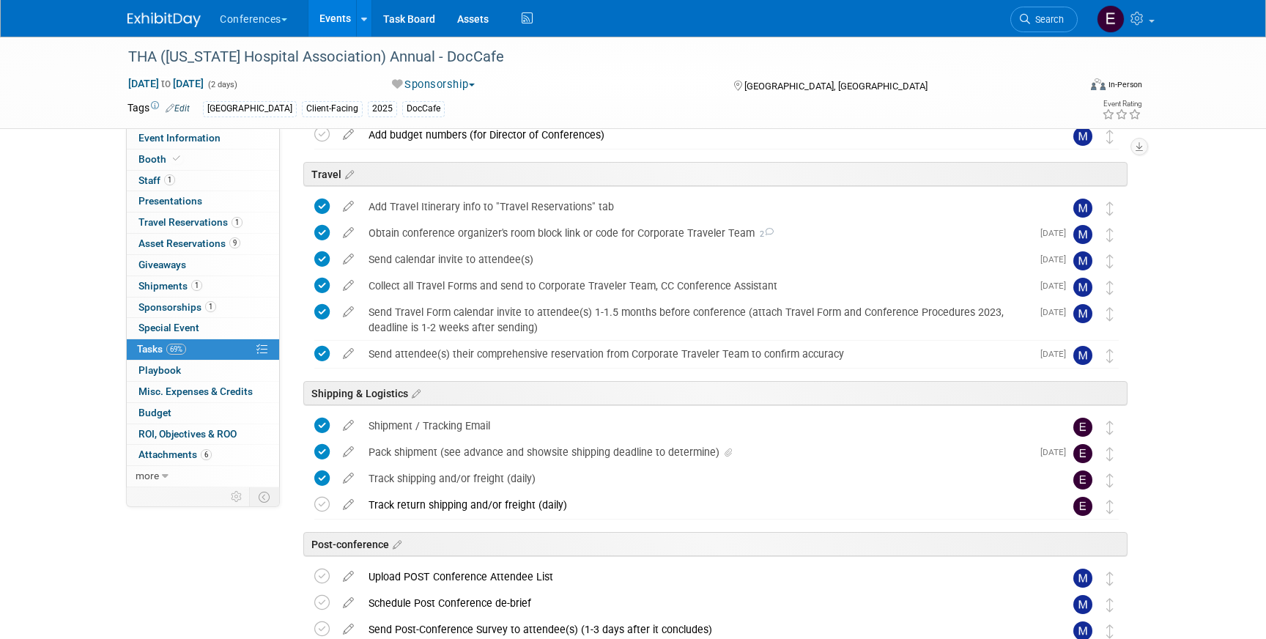
scroll to position [444, 0]
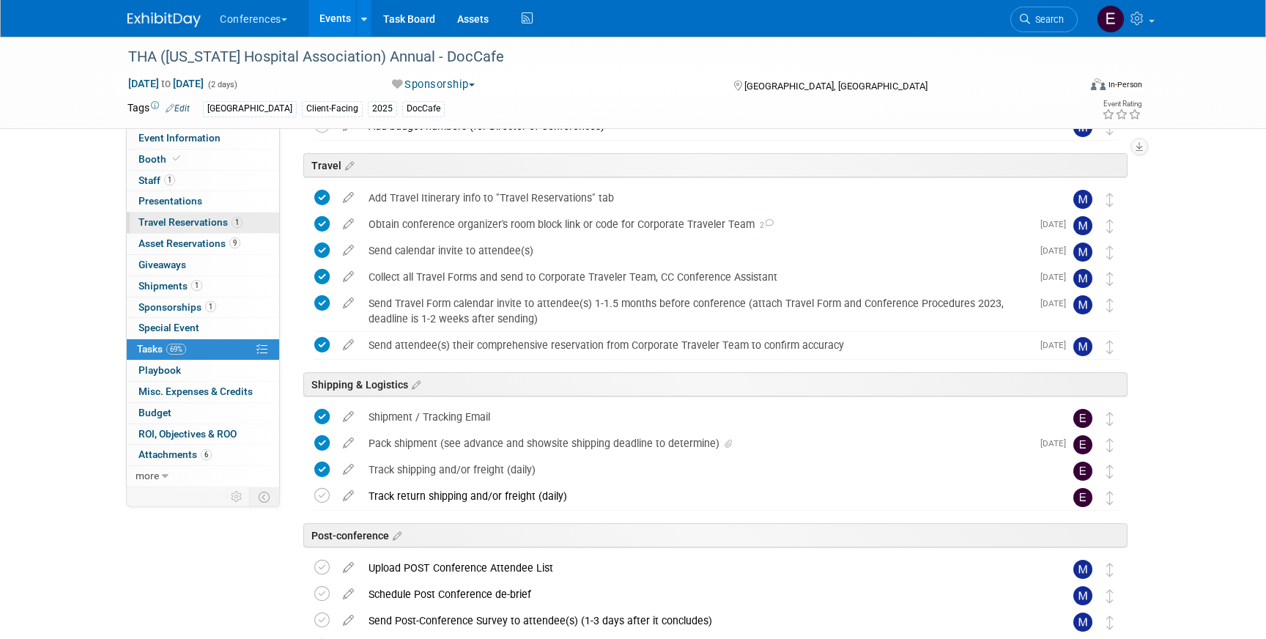
click at [211, 219] on span "Travel Reservations 1" at bounding box center [190, 222] width 104 height 12
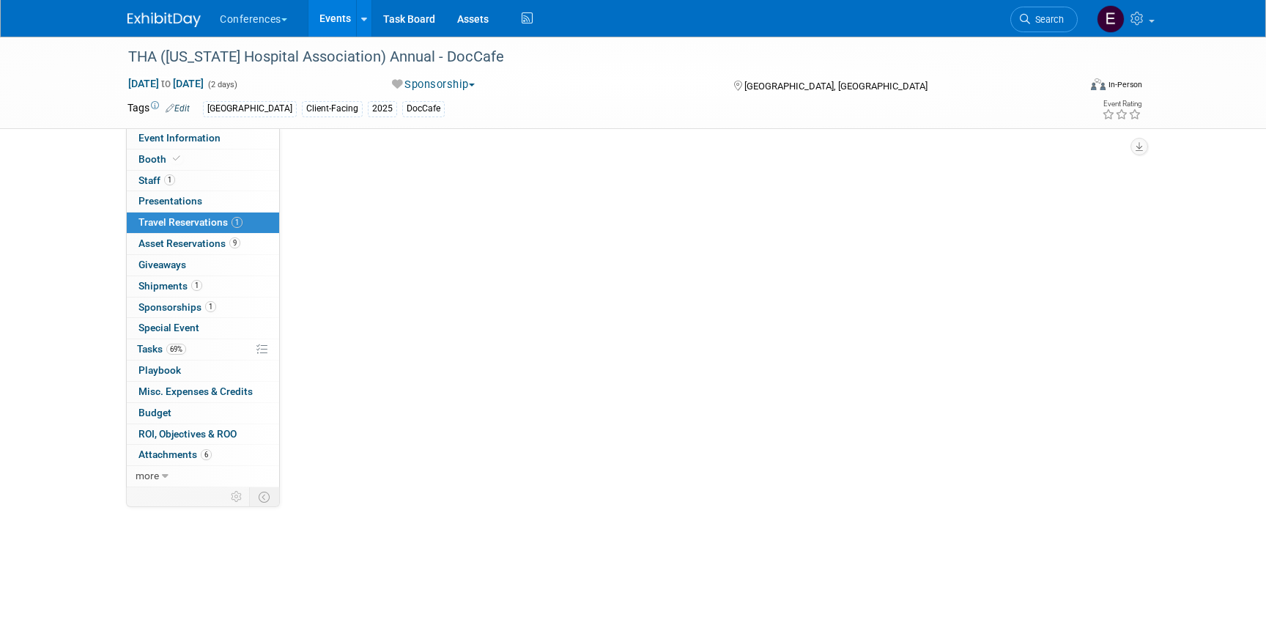
scroll to position [0, 0]
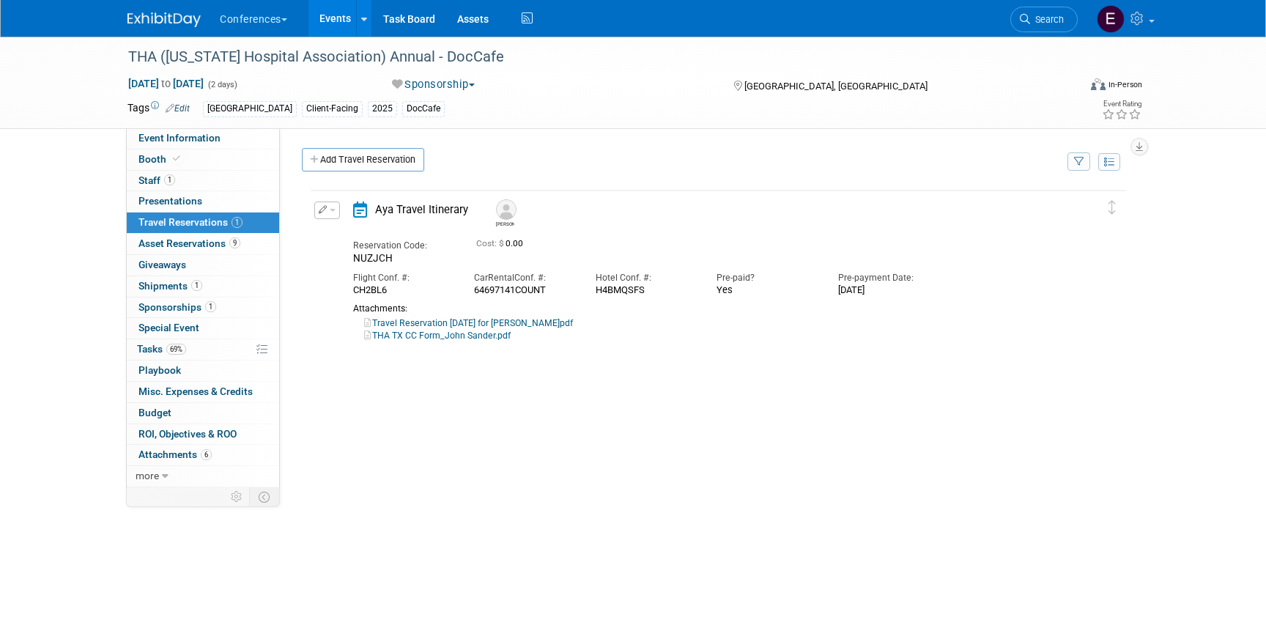
click at [489, 342] on td "Delete Reservation John Reservation Code: NUZJCH 0.00" at bounding box center [707, 267] width 793 height 155
click at [483, 338] on link "THA TX CC Form_John Sander.pdf" at bounding box center [437, 335] width 146 height 10
click at [1060, 21] on span "Search" at bounding box center [1047, 19] width 34 height 11
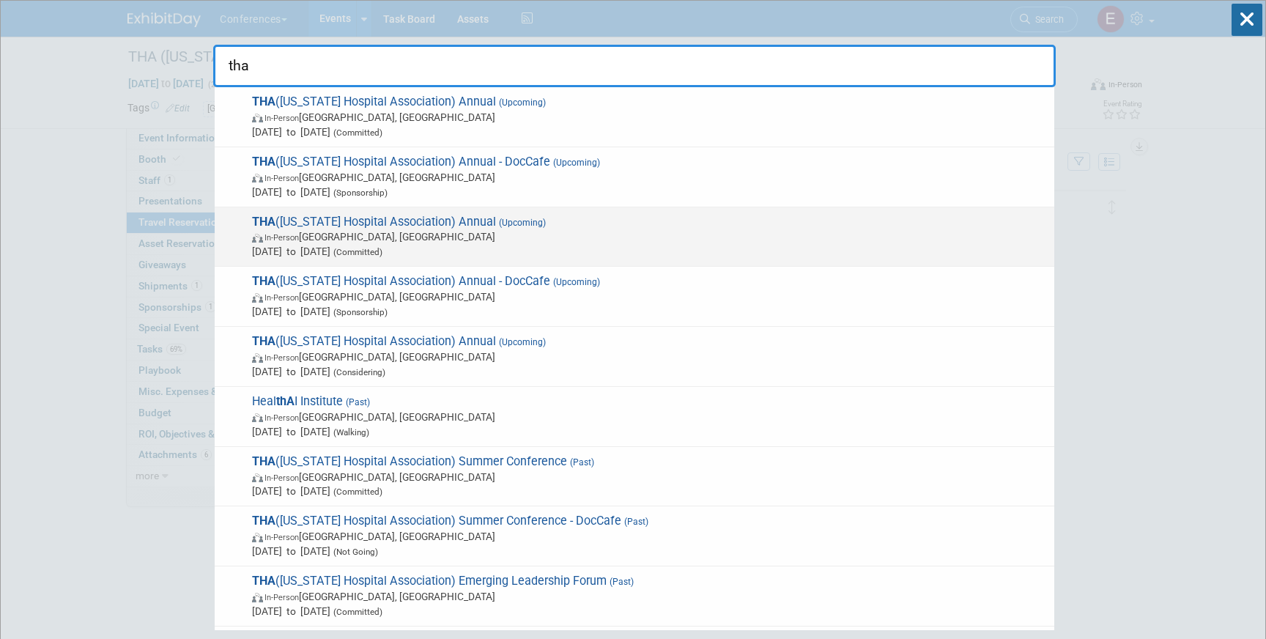
type input "tha"
click at [524, 243] on span "In-Person San Antonio, TX" at bounding box center [649, 236] width 795 height 15
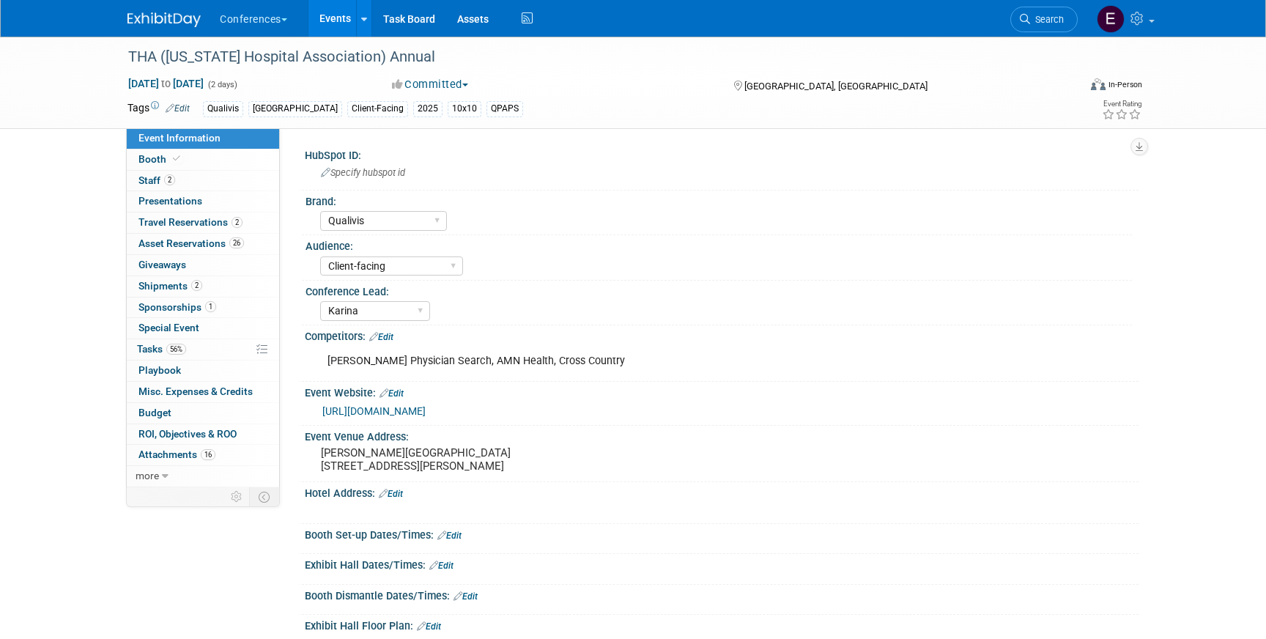
select select "Qualivis"
select select "Client-facing"
select select "Karina"
click at [182, 227] on span "Travel Reservations 2" at bounding box center [190, 222] width 104 height 12
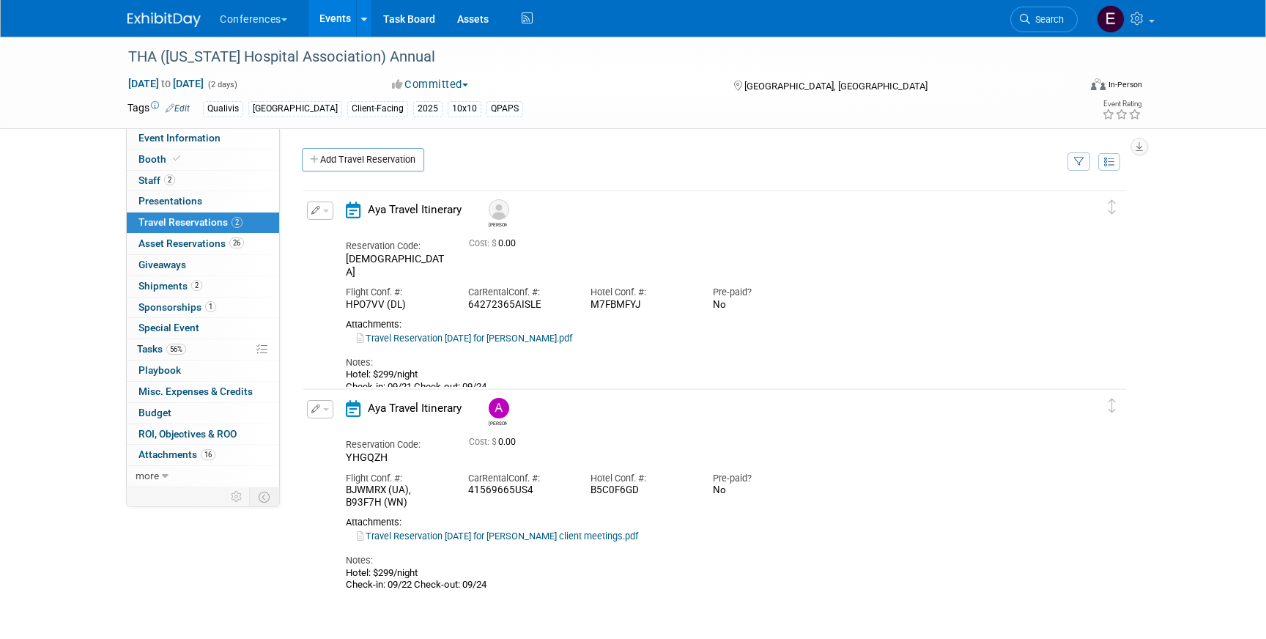
click at [322, 215] on button "button" at bounding box center [320, 210] width 26 height 18
click at [326, 234] on icon "button" at bounding box center [323, 236] width 12 height 10
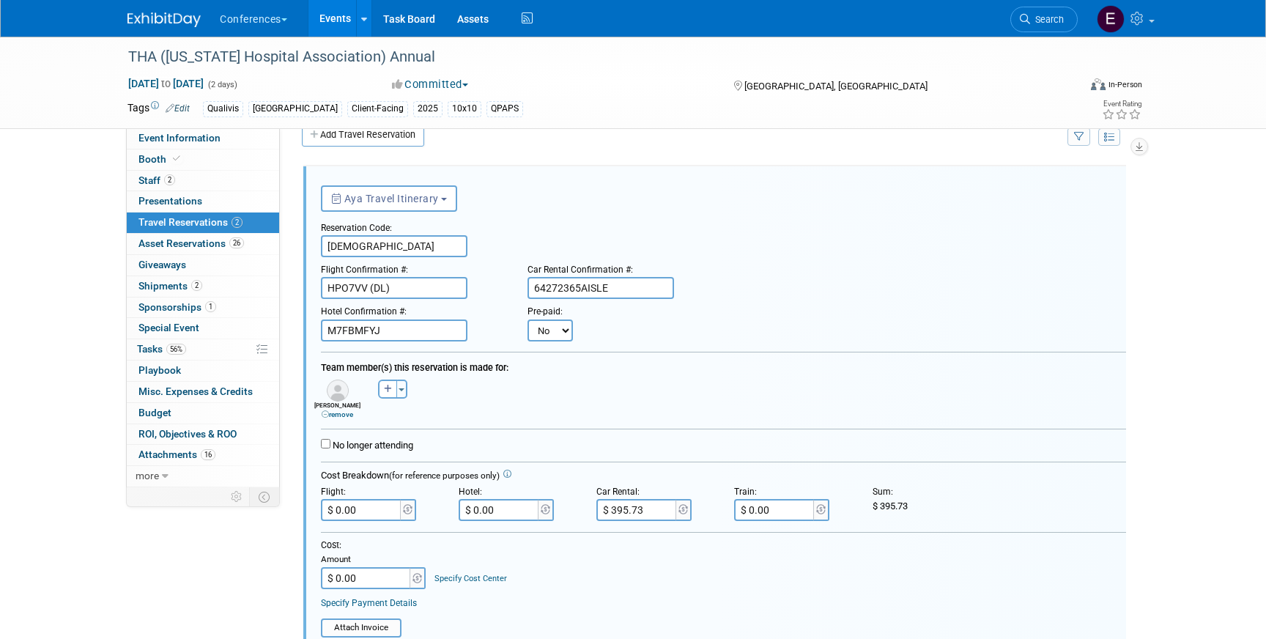
click at [548, 330] on select "No Yes" at bounding box center [549, 330] width 45 height 22
select select "1"
click at [527, 319] on select "No Yes" at bounding box center [549, 330] width 45 height 22
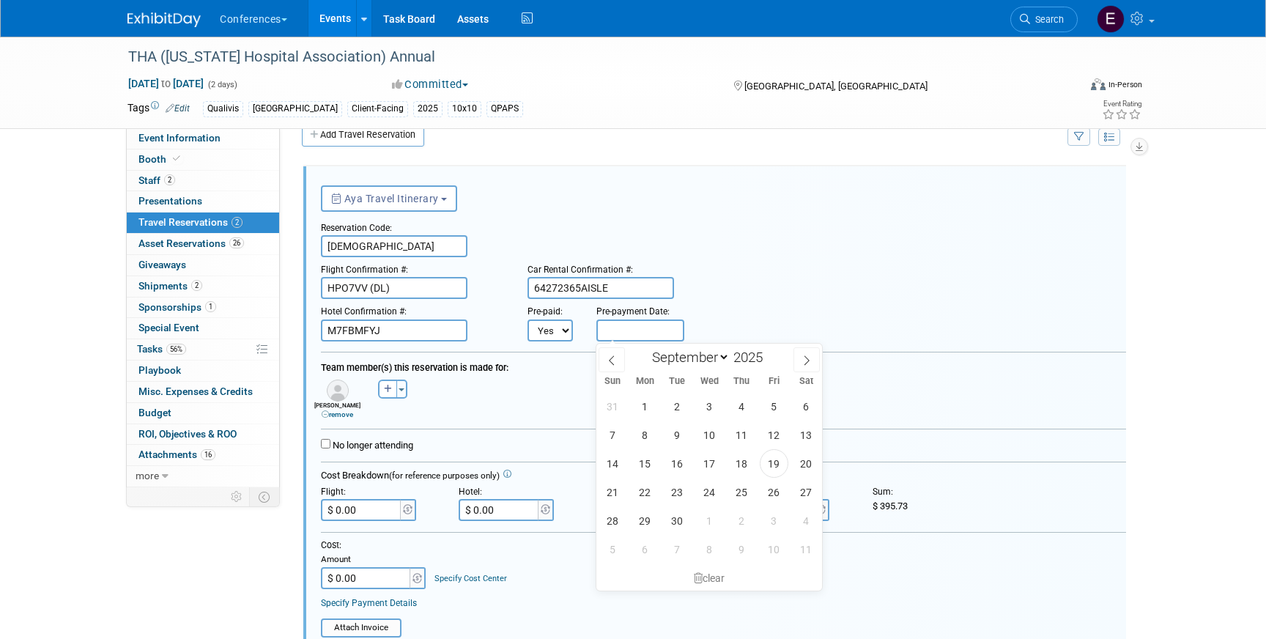
click at [654, 329] on input "text" at bounding box center [640, 330] width 88 height 22
click at [769, 457] on span "19" at bounding box center [774, 463] width 29 height 29
type input "[DATE]"
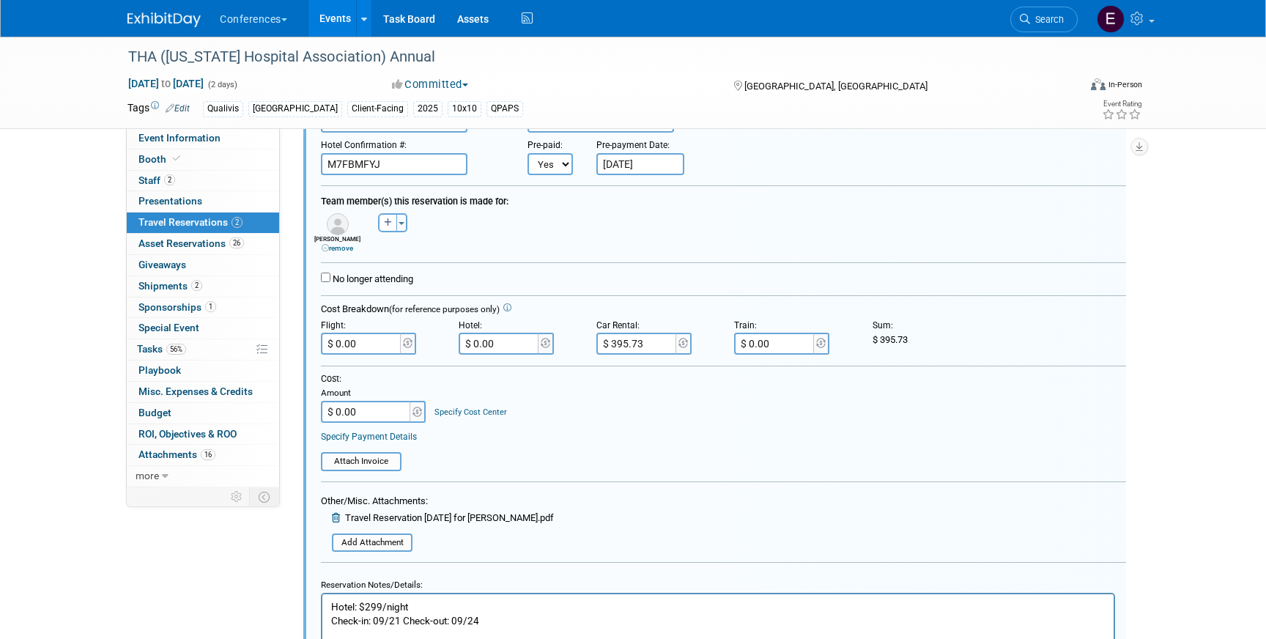
scroll to position [188, 0]
click at [392, 549] on input "file" at bounding box center [324, 546] width 174 height 16
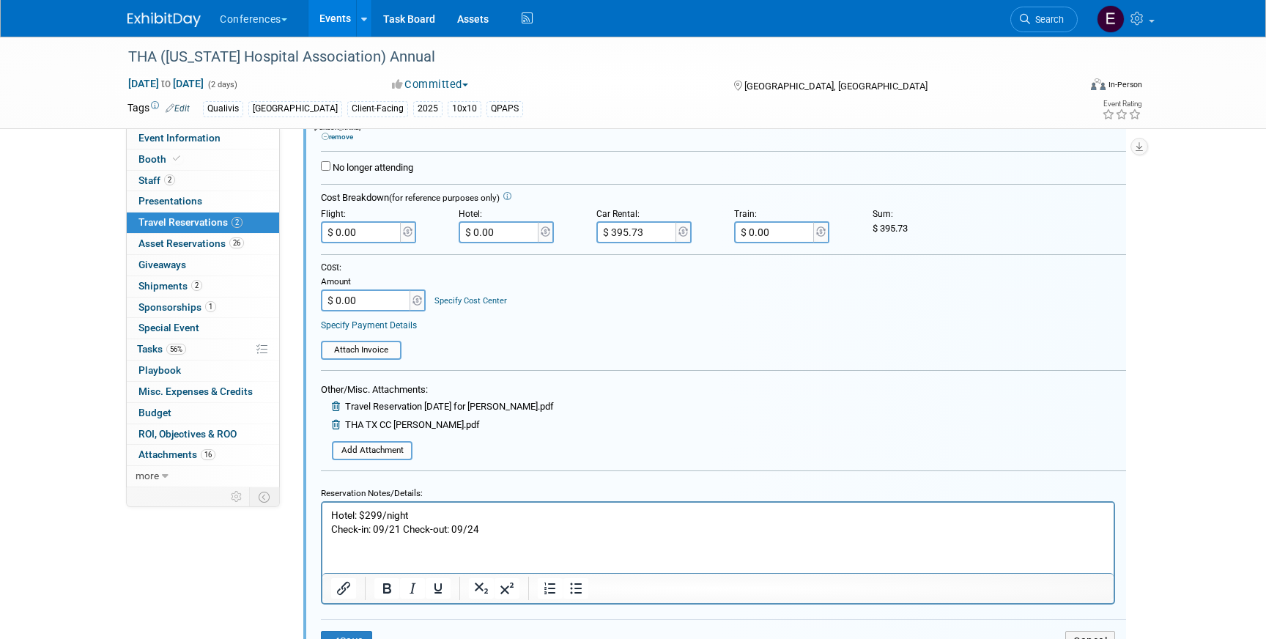
scroll to position [335, 0]
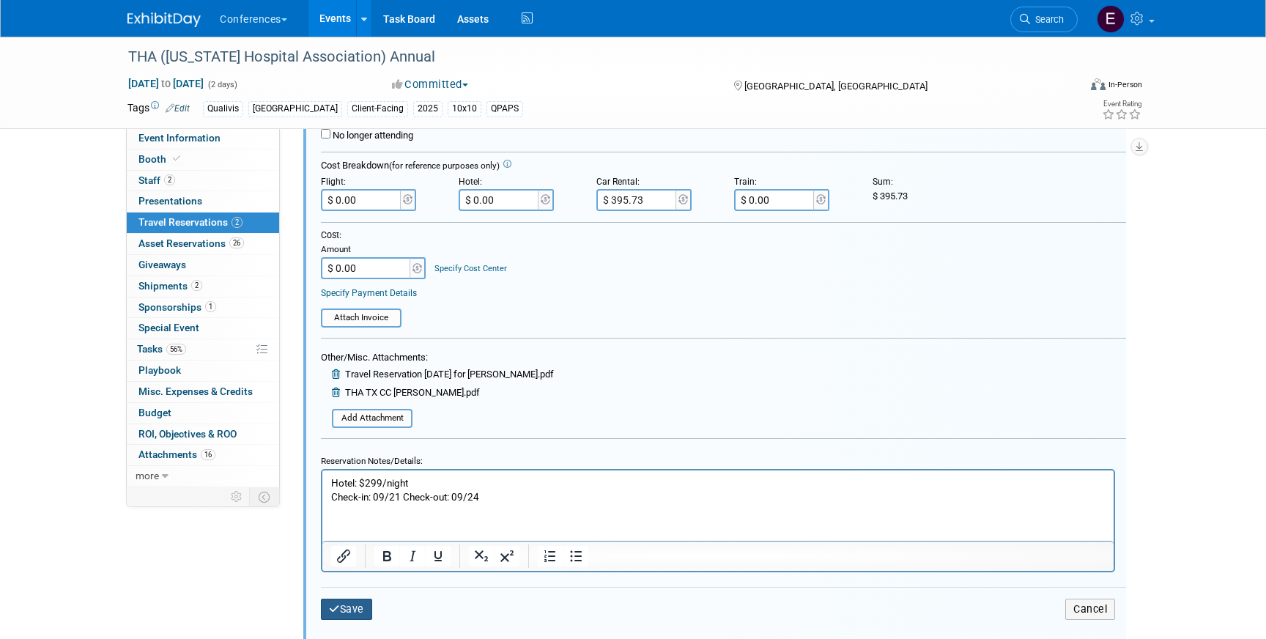
click at [341, 609] on button "Save" at bounding box center [346, 608] width 51 height 21
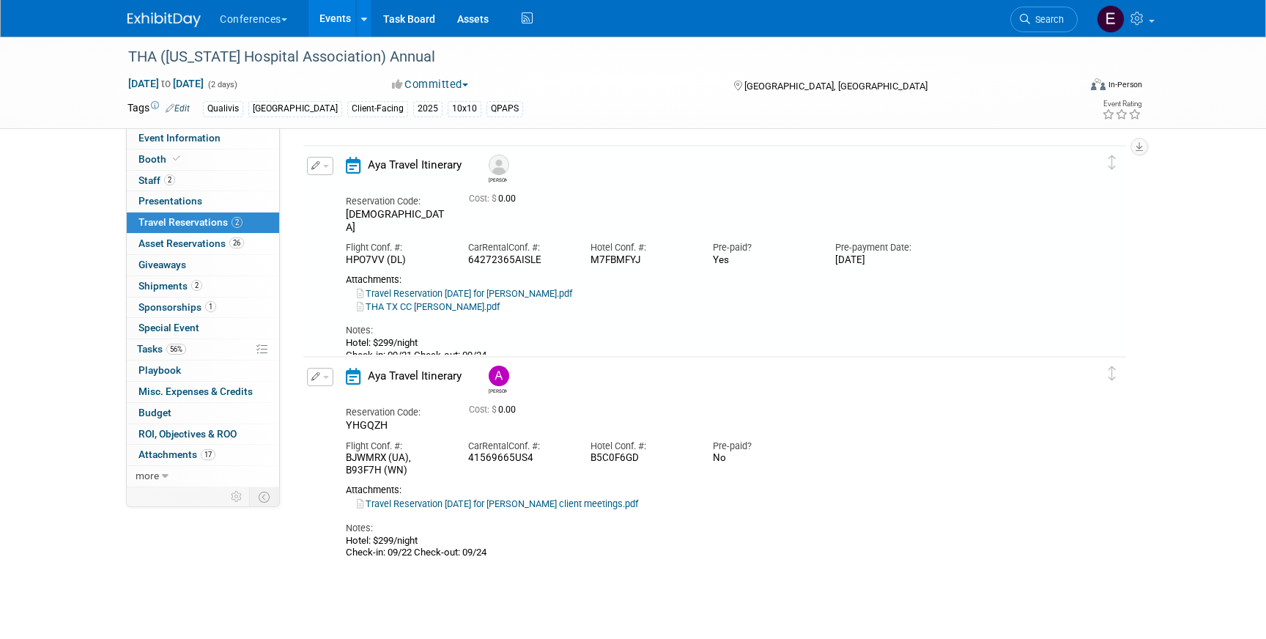
scroll to position [25, 0]
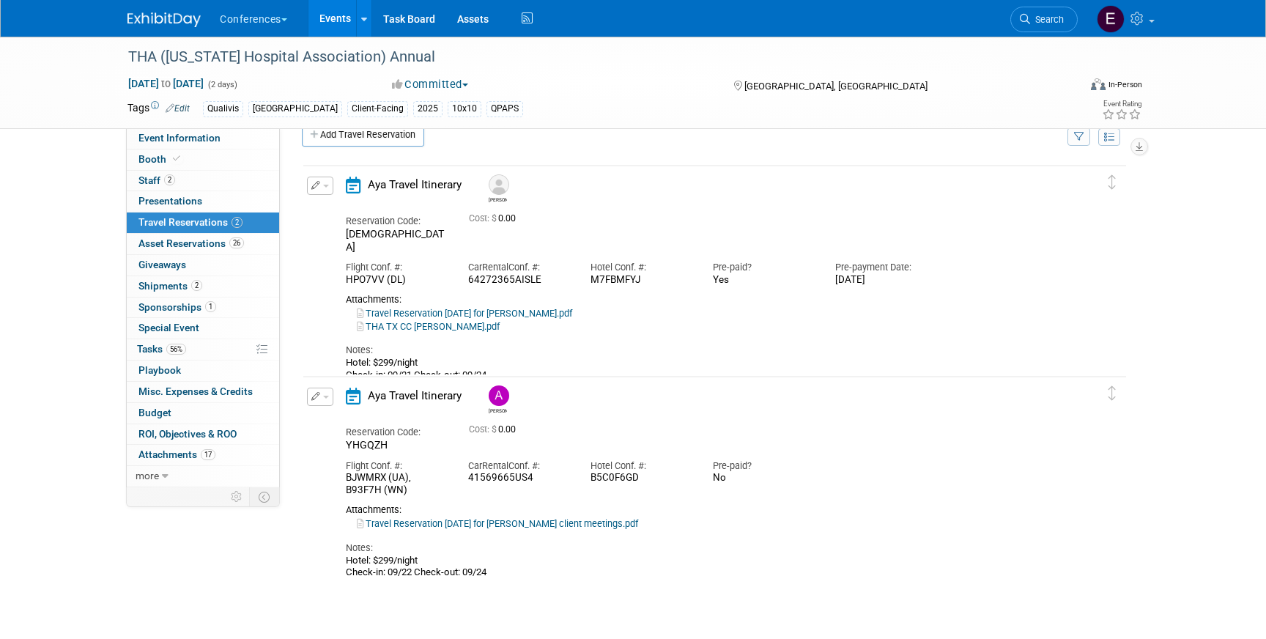
click at [311, 390] on button "button" at bounding box center [320, 396] width 26 height 18
click at [344, 408] on ul "Edit Reservation [GEOGRAPHIC_DATA]" at bounding box center [369, 446] width 125 height 81
click at [327, 398] on span "button" at bounding box center [326, 397] width 6 height 3
click at [329, 422] on button "Edit Reservation" at bounding box center [370, 422] width 124 height 21
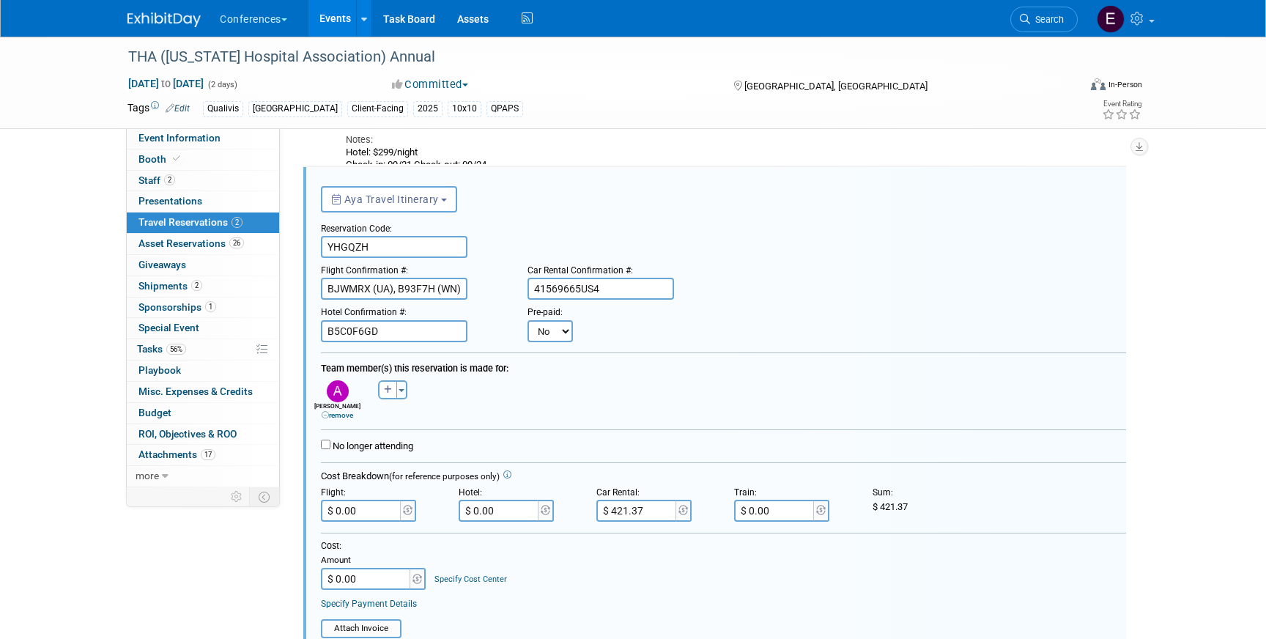
scroll to position [236, 0]
click at [550, 336] on select "No Yes" at bounding box center [549, 330] width 45 height 22
select select "1"
click at [527, 319] on select "No Yes" at bounding box center [549, 330] width 45 height 22
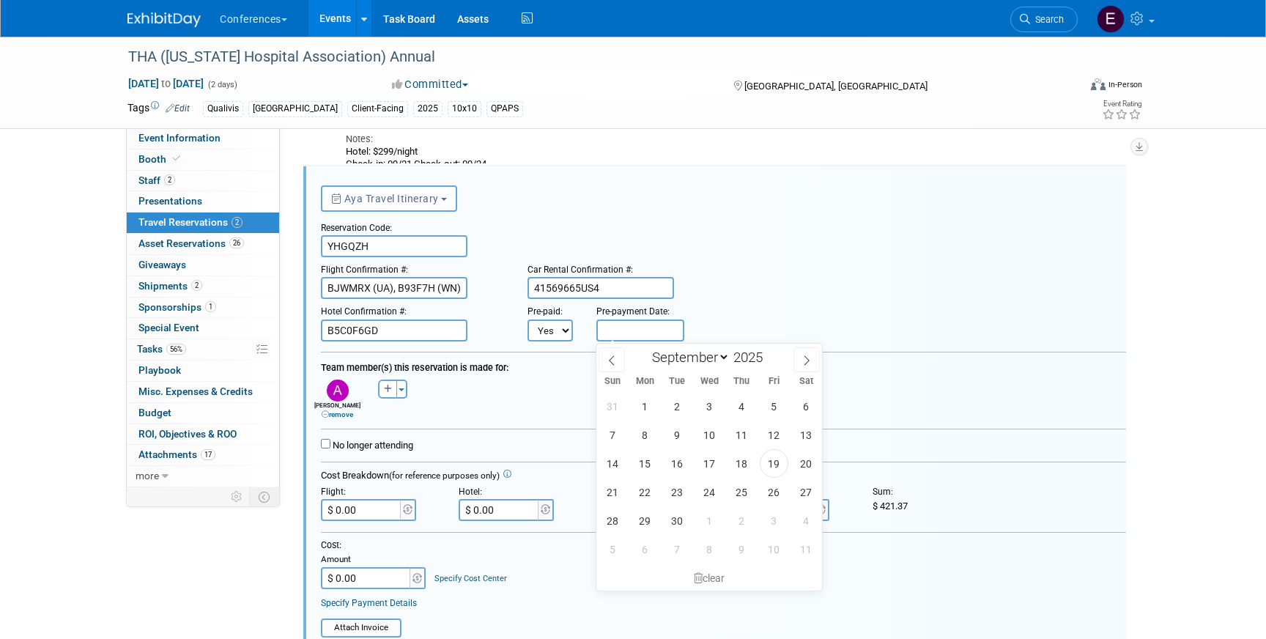
click at [639, 326] on input "text" at bounding box center [640, 330] width 88 height 22
click at [772, 463] on span "19" at bounding box center [774, 463] width 29 height 29
type input "[DATE]"
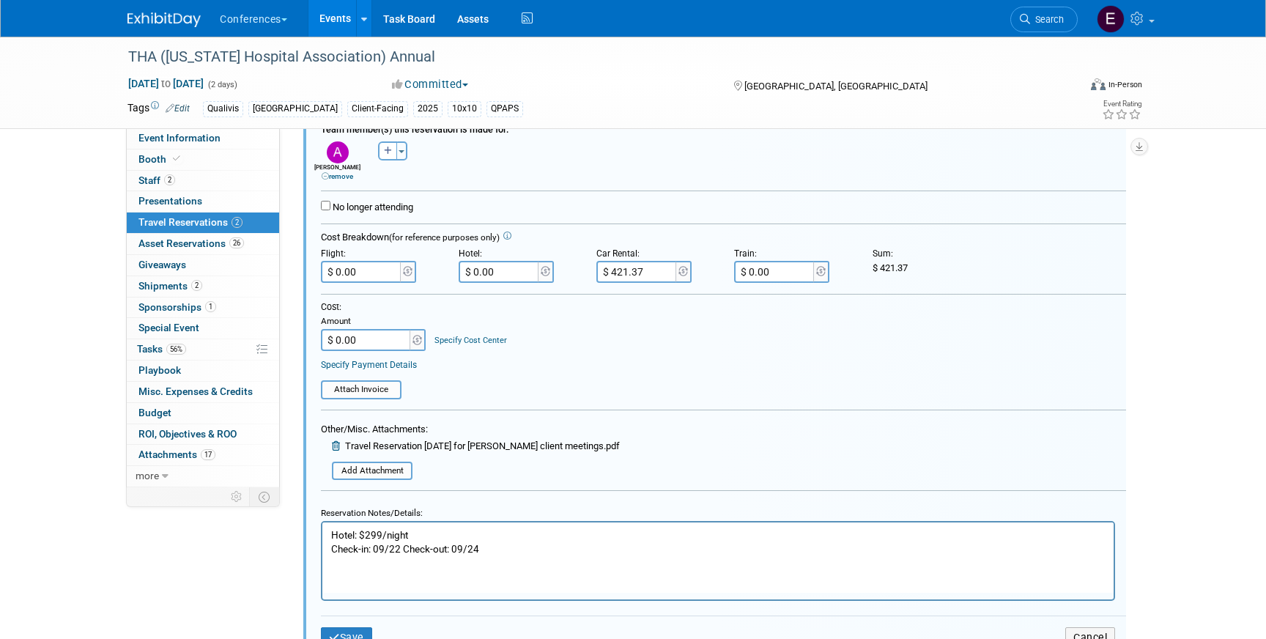
scroll to position [472, 0]
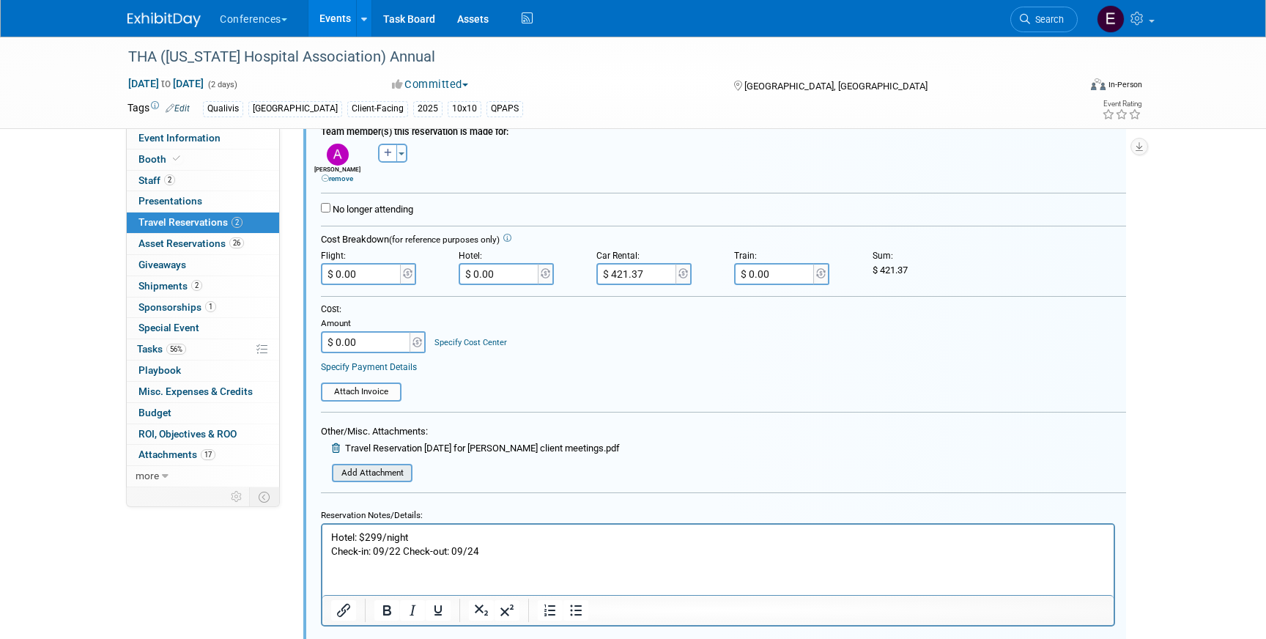
click at [382, 472] on input "file" at bounding box center [324, 473] width 174 height 16
click at [382, 475] on input "file" at bounding box center [324, 473] width 174 height 16
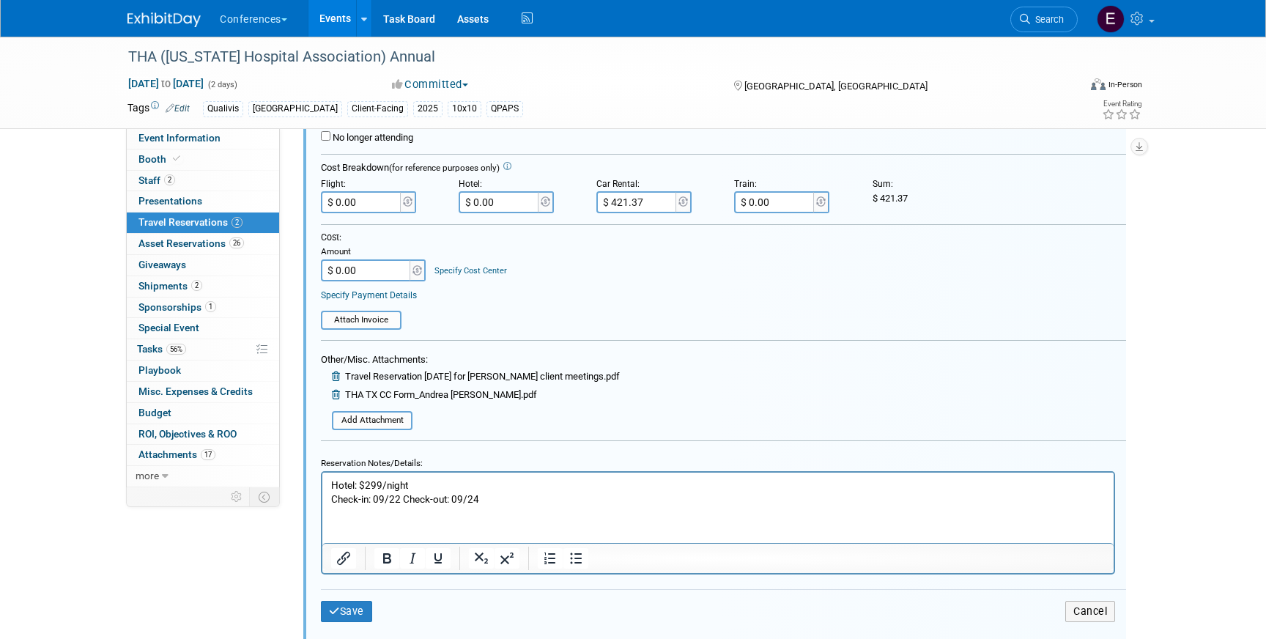
scroll to position [563, 0]
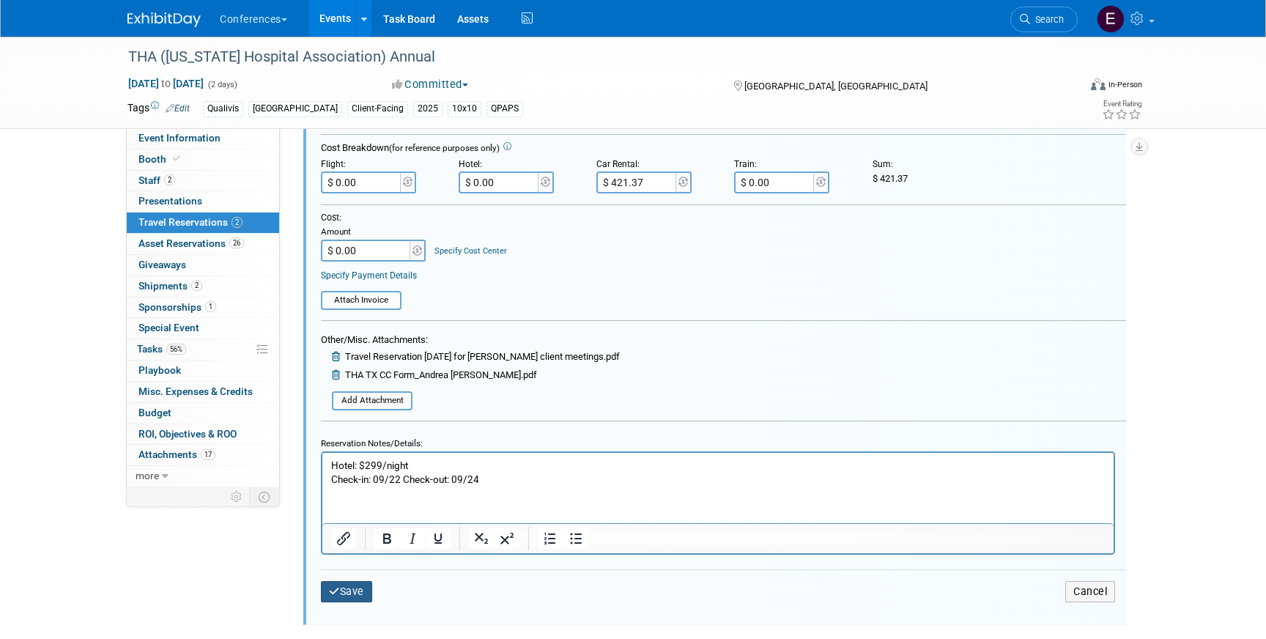
click at [345, 598] on button "Save" at bounding box center [346, 591] width 51 height 21
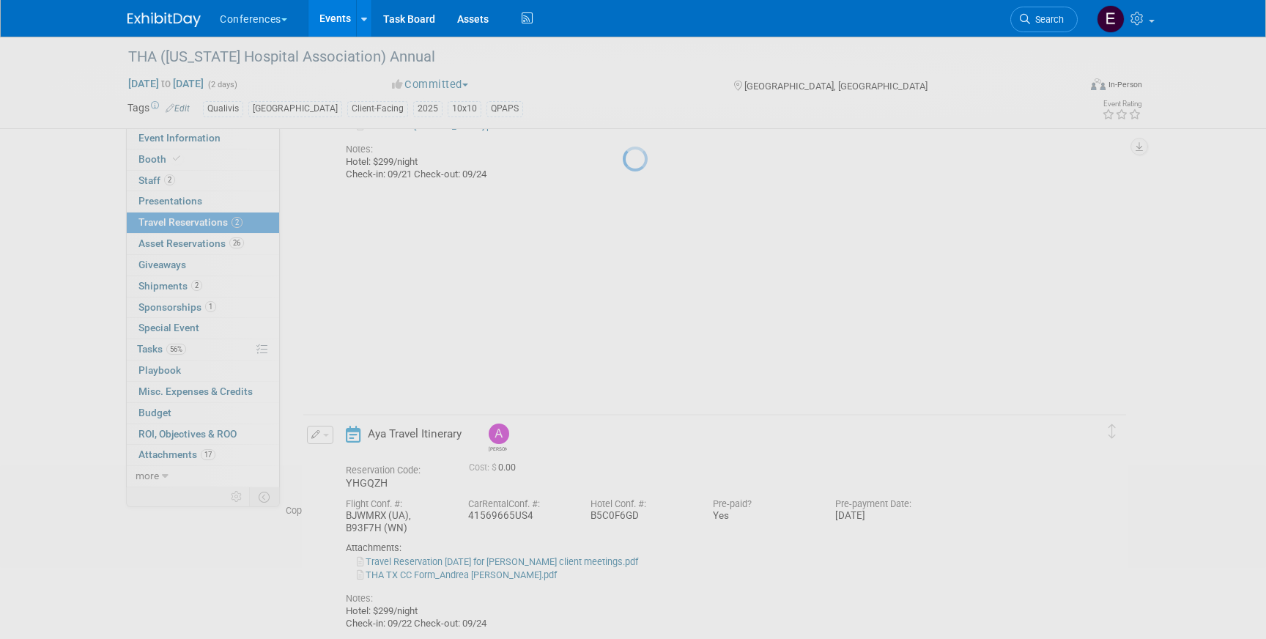
scroll to position [149, 0]
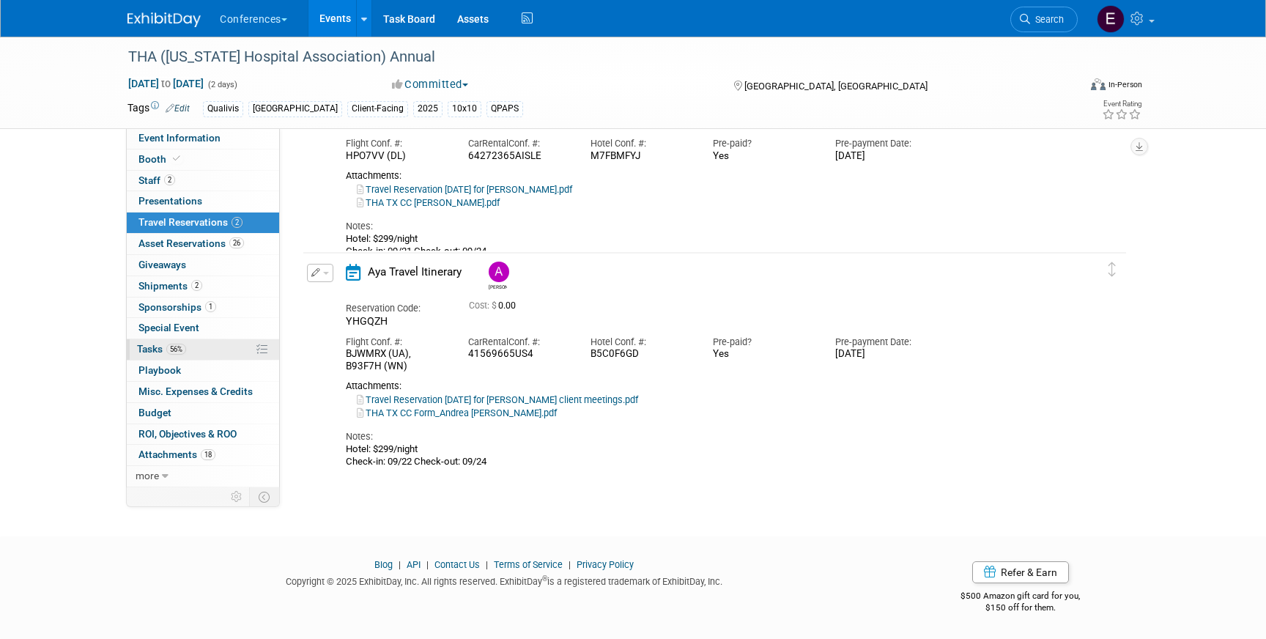
click at [191, 351] on link "56% Tasks 56%" at bounding box center [203, 349] width 152 height 21
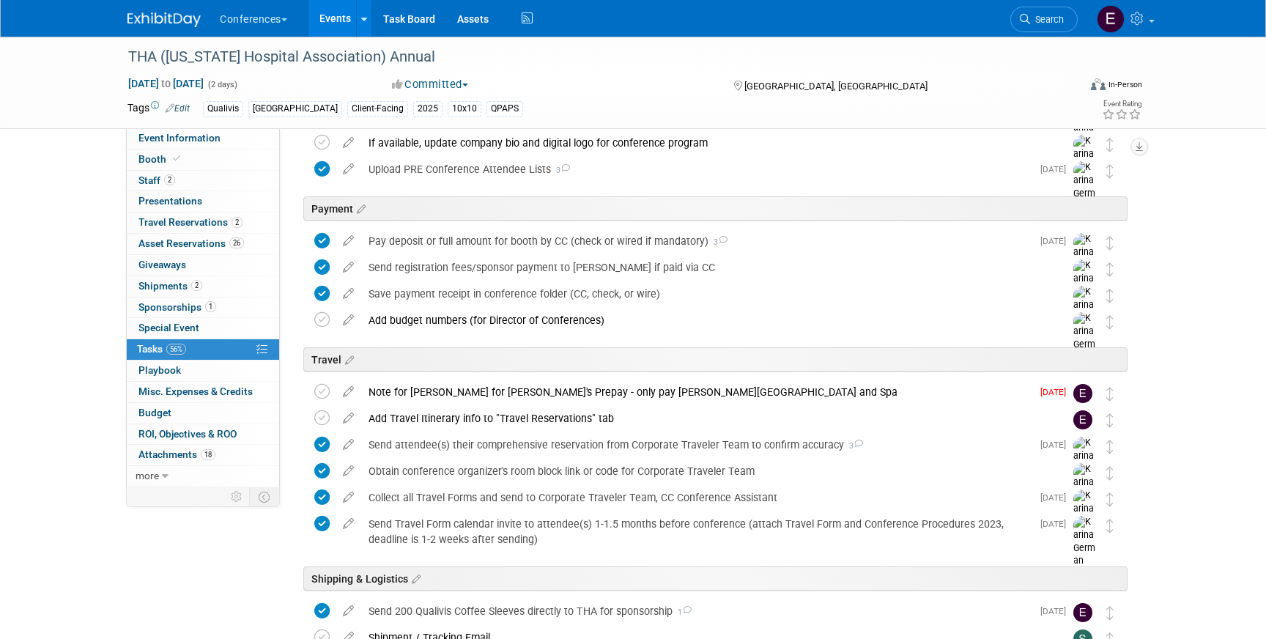
scroll to position [465, 0]
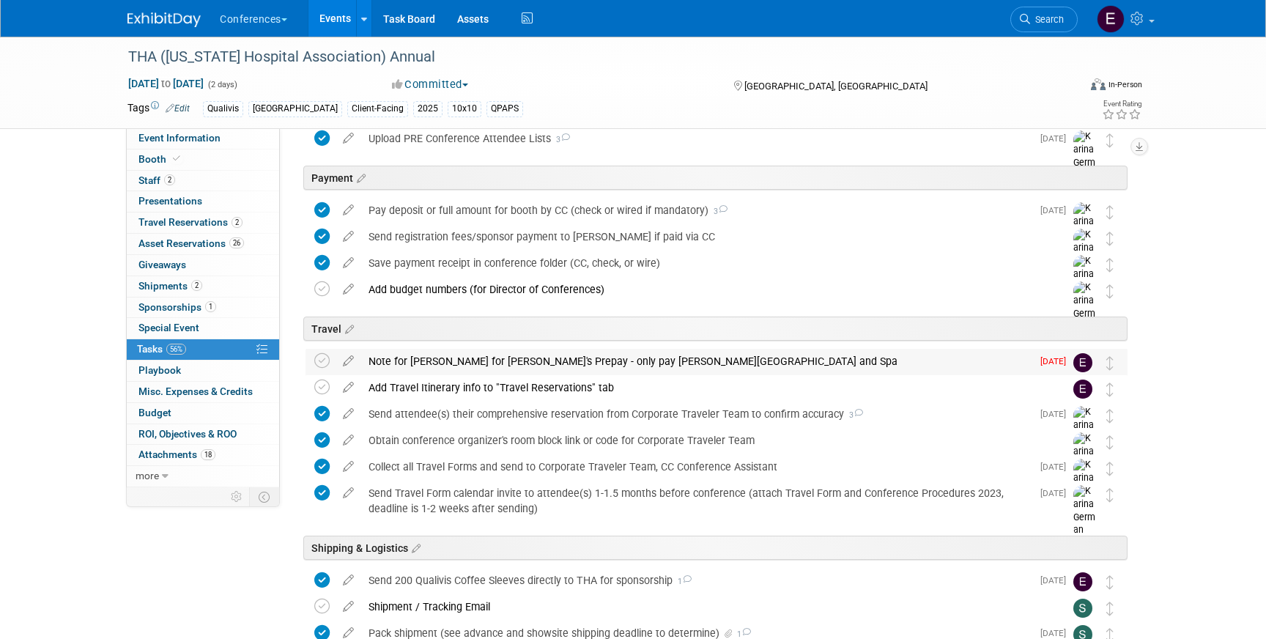
click at [486, 357] on div "Note for [PERSON_NAME] for [PERSON_NAME]'s Prepay - only pay [PERSON_NAME][GEOG…" at bounding box center [696, 361] width 670 height 25
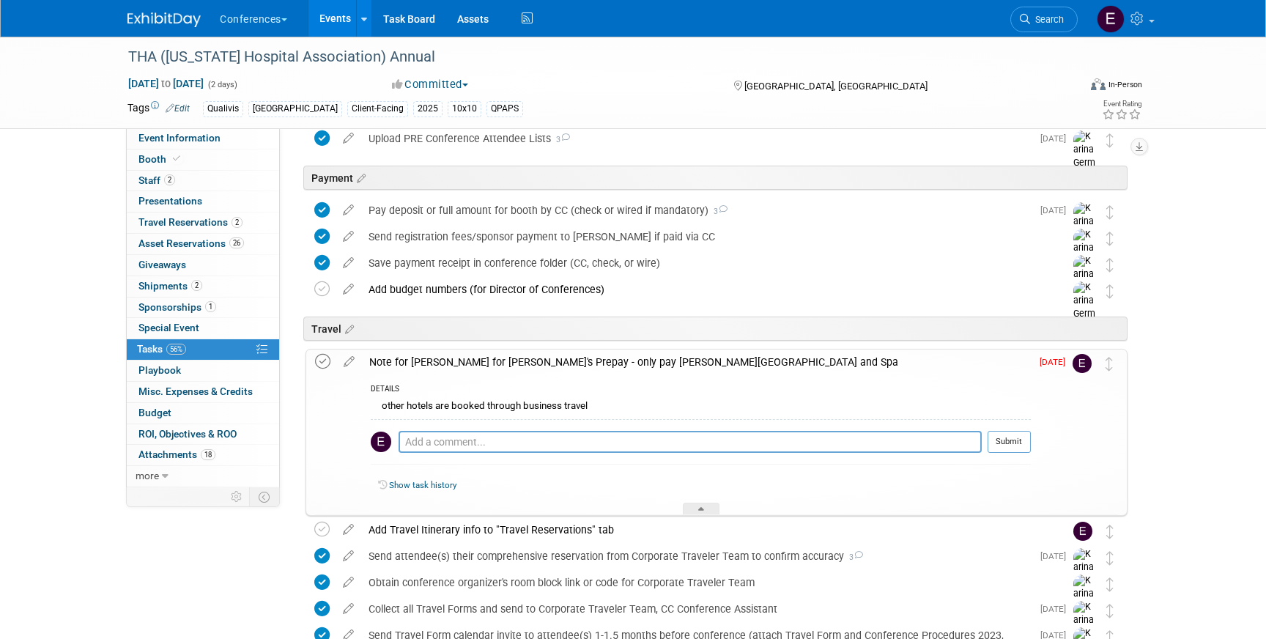
click at [316, 362] on icon at bounding box center [322, 361] width 15 height 15
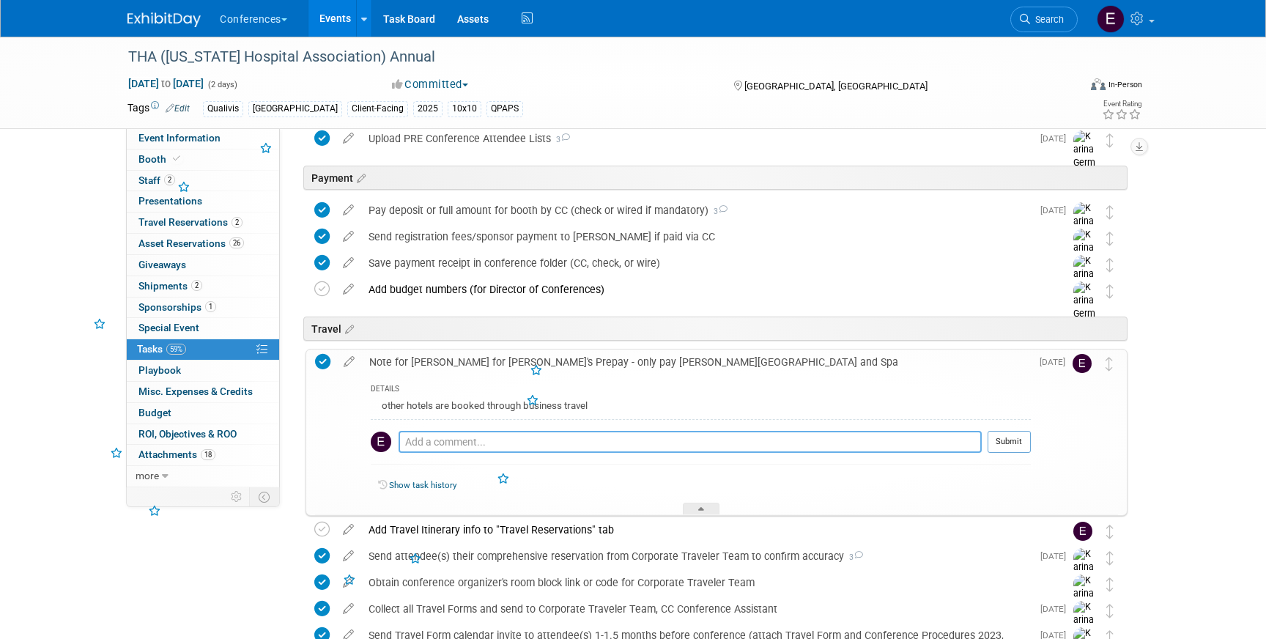
click at [560, 445] on textarea at bounding box center [689, 442] width 583 height 22
click at [475, 442] on textarea "prepaid [PERSON_NAME] and [PERSON_NAME]!" at bounding box center [689, 442] width 583 height 22
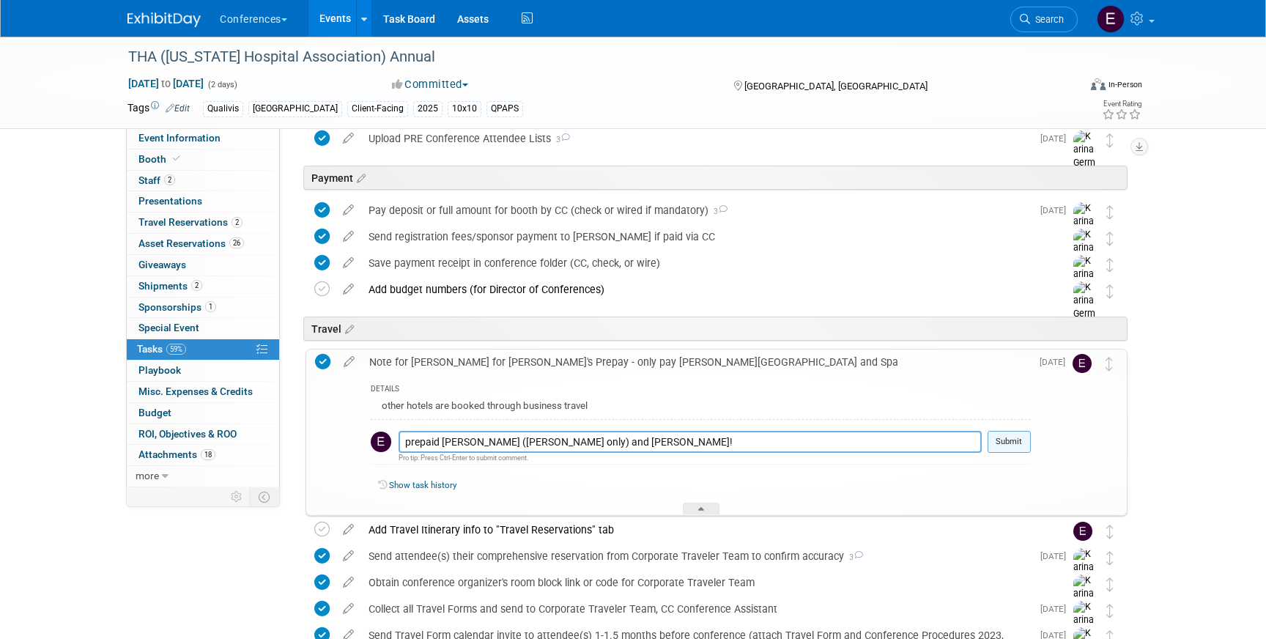
type textarea "prepaid [PERSON_NAME] ([PERSON_NAME] only) and [PERSON_NAME]!"
click at [1014, 447] on button "Submit" at bounding box center [1008, 442] width 43 height 22
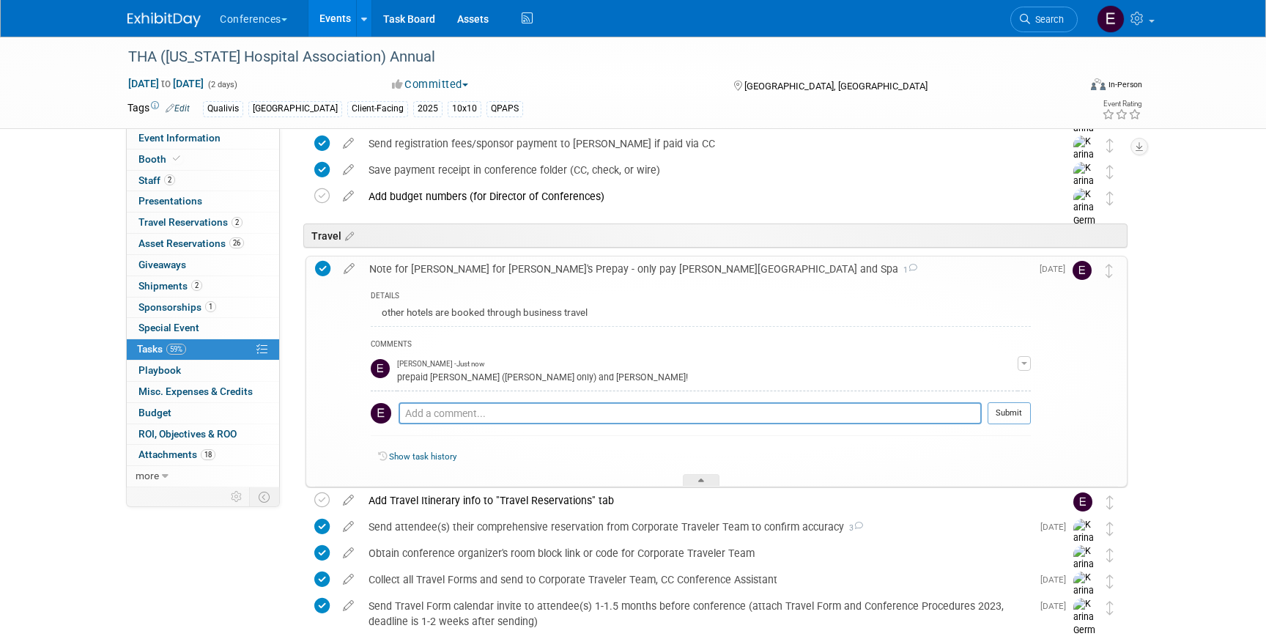
scroll to position [565, 0]
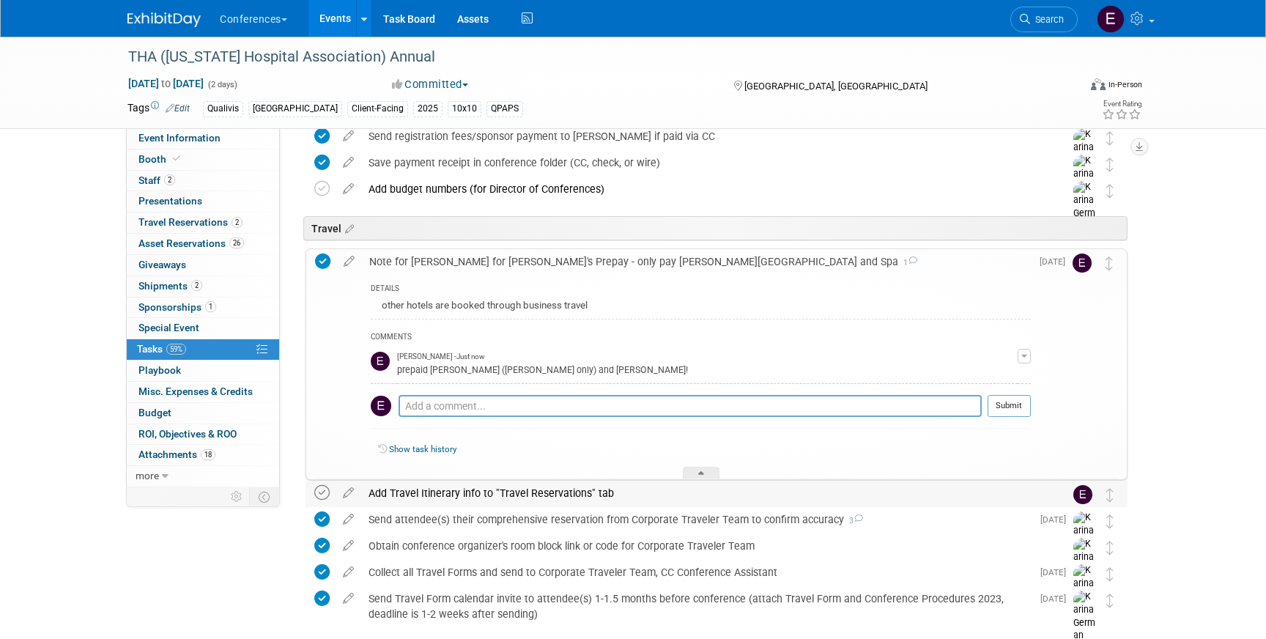
click at [319, 494] on icon at bounding box center [321, 492] width 15 height 15
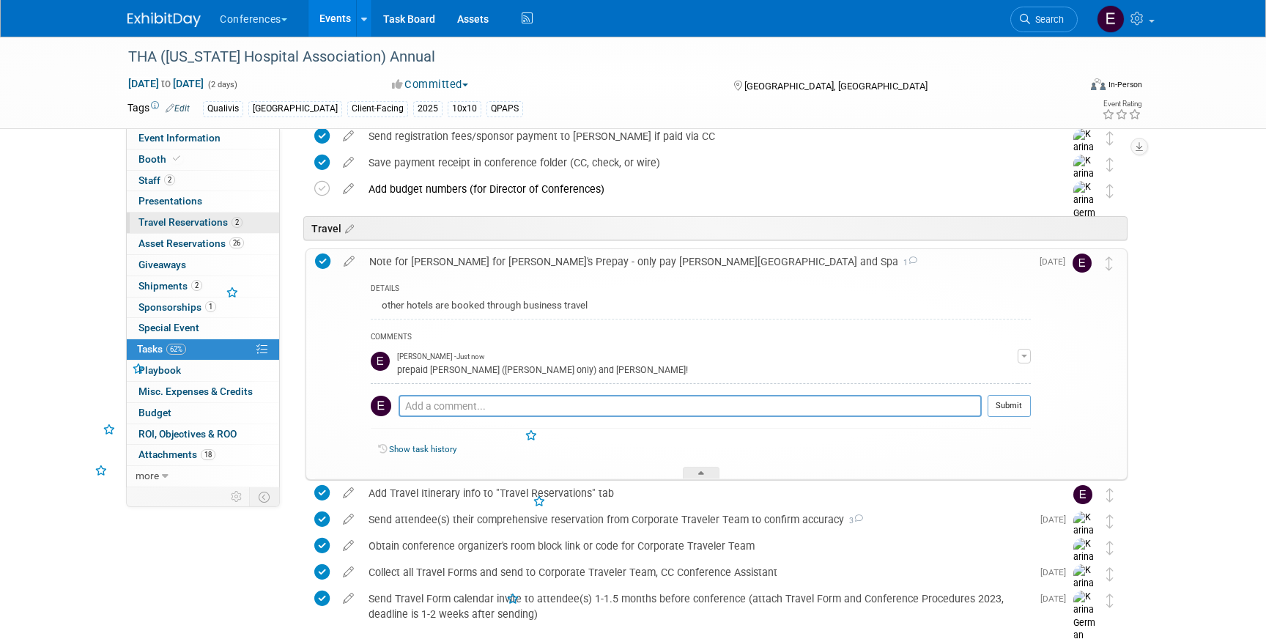
click at [173, 221] on span "Travel Reservations 2" at bounding box center [190, 222] width 104 height 12
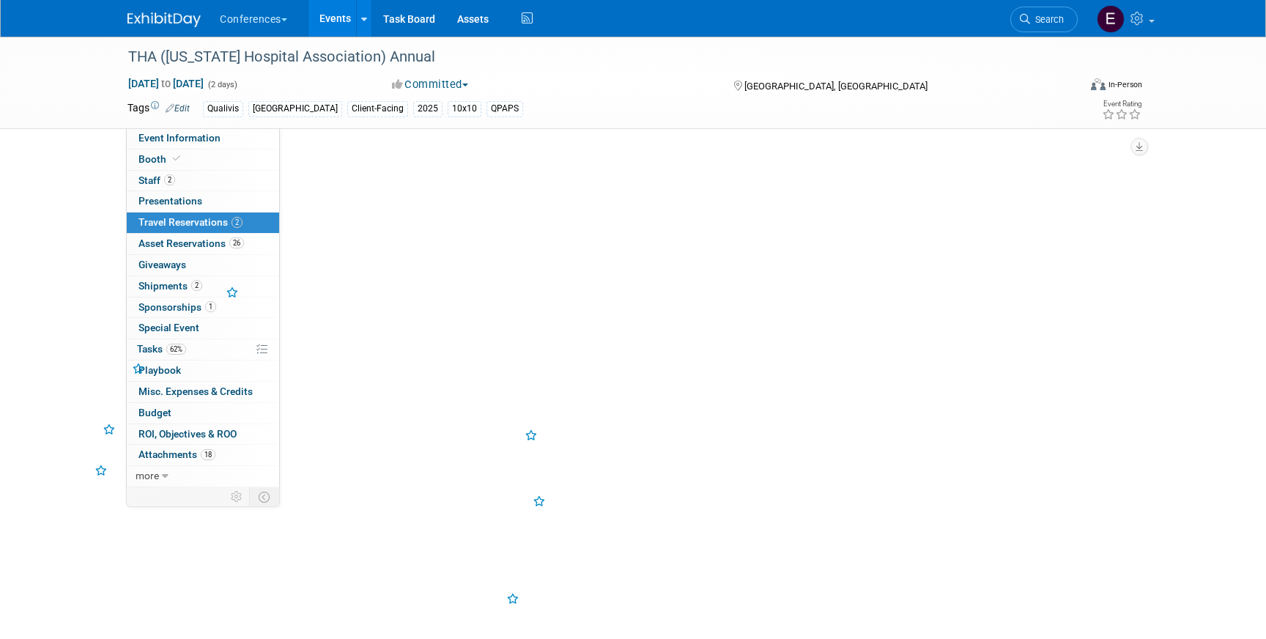
scroll to position [0, 0]
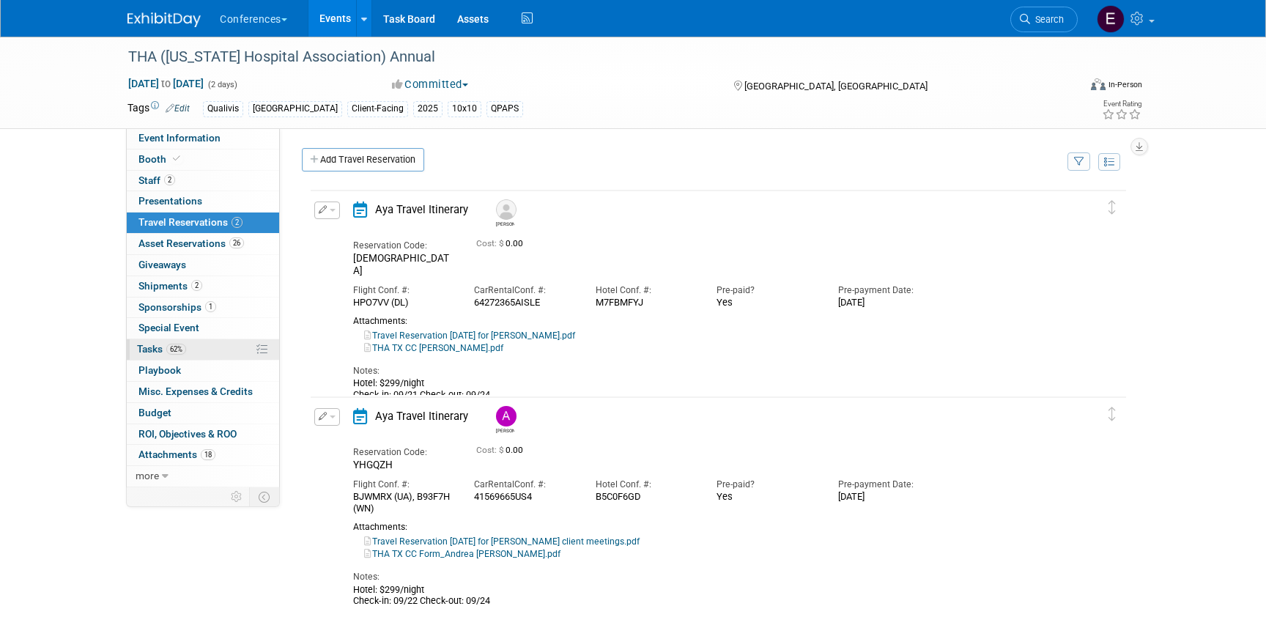
click at [197, 346] on link "62% Tasks 62%" at bounding box center [203, 349] width 152 height 21
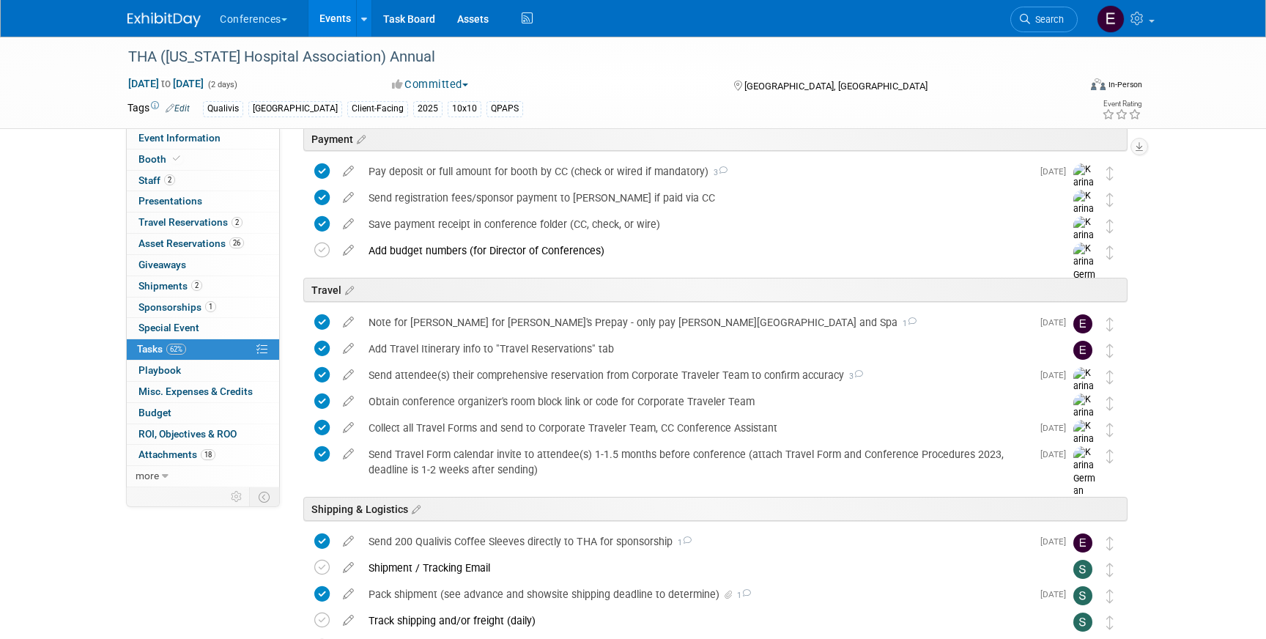
scroll to position [766, 0]
